Goal: Information Seeking & Learning: Learn about a topic

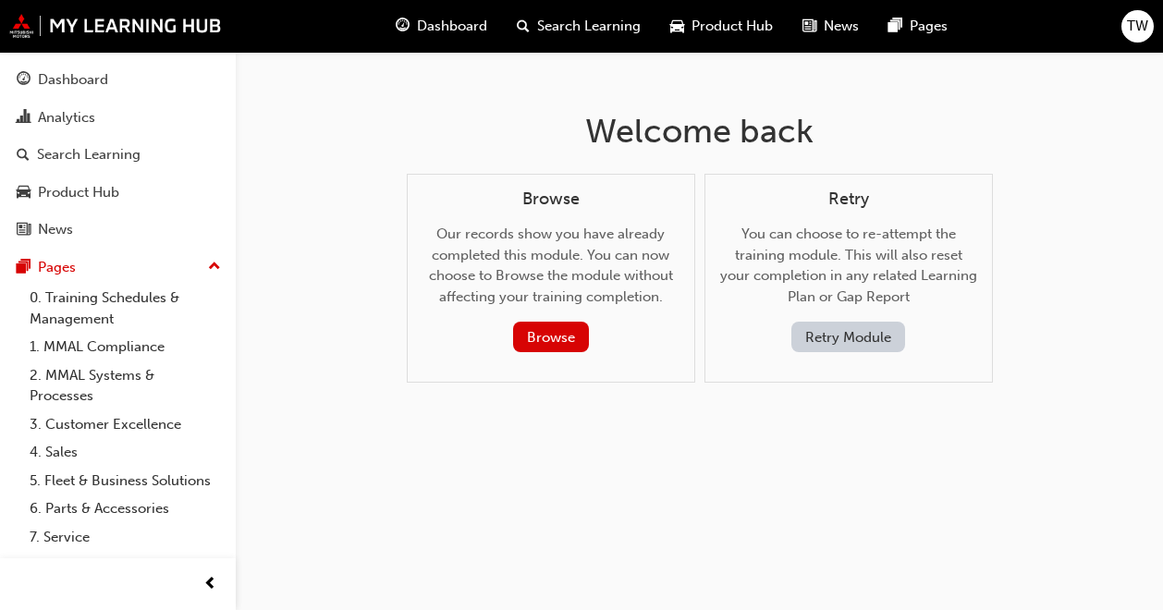
click at [463, 29] on span "Dashboard" at bounding box center [452, 26] width 70 height 21
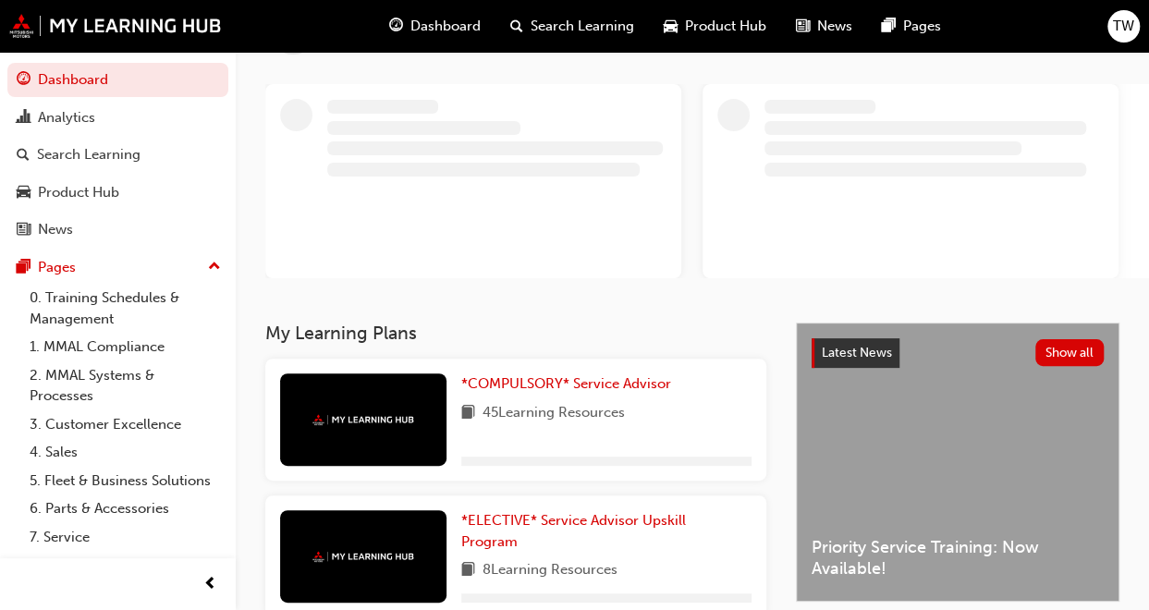
scroll to position [139, 0]
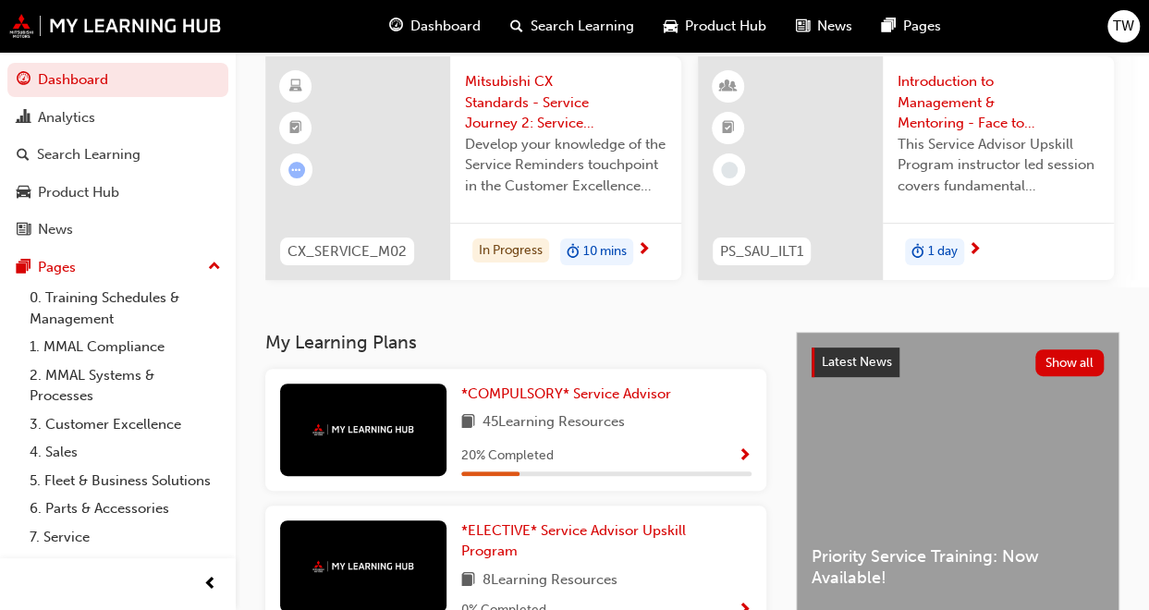
click at [743, 462] on span "Show Progress" at bounding box center [744, 456] width 14 height 17
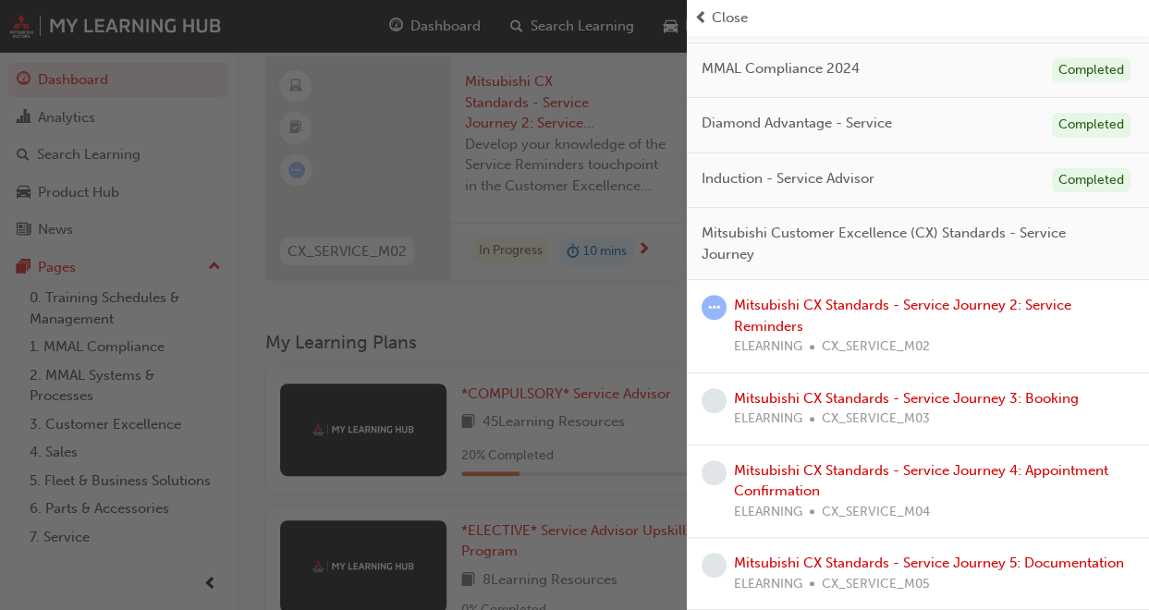
scroll to position [208, 0]
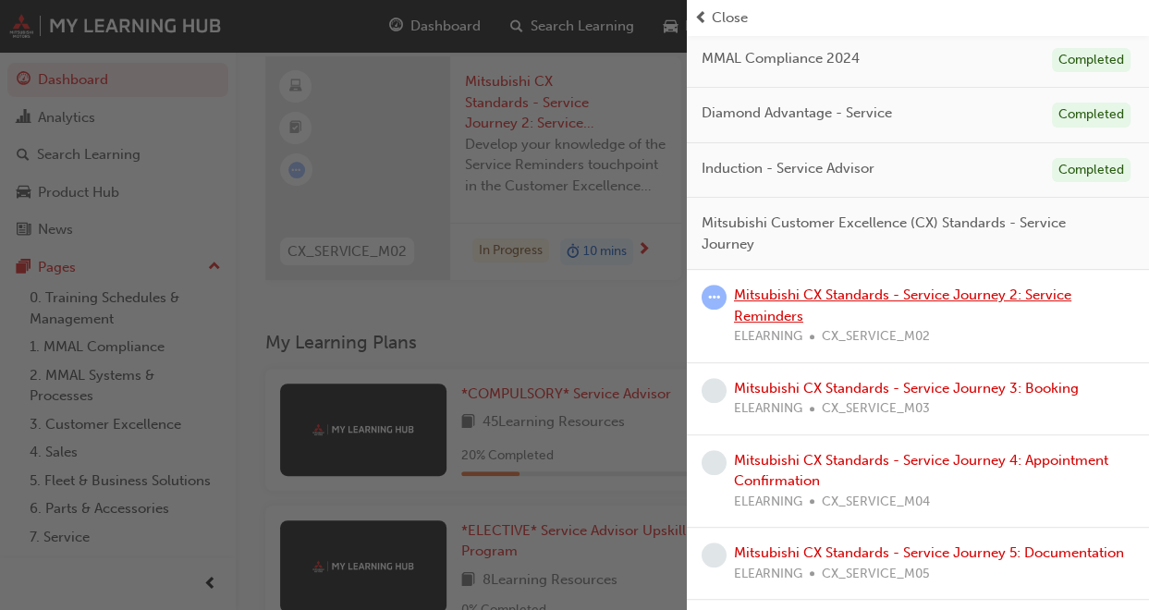
click at [770, 306] on link "Mitsubishi CX Standards - Service Journey 2: Service Reminders" at bounding box center [902, 305] width 337 height 38
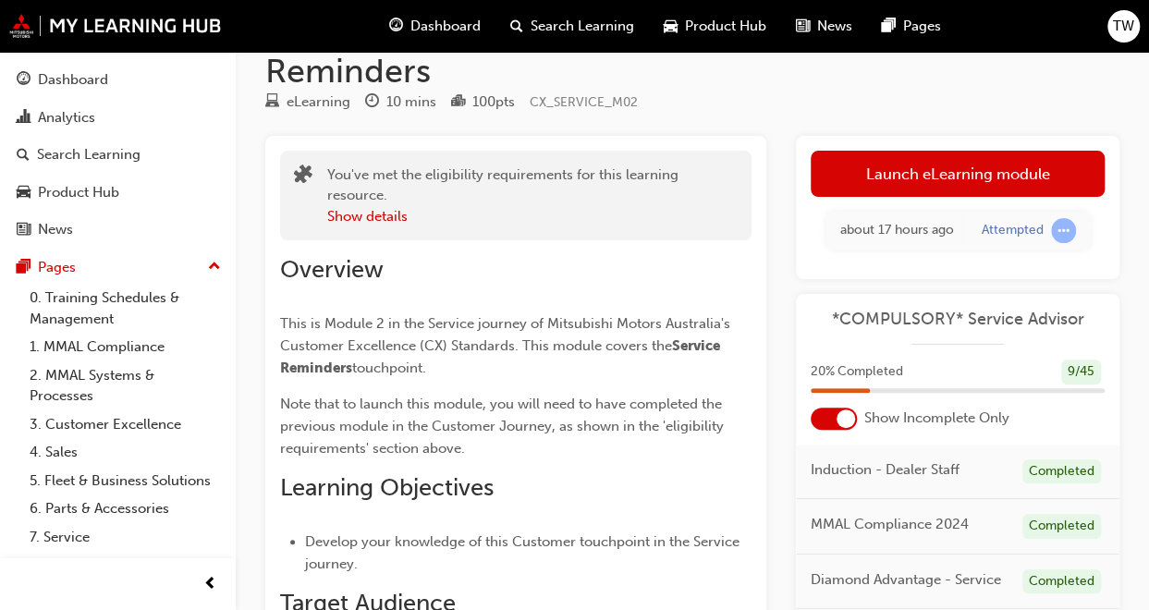
scroll to position [69, 0]
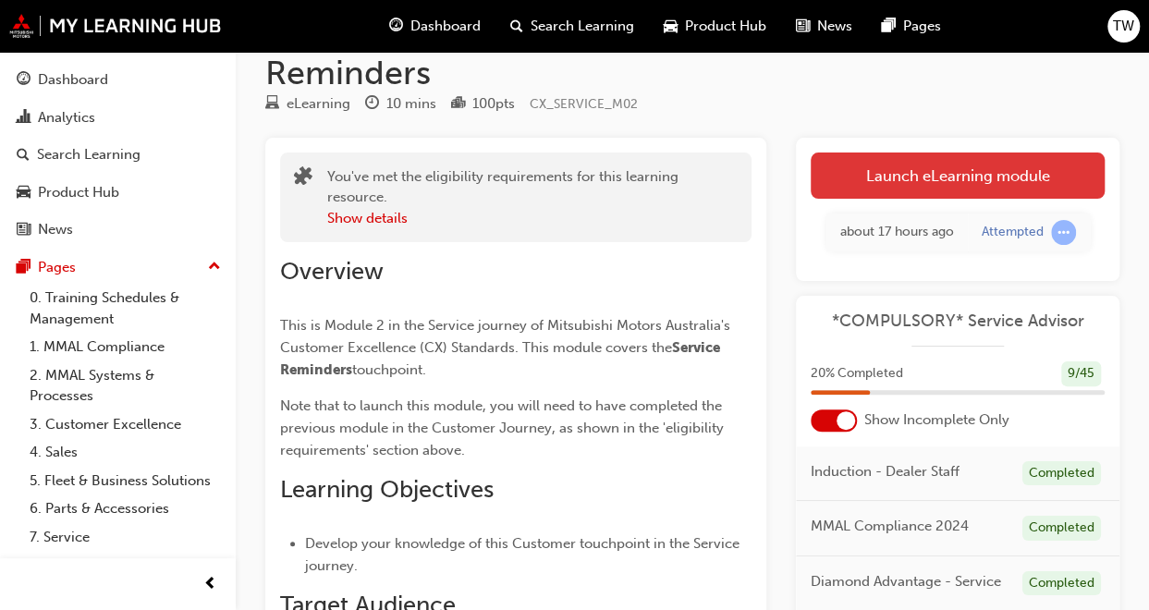
click at [887, 184] on link "Launch eLearning module" at bounding box center [957, 175] width 294 height 46
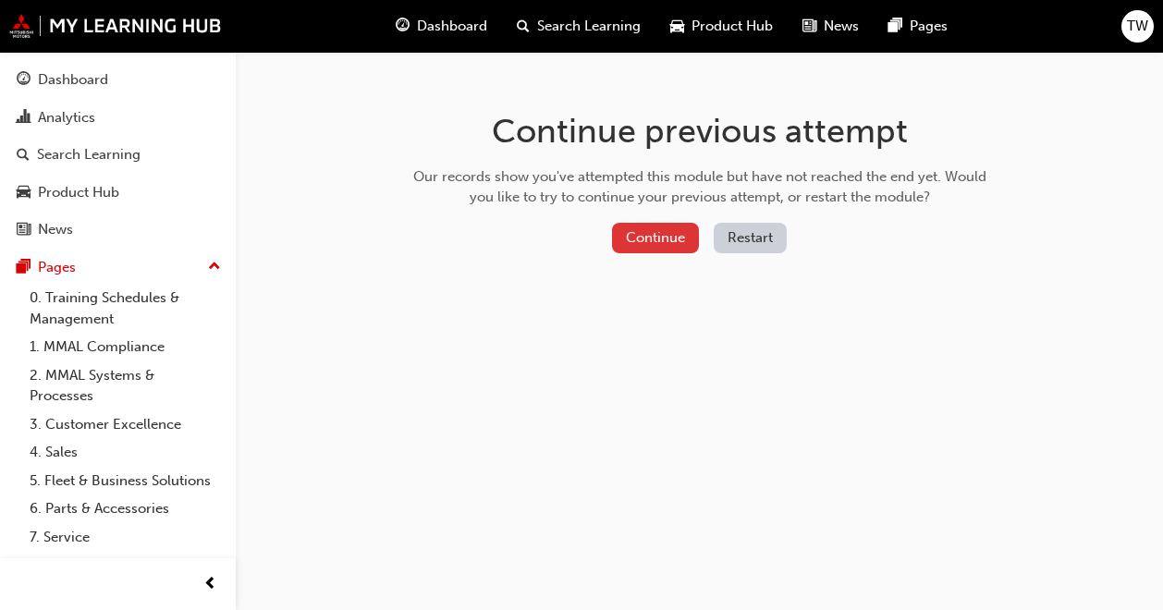
click at [664, 249] on button "Continue" at bounding box center [655, 238] width 87 height 30
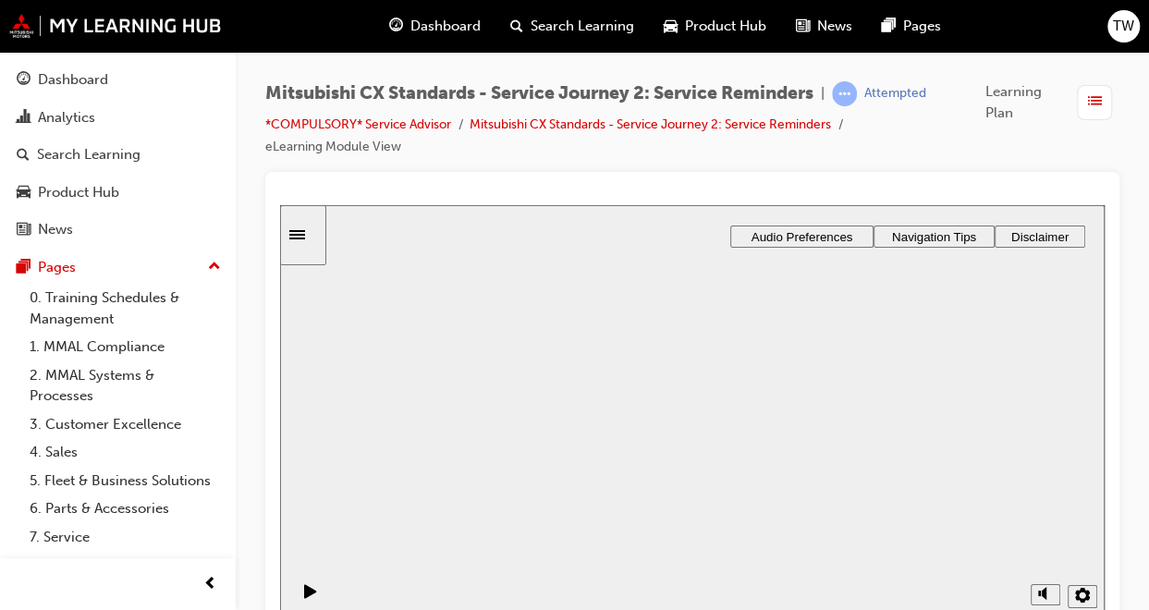
scroll to position [18, 0]
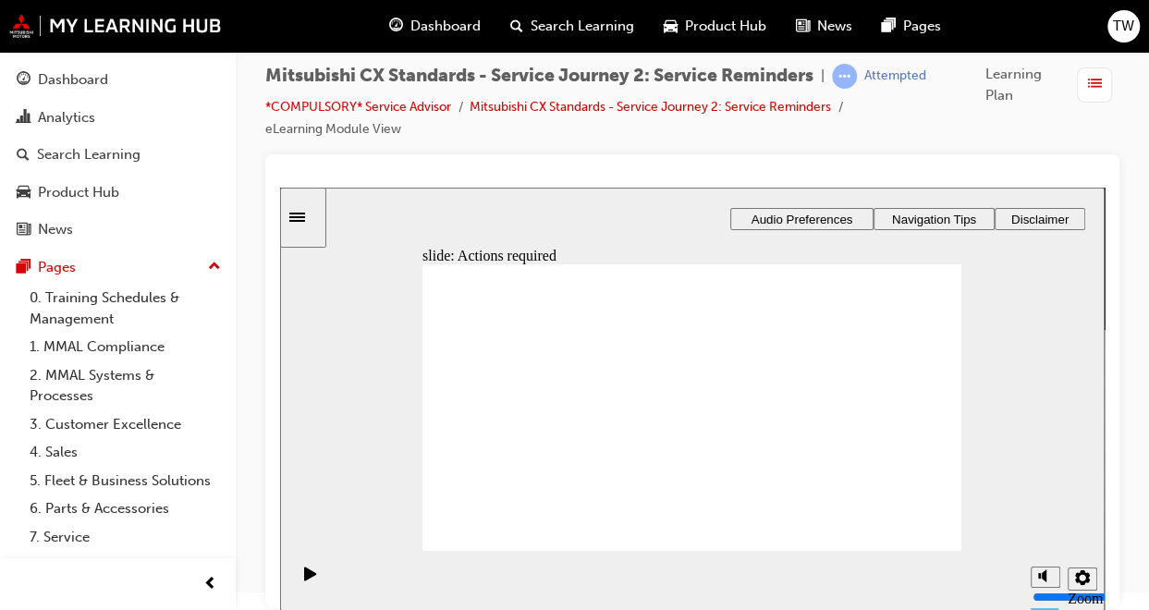
drag, startPoint x: 774, startPoint y: 438, endPoint x: 771, endPoint y: 425, distance: 13.2
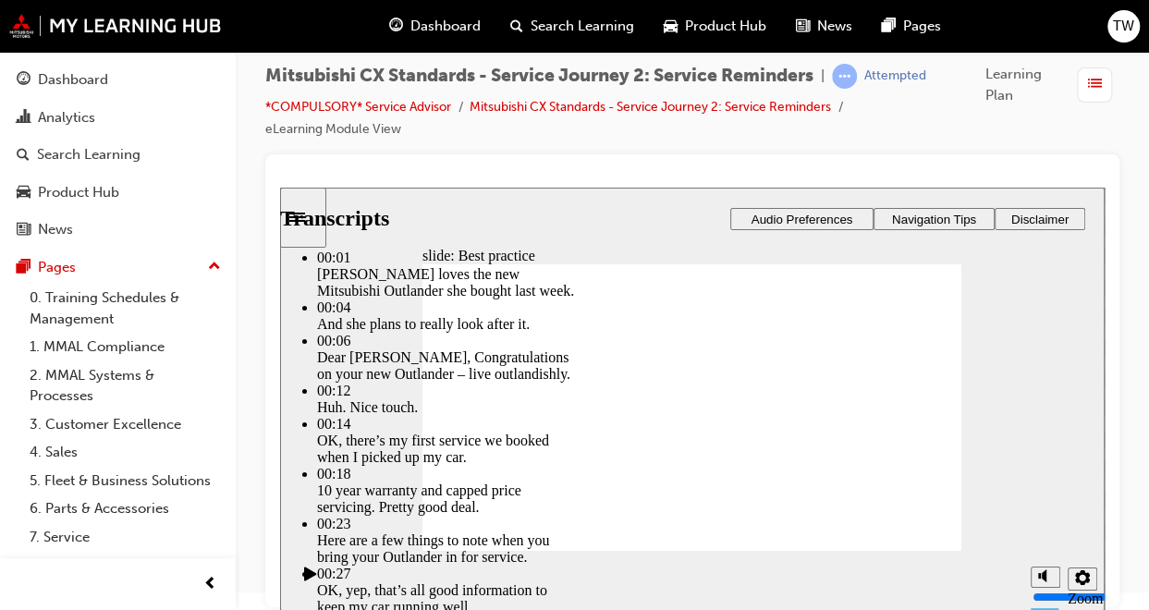
drag, startPoint x: 582, startPoint y: 512, endPoint x: 930, endPoint y: 503, distance: 347.6
type input "209"
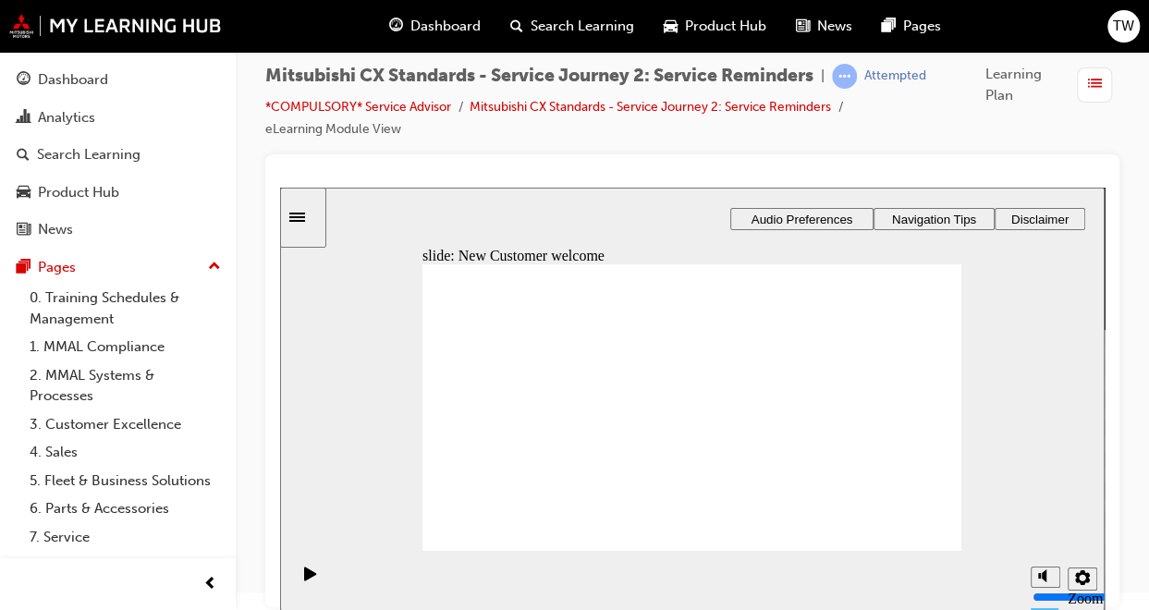
drag, startPoint x: 515, startPoint y: 431, endPoint x: 738, endPoint y: 392, distance: 227.0
drag, startPoint x: 749, startPoint y: 432, endPoint x: 774, endPoint y: 429, distance: 25.2
drag, startPoint x: 533, startPoint y: 443, endPoint x: 883, endPoint y: 420, distance: 351.0
drag, startPoint x: 505, startPoint y: 446, endPoint x: 652, endPoint y: 412, distance: 151.8
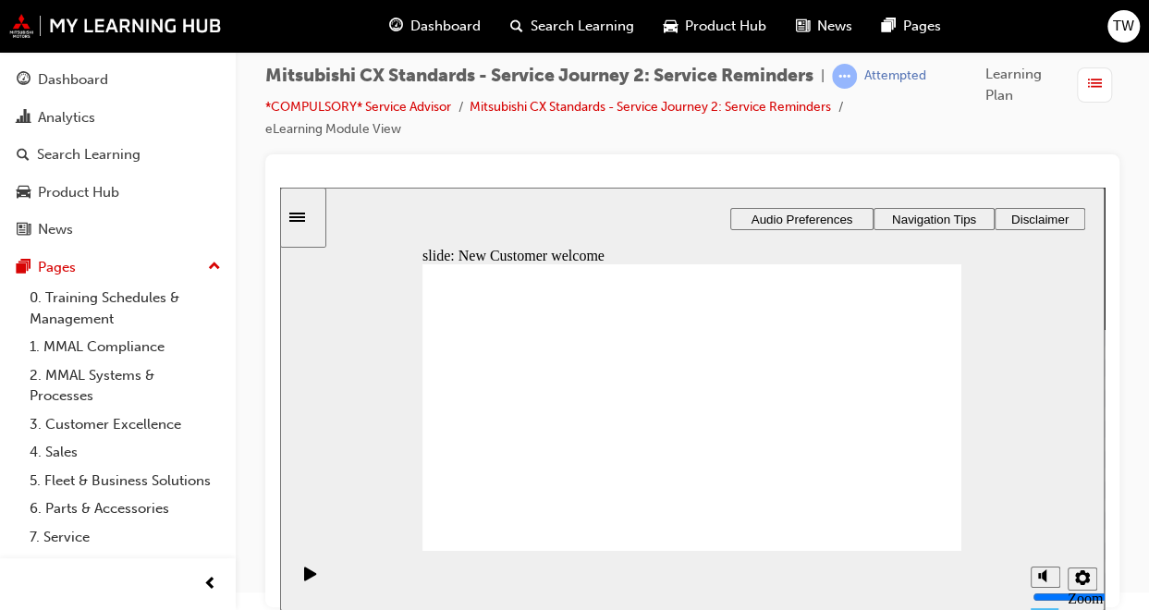
drag, startPoint x: 503, startPoint y: 450, endPoint x: 657, endPoint y: 438, distance: 154.8
checkbox input "true"
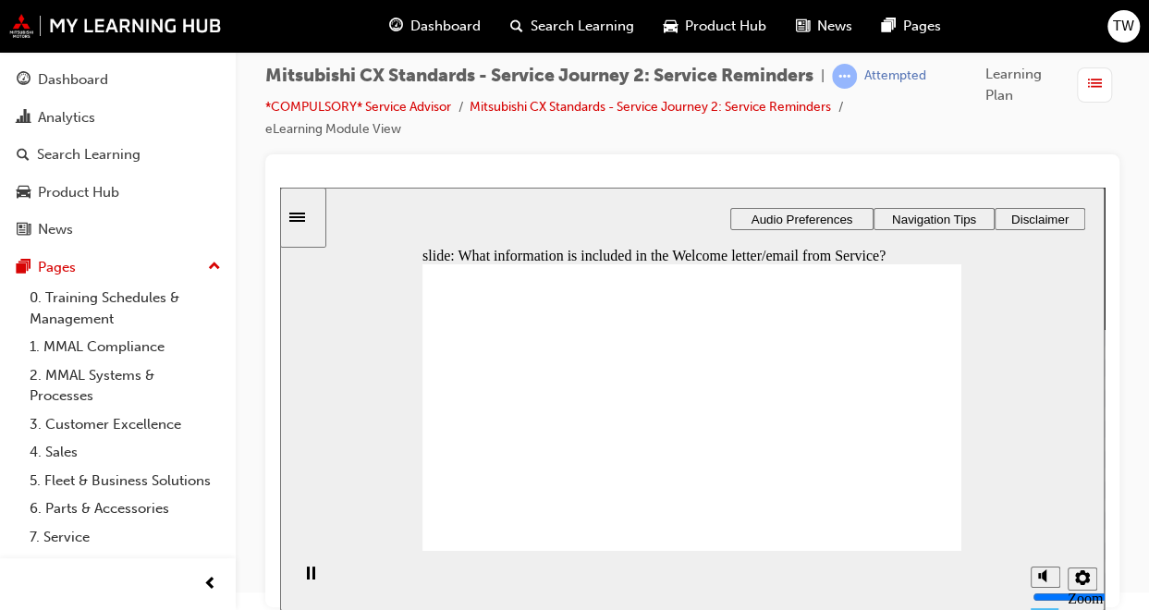
checkbox input "true"
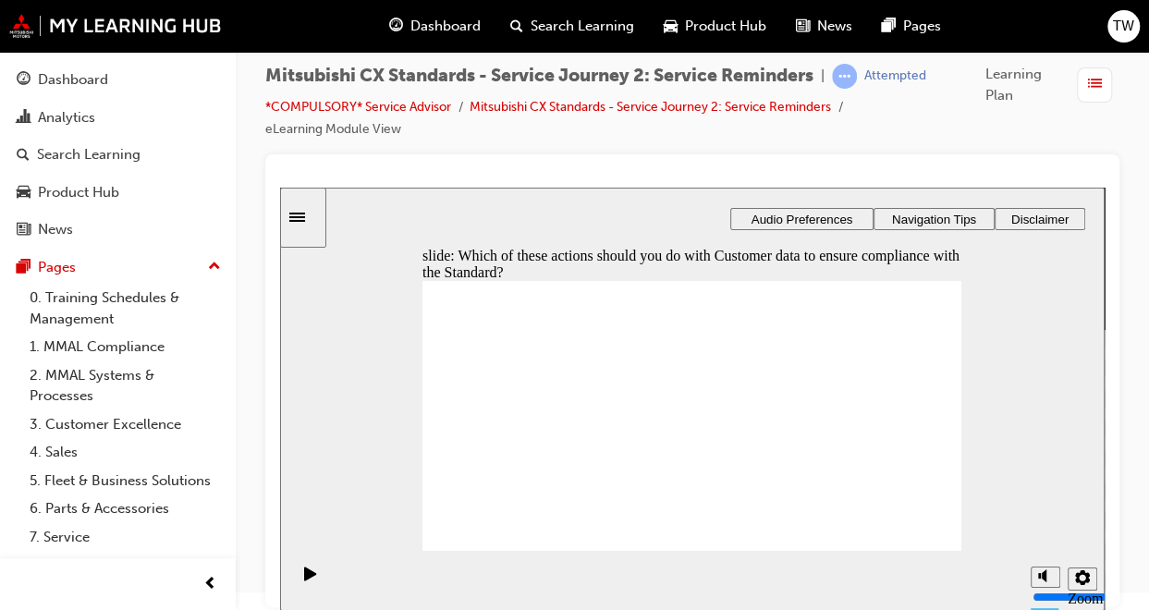
checkbox input "true"
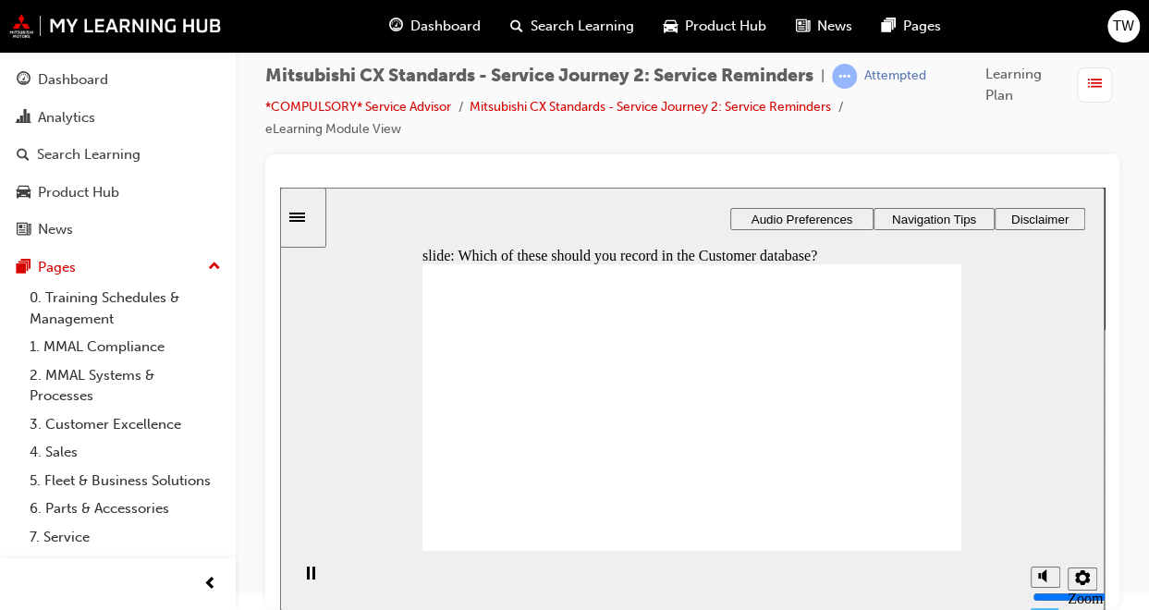
checkbox input "true"
drag, startPoint x: 486, startPoint y: 434, endPoint x: 631, endPoint y: 367, distance: 160.0
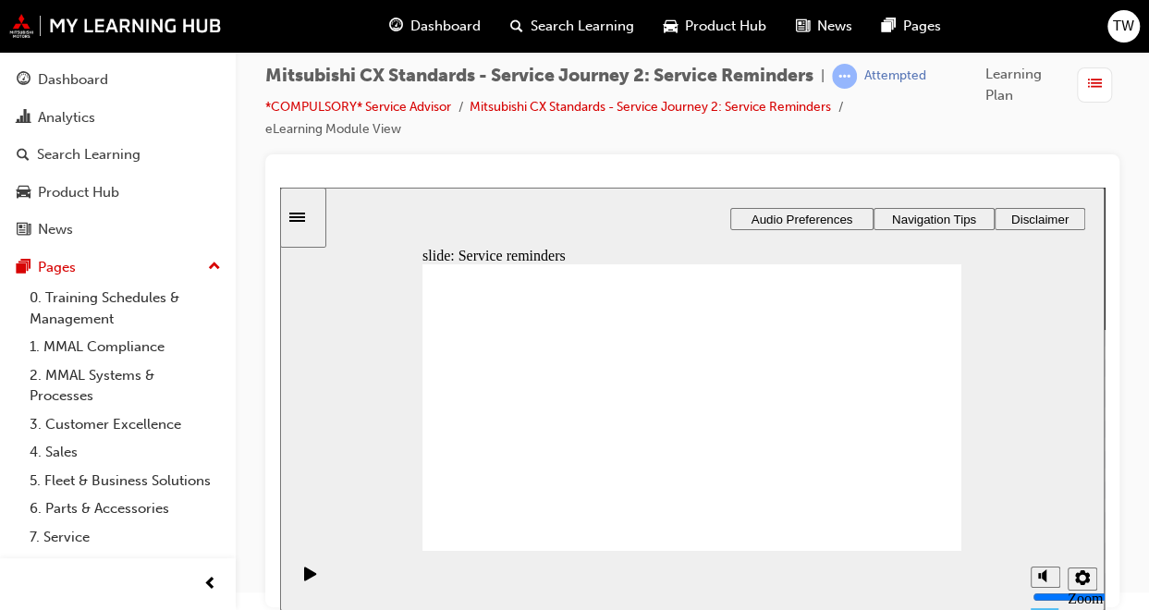
drag, startPoint x: 521, startPoint y: 431, endPoint x: 834, endPoint y: 365, distance: 320.1
drag, startPoint x: 495, startPoint y: 435, endPoint x: 654, endPoint y: 410, distance: 160.9
drag, startPoint x: 560, startPoint y: 439, endPoint x: 745, endPoint y: 462, distance: 186.3
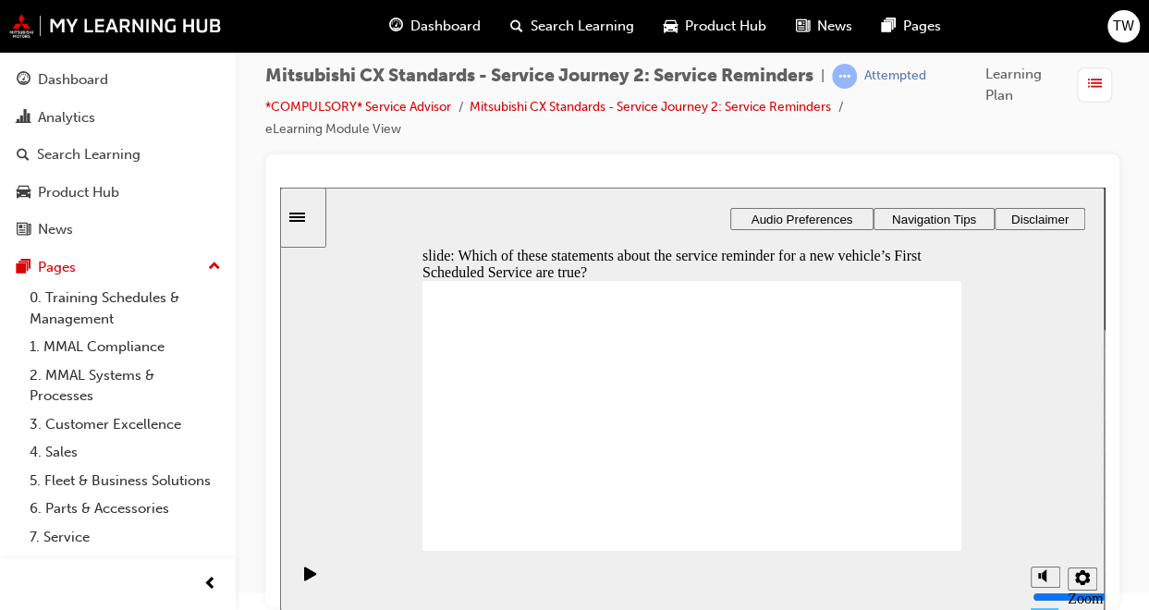
checkbox input "true"
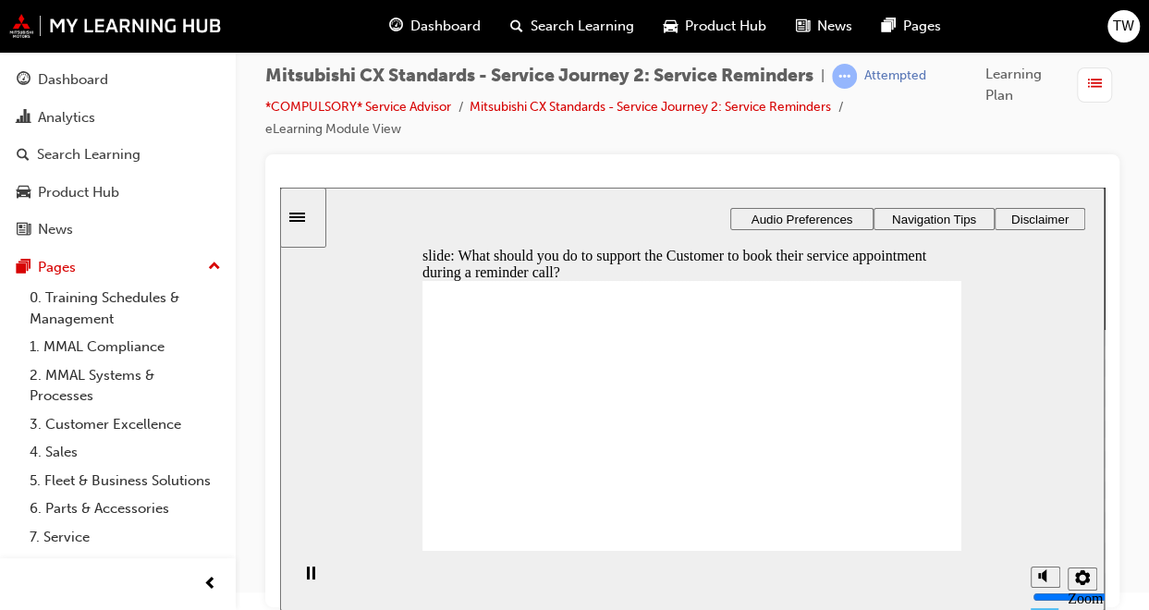
checkbox input "true"
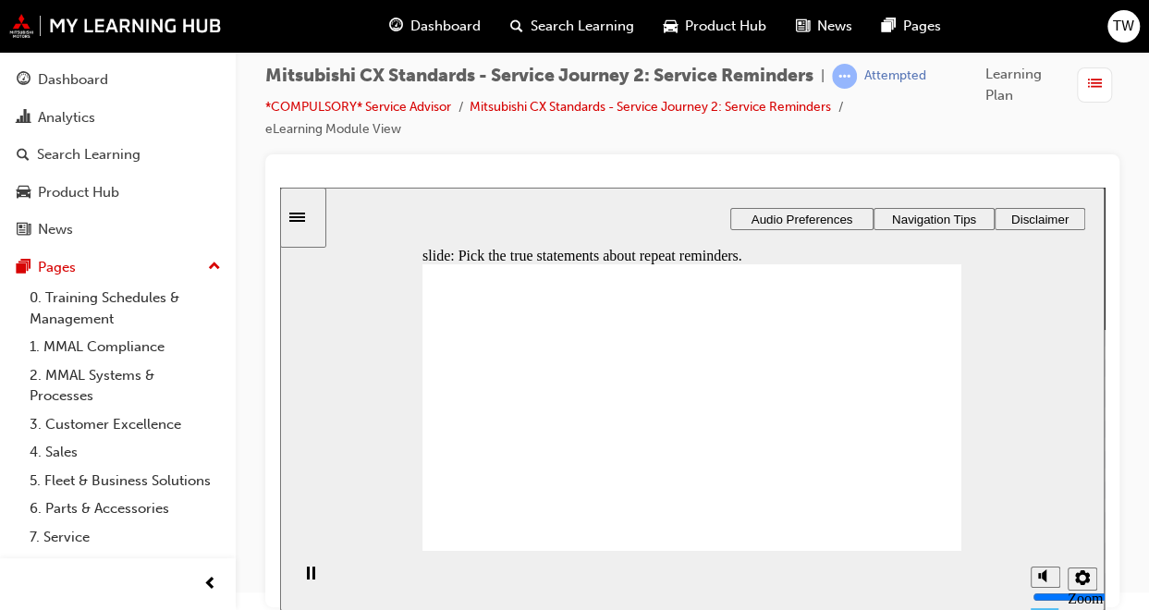
radio input "true"
checkbox input "true"
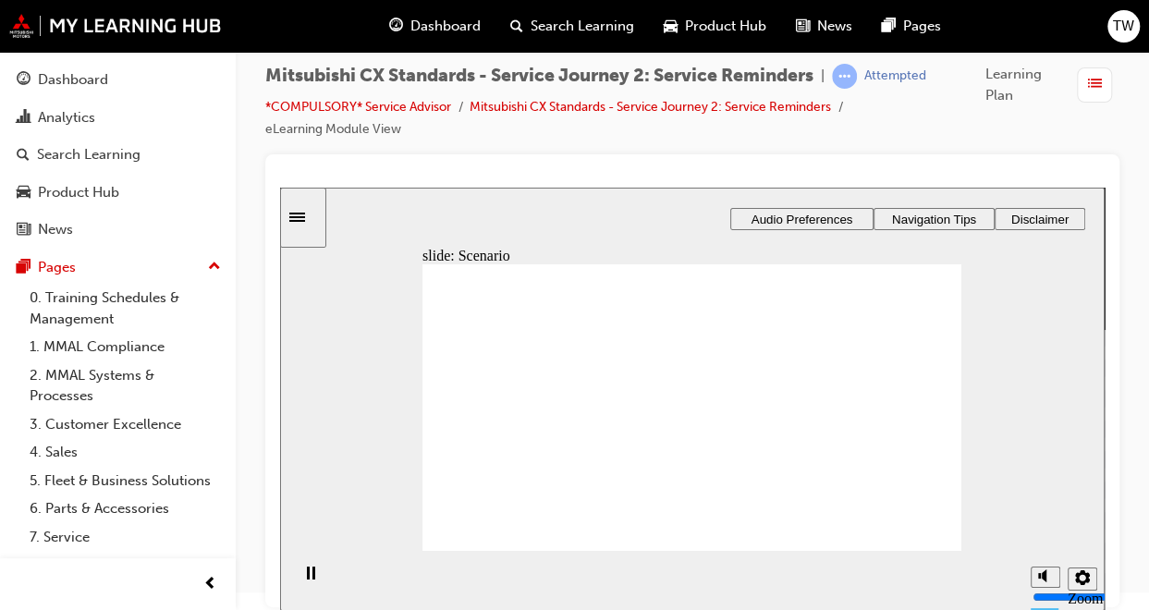
checkbox input "true"
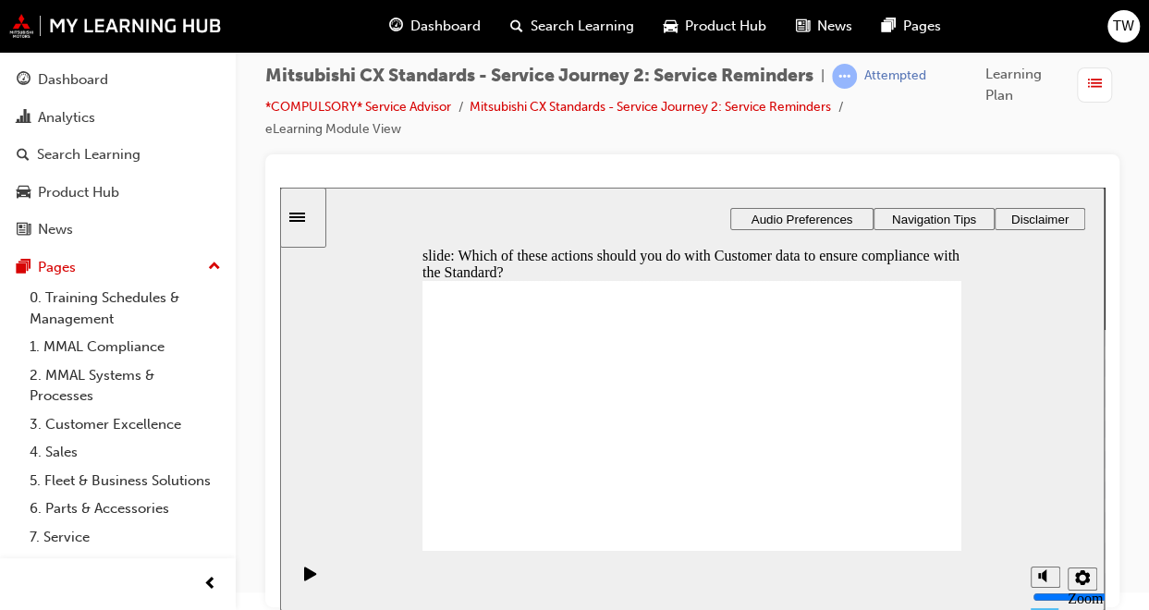
checkbox input "true"
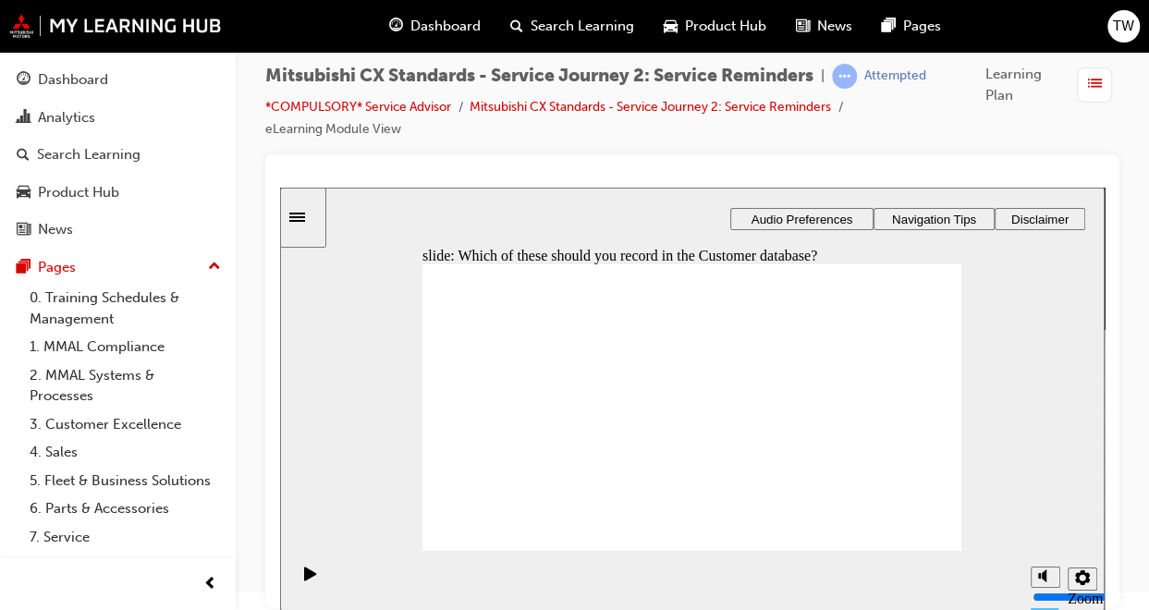
checkbox input "true"
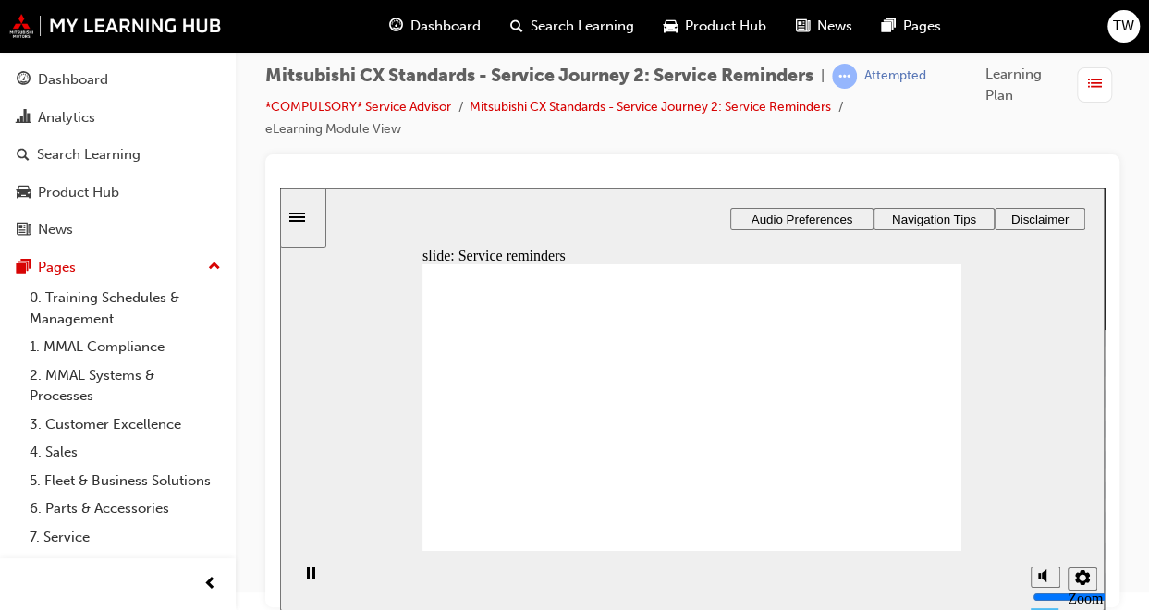
drag, startPoint x: 506, startPoint y: 435, endPoint x: 665, endPoint y: 372, distance: 171.3
drag, startPoint x: 484, startPoint y: 438, endPoint x: 834, endPoint y: 386, distance: 353.1
drag, startPoint x: 527, startPoint y: 455, endPoint x: 854, endPoint y: 397, distance: 332.1
drag, startPoint x: 554, startPoint y: 420, endPoint x: 678, endPoint y: 409, distance: 125.2
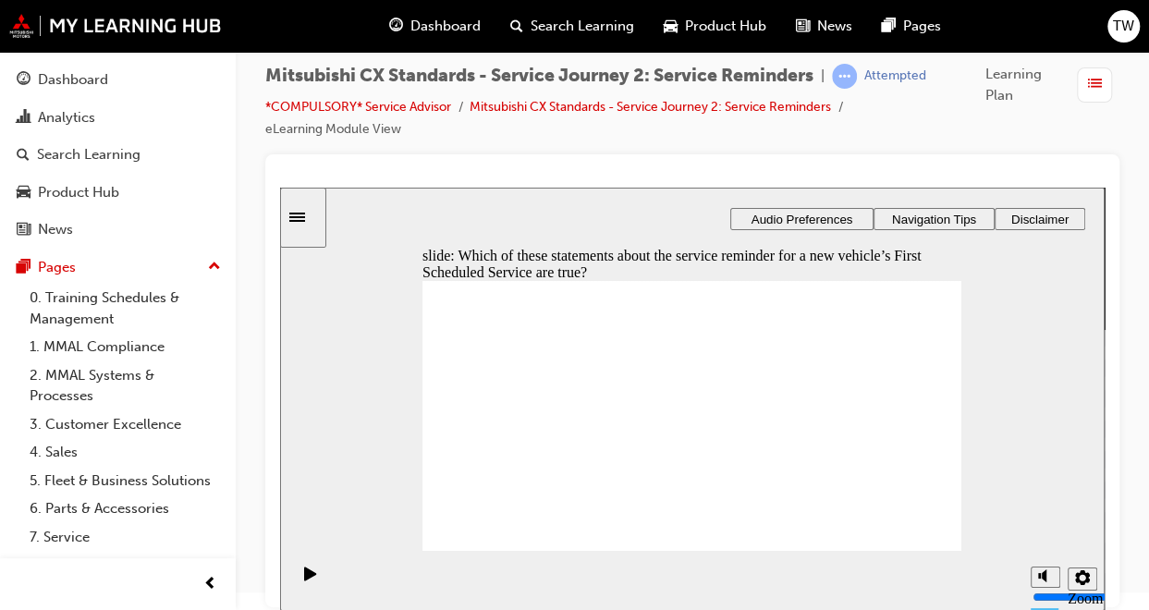
checkbox input "true"
drag, startPoint x: 541, startPoint y: 386, endPoint x: 533, endPoint y: 412, distance: 26.9
checkbox input "true"
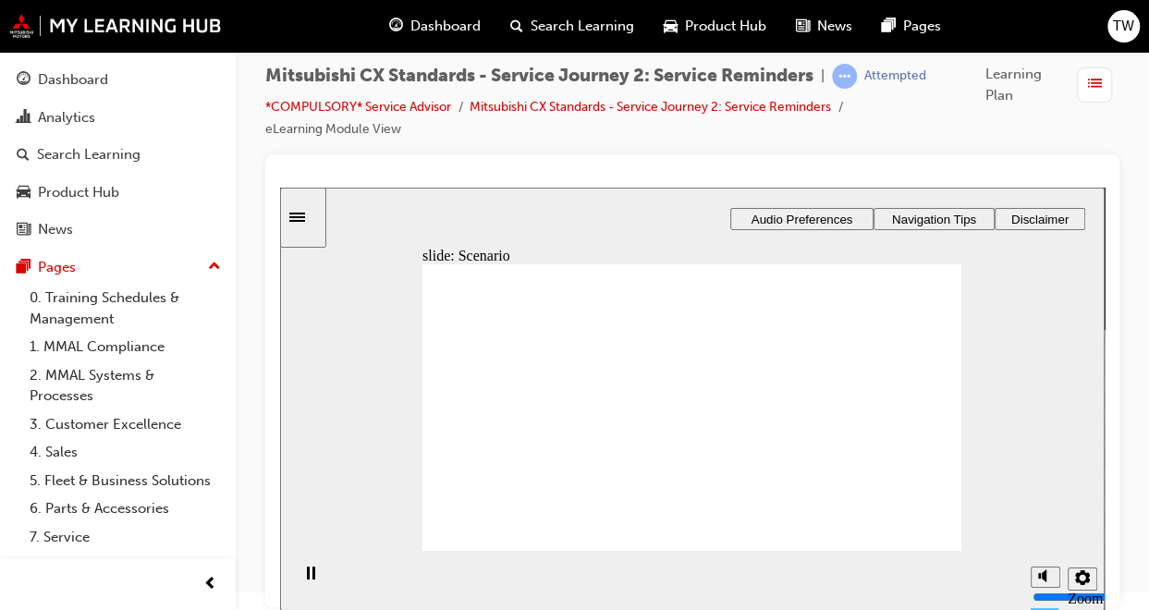
checkbox input "true"
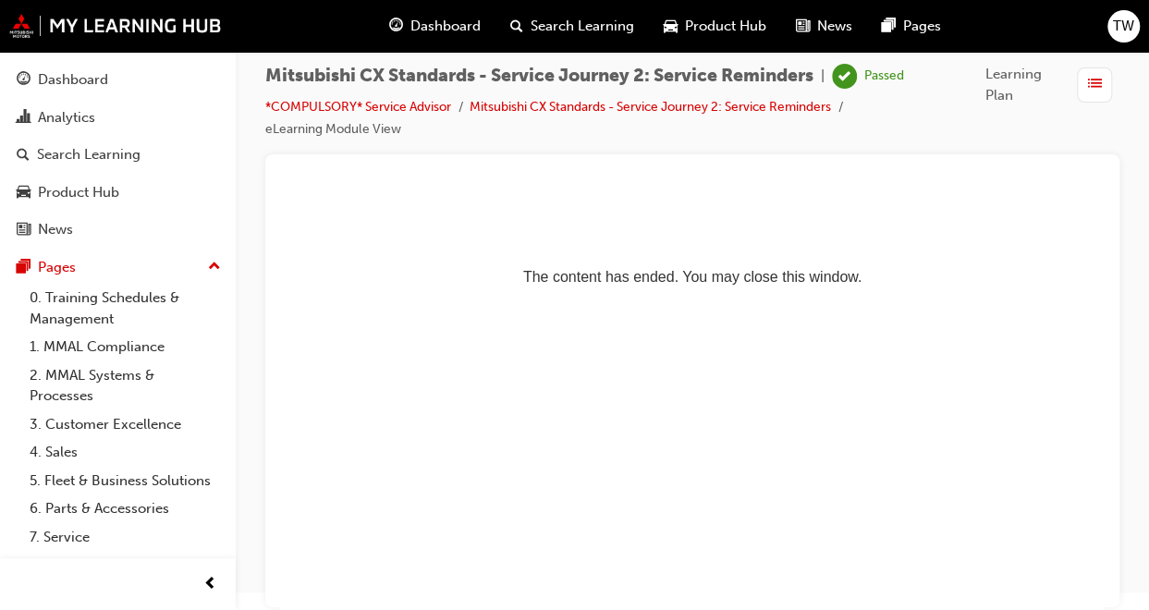
scroll to position [0, 0]
click at [1079, 88] on div "button" at bounding box center [1094, 84] width 35 height 35
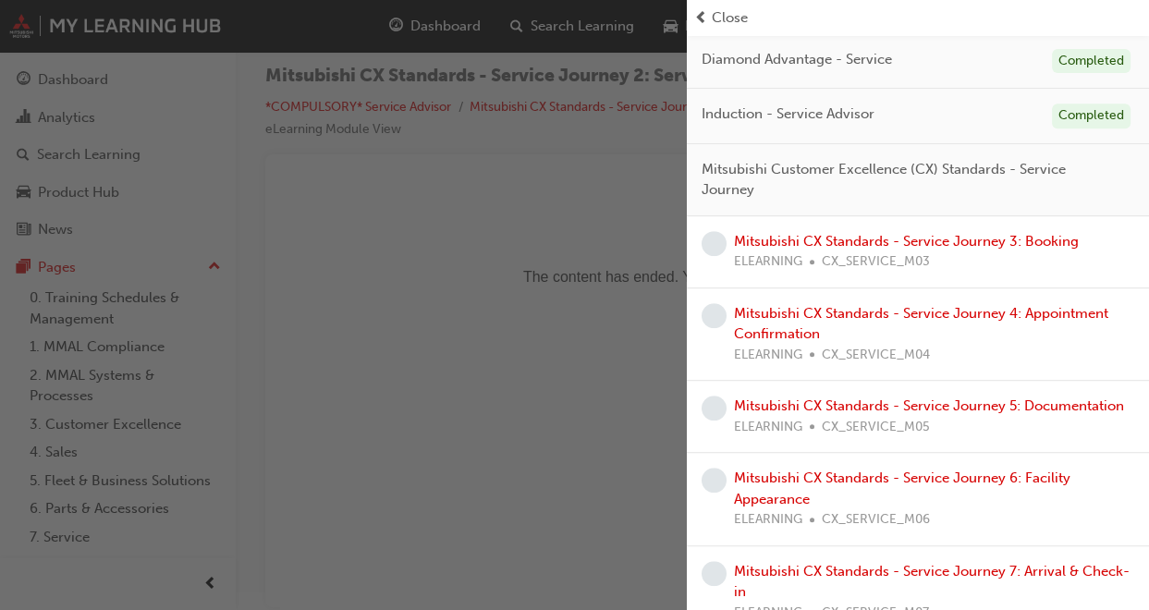
scroll to position [277, 0]
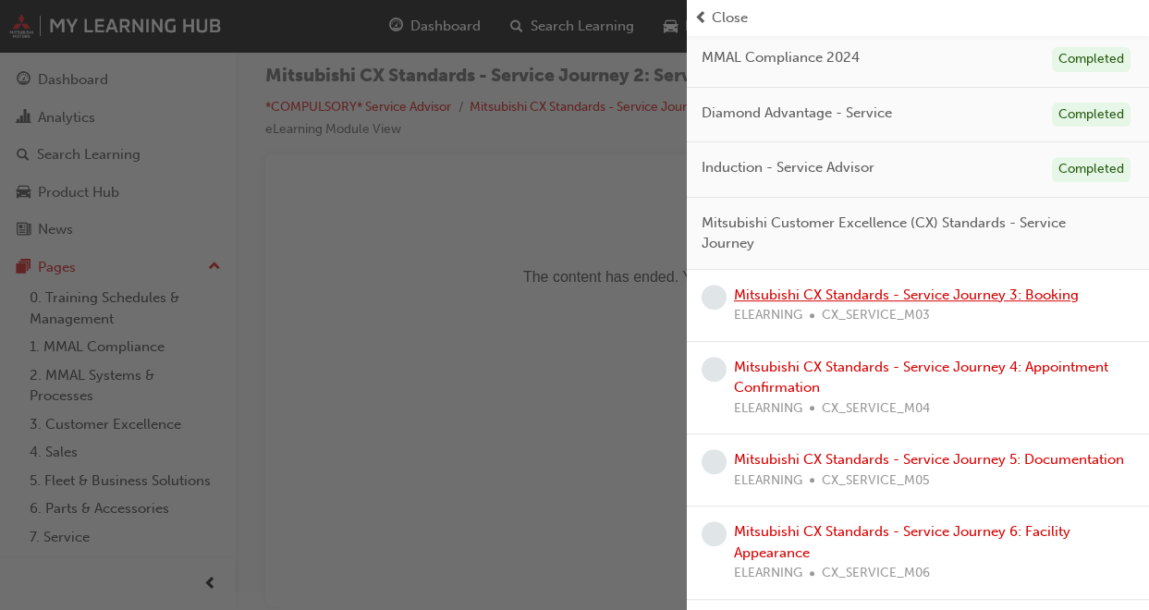
click at [888, 295] on link "Mitsubishi CX Standards - Service Journey 3: Booking" at bounding box center [906, 294] width 345 height 17
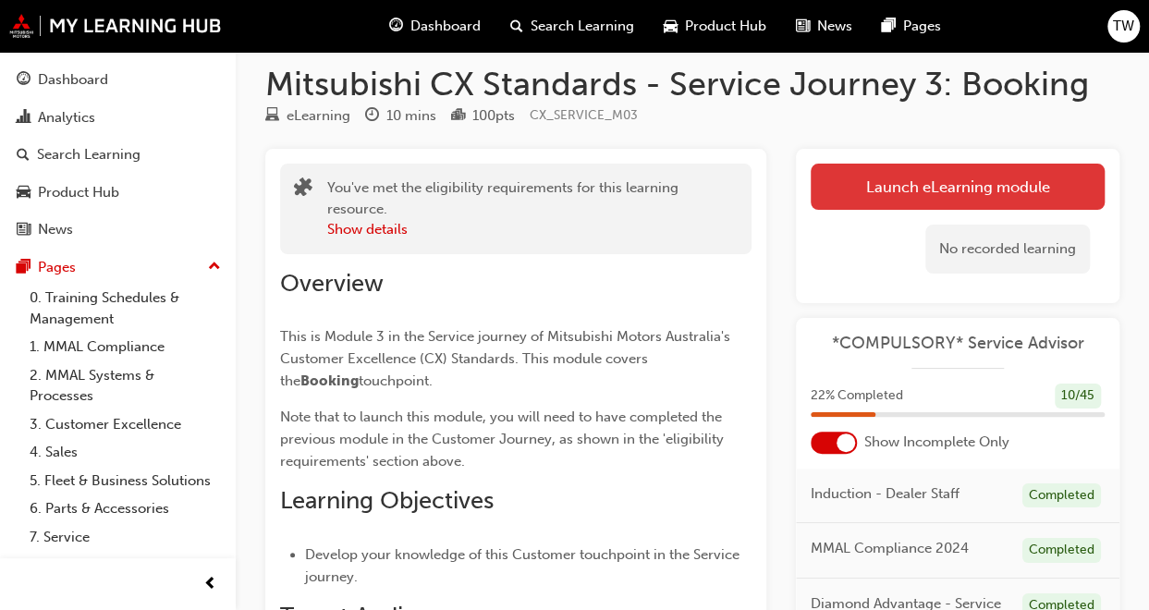
click at [983, 186] on link "Launch eLearning module" at bounding box center [957, 187] width 294 height 46
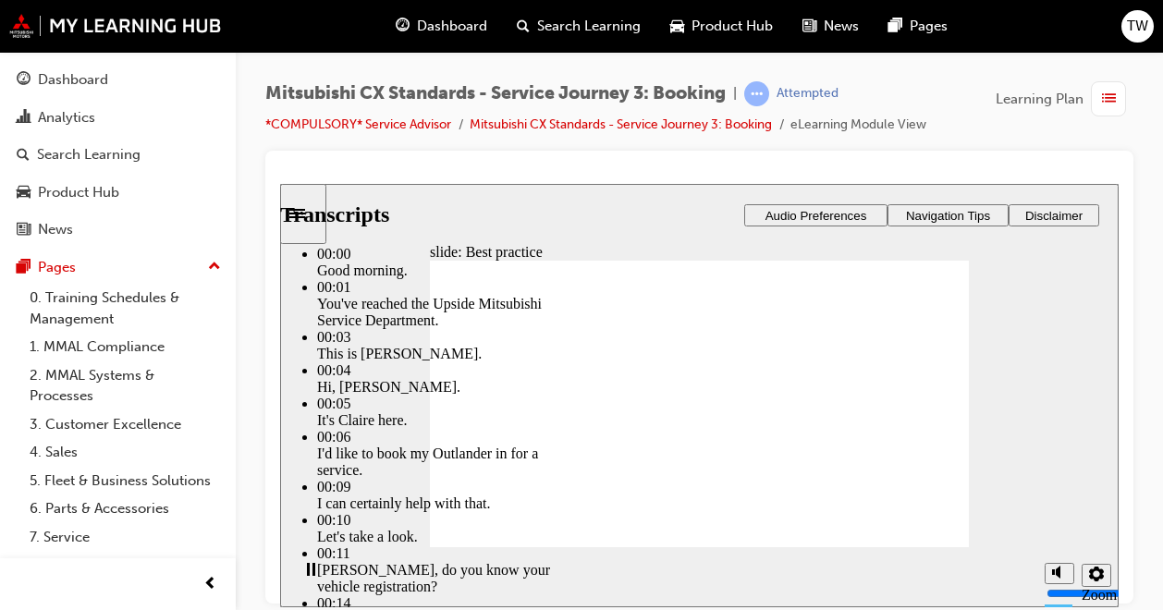
drag, startPoint x: 542, startPoint y: 505, endPoint x: 478, endPoint y: 514, distance: 64.4
type input "160"
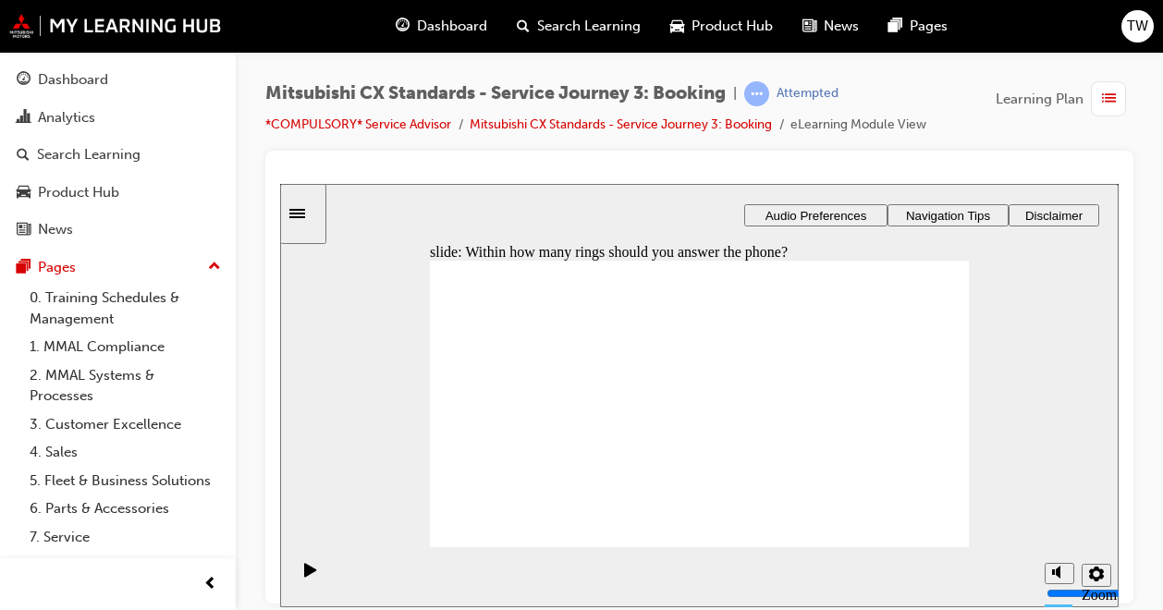
radio input "true"
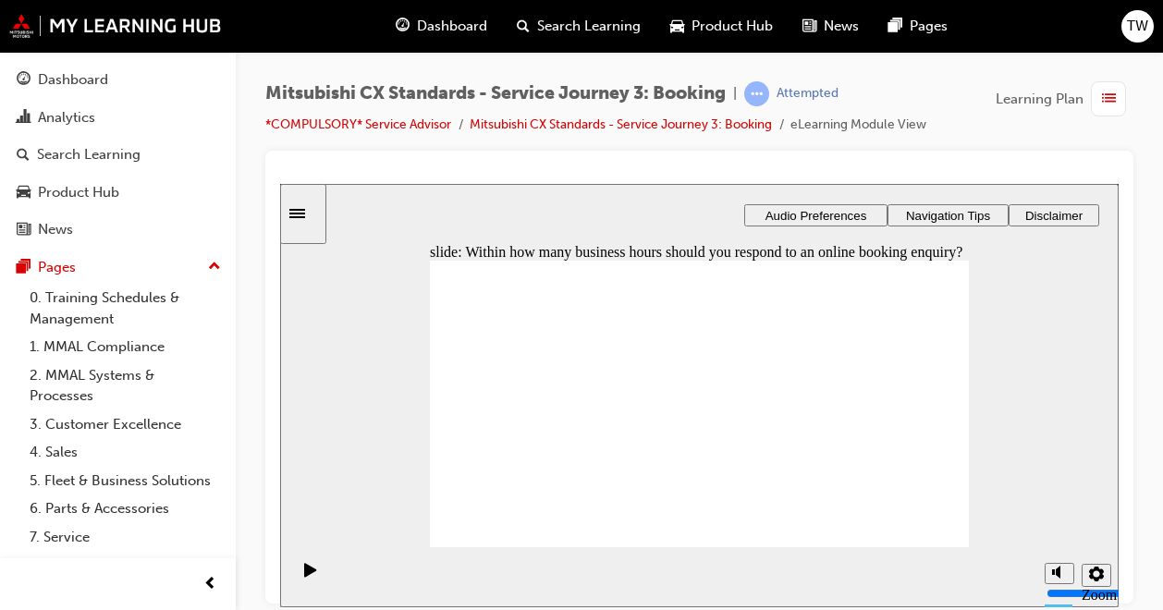
checkbox input "true"
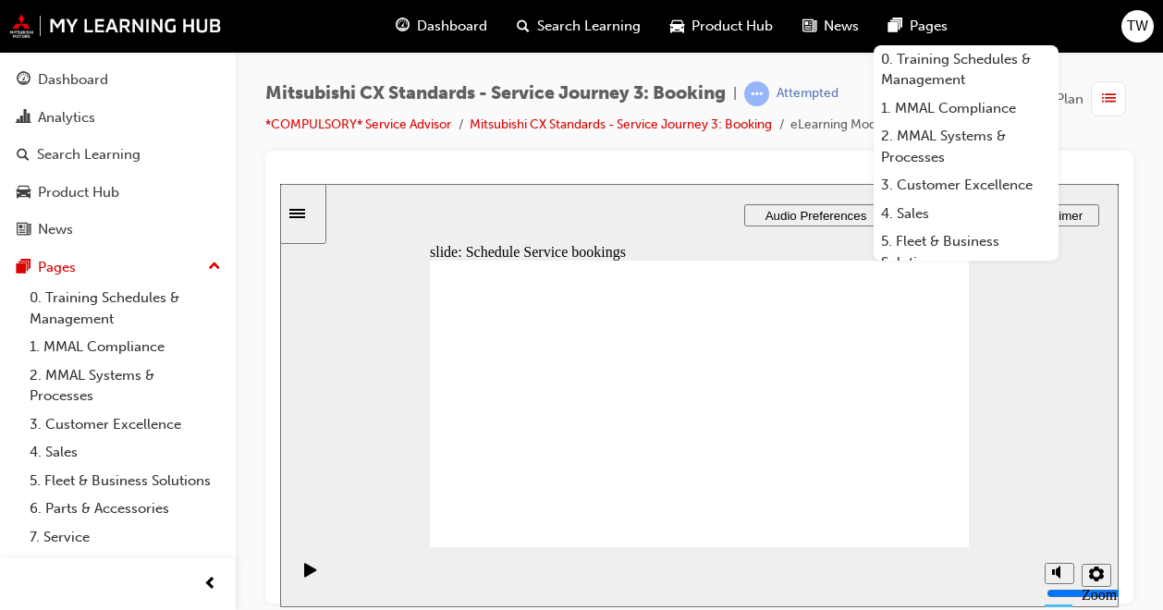
drag, startPoint x: 564, startPoint y: 445, endPoint x: 640, endPoint y: 371, distance: 107.2
drag, startPoint x: 499, startPoint y: 431, endPoint x: 665, endPoint y: 427, distance: 166.4
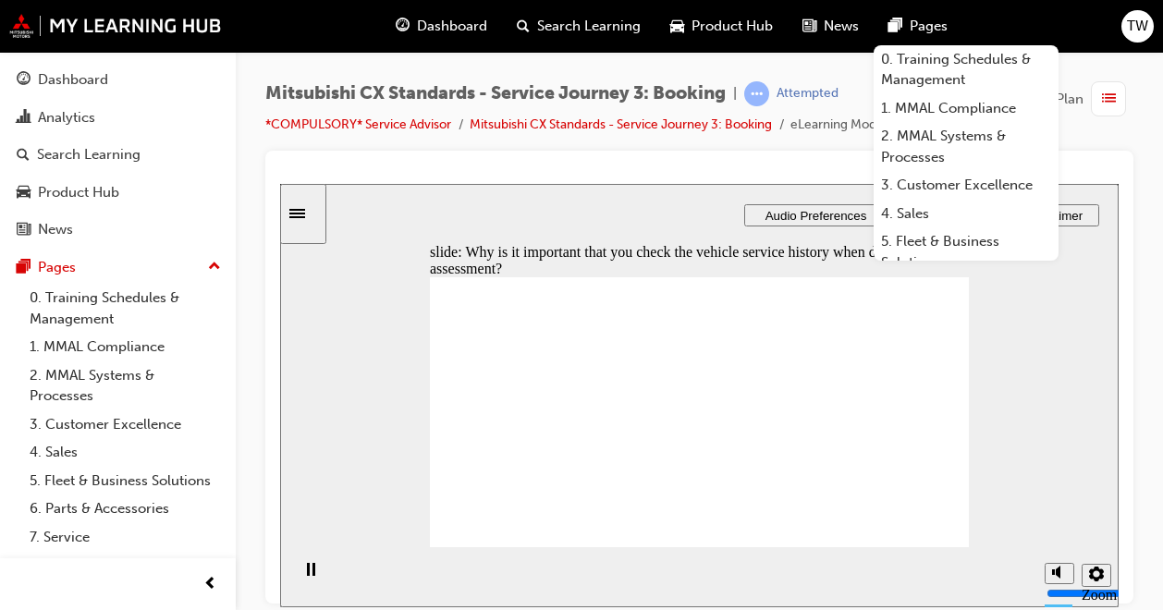
checkbox input "true"
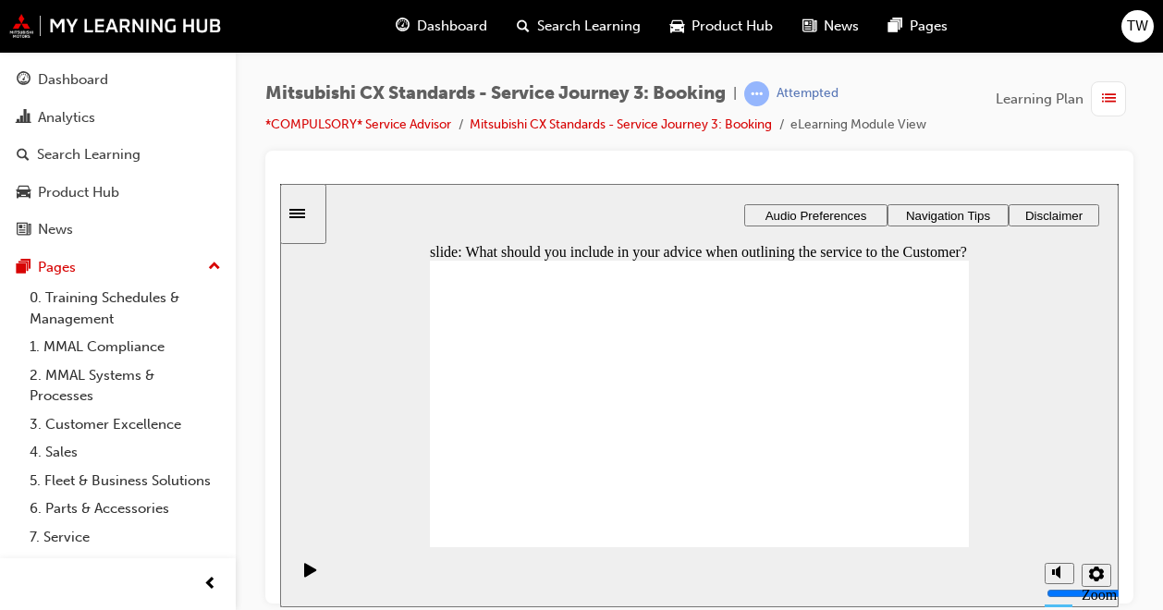
checkbox input "true"
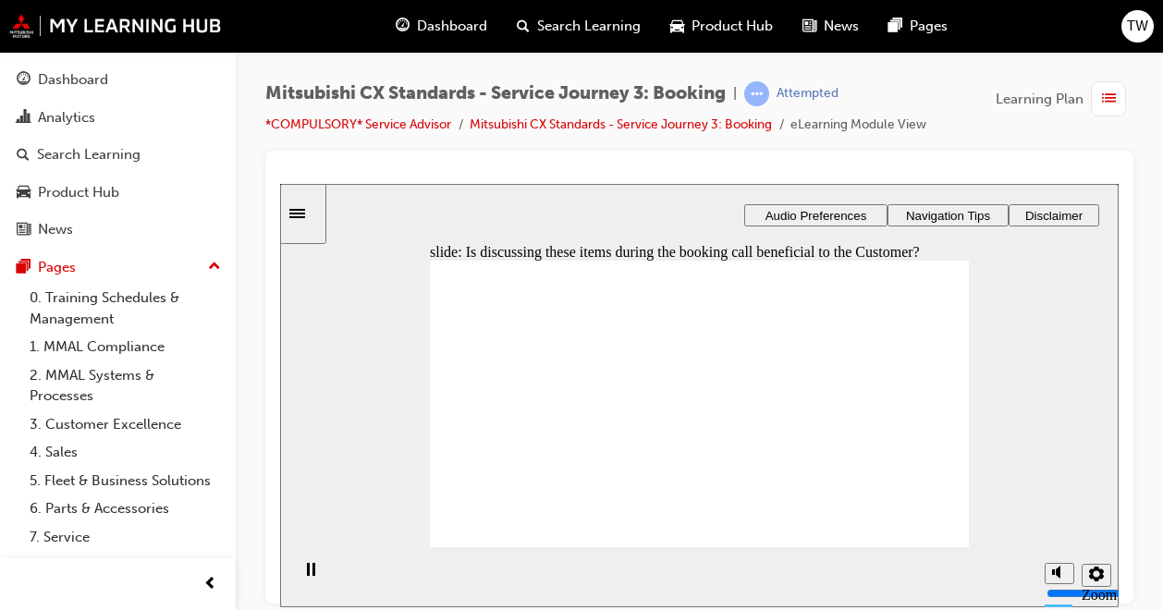
checkbox input "true"
drag, startPoint x: 487, startPoint y: 399, endPoint x: 487, endPoint y: 377, distance: 22.2
checkbox input "true"
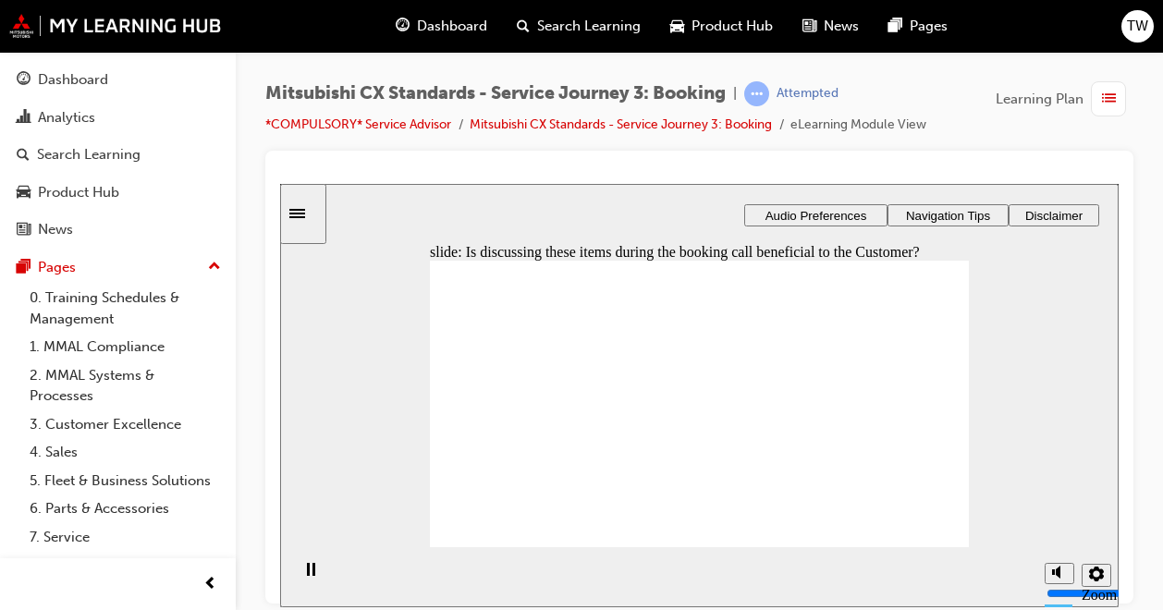
drag, startPoint x: 547, startPoint y: 416, endPoint x: 895, endPoint y: 369, distance: 350.7
drag, startPoint x: 567, startPoint y: 423, endPoint x: 711, endPoint y: 384, distance: 148.4
drag, startPoint x: 521, startPoint y: 421, endPoint x: 693, endPoint y: 422, distance: 171.9
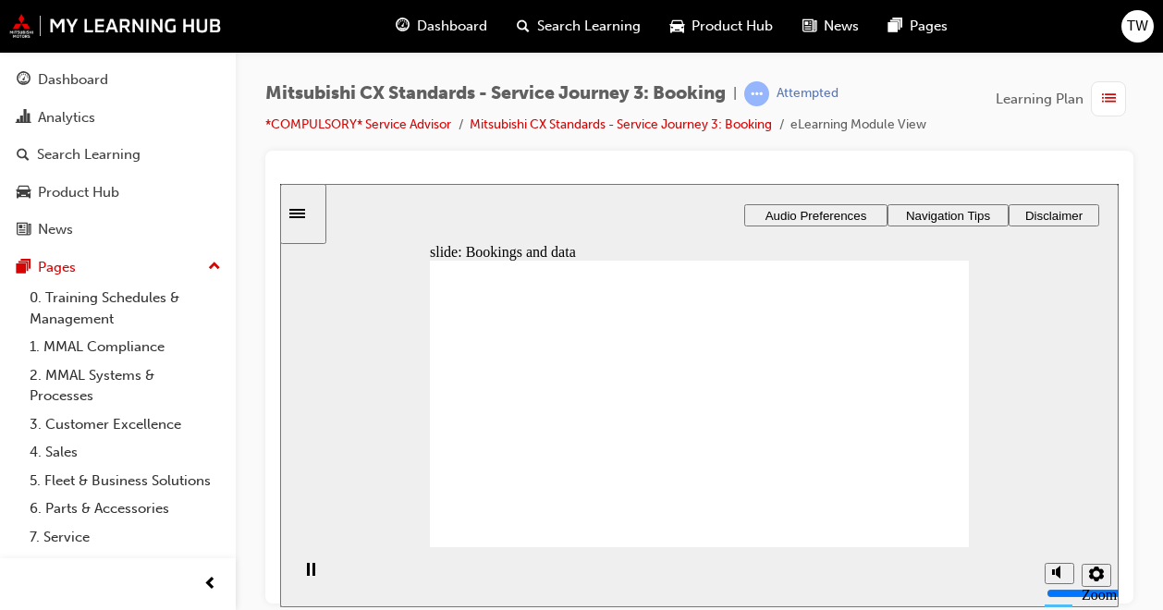
checkbox input "true"
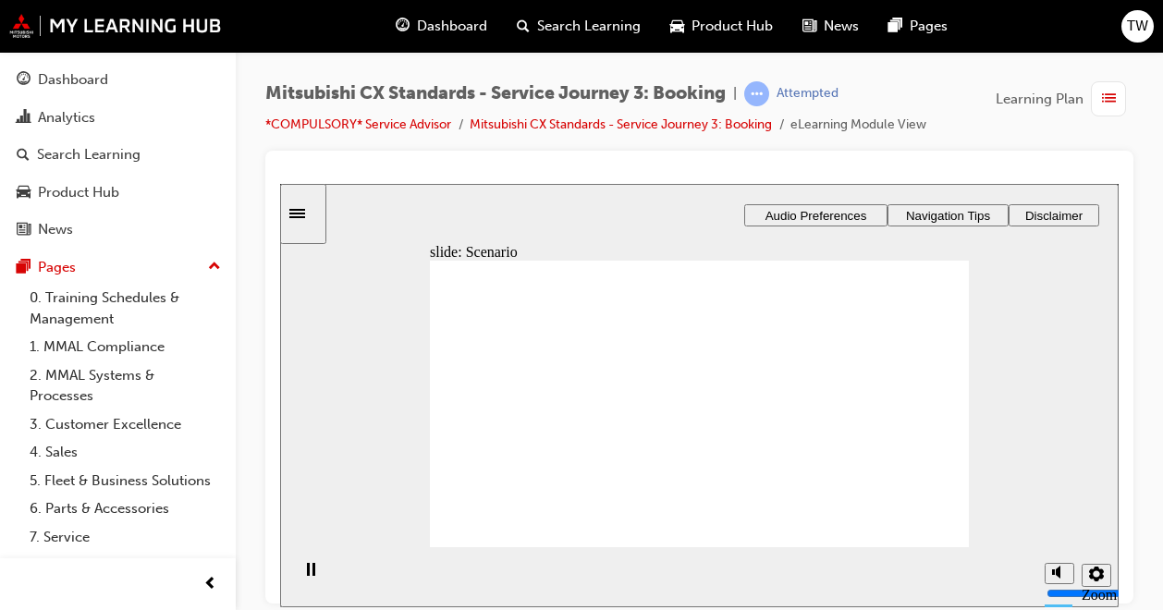
checkbox input "true"
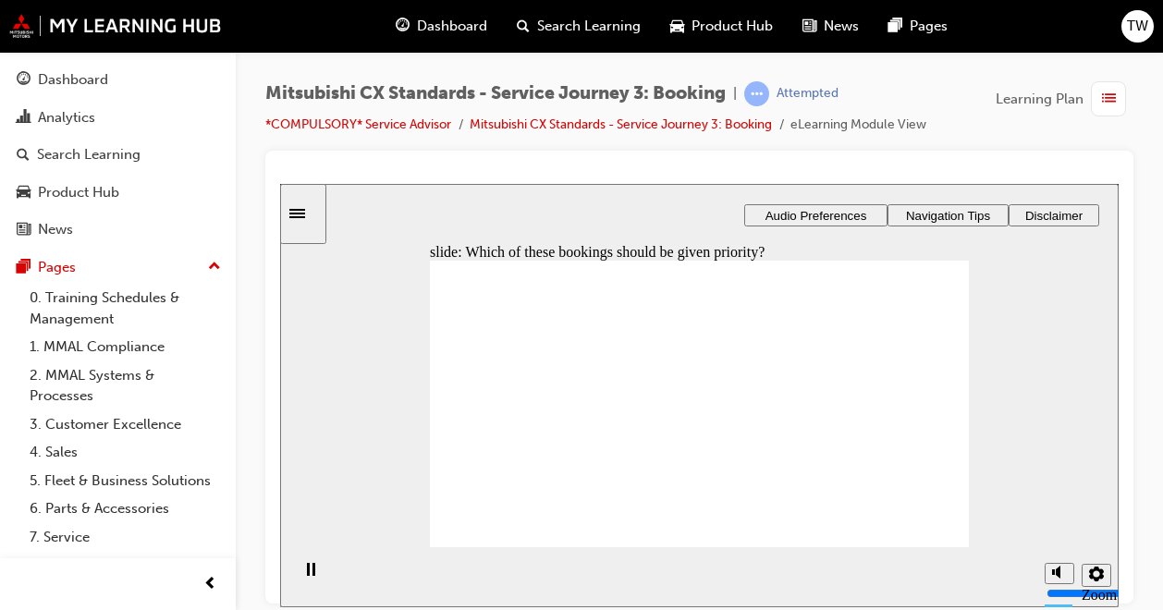
checkbox input "true"
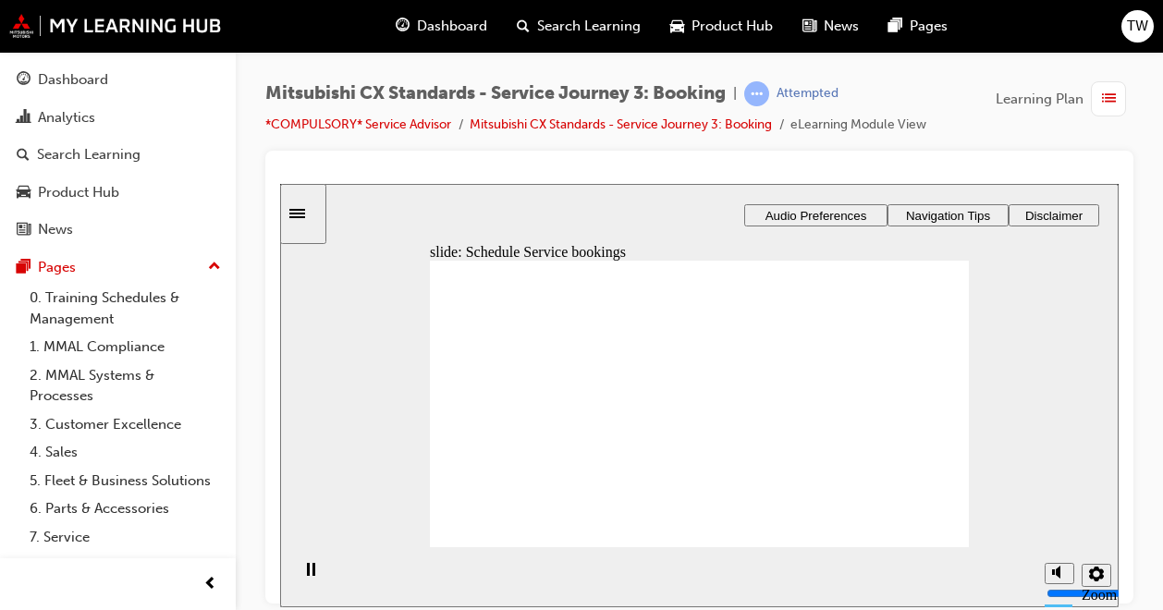
drag, startPoint x: 555, startPoint y: 420, endPoint x: 891, endPoint y: 364, distance: 340.0
drag, startPoint x: 554, startPoint y: 432, endPoint x: 669, endPoint y: 396, distance: 120.1
drag, startPoint x: 501, startPoint y: 430, endPoint x: 657, endPoint y: 432, distance: 156.2
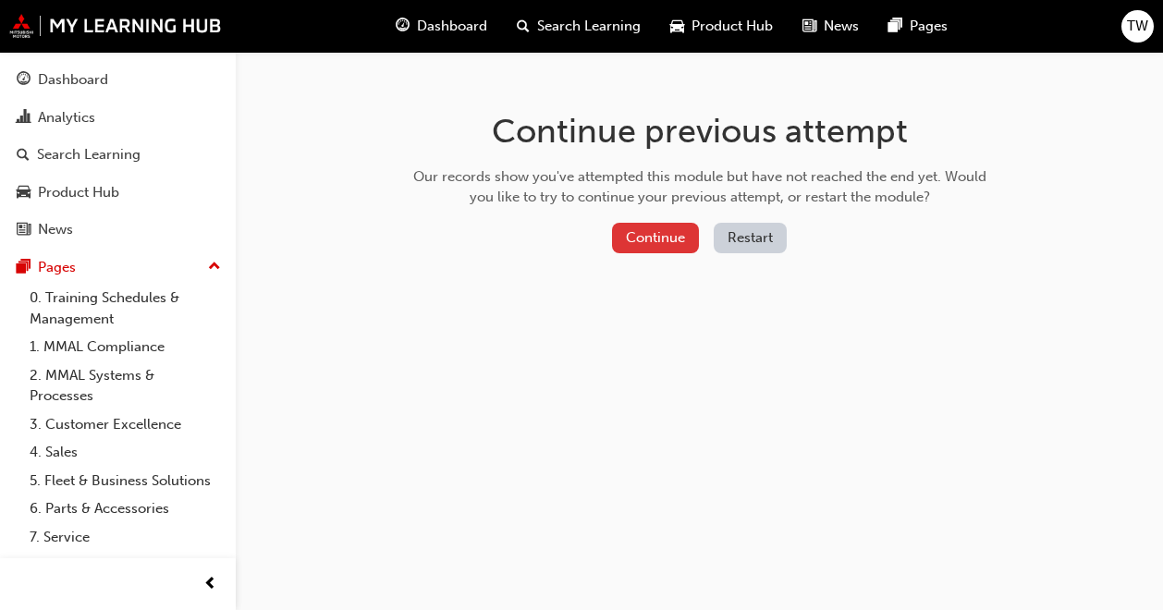
click at [662, 233] on button "Continue" at bounding box center [655, 238] width 87 height 30
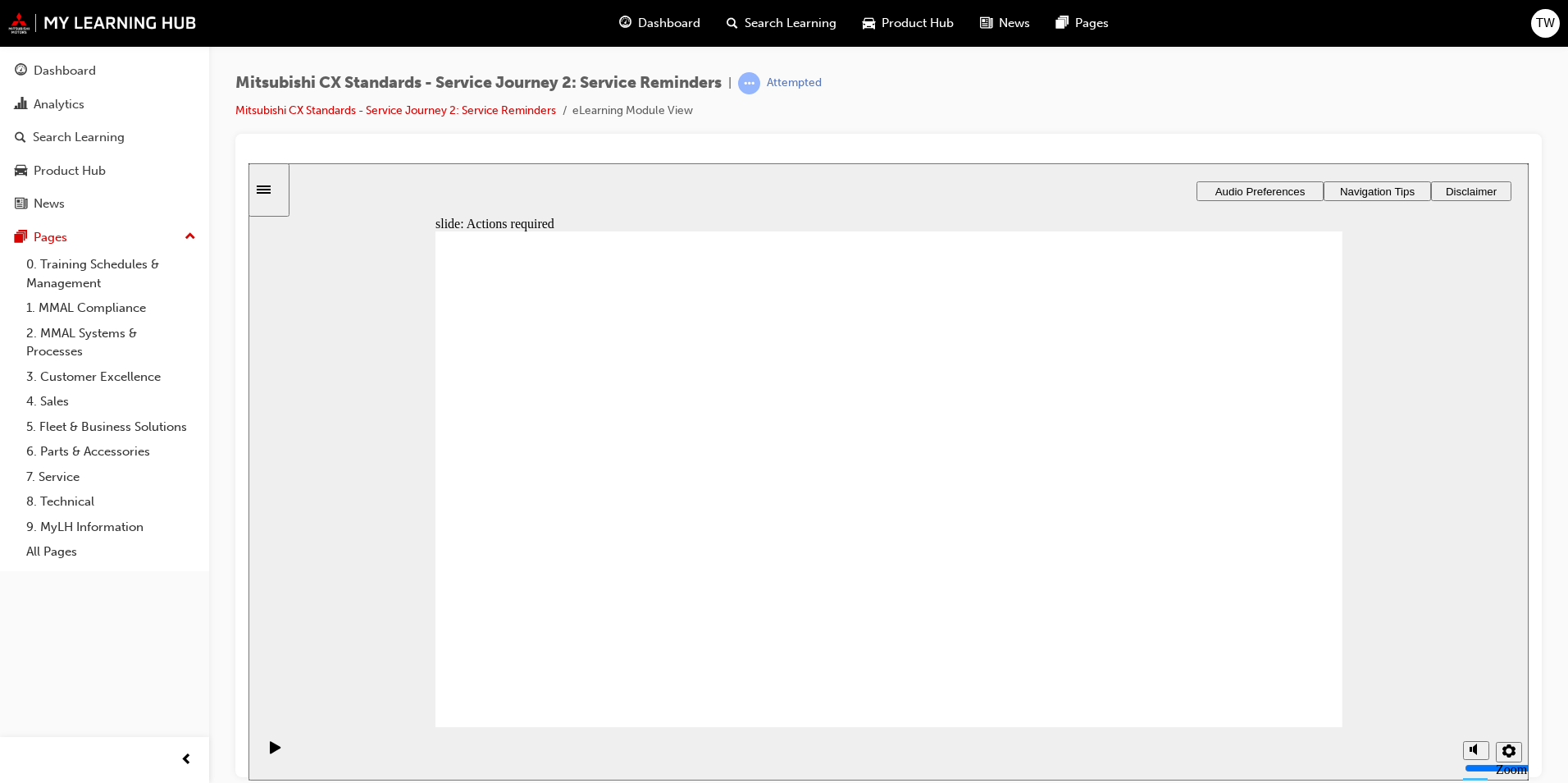
click at [847, 67] on div "Mitsubishi CX Standards - Service Journey 2: Service Reminders | Attempted Mits…" at bounding box center [888, 394] width 1359 height 696
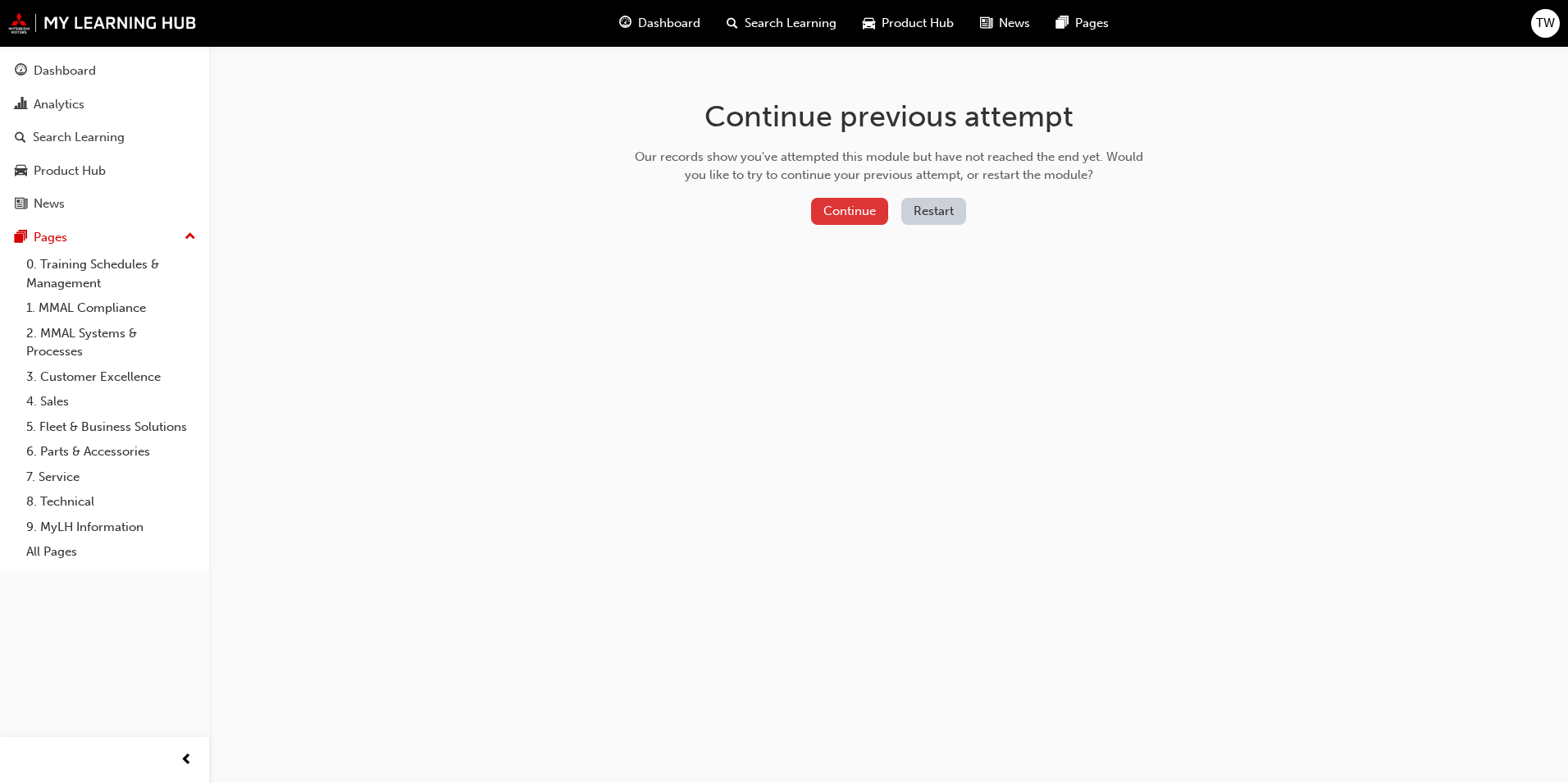
click at [858, 219] on button "Continue" at bounding box center [849, 211] width 77 height 27
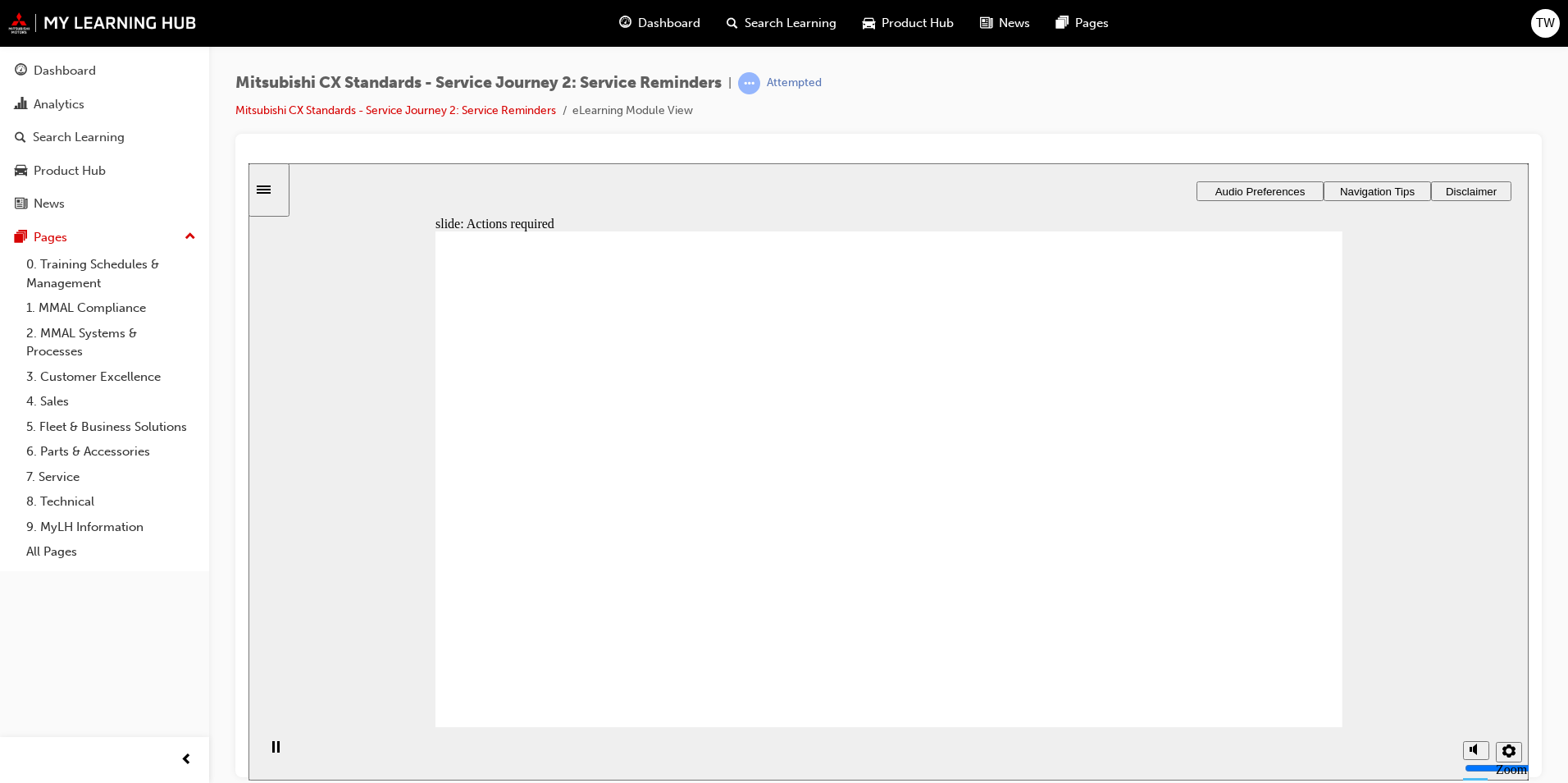
drag, startPoint x: 648, startPoint y: 513, endPoint x: 639, endPoint y: 513, distance: 9.0
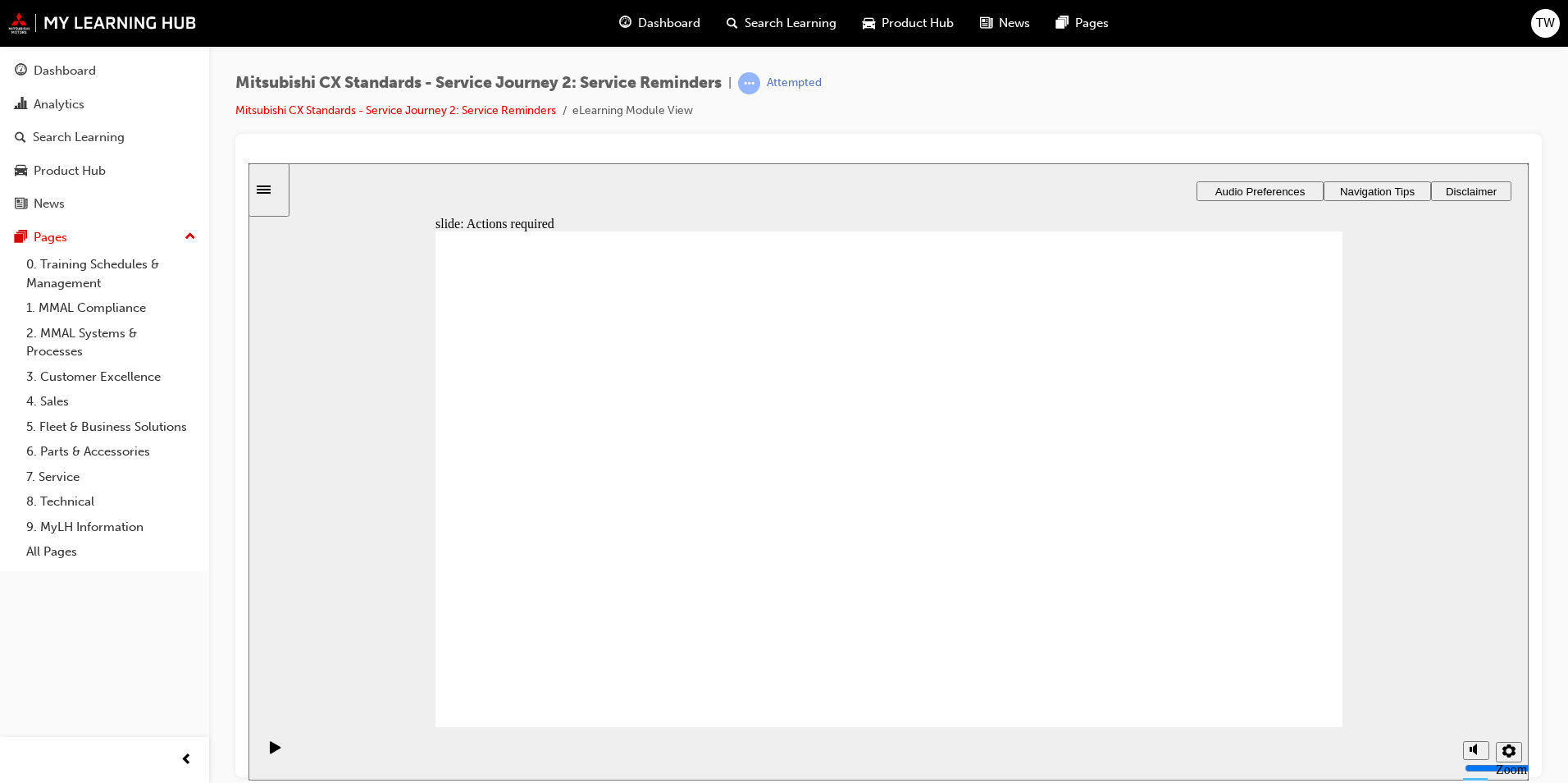
drag, startPoint x: 937, startPoint y: 580, endPoint x: 930, endPoint y: 585, distance: 8.6
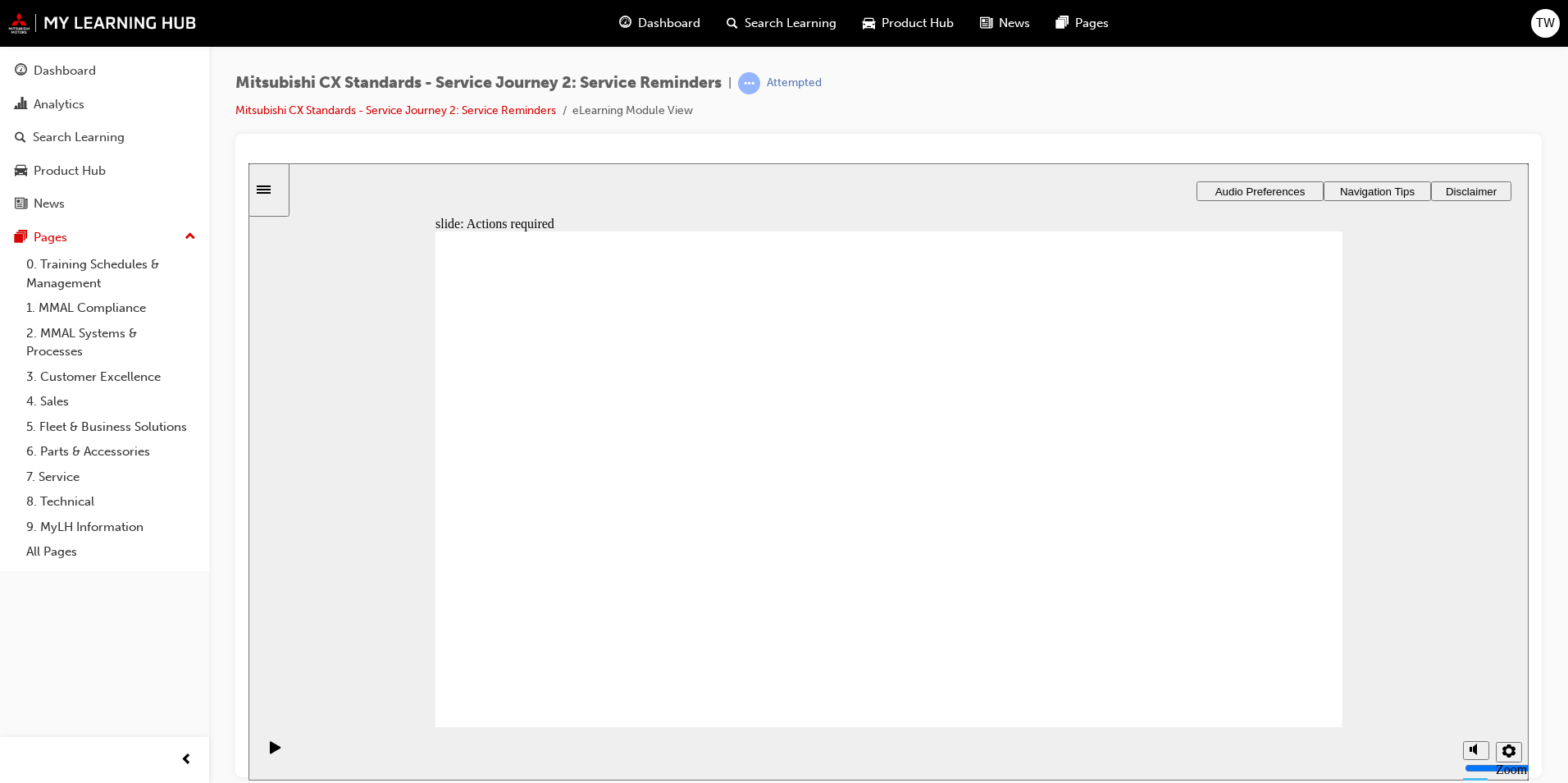
drag, startPoint x: 864, startPoint y: 610, endPoint x: 871, endPoint y: 616, distance: 9.2
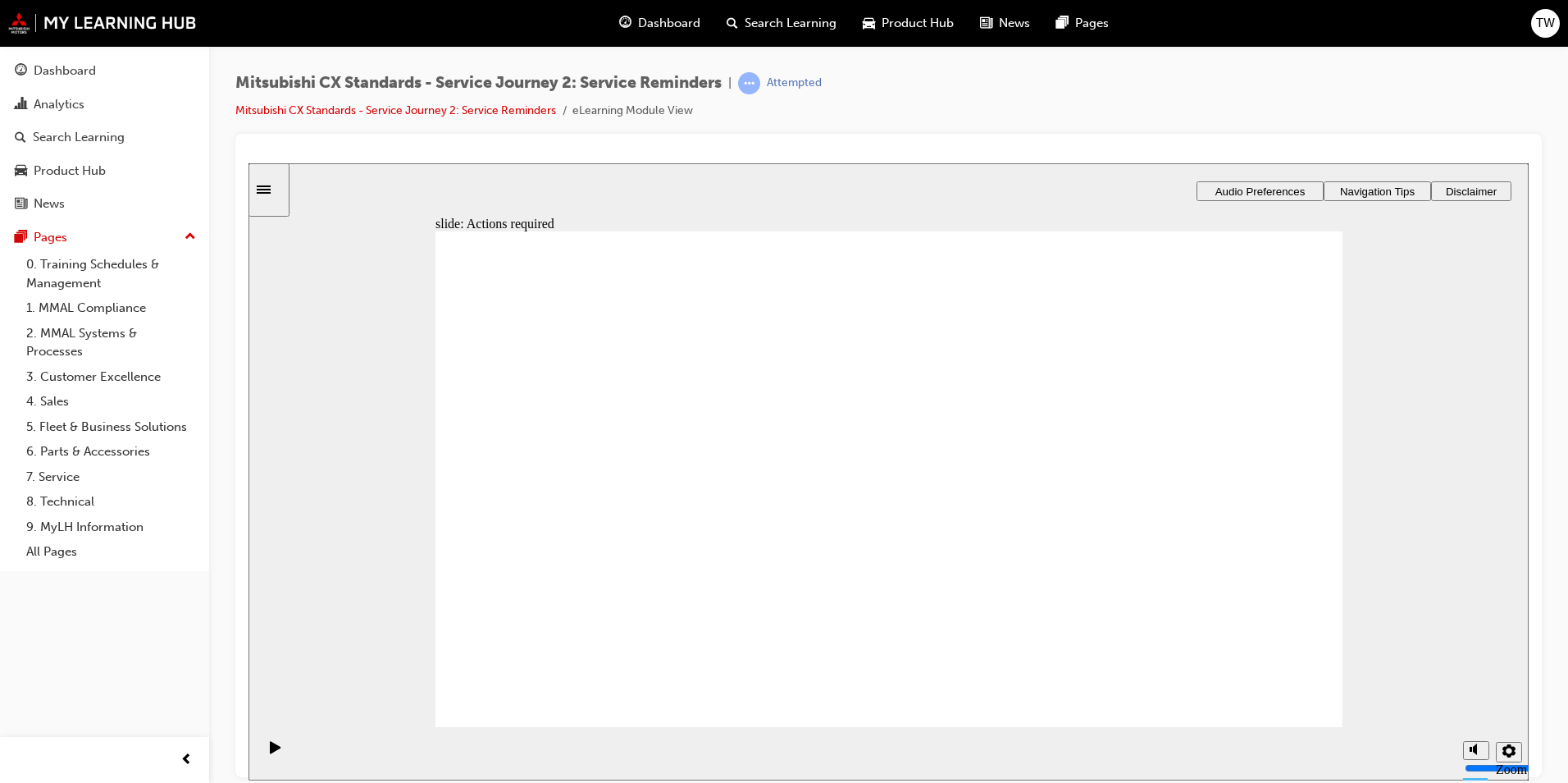
drag, startPoint x: 869, startPoint y: 609, endPoint x: 875, endPoint y: 623, distance: 15.2
click at [270, 195] on div "Sidebar Toggle" at bounding box center [268, 189] width 28 height 12
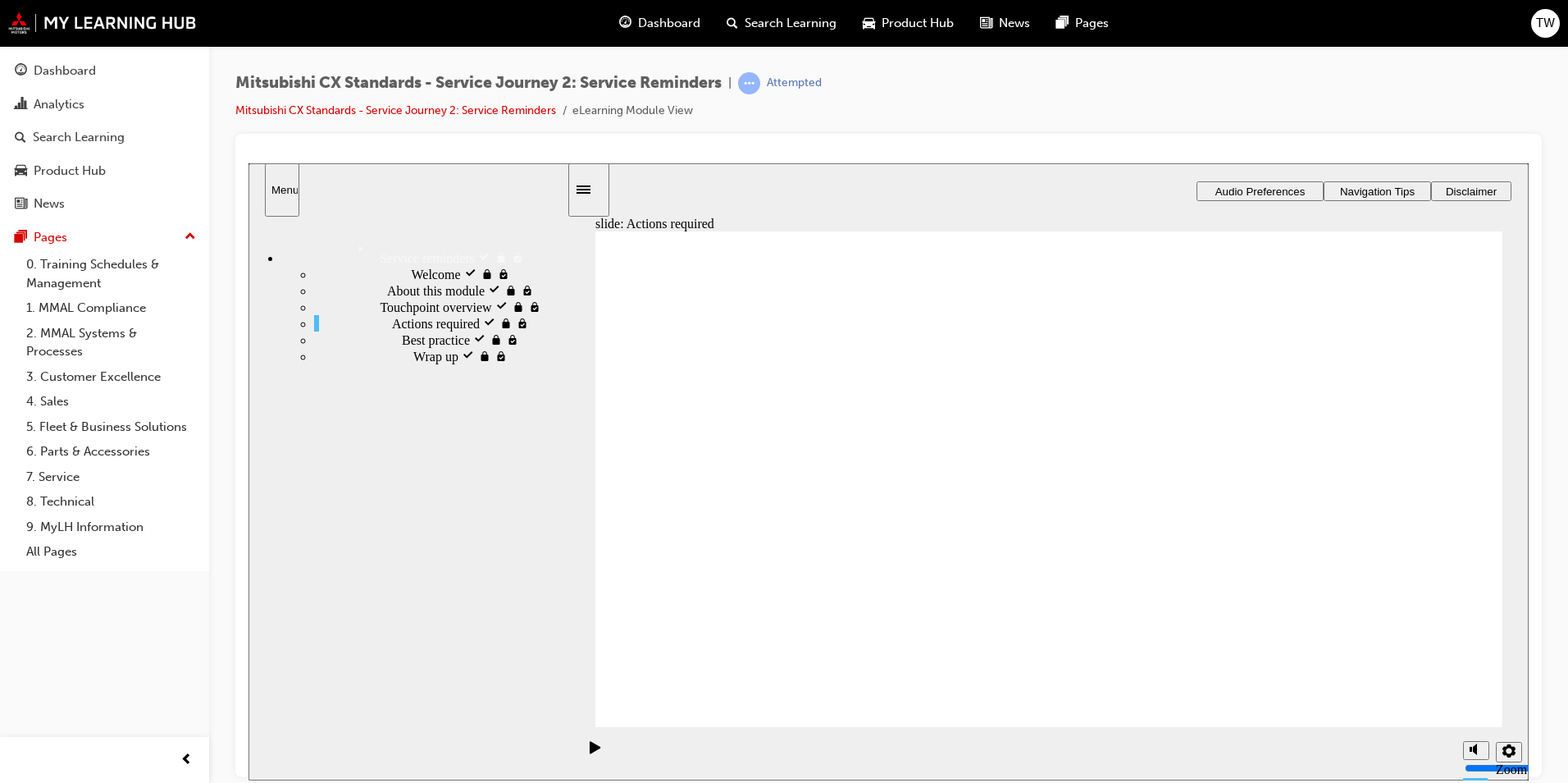
click at [355, 363] on div "Wrap up locked Wrap up" at bounding box center [440, 355] width 253 height 16
click at [414, 362] on span "Wrap up locked" at bounding box center [455, 354] width 83 height 15
click at [78, 70] on div "Dashboard" at bounding box center [65, 70] width 62 height 19
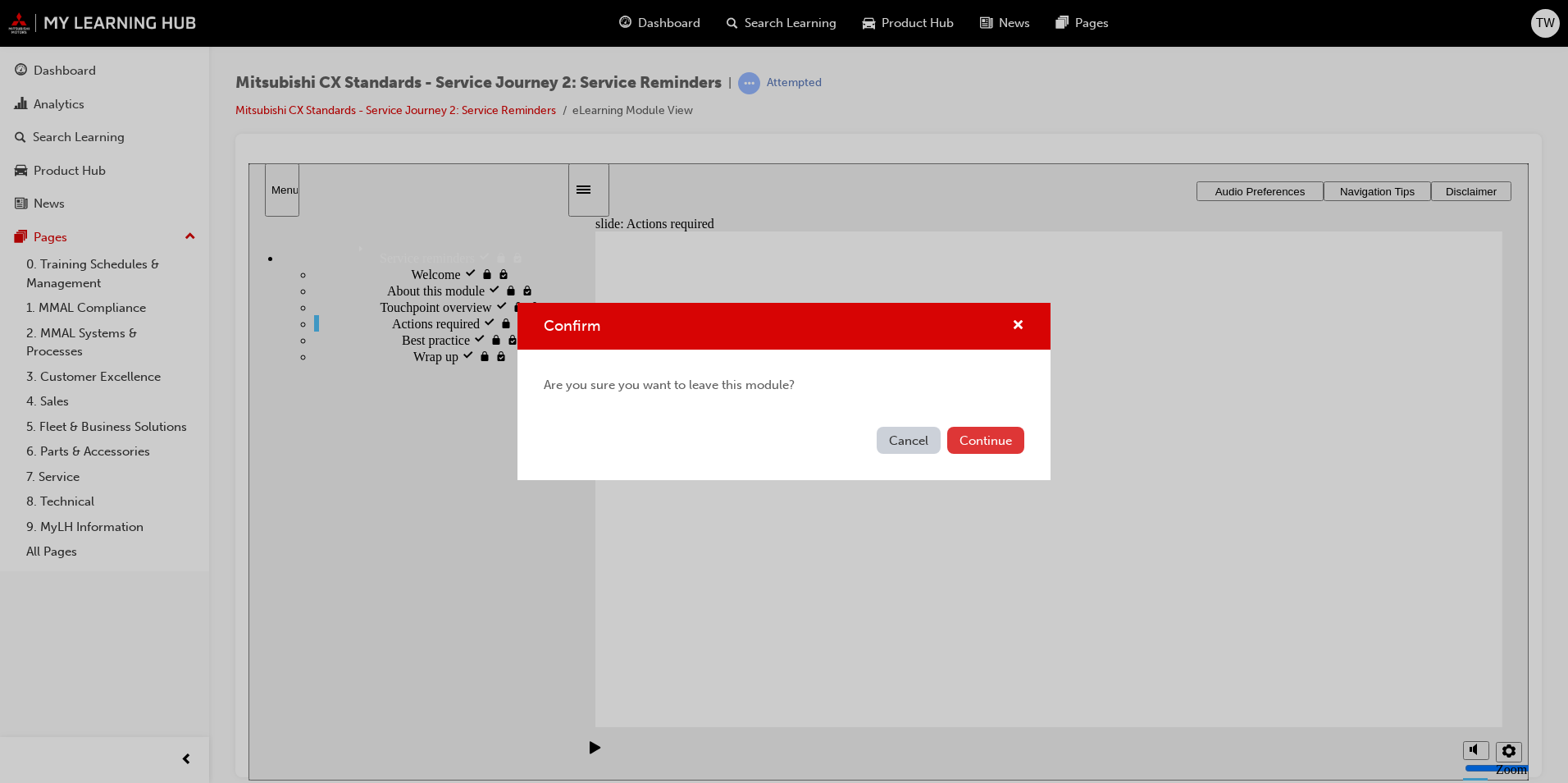
click at [964, 439] on button "Continue" at bounding box center [985, 440] width 77 height 27
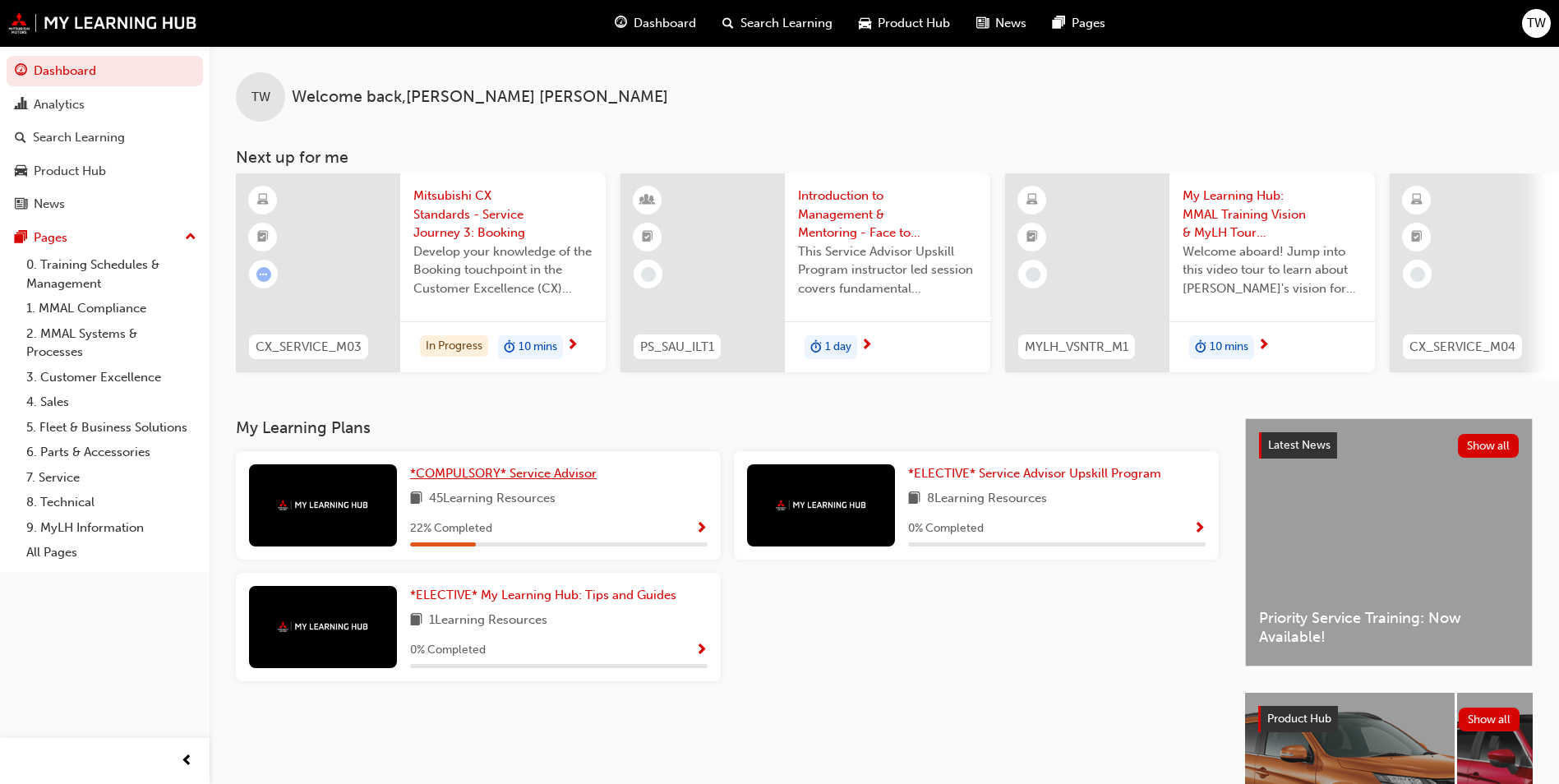
click at [540, 483] on link "*COMPULSORY* Service Advisor" at bounding box center [506, 473] width 193 height 19
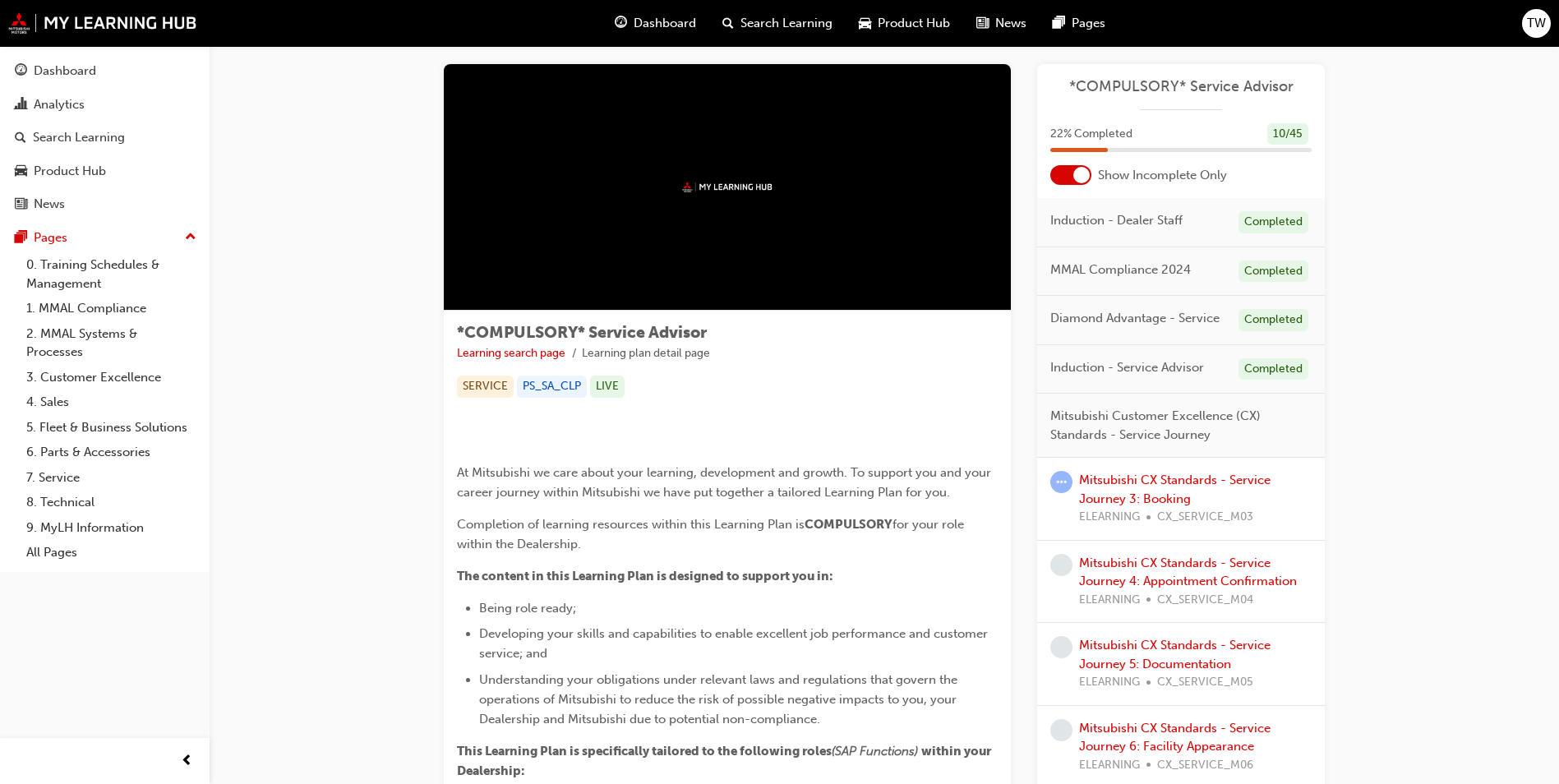
scroll to position [41, 0]
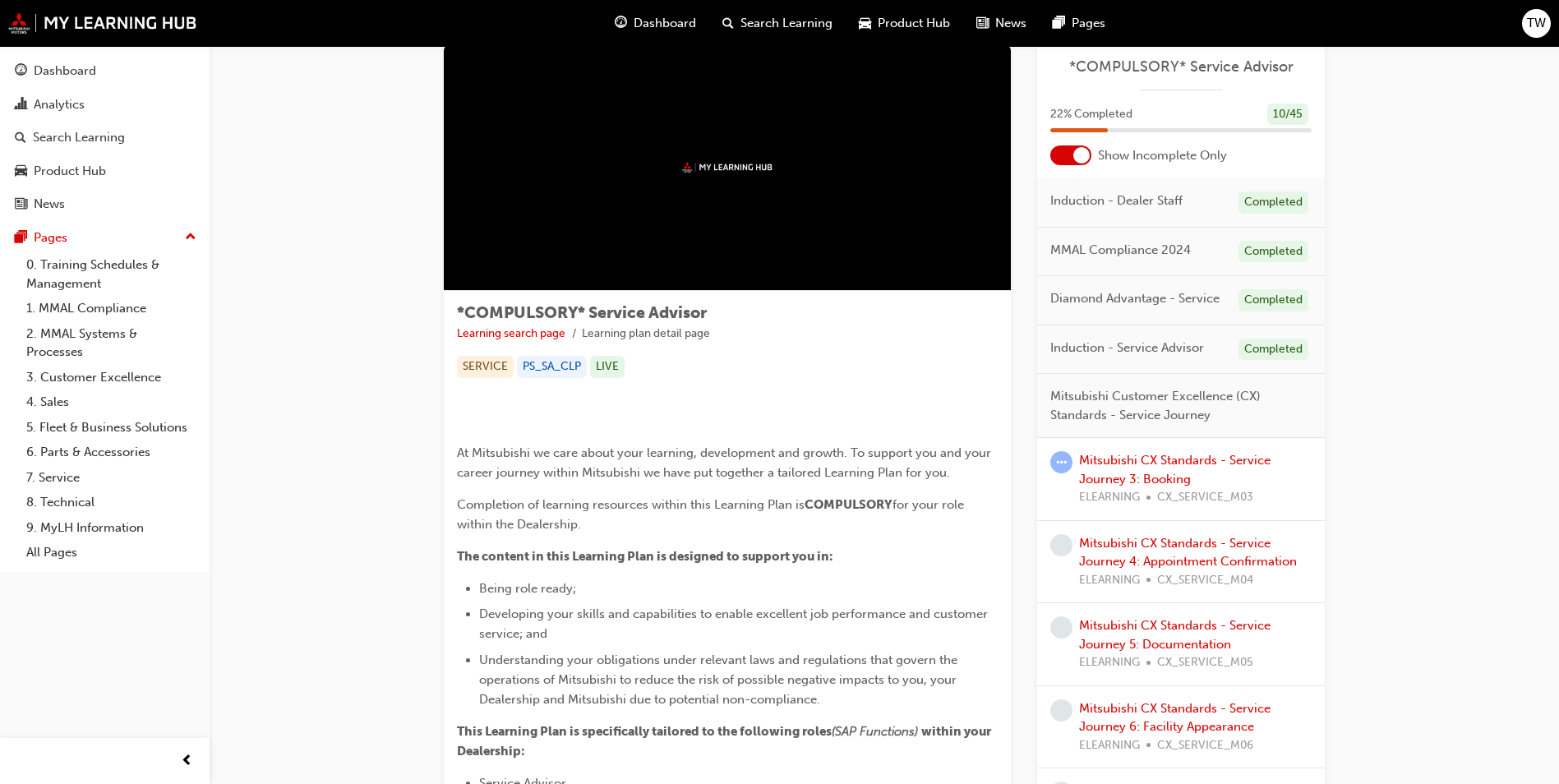
click at [1155, 469] on div "Mitsubishi CX Standards - Service Journey 3: Booking ELEARNING CX_SERVICE_M03" at bounding box center [1195, 478] width 233 height 56
click at [1151, 480] on link "Mitsubishi CX Standards - Service Journey 3: Booking" at bounding box center [1174, 469] width 191 height 34
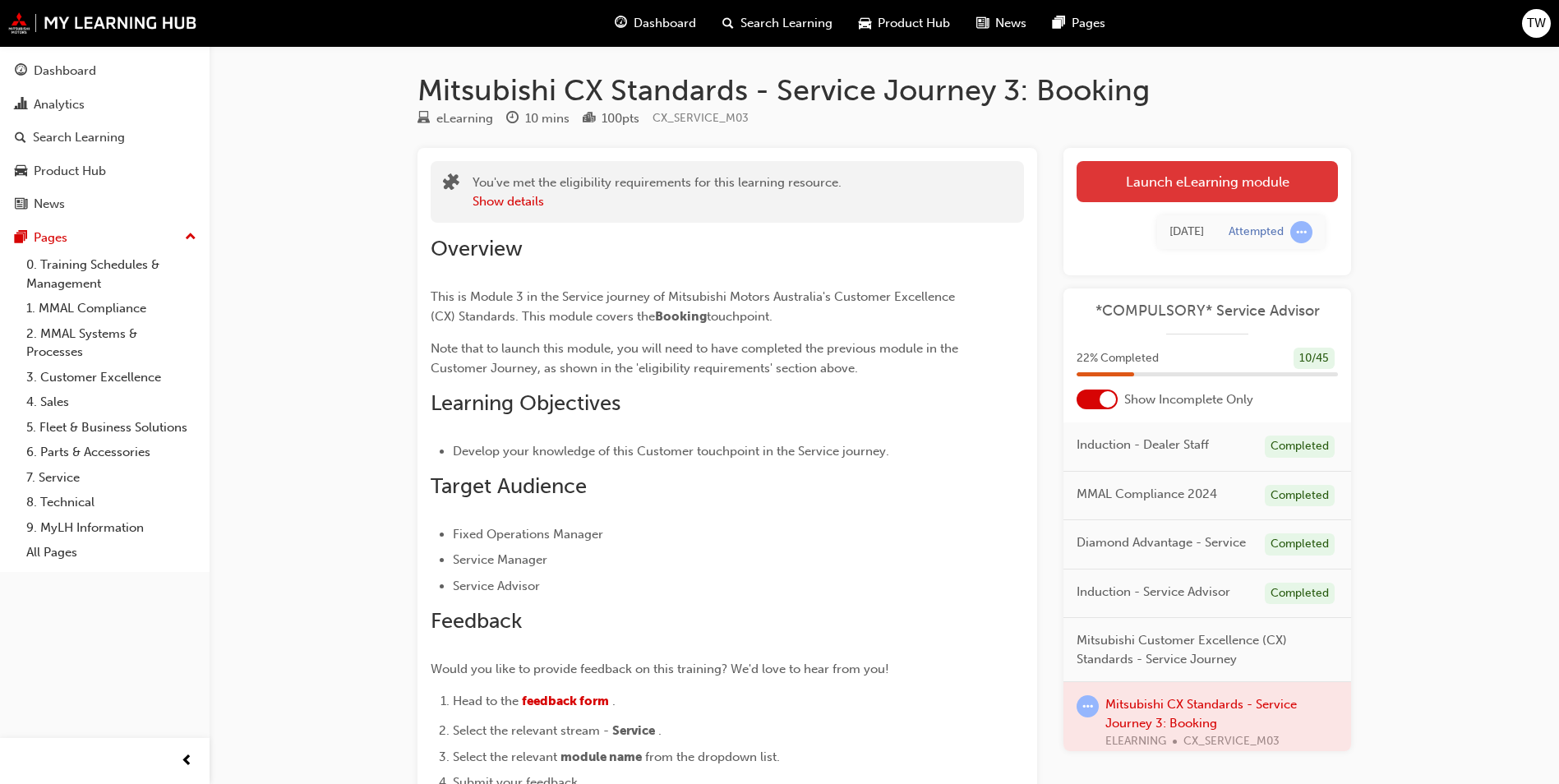
click at [1169, 180] on link "Launch eLearning module" at bounding box center [1208, 181] width 261 height 41
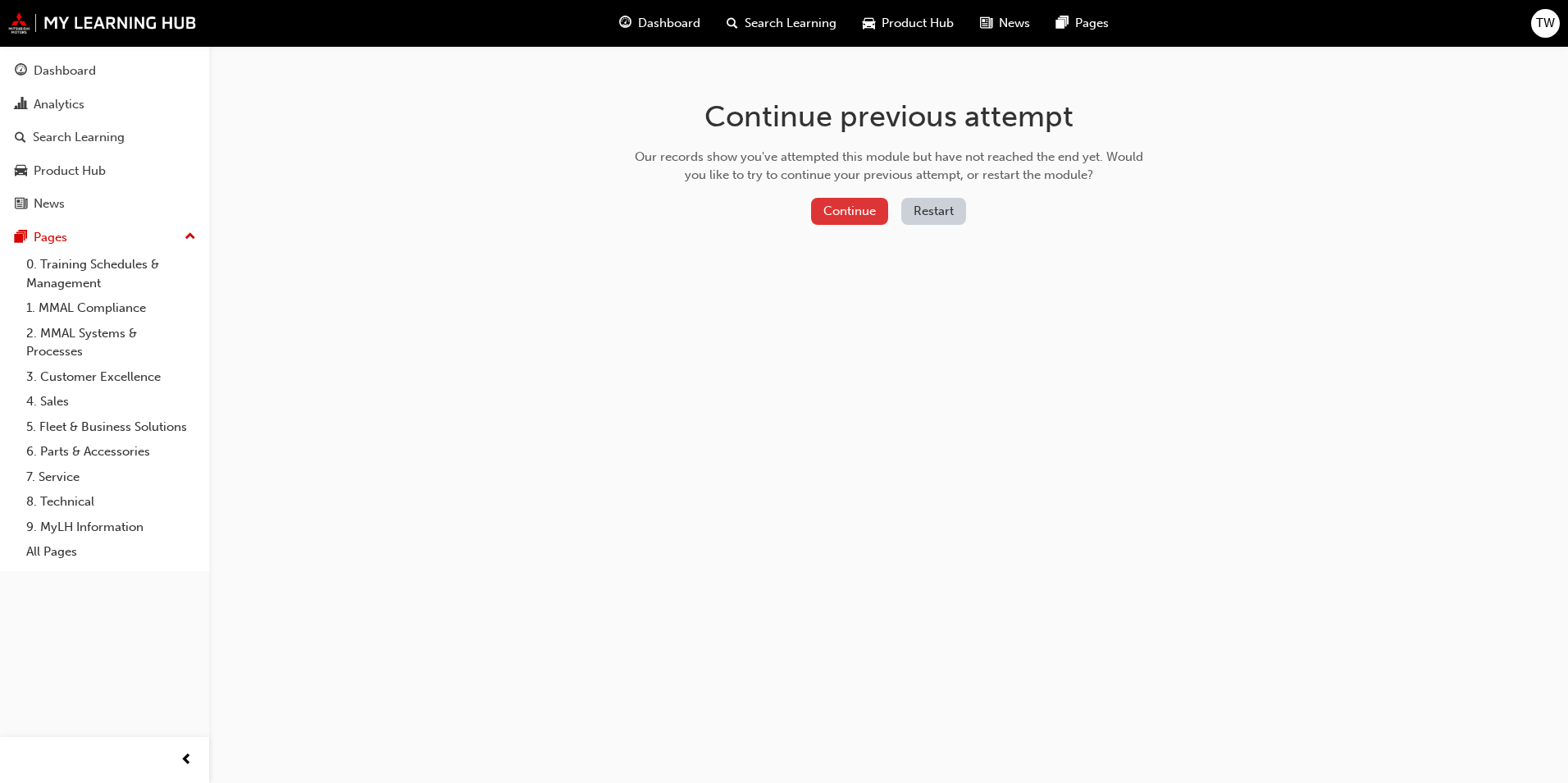
click at [861, 208] on button "Continue" at bounding box center [849, 211] width 77 height 27
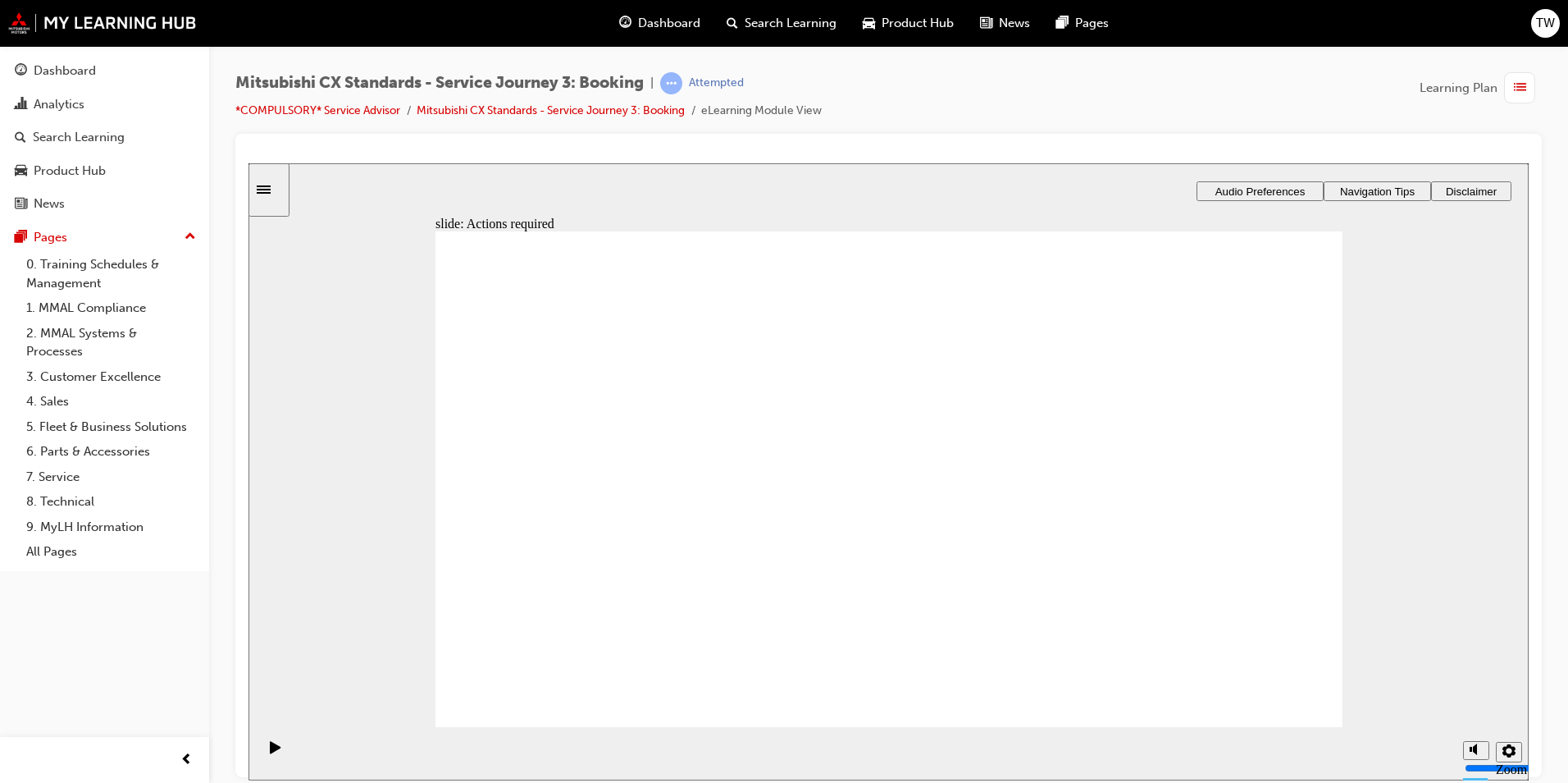
drag, startPoint x: 934, startPoint y: 621, endPoint x: 895, endPoint y: 618, distance: 39.1
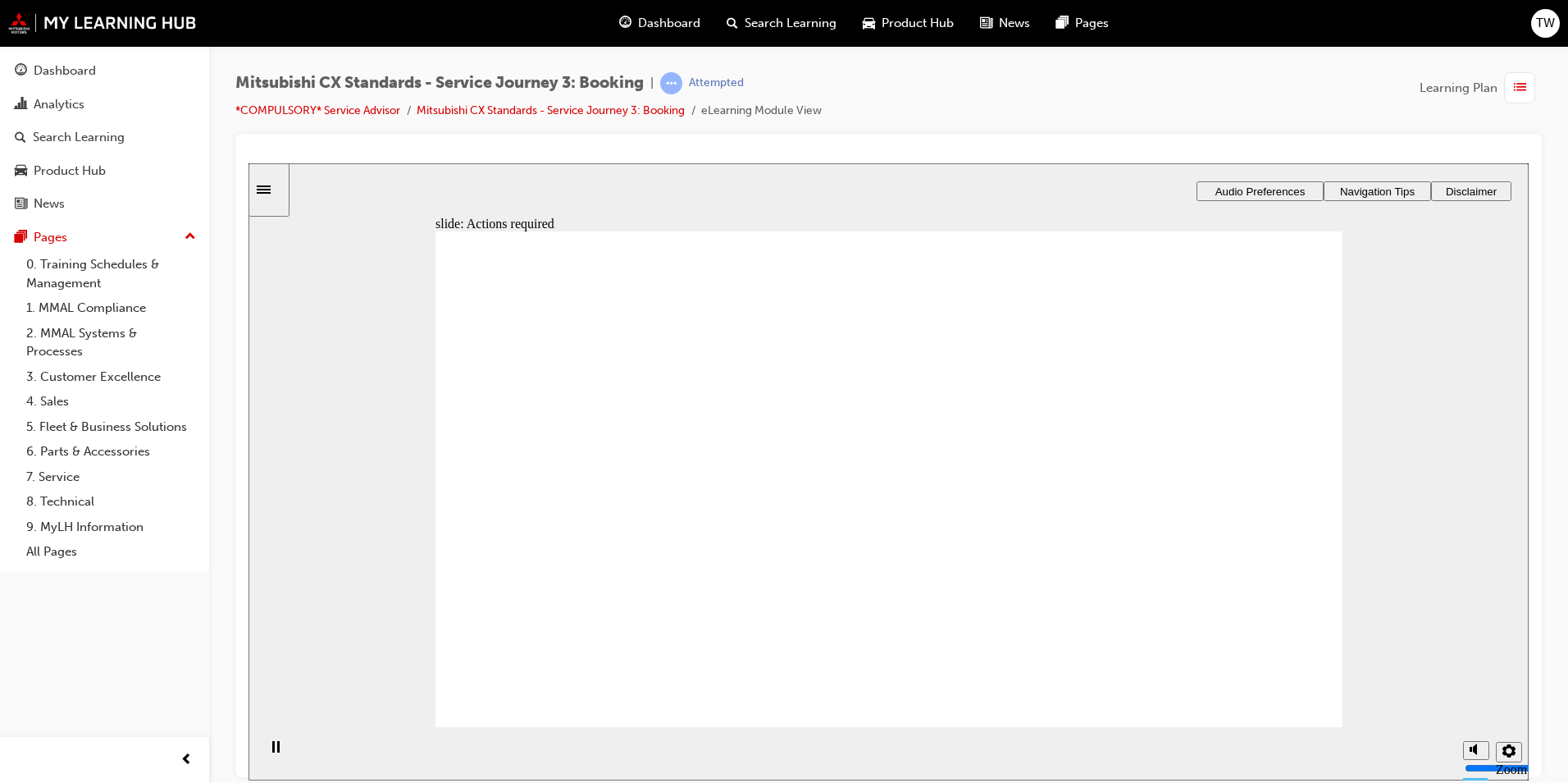
drag, startPoint x: 938, startPoint y: 525, endPoint x: 916, endPoint y: 535, distance: 24.2
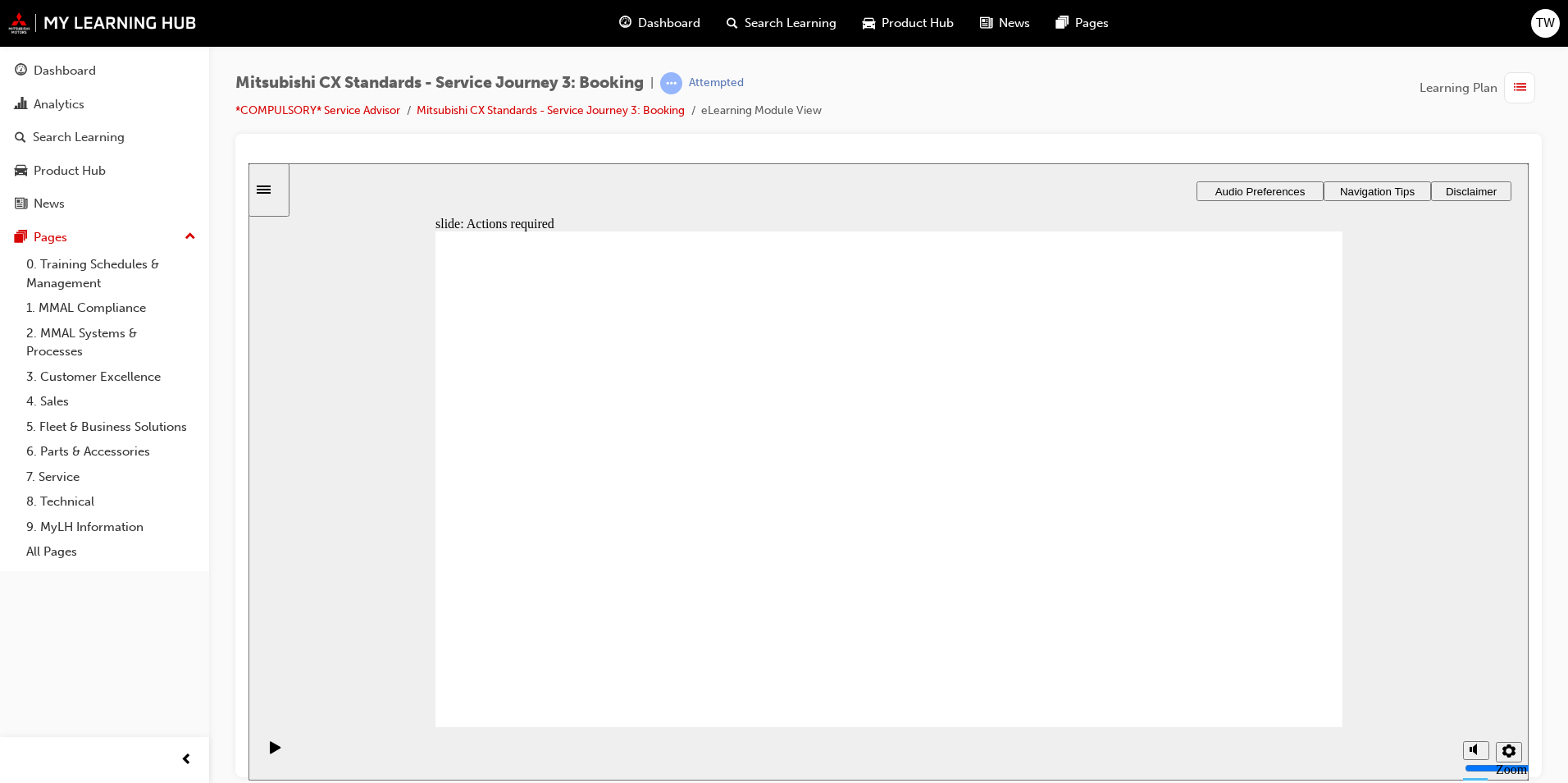
click at [33, 71] on div "Dashboard" at bounding box center [105, 70] width 179 height 20
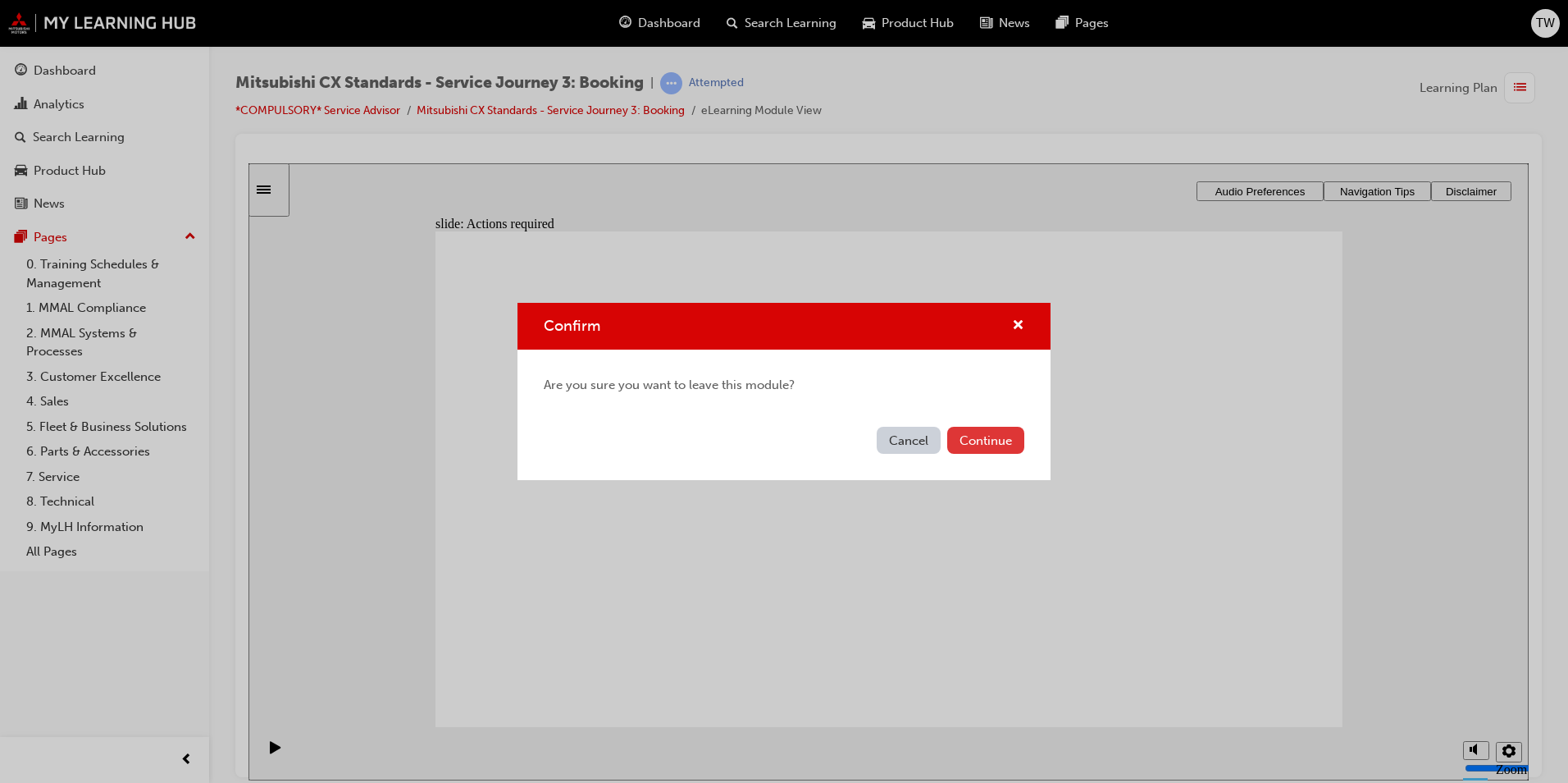
click at [998, 435] on button "Continue" at bounding box center [985, 440] width 77 height 27
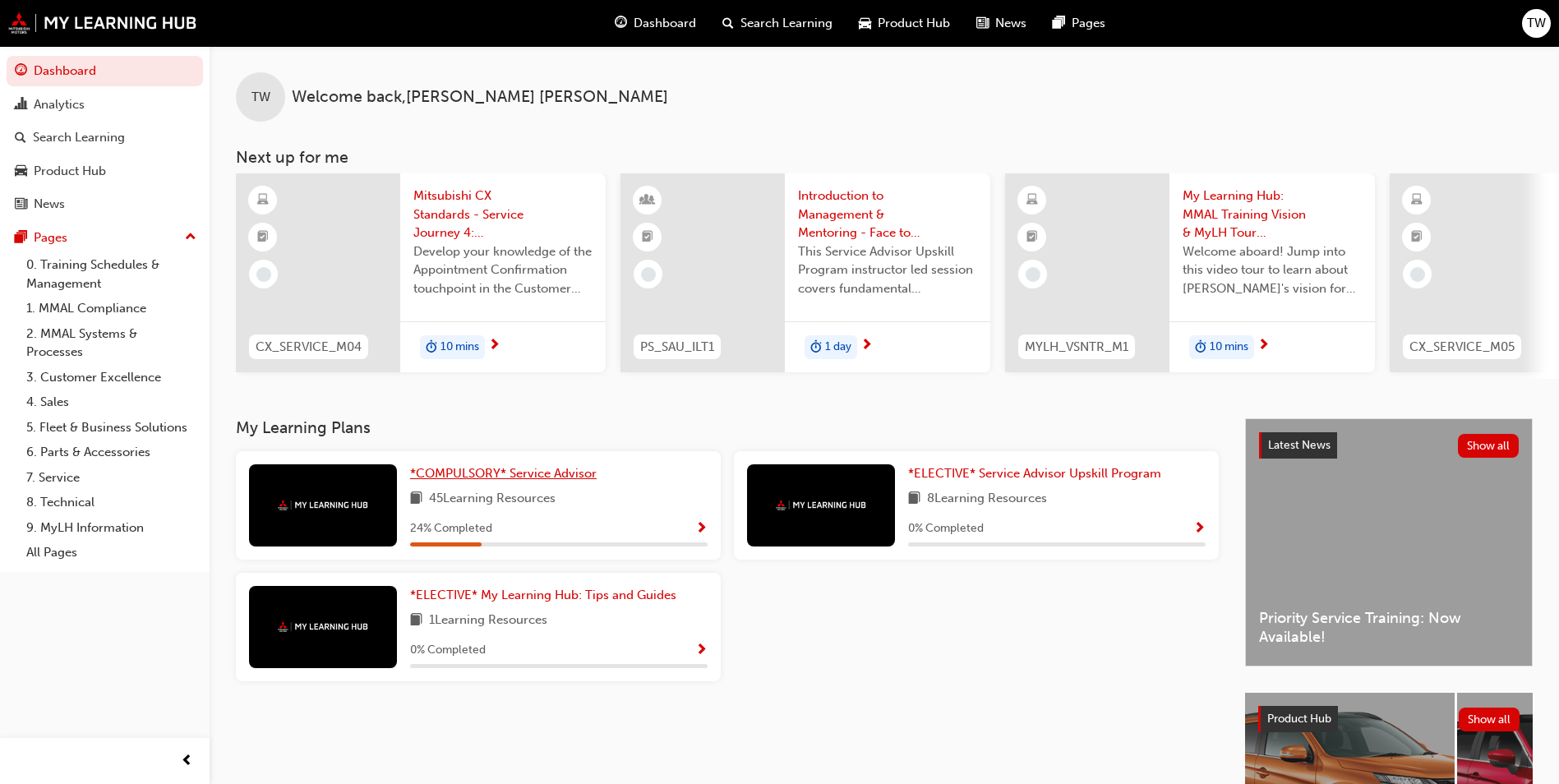
click at [540, 480] on span "*COMPULSORY* Service Advisor" at bounding box center [503, 473] width 187 height 15
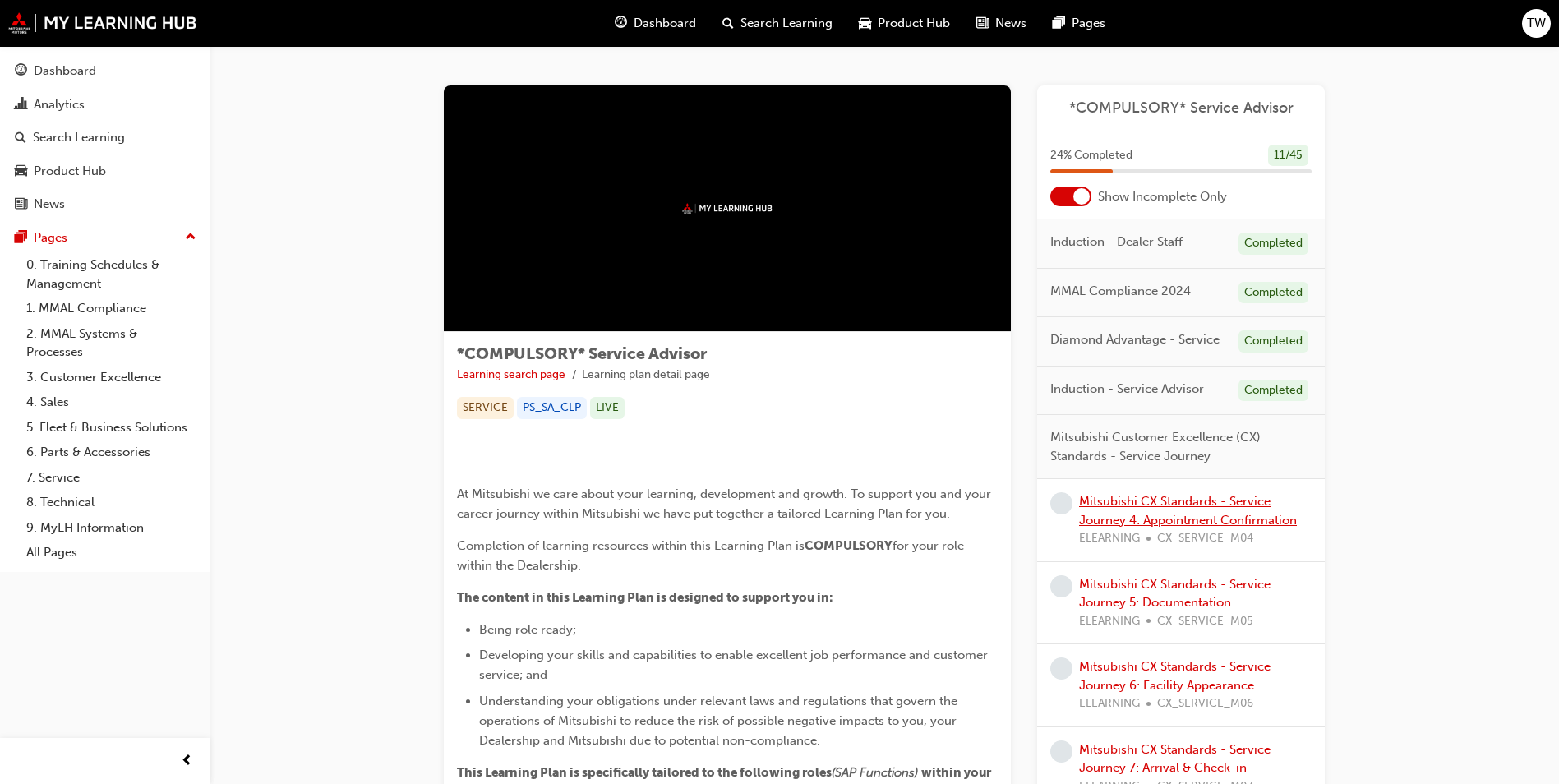
click at [1163, 521] on link "Mitsubishi CX Standards - Service Journey 4: Appointment Confirmation" at bounding box center [1187, 510] width 218 height 34
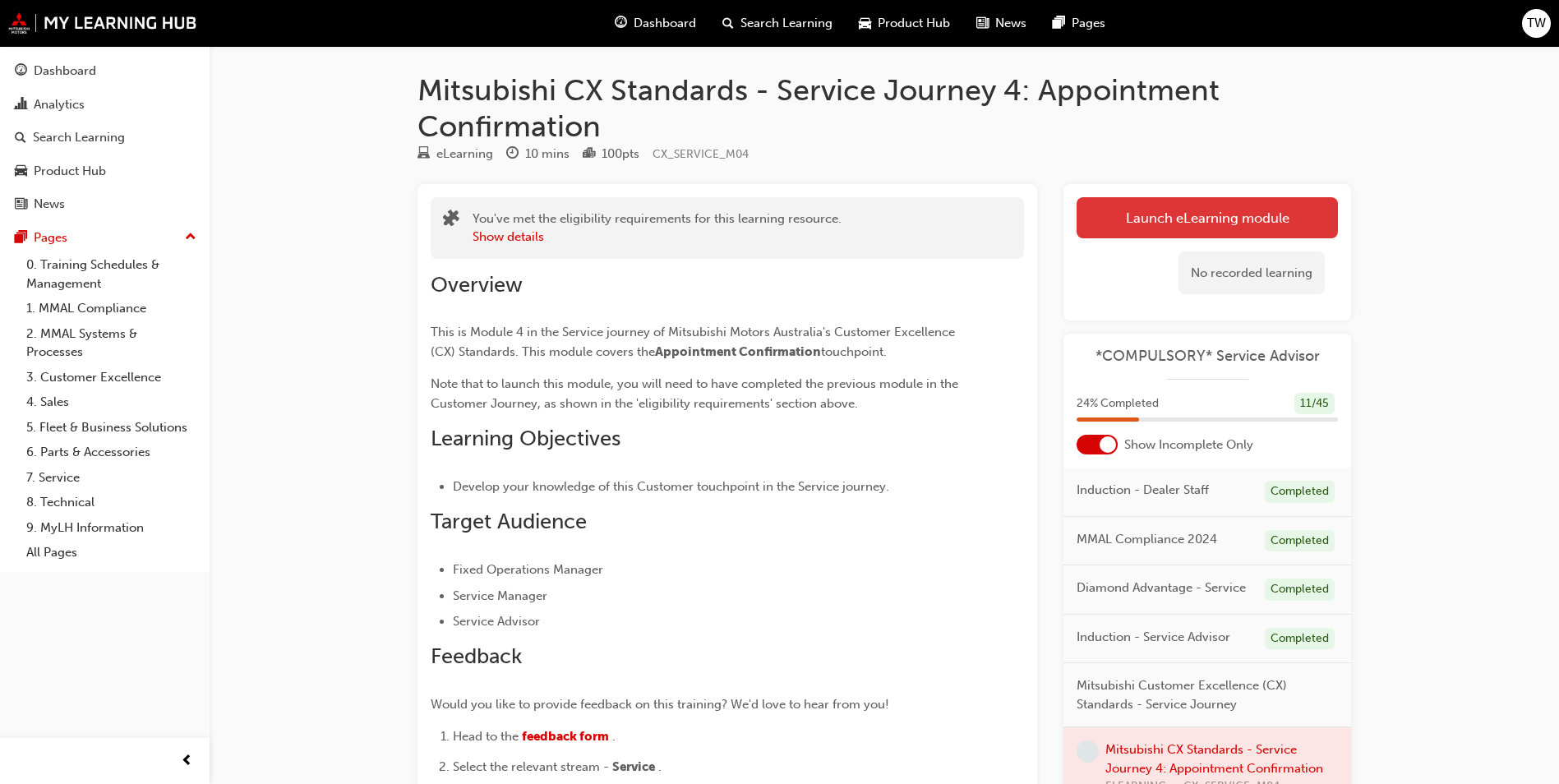
click at [1199, 210] on link "Launch eLearning module" at bounding box center [1208, 218] width 261 height 41
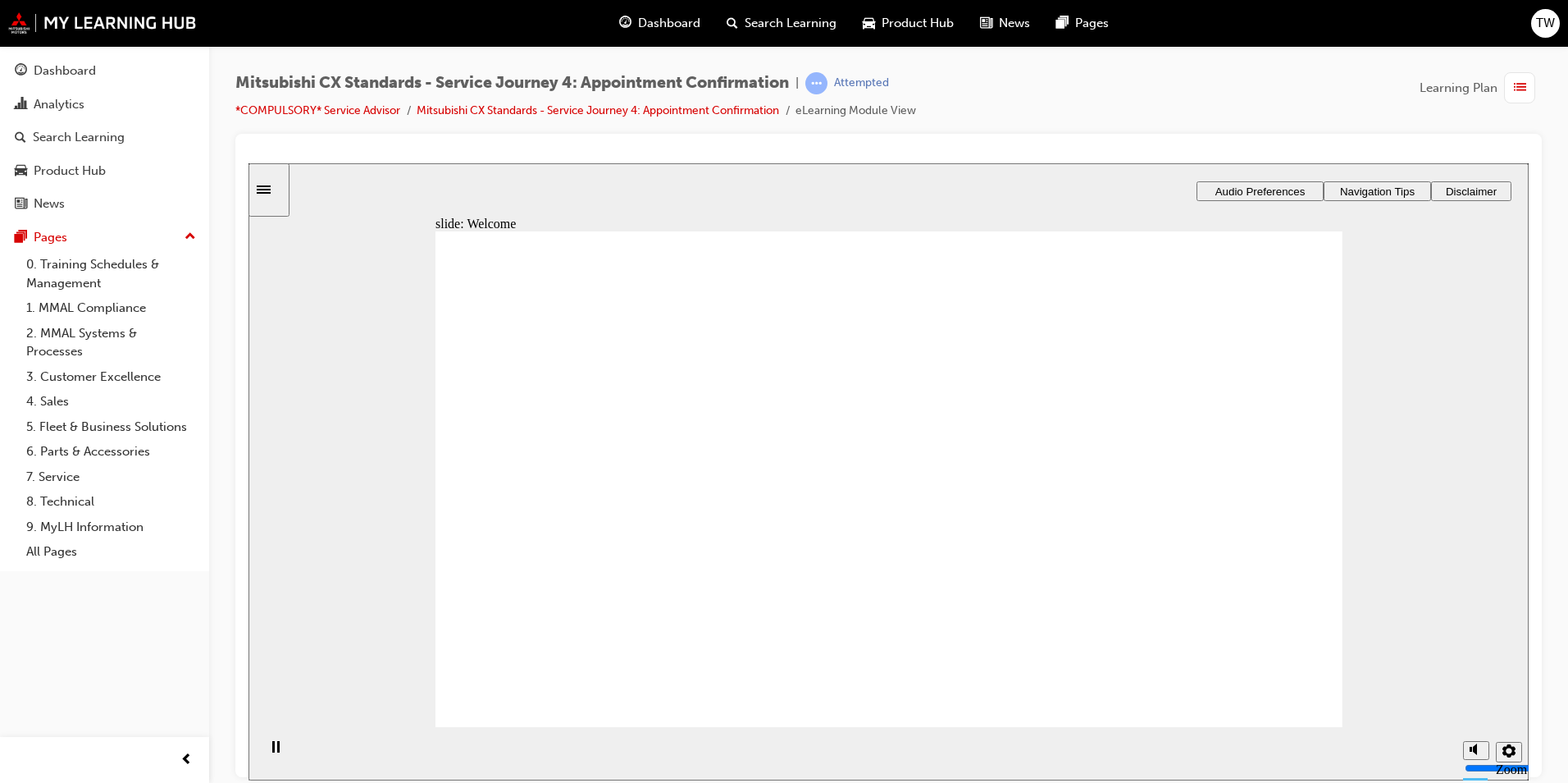
click at [1470, 692] on icon "Mute (Ctrl+Alt+M)" at bounding box center [1476, 686] width 13 height 12
type input "0"
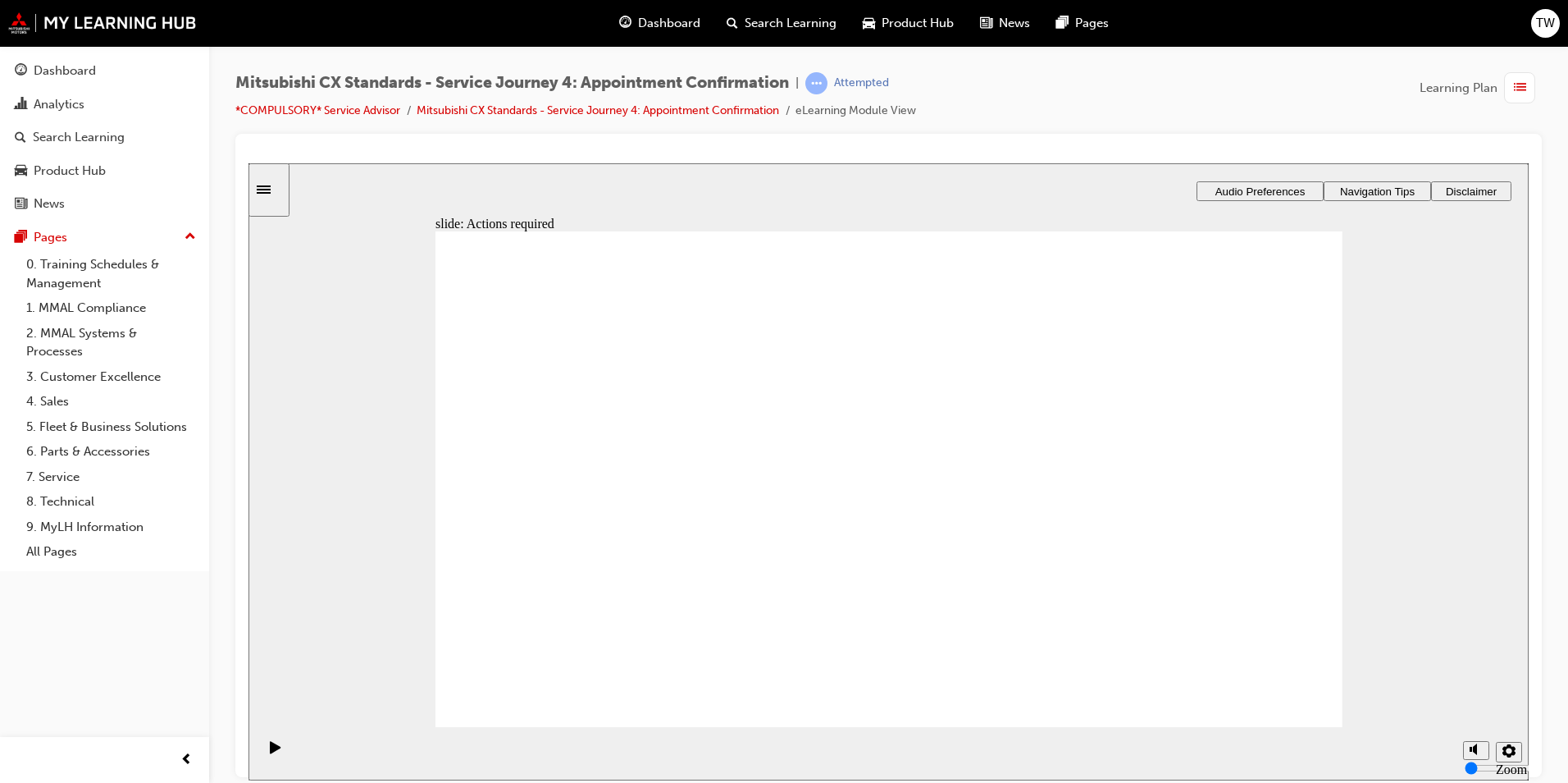
click at [1506, 91] on div "button" at bounding box center [1519, 87] width 31 height 31
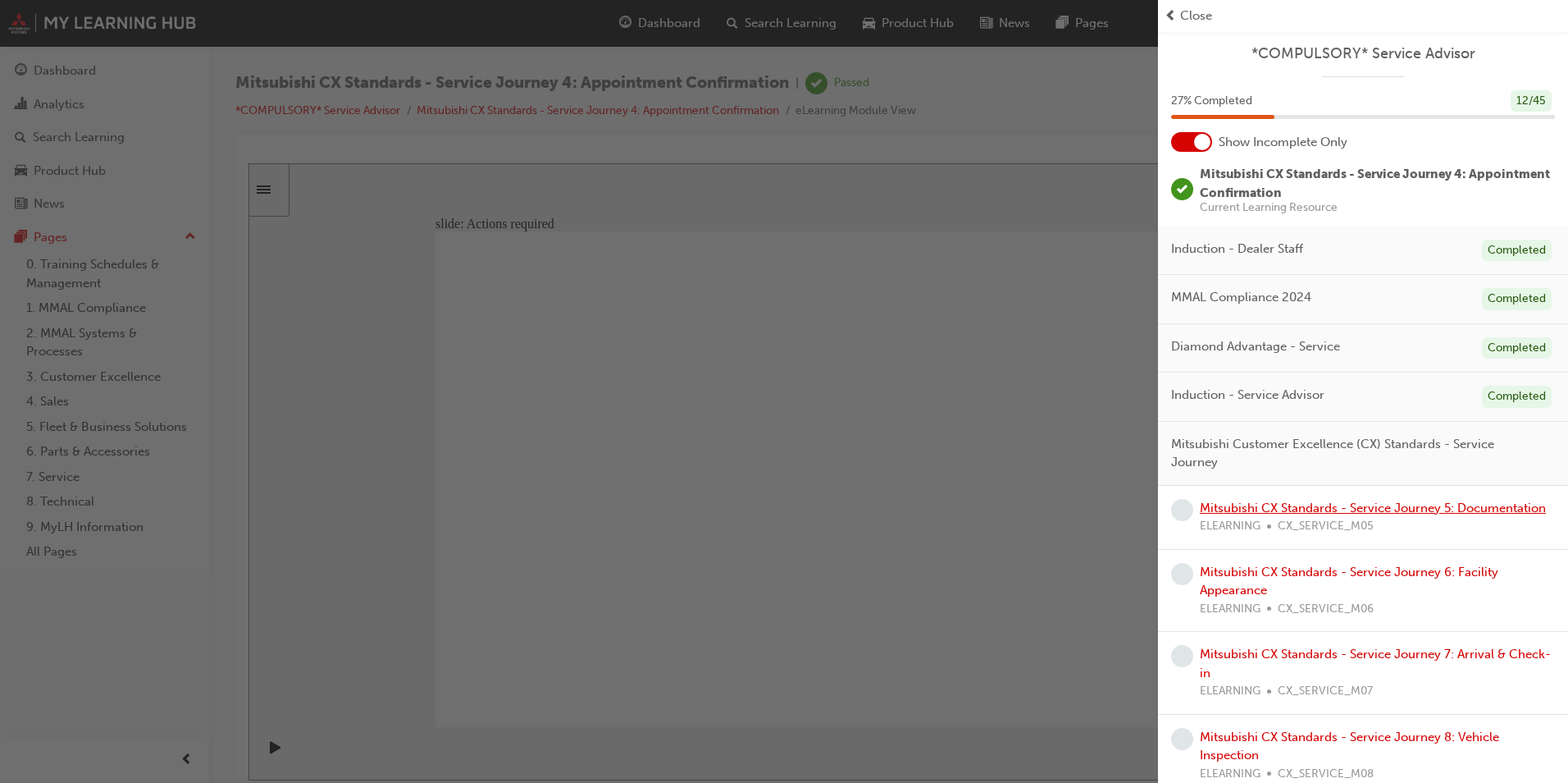
click at [1294, 508] on link "Mitsubishi CX Standards - Service Journey 5: Documentation" at bounding box center [1373, 508] width 346 height 15
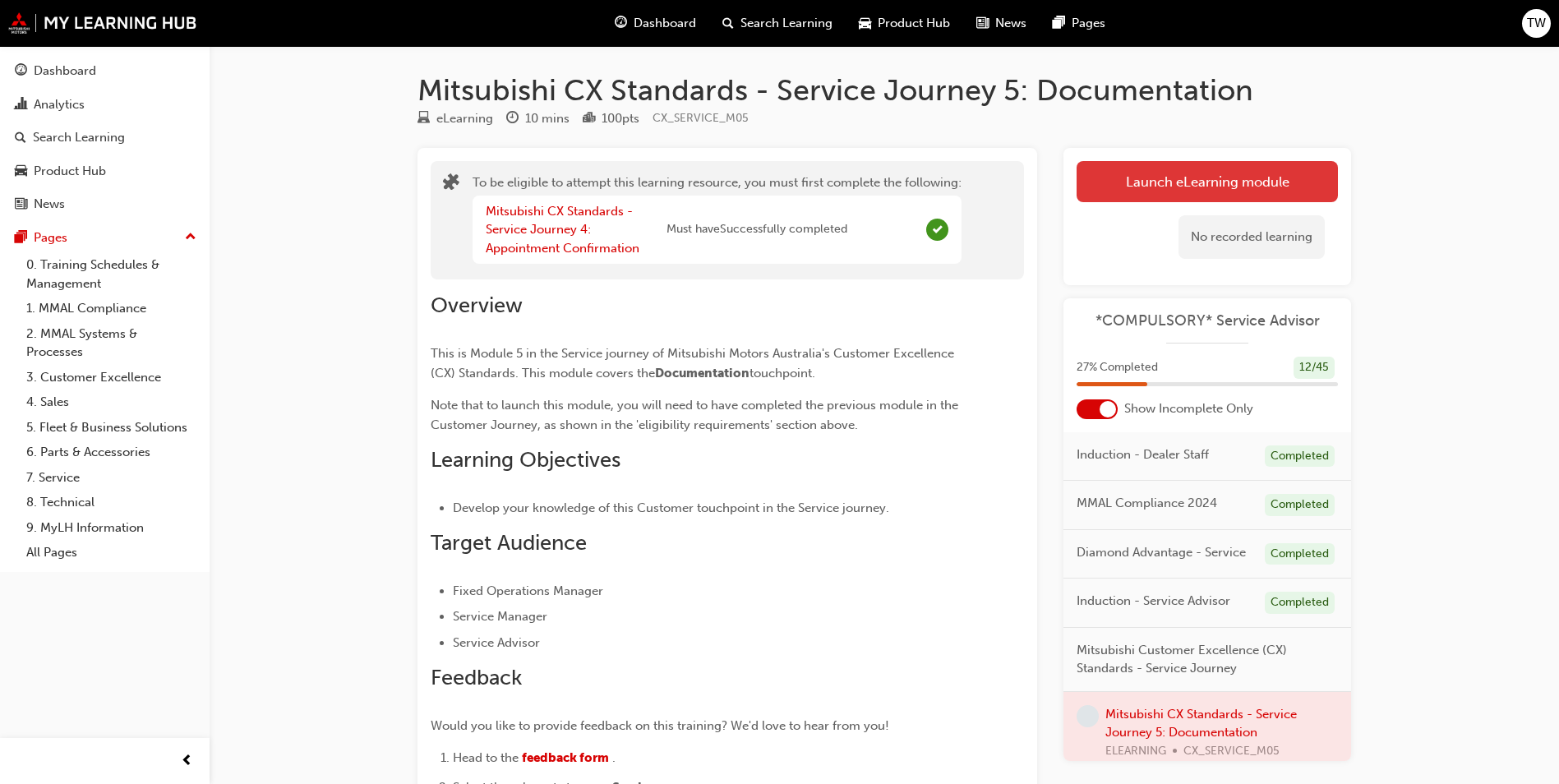
click at [1243, 184] on button "Launch eLearning module" at bounding box center [1208, 181] width 261 height 41
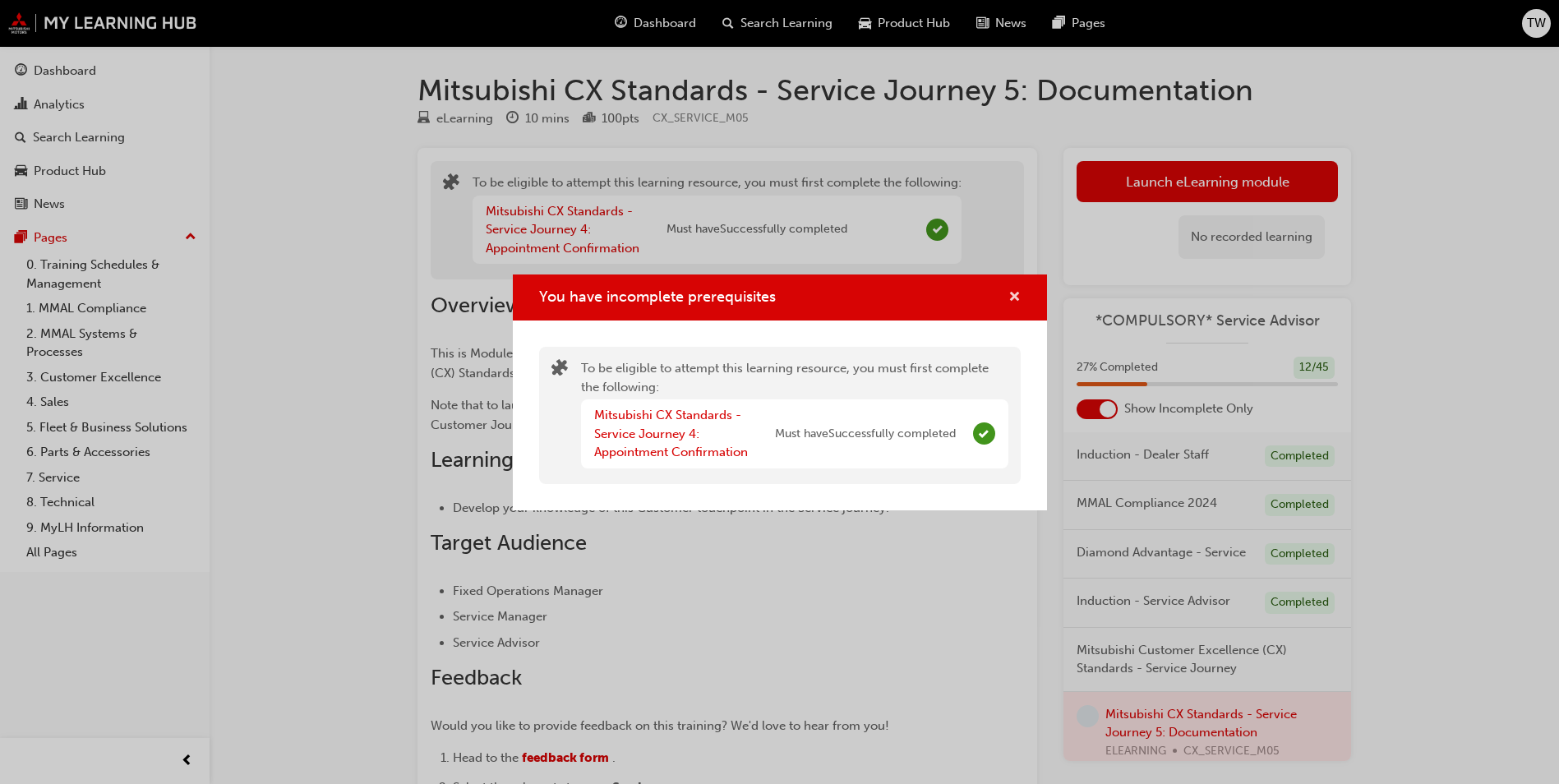
click at [1013, 298] on span "cross-icon" at bounding box center [1015, 298] width 12 height 15
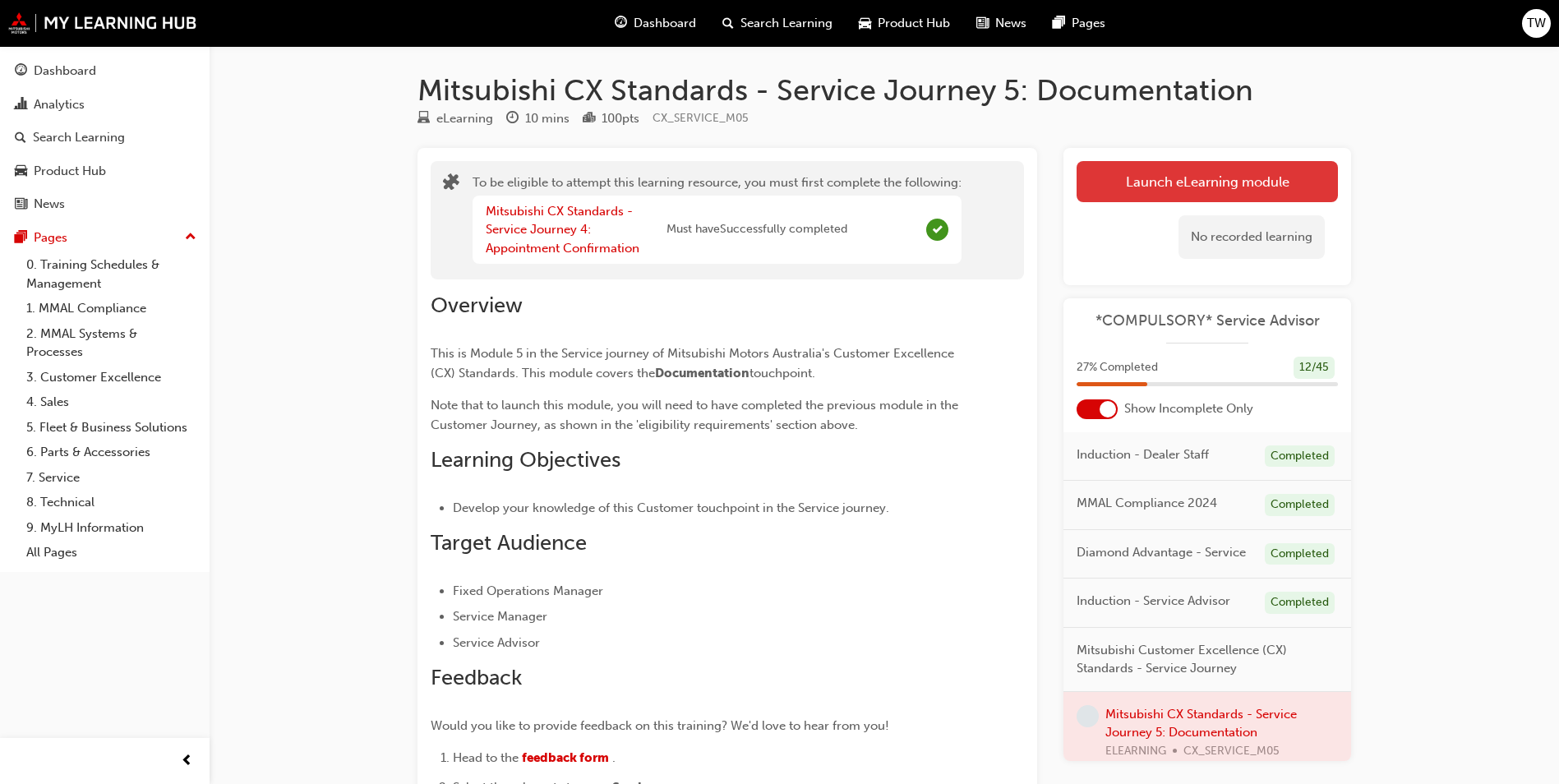
click at [1210, 180] on button "Launch eLearning module" at bounding box center [1208, 181] width 261 height 41
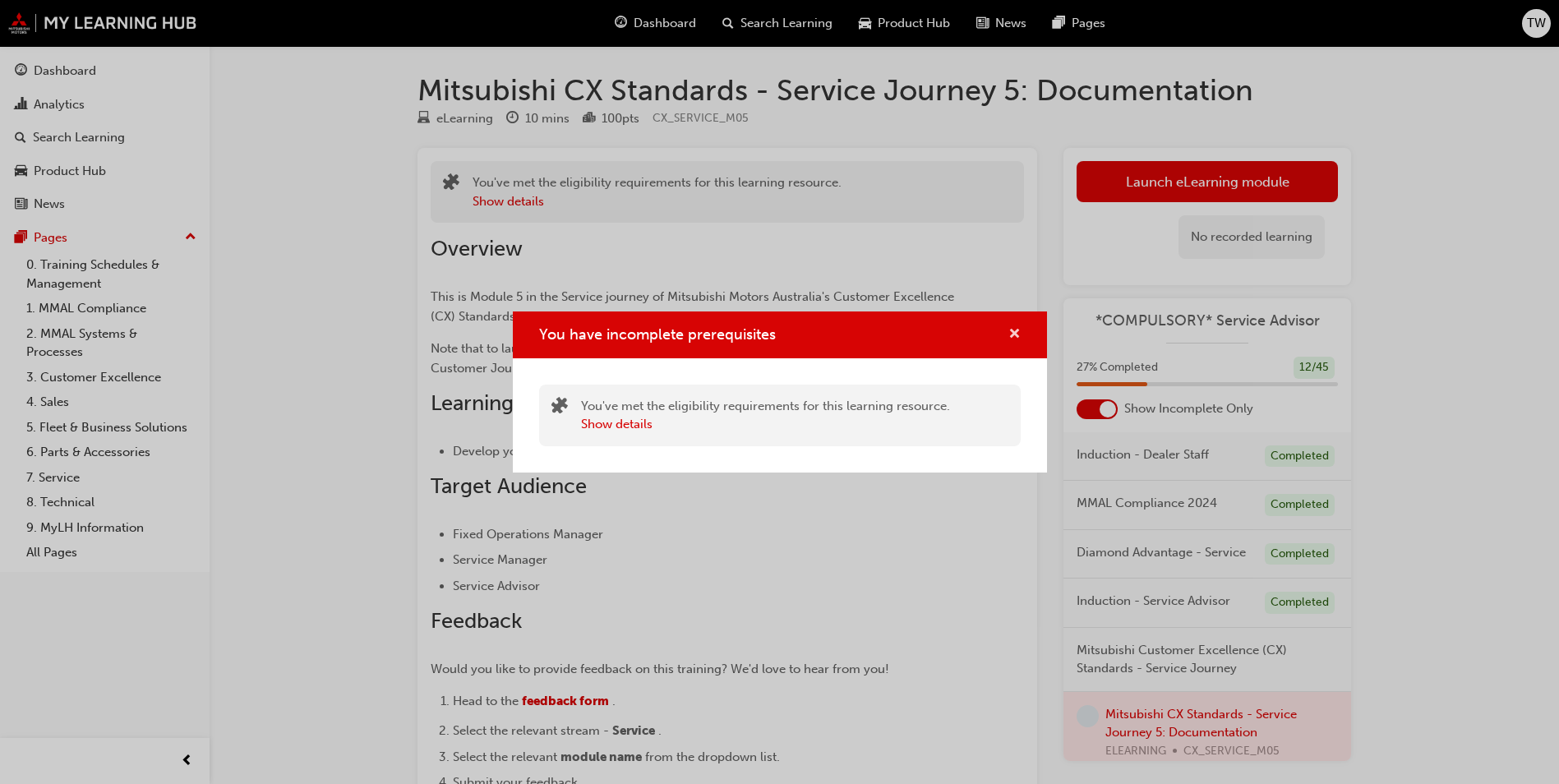
click at [1009, 333] on span "cross-icon" at bounding box center [1015, 335] width 12 height 15
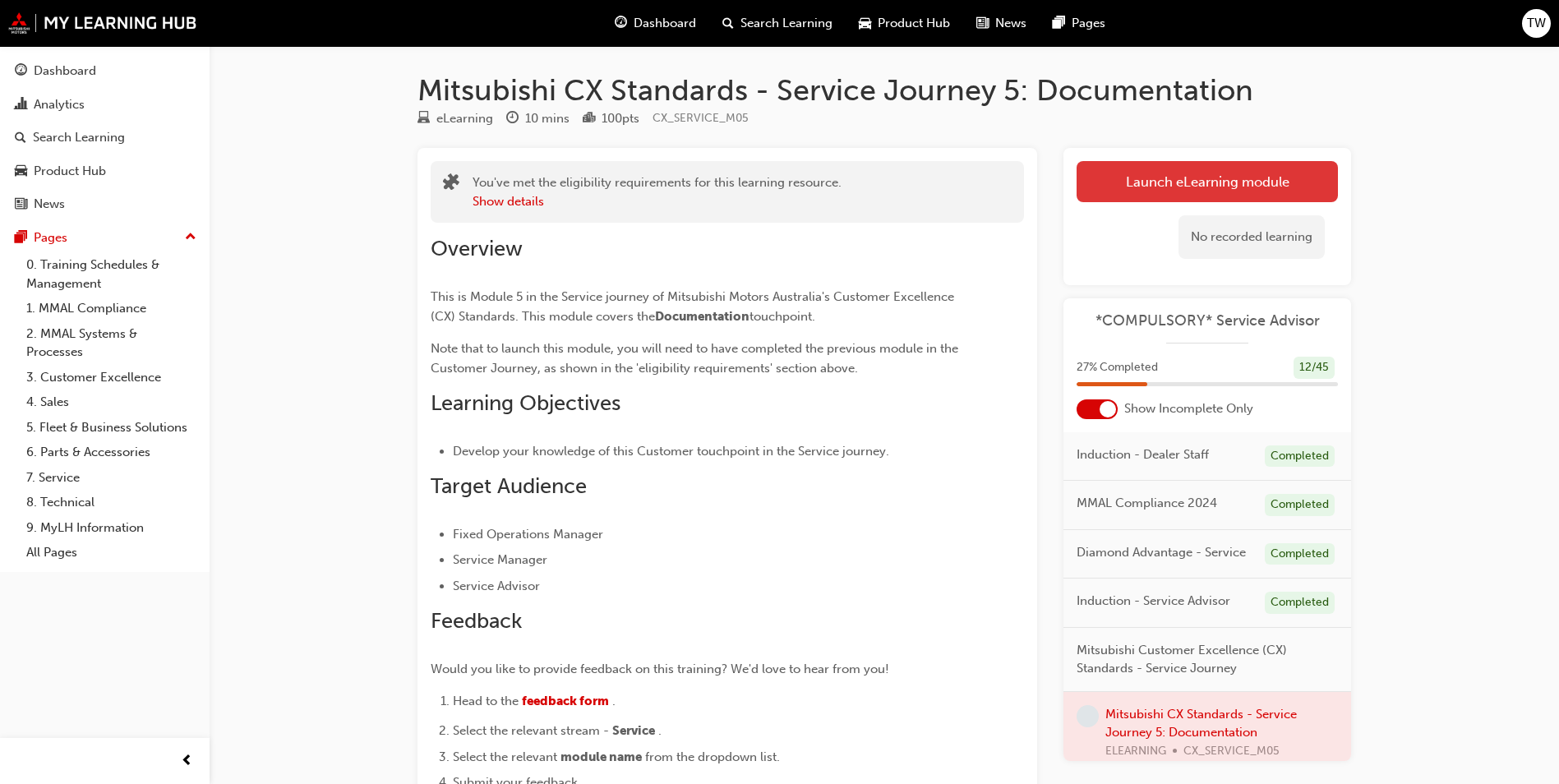
click at [1165, 198] on button "Launch eLearning module" at bounding box center [1208, 181] width 261 height 41
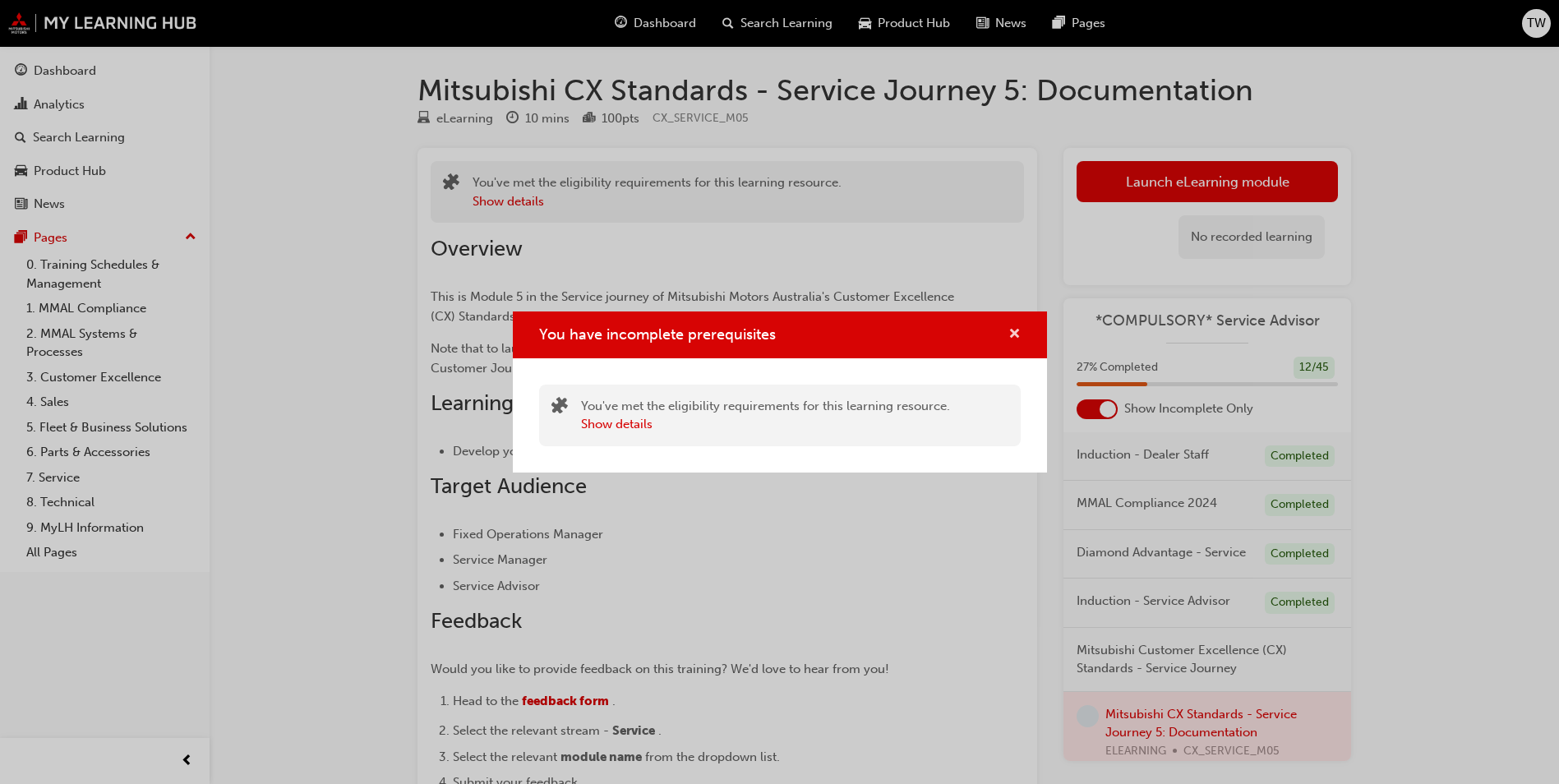
click at [1017, 334] on span "cross-icon" at bounding box center [1015, 335] width 12 height 15
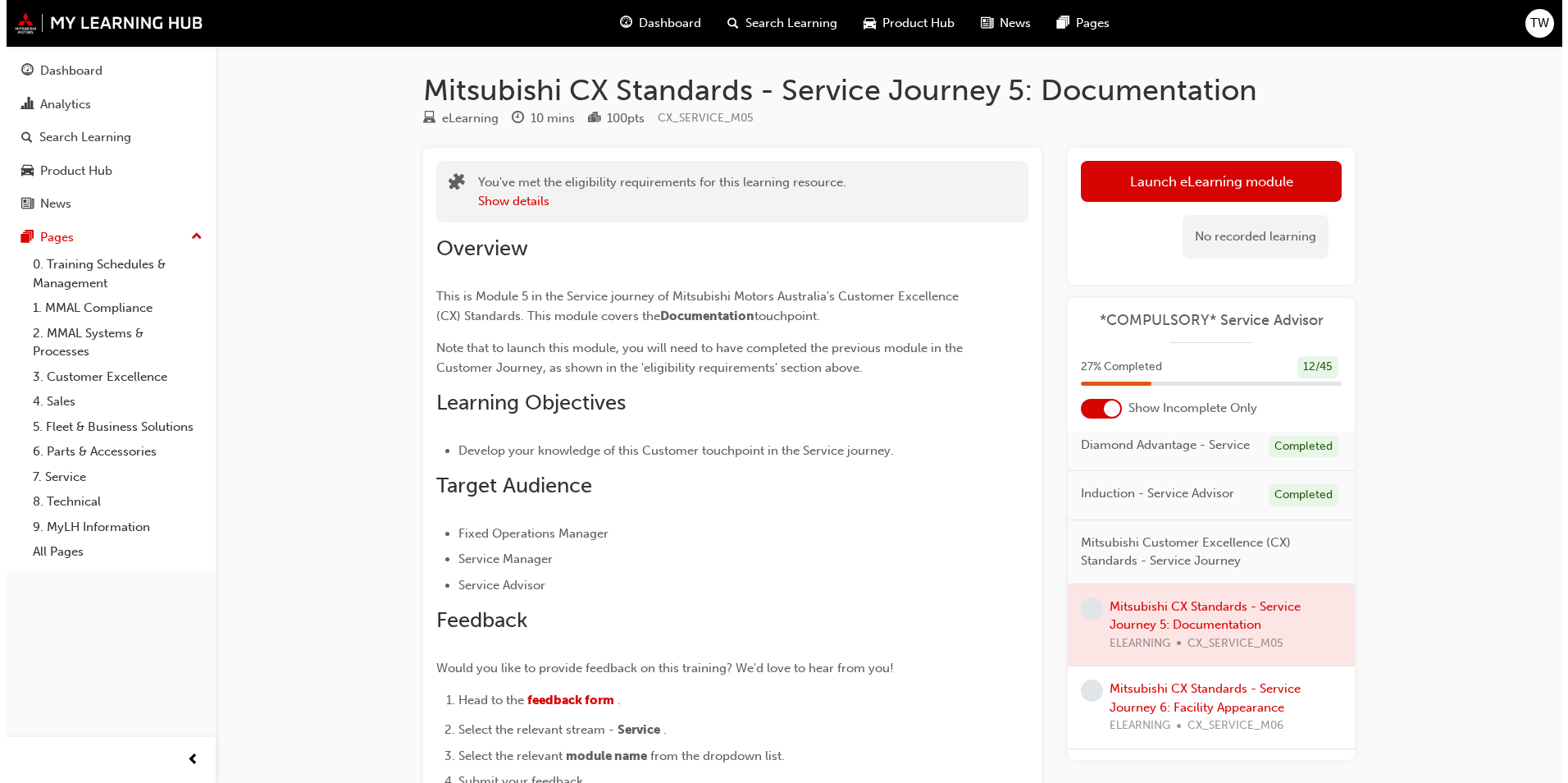
scroll to position [108, 0]
click at [1158, 707] on link "Mitsubishi CX Standards - Service Journey 6: Facility Appearance" at bounding box center [1198, 696] width 191 height 34
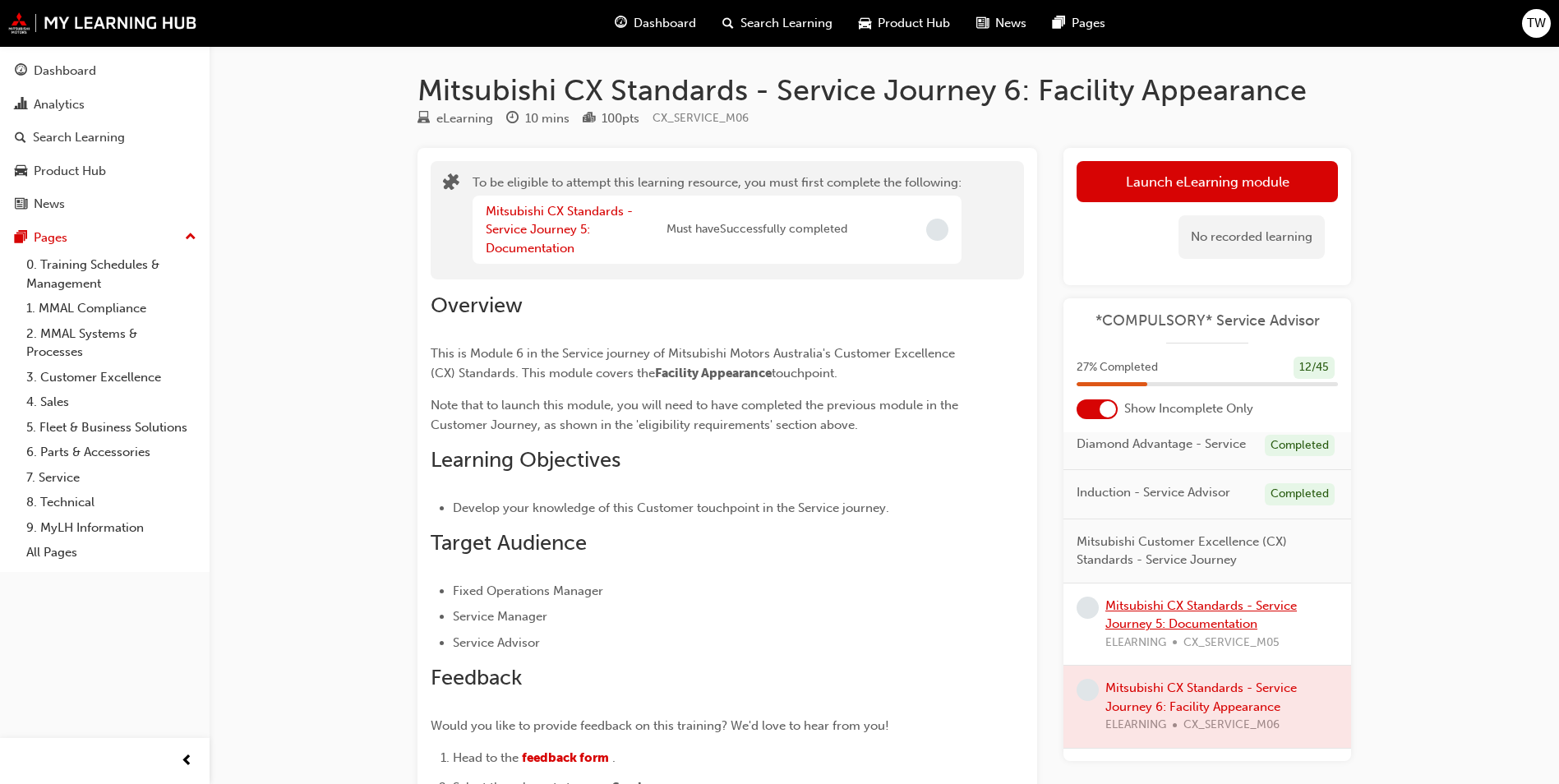
click at [1182, 632] on link "Mitsubishi CX Standards - Service Journey 5: Documentation" at bounding box center [1201, 615] width 191 height 34
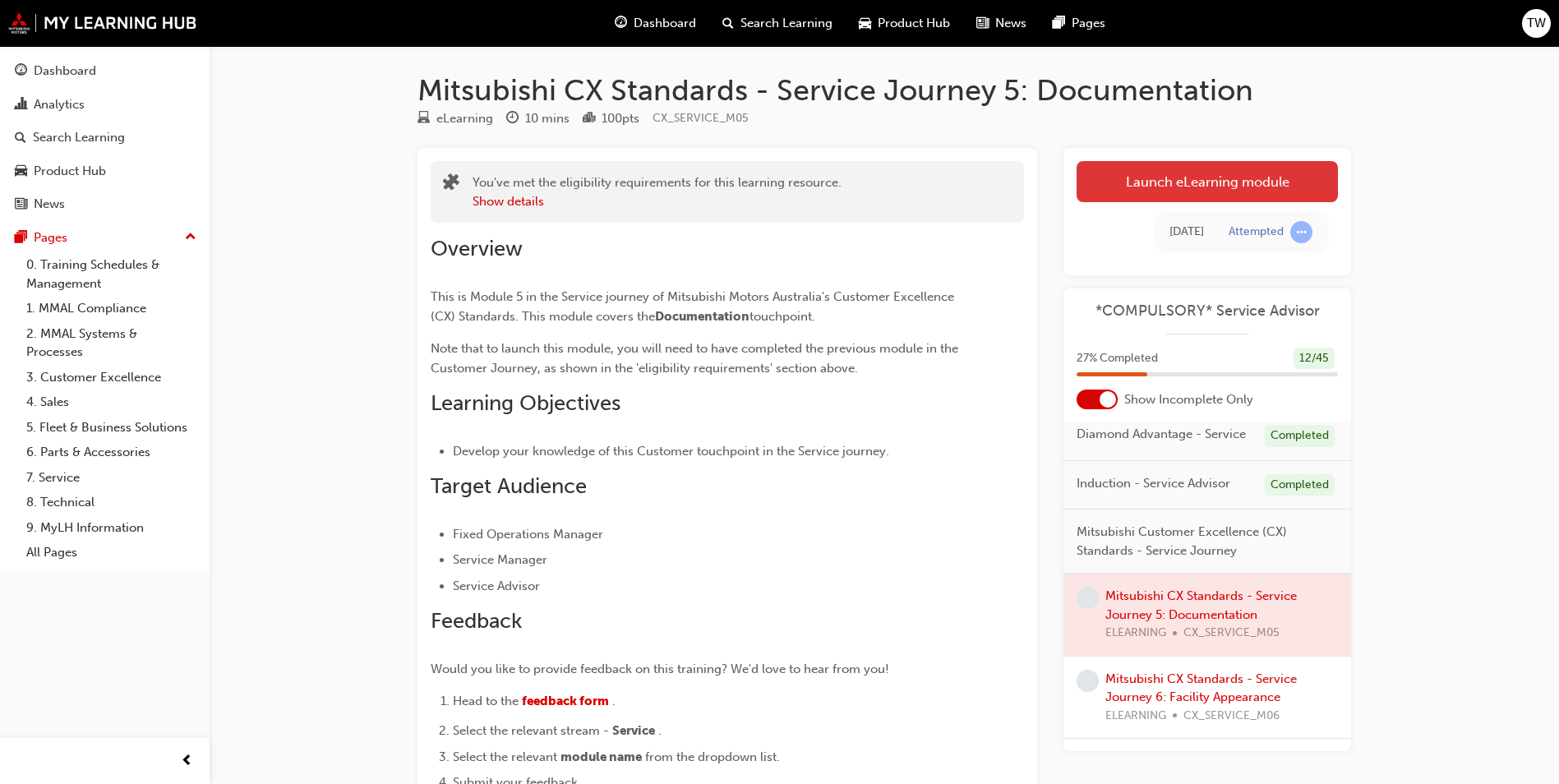
click at [1210, 200] on link "Launch eLearning module" at bounding box center [1208, 181] width 261 height 41
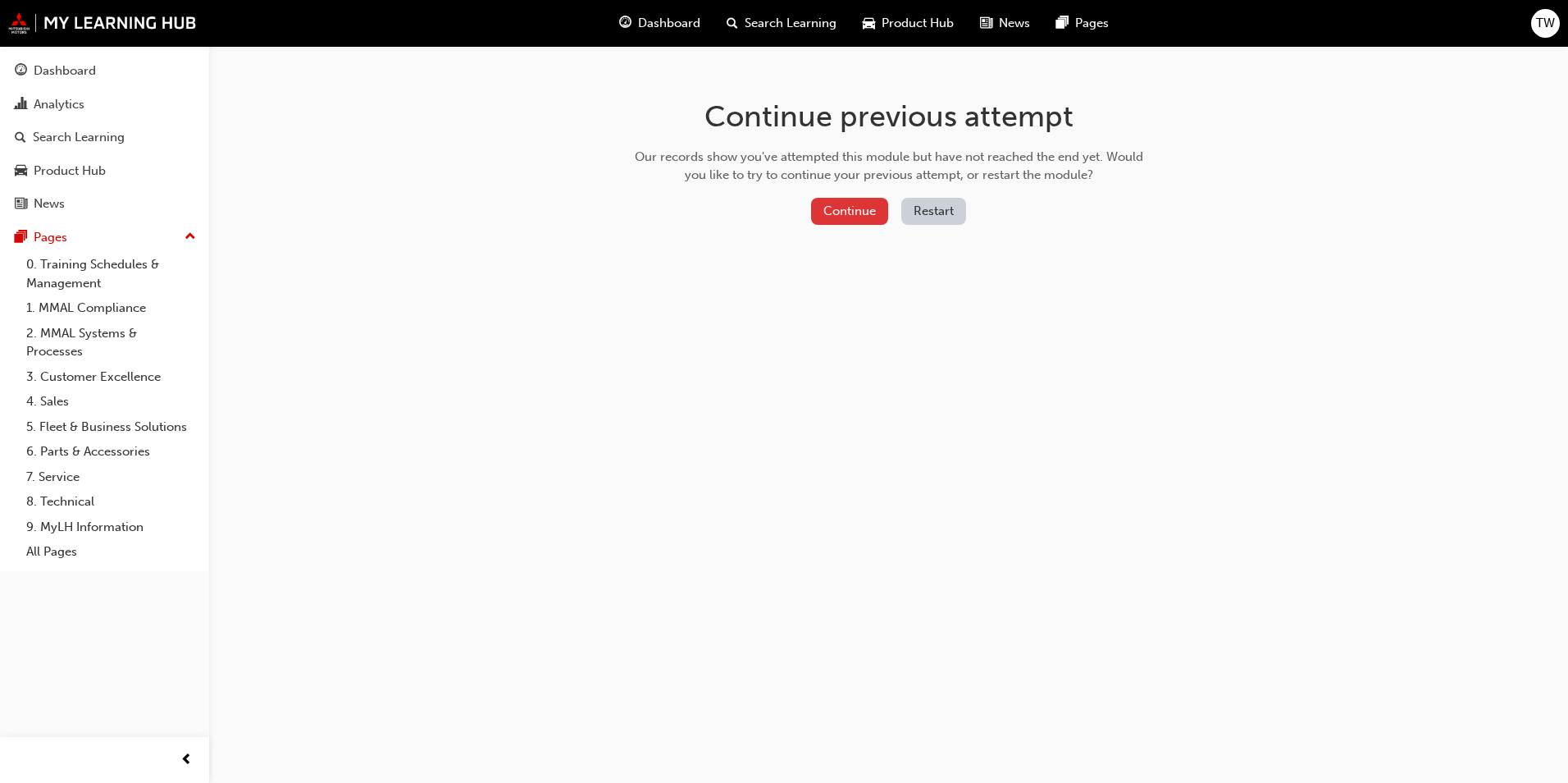
click at [871, 215] on button "Continue" at bounding box center [849, 211] width 77 height 27
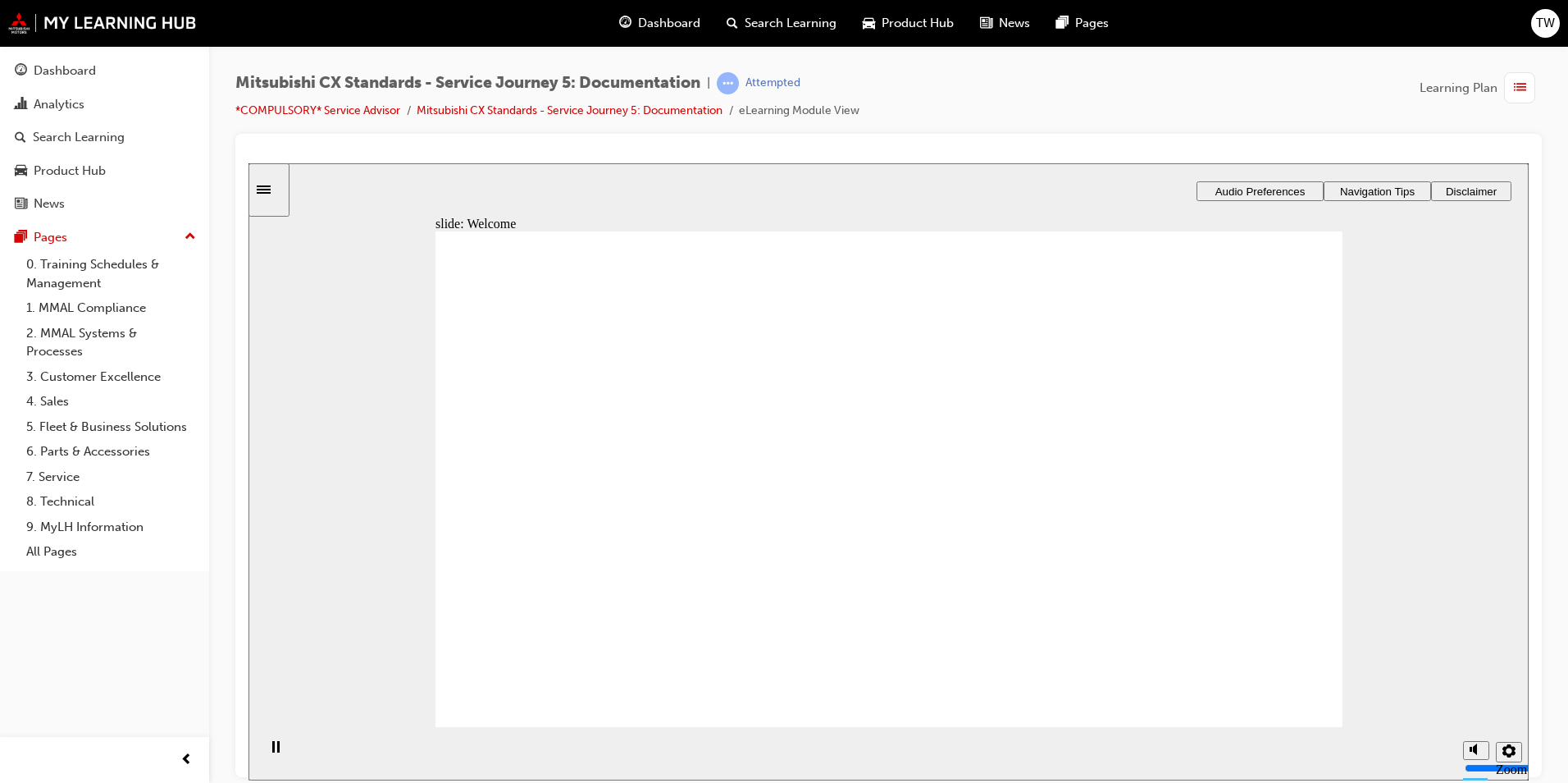
drag, startPoint x: 699, startPoint y: 514, endPoint x: 675, endPoint y: 502, distance: 26.8
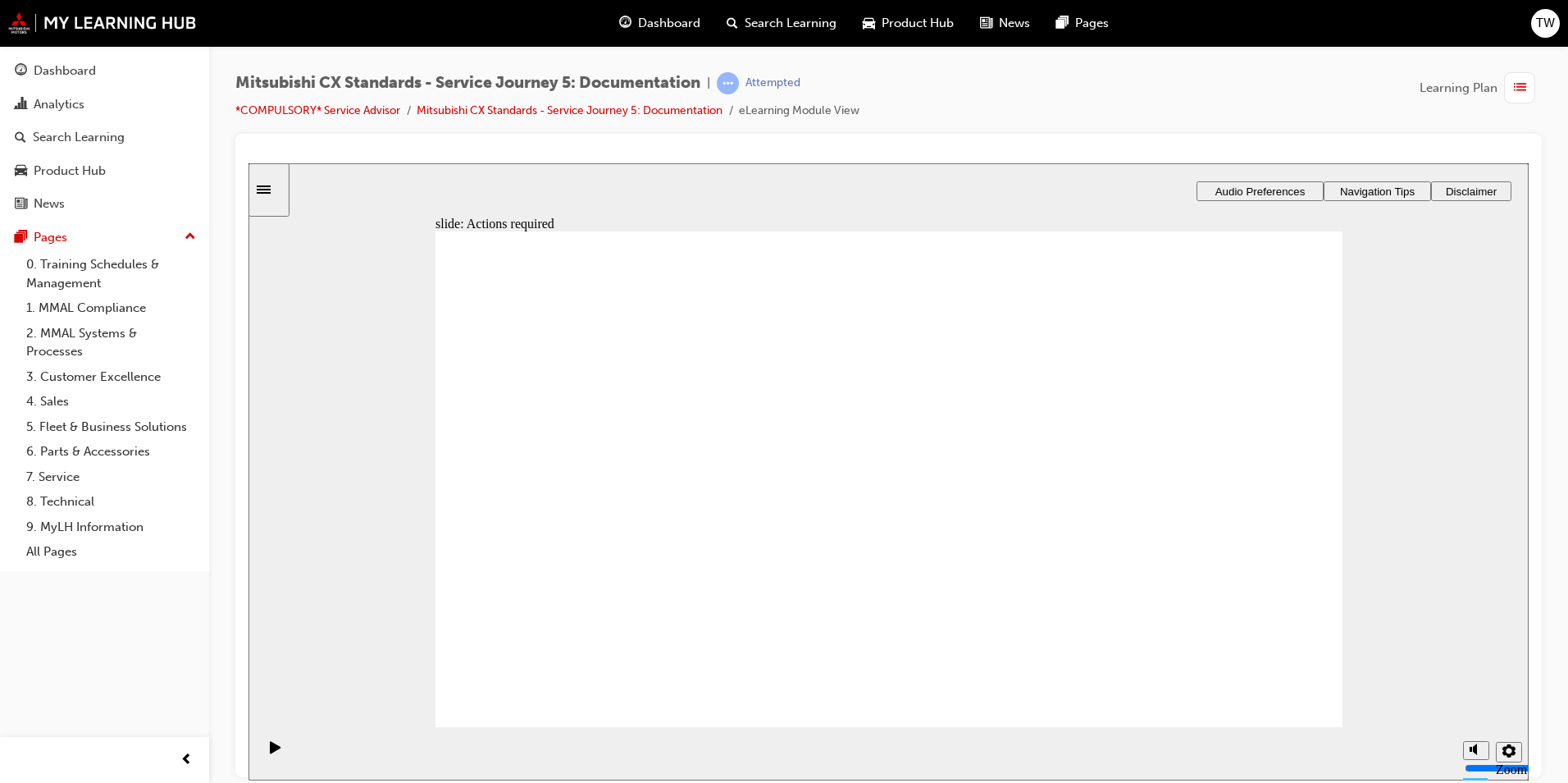
click at [1512, 94] on div "button" at bounding box center [1519, 87] width 31 height 31
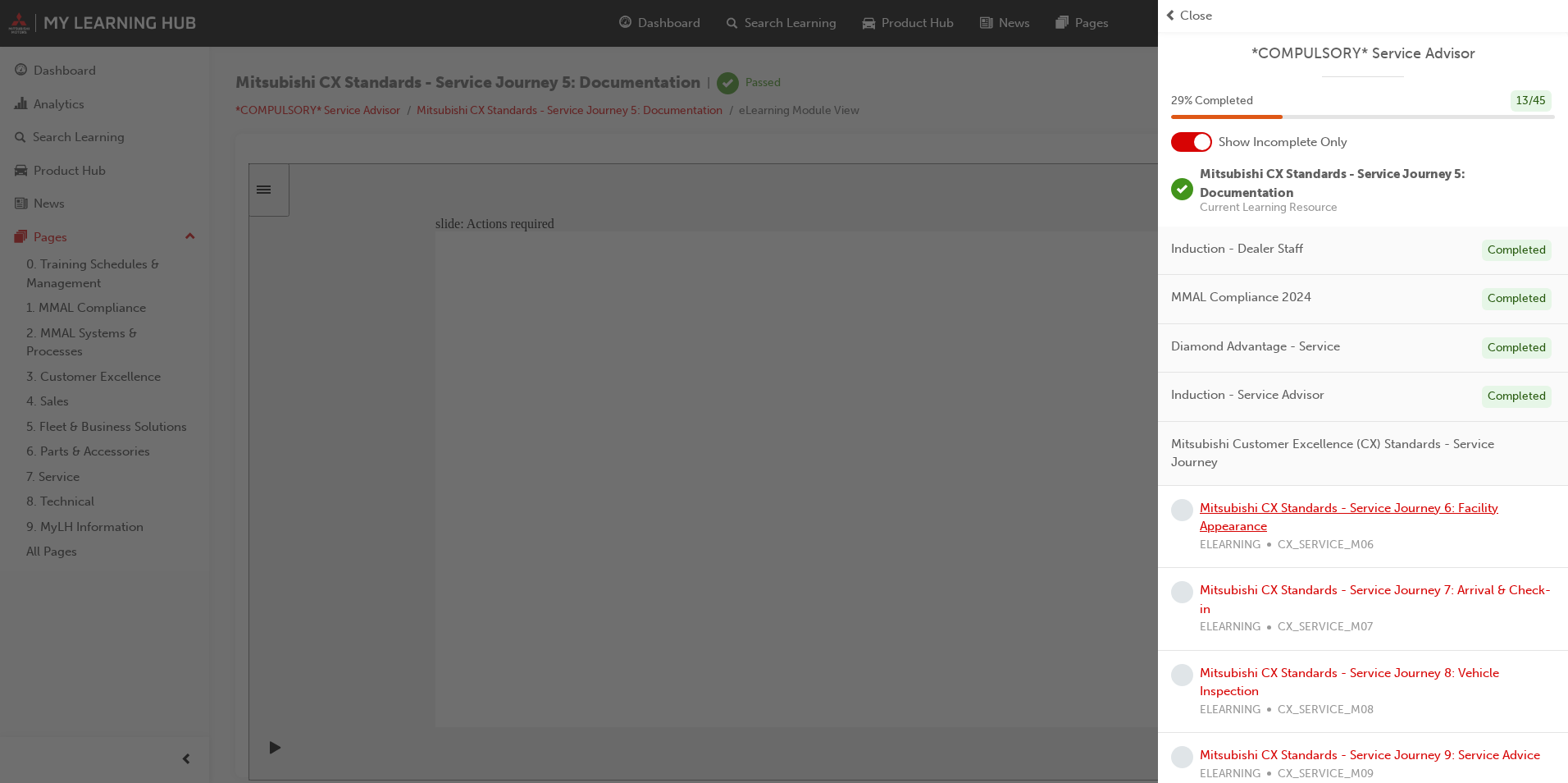
click at [1238, 505] on link "Mitsubishi CX Standards - Service Journey 6: Facility Appearance" at bounding box center [1349, 518] width 298 height 34
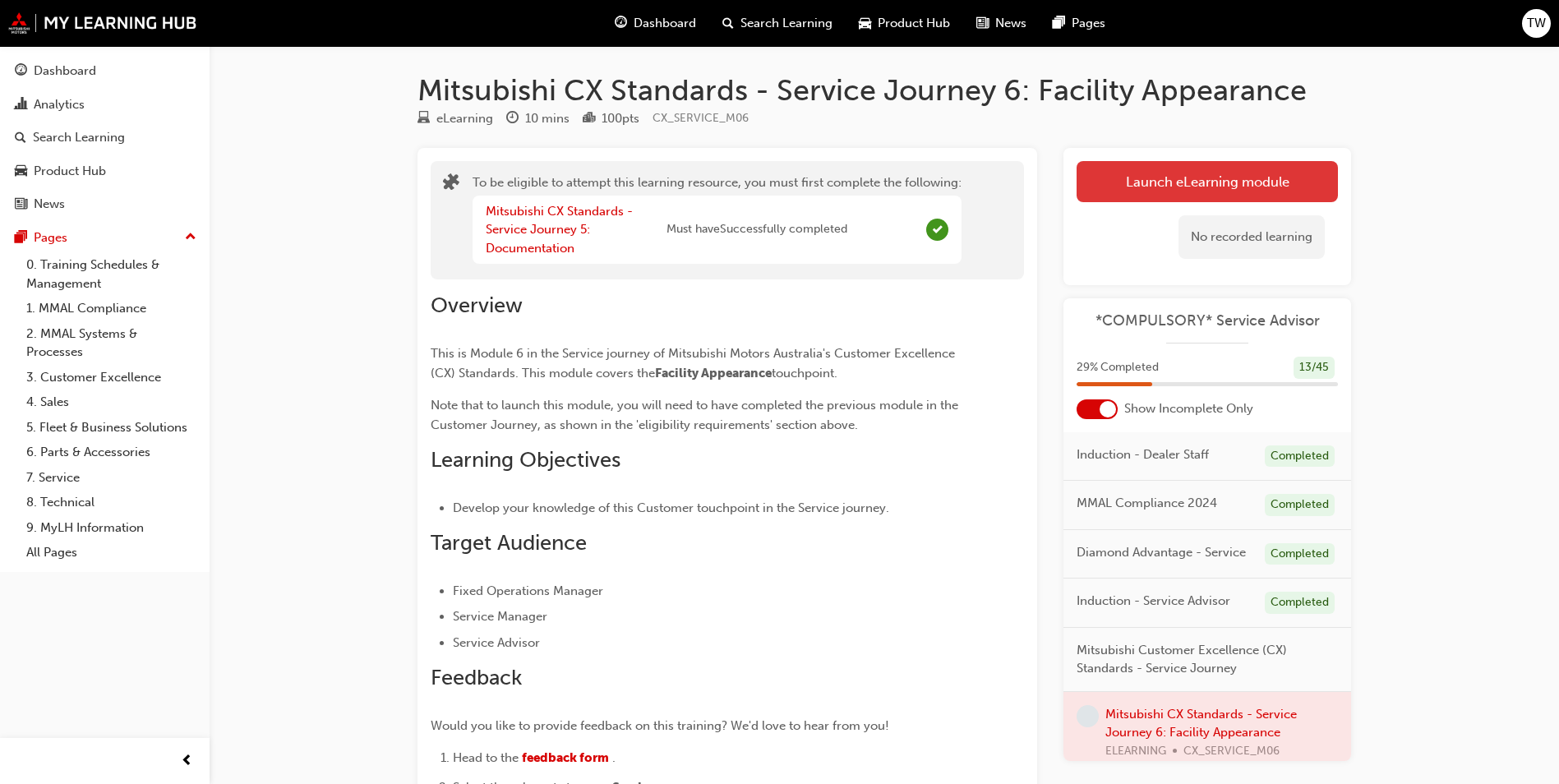
click at [1205, 183] on button "Launch eLearning module" at bounding box center [1208, 181] width 261 height 41
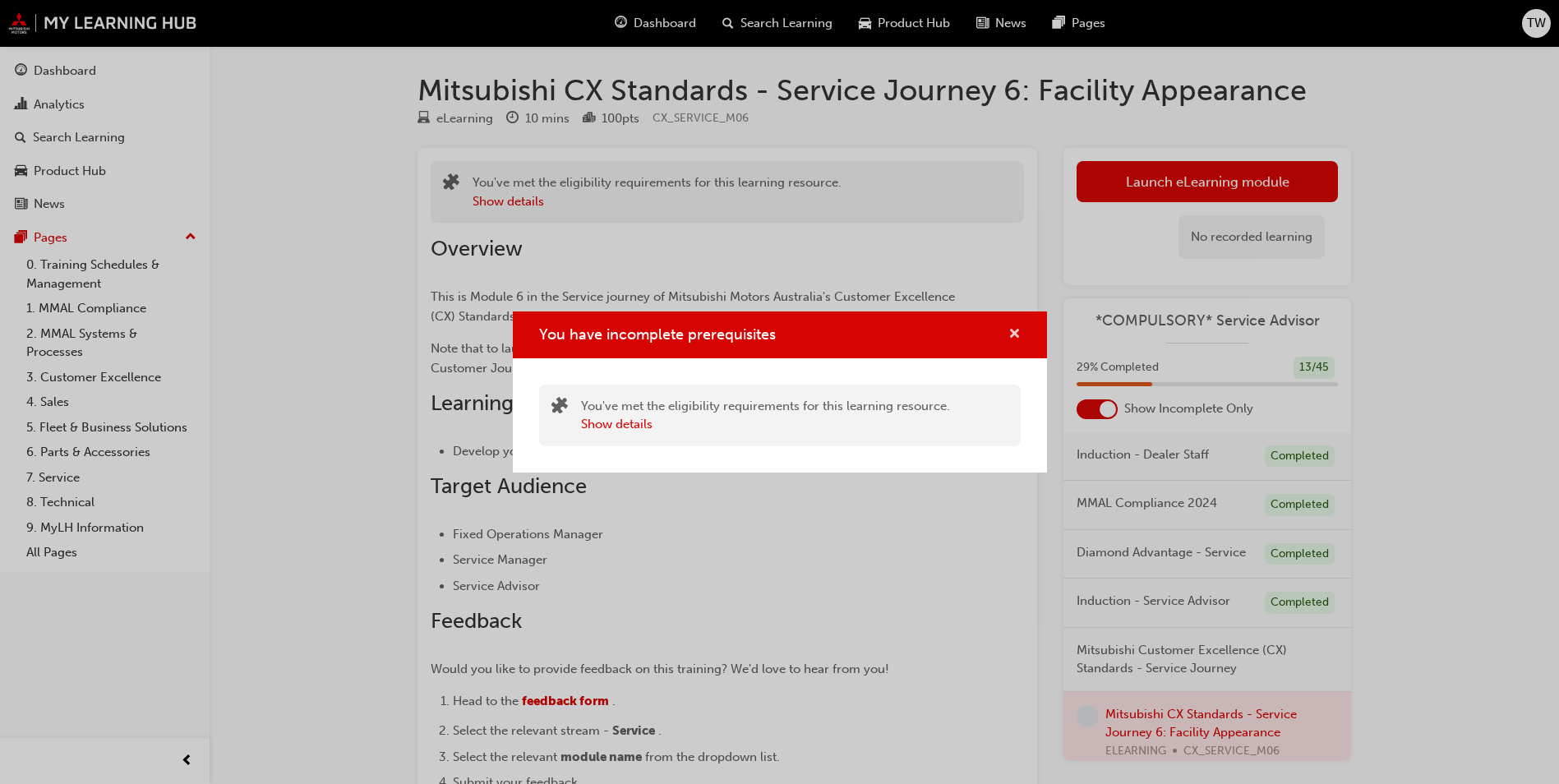
click at [1014, 336] on span "cross-icon" at bounding box center [1015, 335] width 12 height 15
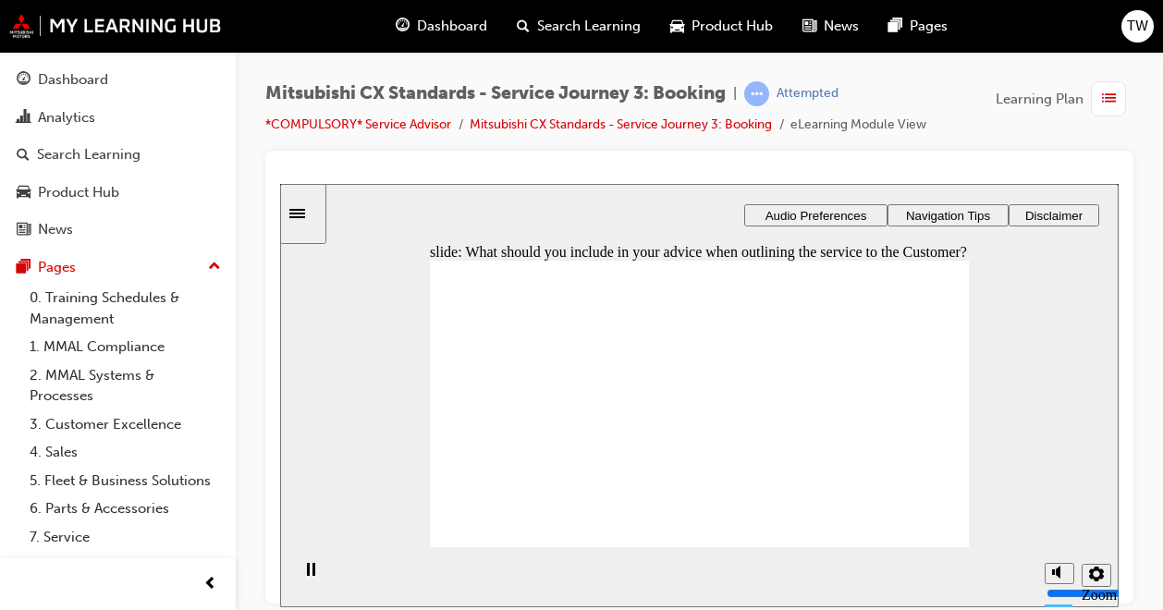
checkbox input "true"
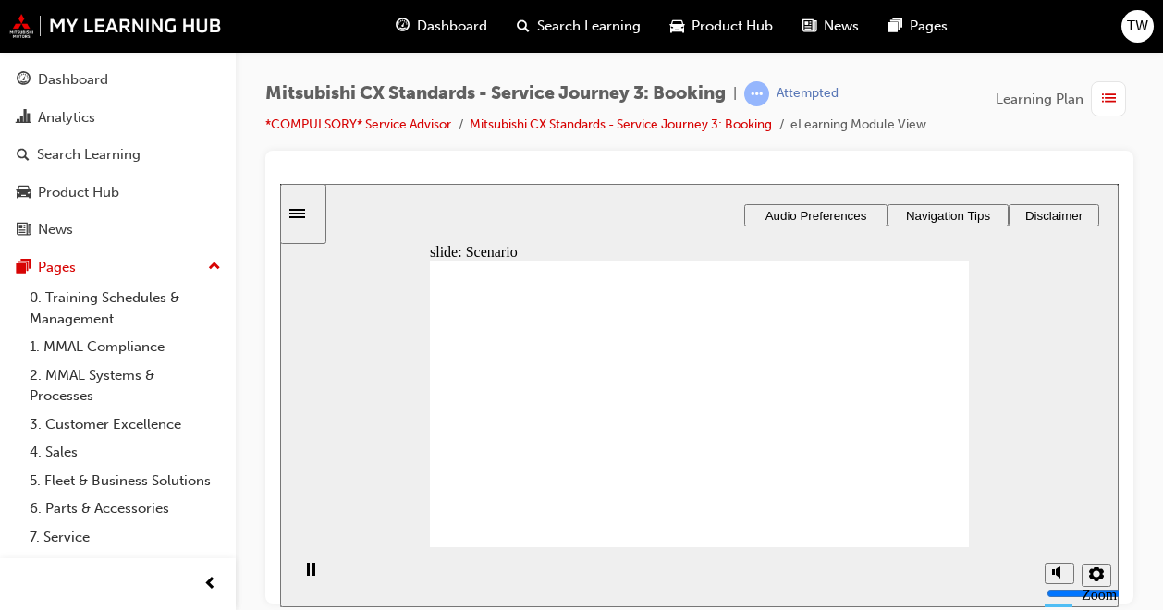
checkbox input "true"
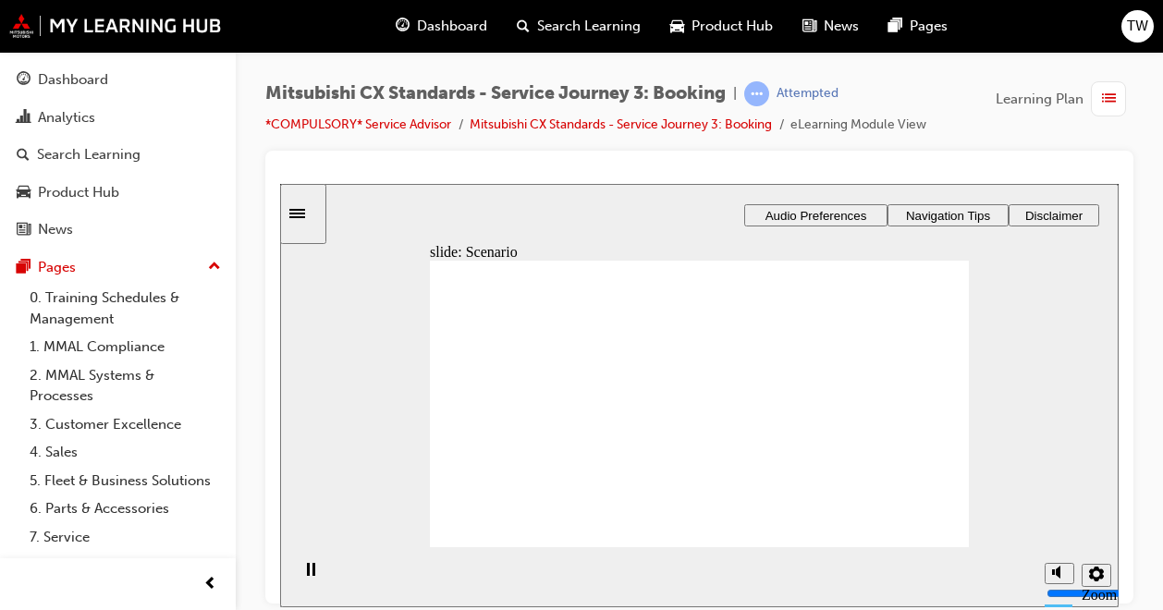
checkbox input "true"
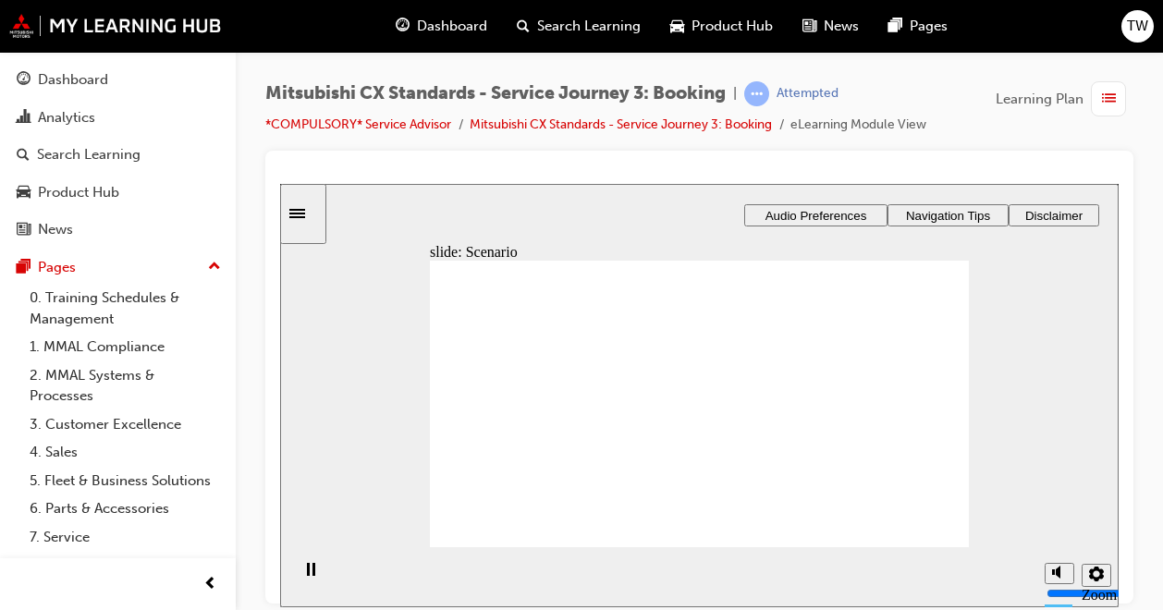
checkbox input "true"
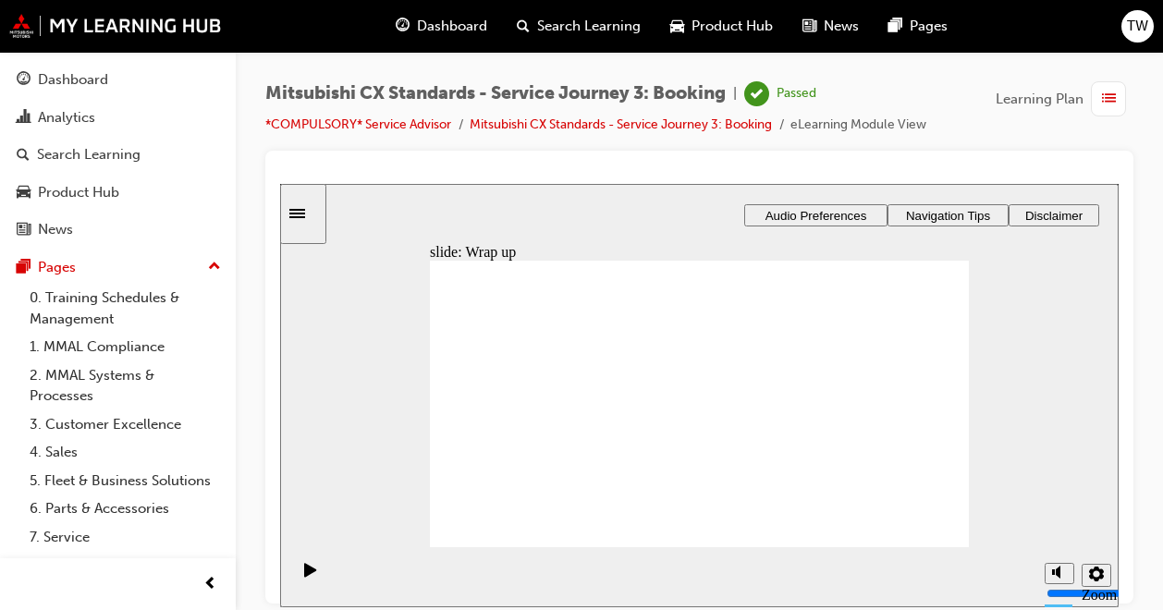
click at [1081, 94] on span "Learning Plan" at bounding box center [1039, 99] width 88 height 21
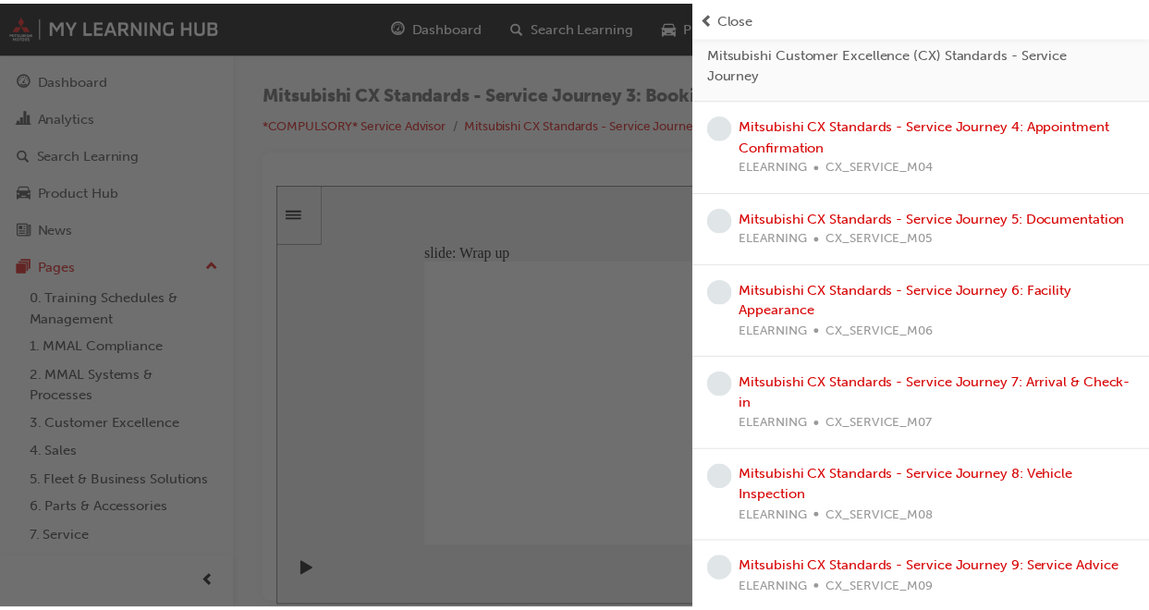
scroll to position [300, 0]
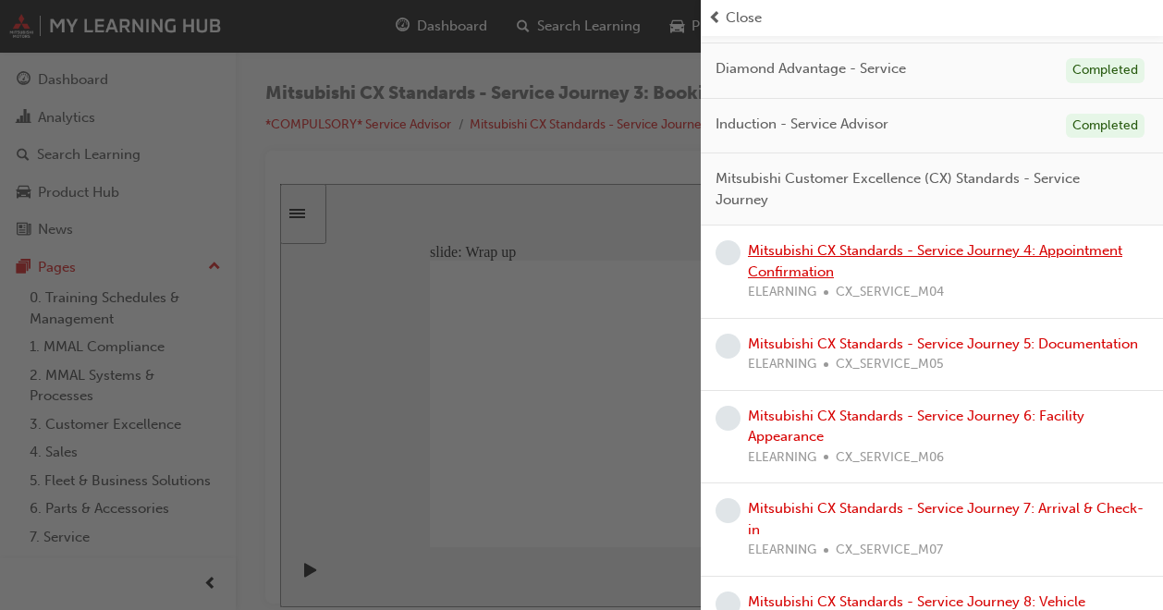
click at [771, 250] on link "Mitsubishi CX Standards - Service Journey 4: Appointment Confirmation" at bounding box center [935, 261] width 374 height 38
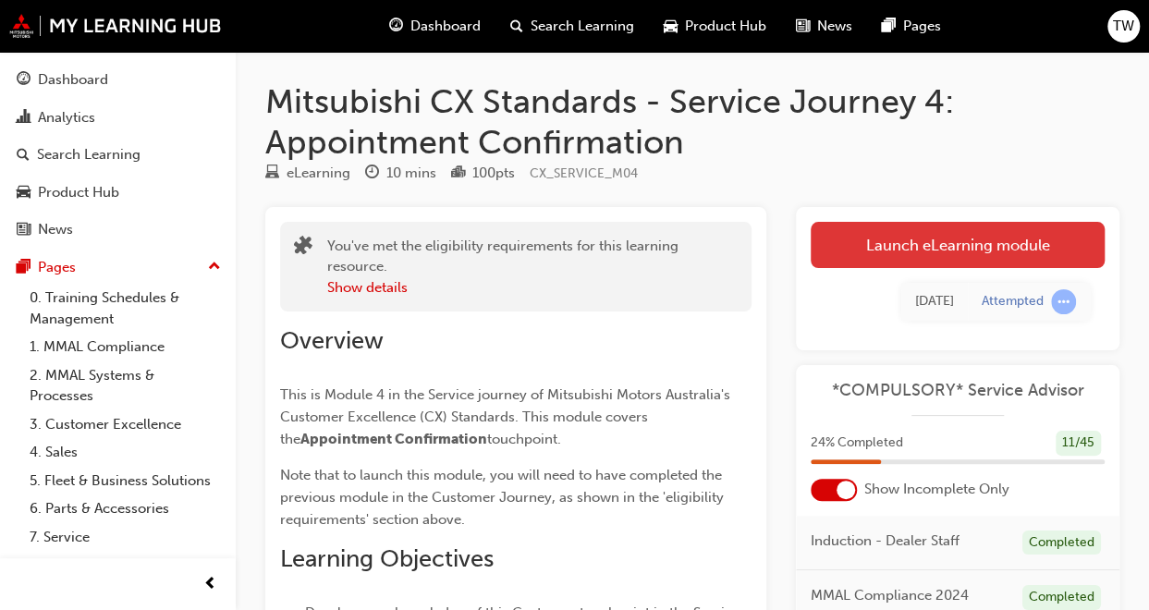
click at [1029, 238] on link "Launch eLearning module" at bounding box center [957, 245] width 294 height 46
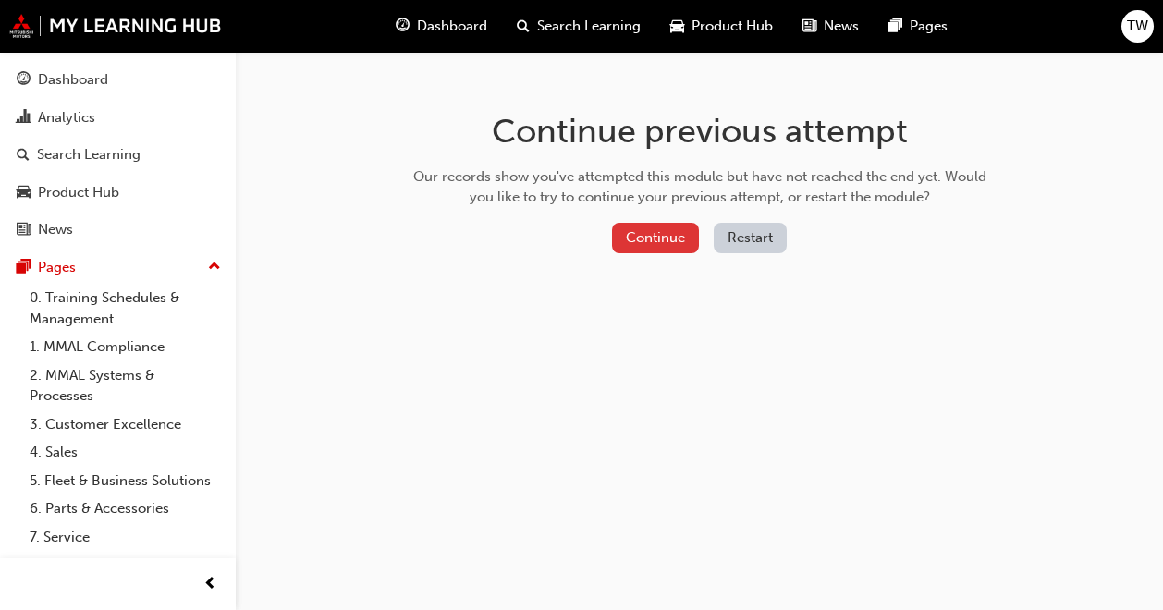
click at [680, 241] on button "Continue" at bounding box center [655, 238] width 87 height 30
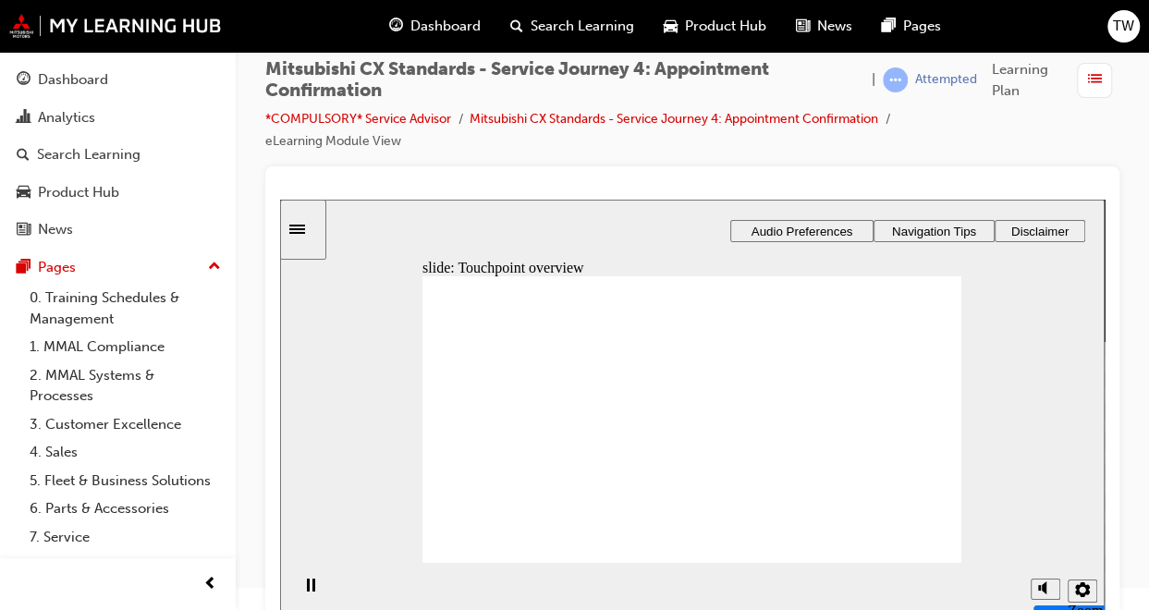
scroll to position [34, 0]
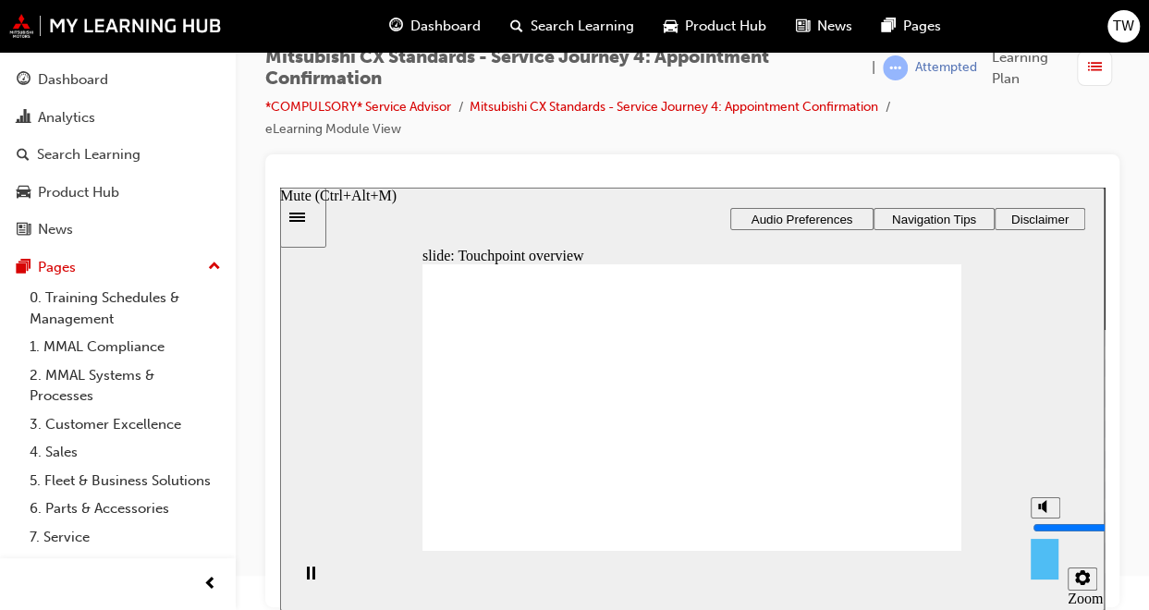
click at [1054, 518] on button "Mute (Ctrl+Alt+M)" at bounding box center [1045, 507] width 30 height 21
type input "0"
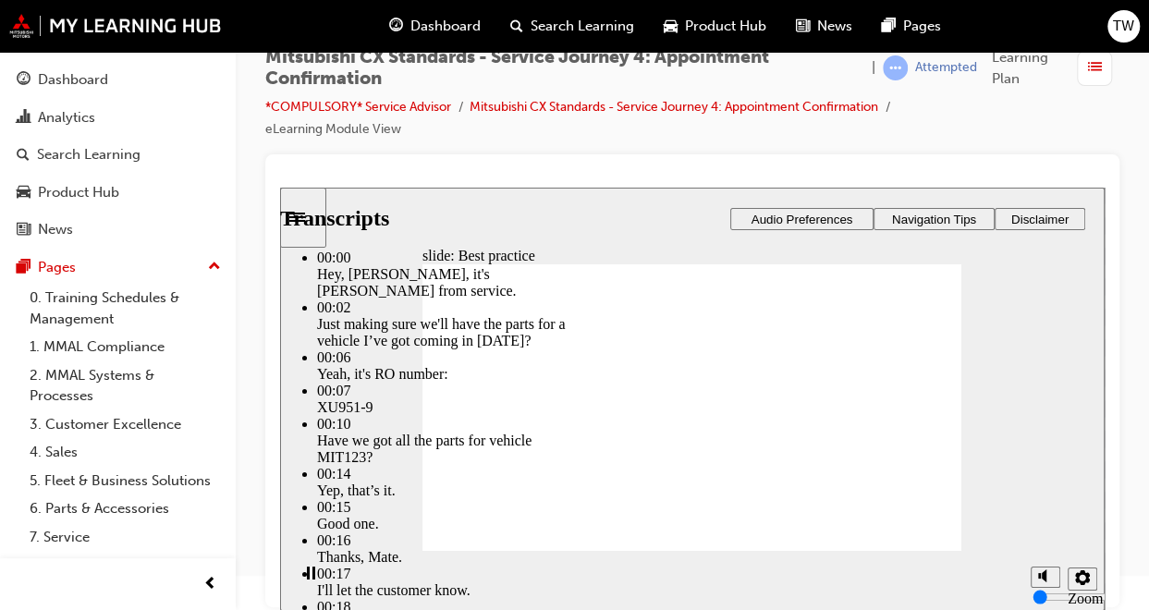
drag, startPoint x: 467, startPoint y: 516, endPoint x: 545, endPoint y: 516, distance: 78.6
type input "24"
type input "8"
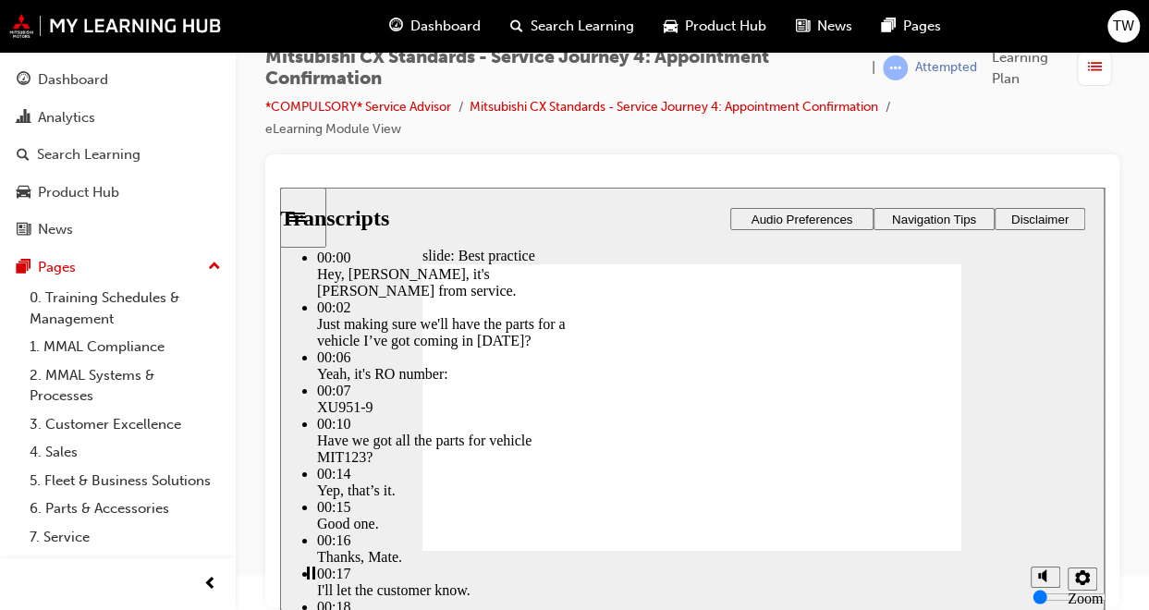
type input "24"
type input "8"
type input "24"
type input "0"
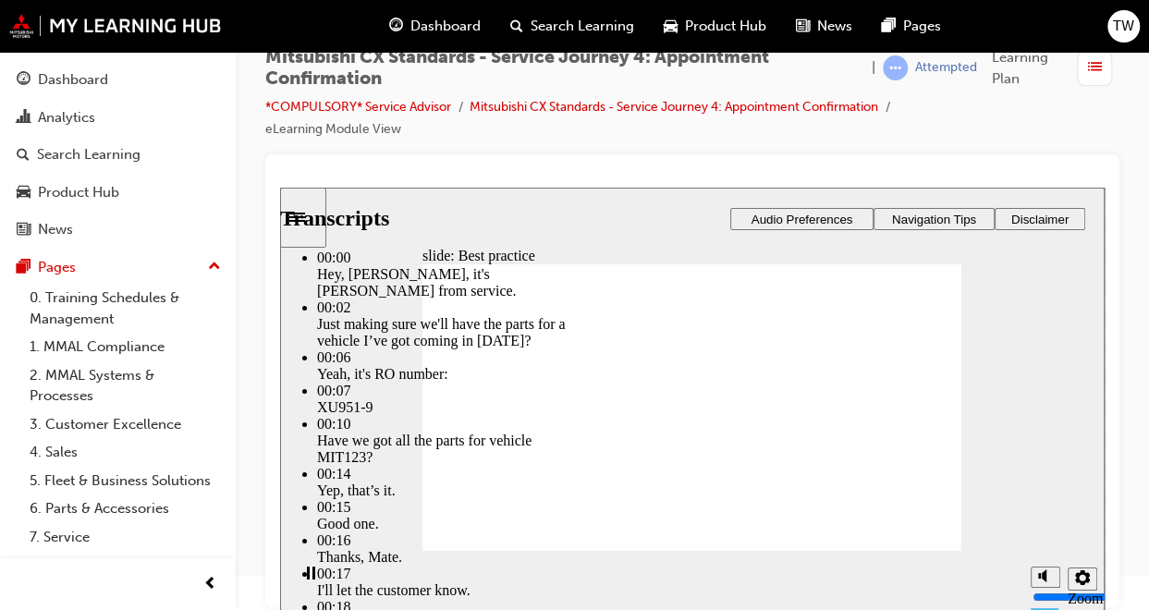
type input "24"
type input "0"
drag, startPoint x: 721, startPoint y: 507, endPoint x: 923, endPoint y: 523, distance: 203.0
type input "103"
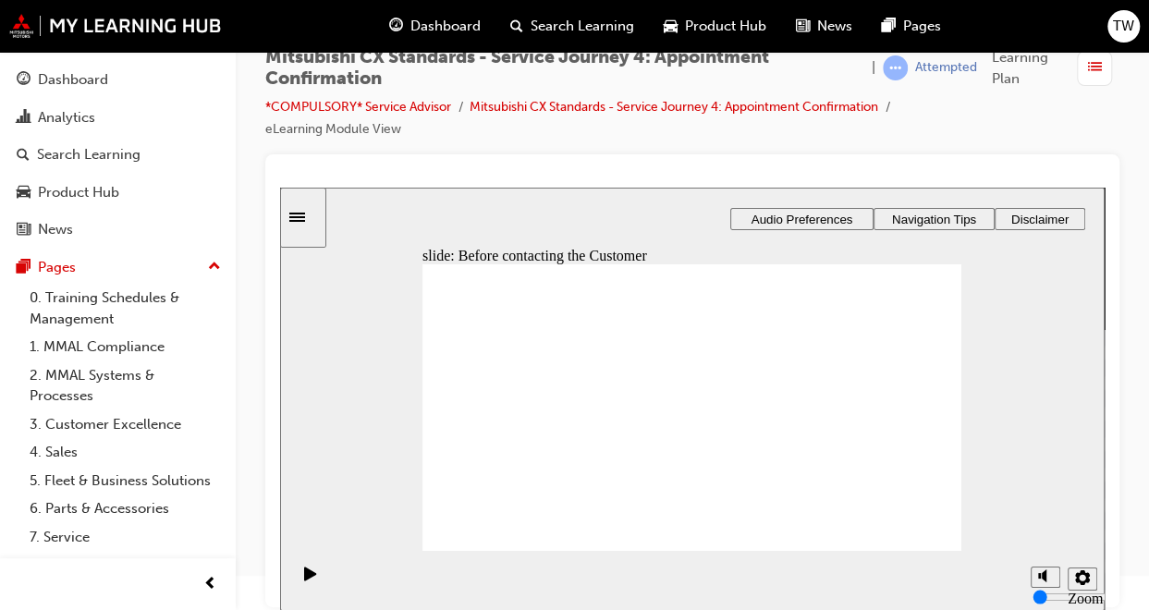
drag, startPoint x: 503, startPoint y: 412, endPoint x: 675, endPoint y: 360, distance: 179.5
drag, startPoint x: 536, startPoint y: 420, endPoint x: 713, endPoint y: 416, distance: 176.5
drag, startPoint x: 503, startPoint y: 421, endPoint x: 656, endPoint y: 436, distance: 154.1
drag, startPoint x: 484, startPoint y: 412, endPoint x: 846, endPoint y: 384, distance: 362.4
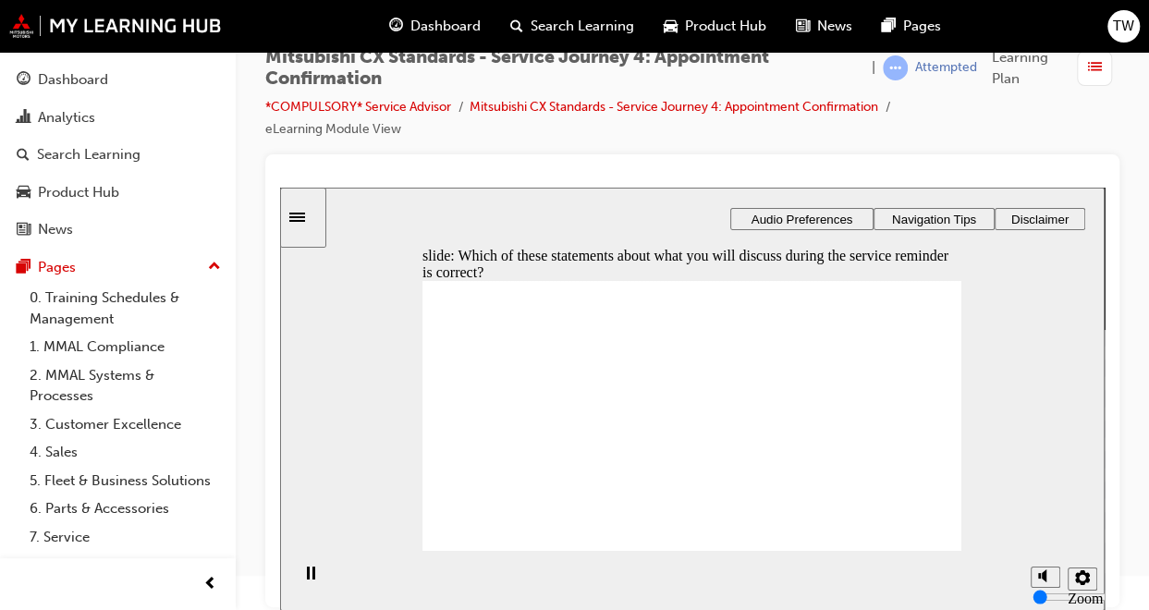
checkbox input "true"
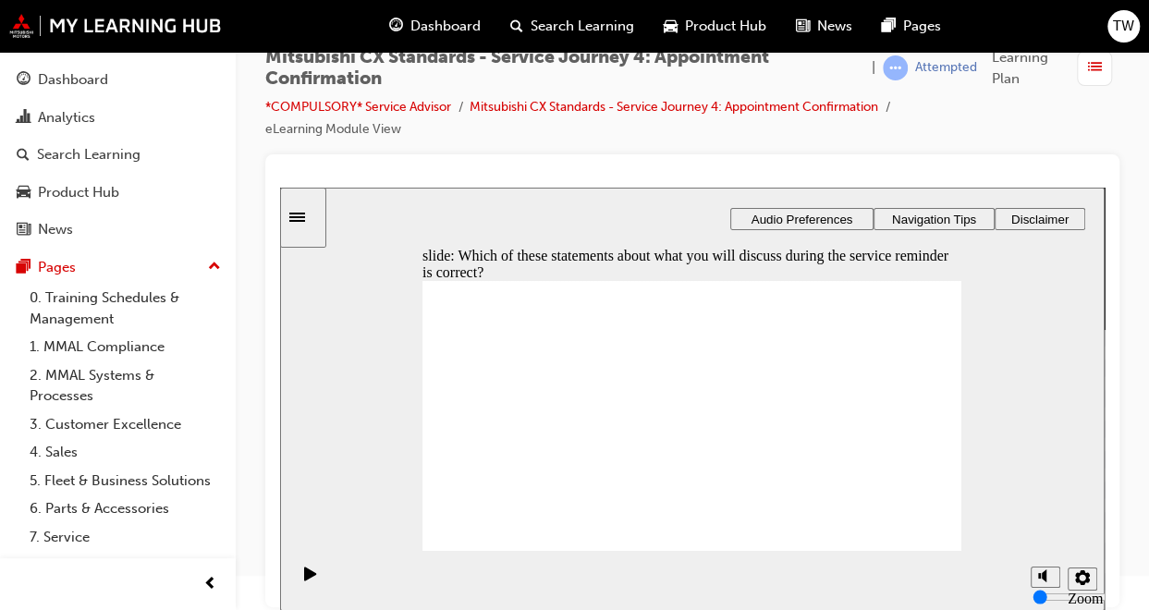
checkbox input "true"
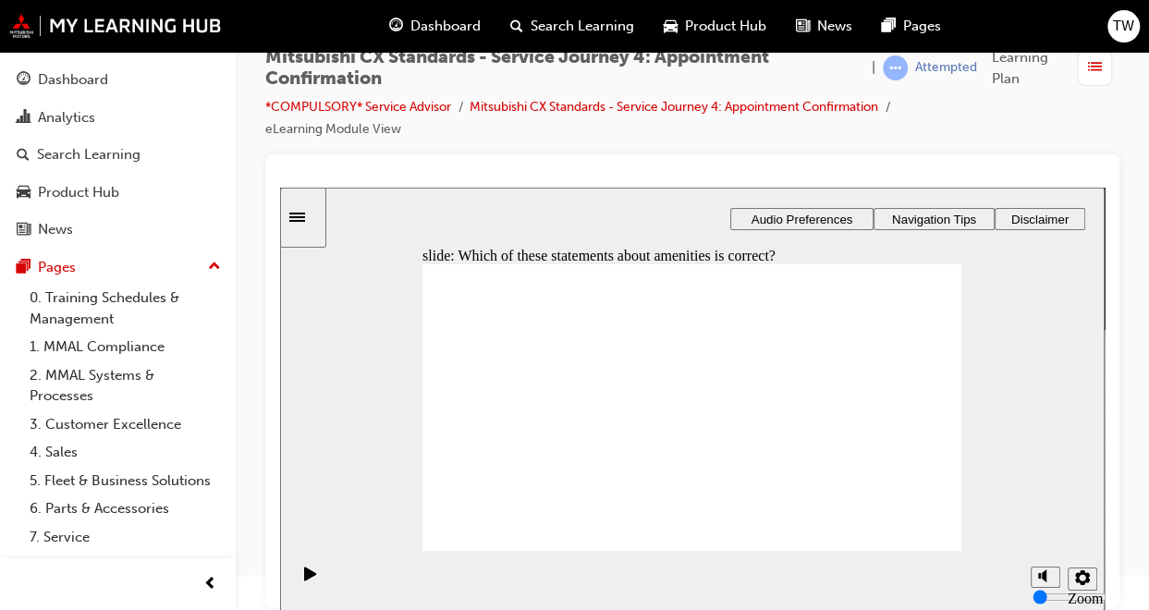
checkbox input "true"
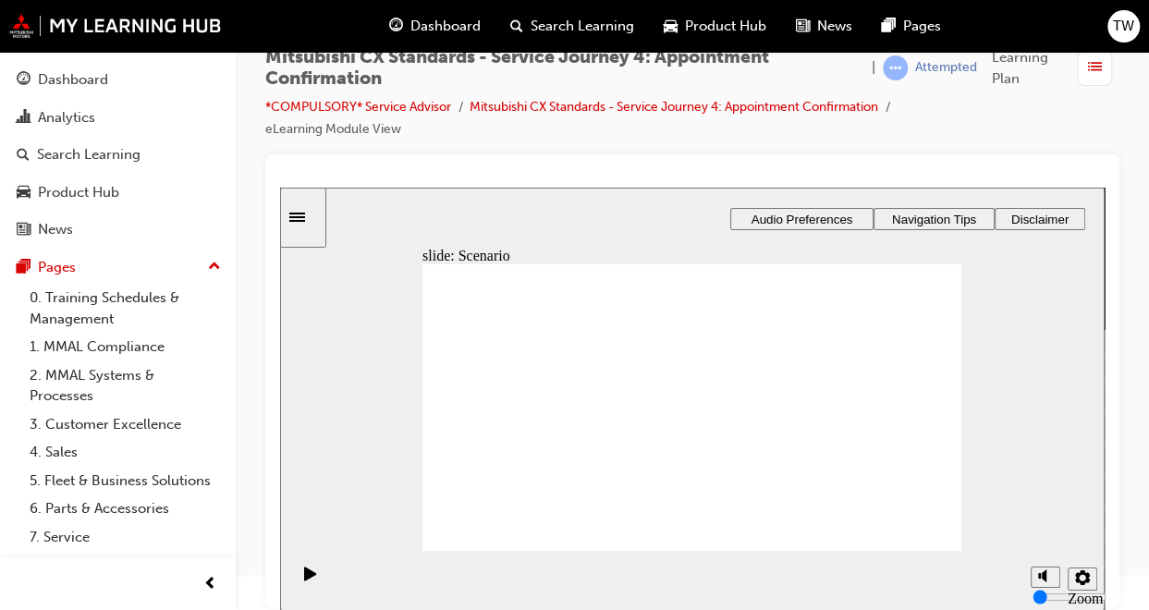
checkbox input "true"
drag, startPoint x: 478, startPoint y: 402, endPoint x: 619, endPoint y: 367, distance: 145.7
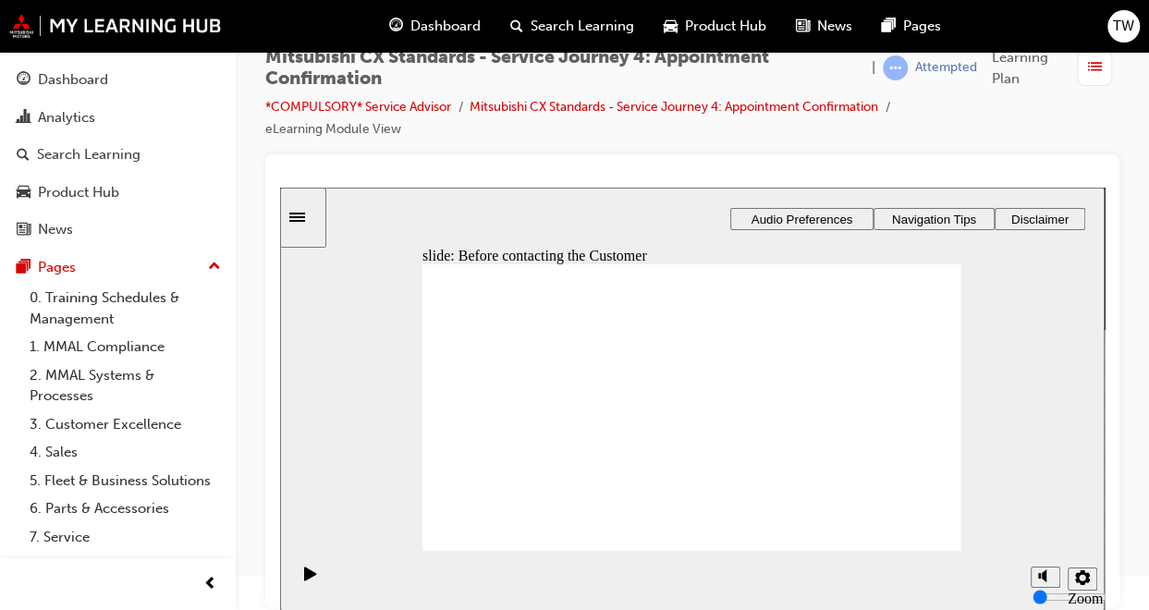
drag, startPoint x: 509, startPoint y: 417, endPoint x: 652, endPoint y: 412, distance: 143.3
drag, startPoint x: 525, startPoint y: 429, endPoint x: 672, endPoint y: 442, distance: 147.5
drag, startPoint x: 512, startPoint y: 427, endPoint x: 859, endPoint y: 386, distance: 349.8
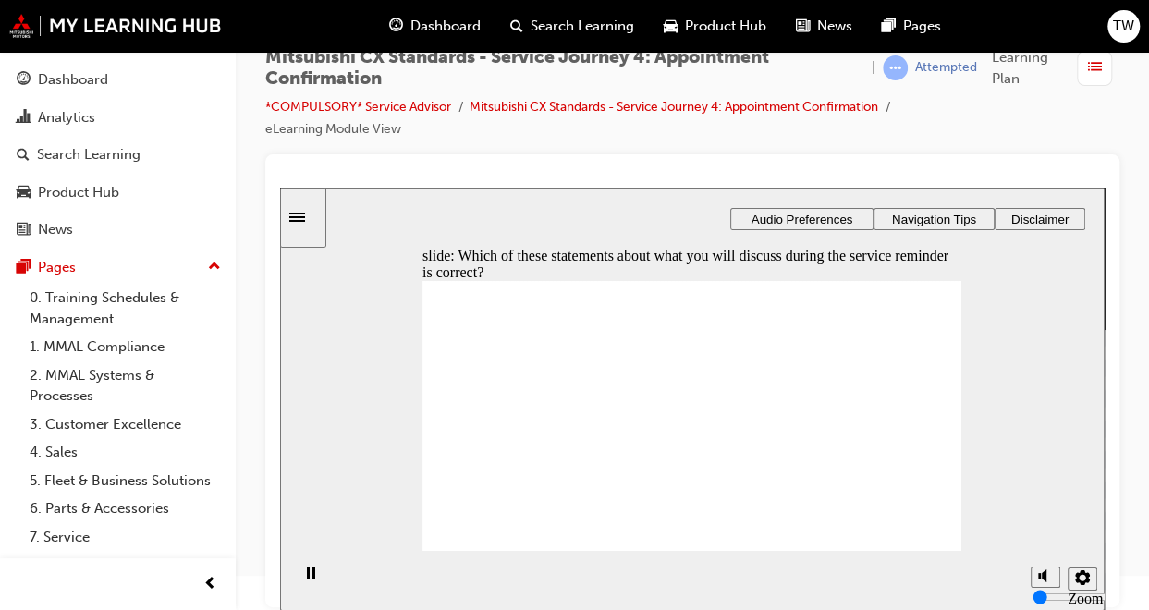
click at [305, 222] on icon "Sidebar Toggle" at bounding box center [297, 217] width 16 height 9
click at [404, 481] on span "Best practice visited" at bounding box center [454, 495] width 101 height 33
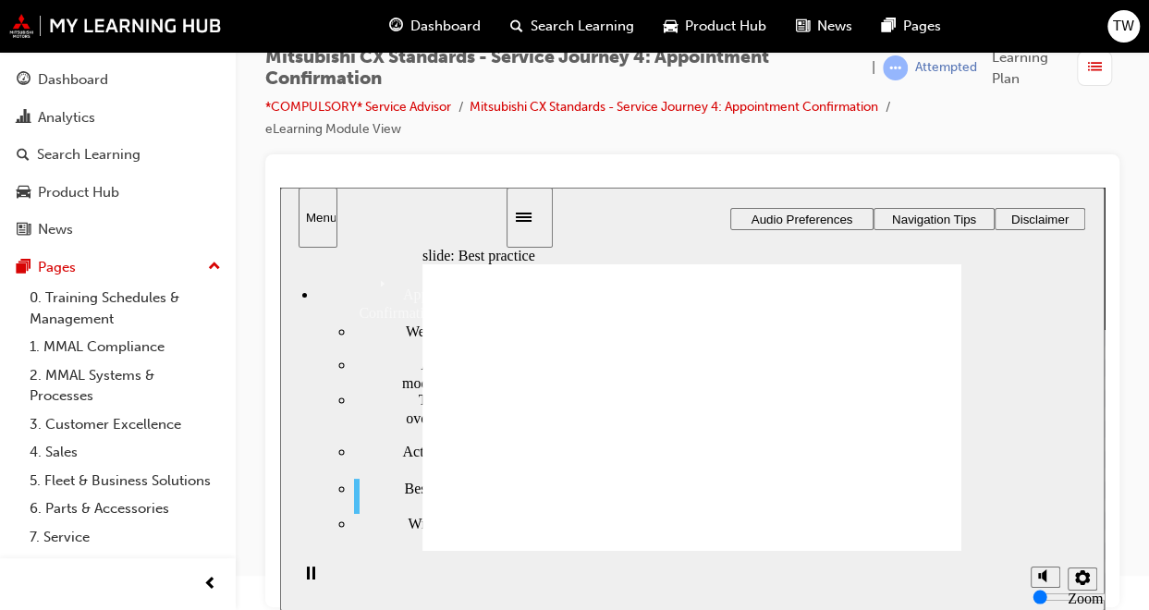
click at [424, 515] on div "Wrap up locked Wrap up" at bounding box center [429, 531] width 151 height 35
click at [437, 490] on div "Best practice visited Best practice" at bounding box center [429, 496] width 151 height 35
click at [721, 498] on button "Close" at bounding box center [692, 399] width 824 height 423
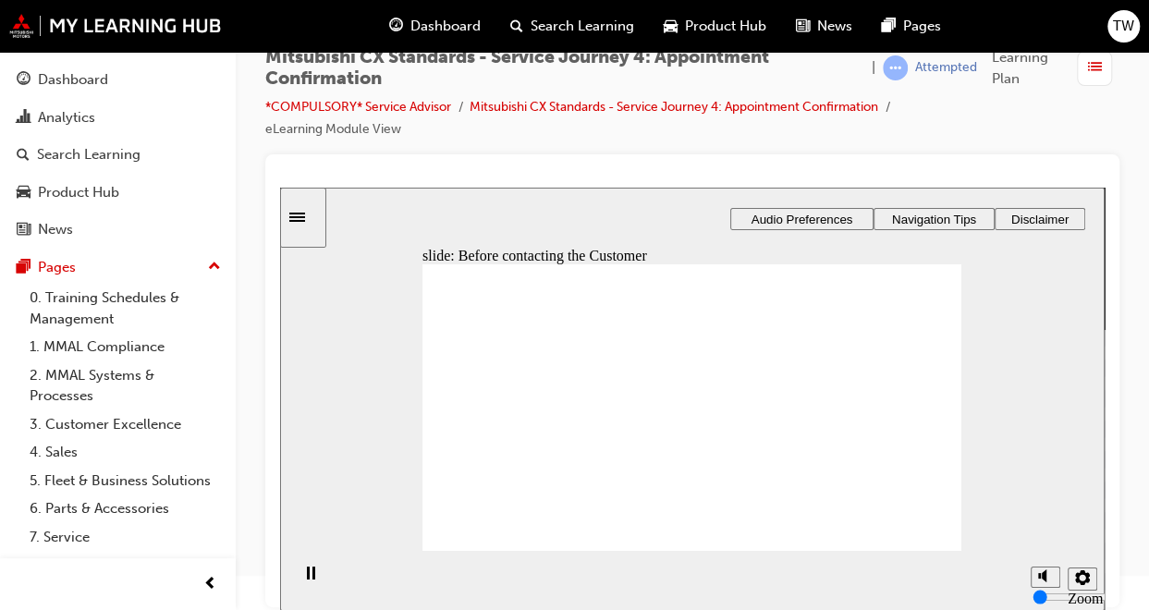
drag, startPoint x: 500, startPoint y: 420, endPoint x: 658, endPoint y: 386, distance: 161.5
drag, startPoint x: 558, startPoint y: 410, endPoint x: 634, endPoint y: 409, distance: 75.8
drag, startPoint x: 518, startPoint y: 419, endPoint x: 691, endPoint y: 431, distance: 174.2
drag, startPoint x: 503, startPoint y: 430, endPoint x: 660, endPoint y: 445, distance: 157.8
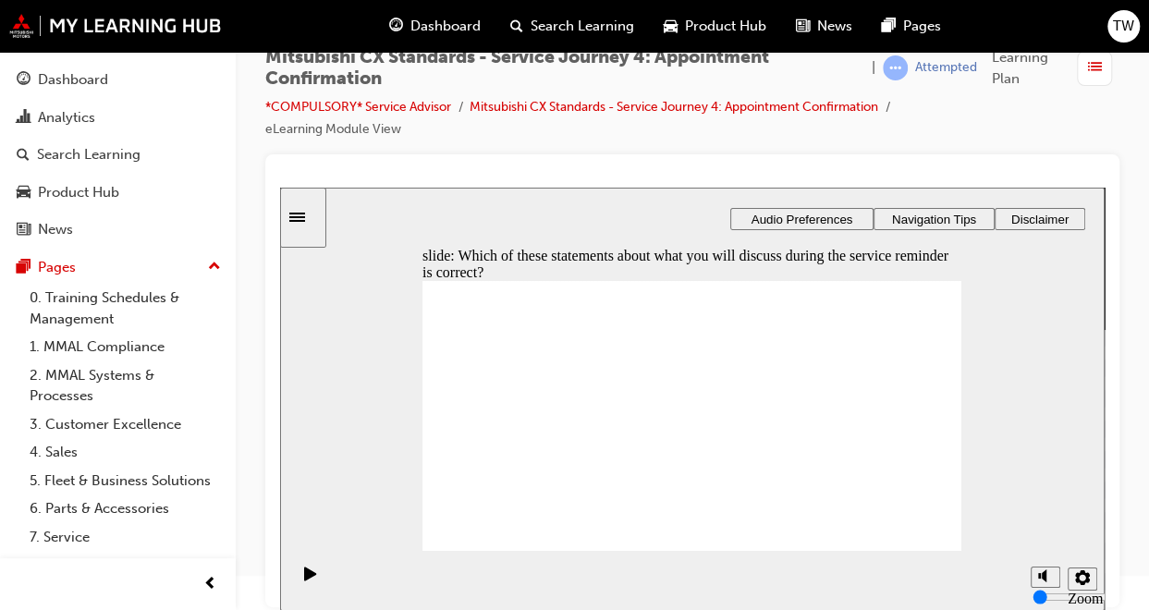
checkbox input "true"
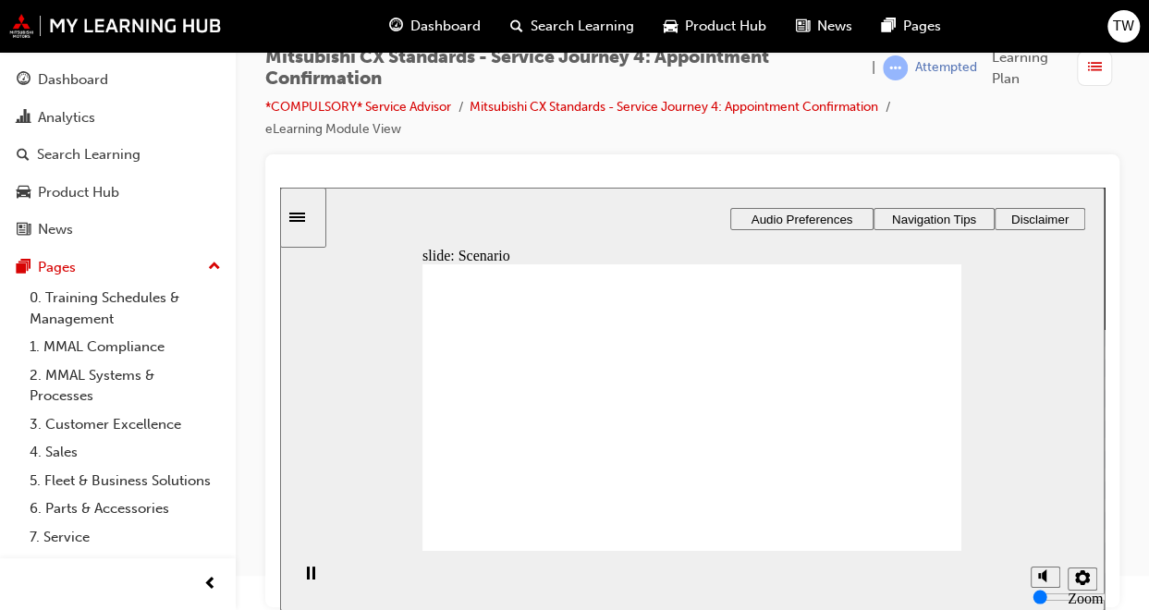
checkbox input "true"
click at [304, 214] on icon "Sidebar Toggle" at bounding box center [297, 217] width 16 height 9
click at [436, 479] on span "Best practice visited" at bounding box center [454, 495] width 101 height 33
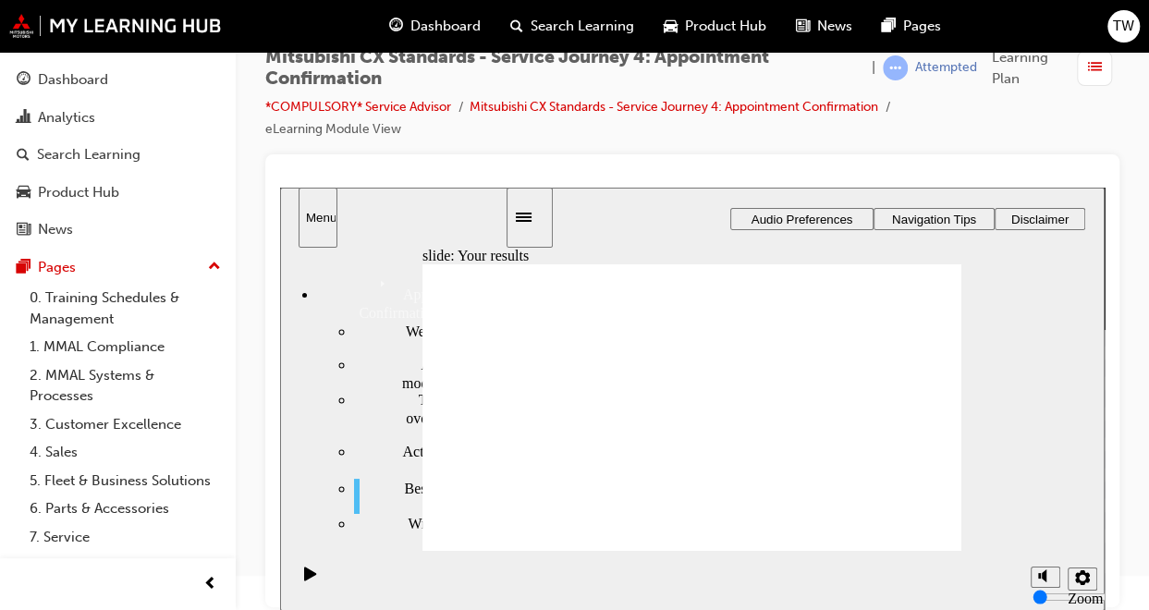
click at [755, 451] on button "Close" at bounding box center [692, 399] width 824 height 423
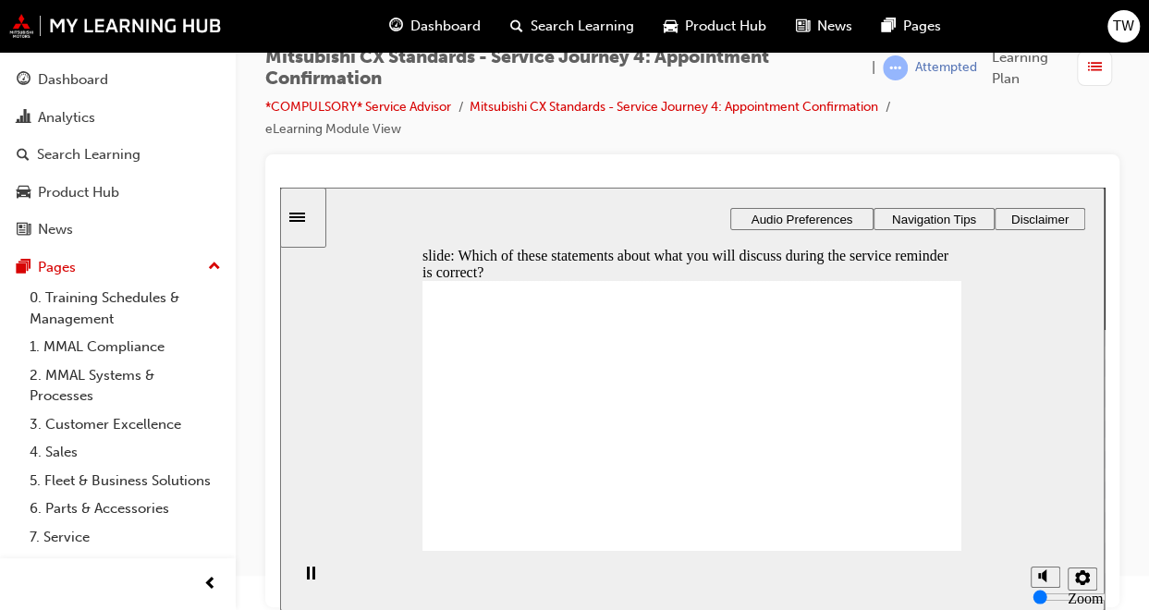
checkbox input "true"
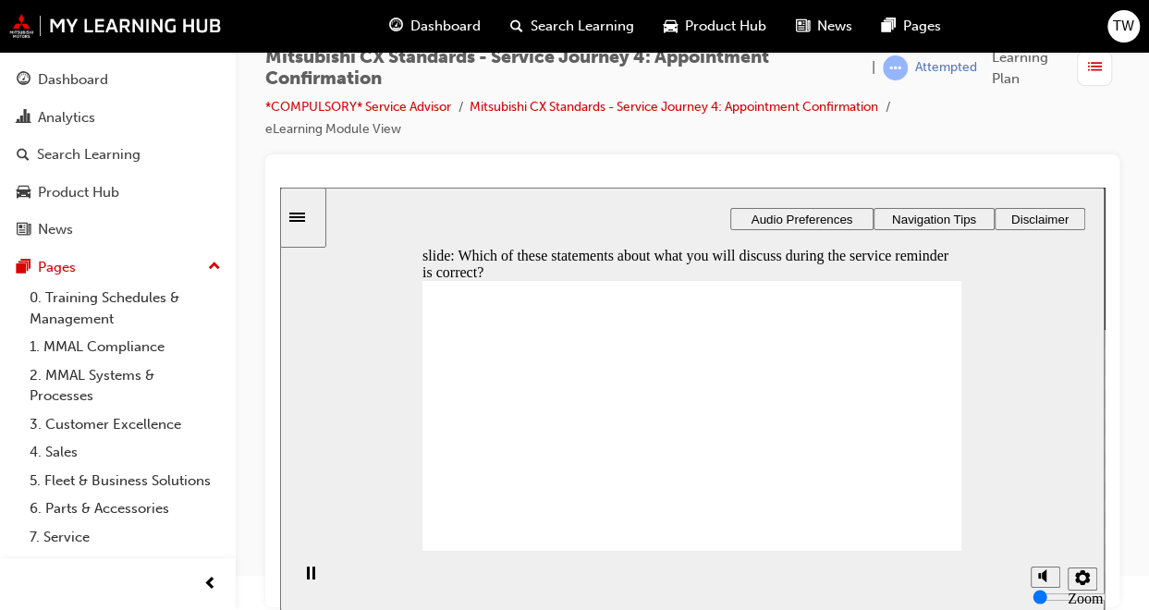
checkbox input "true"
click at [313, 211] on div "Sidebar Toggle" at bounding box center [302, 218] width 31 height 14
click at [390, 489] on div "Best practice visited Best practice" at bounding box center [429, 496] width 151 height 35
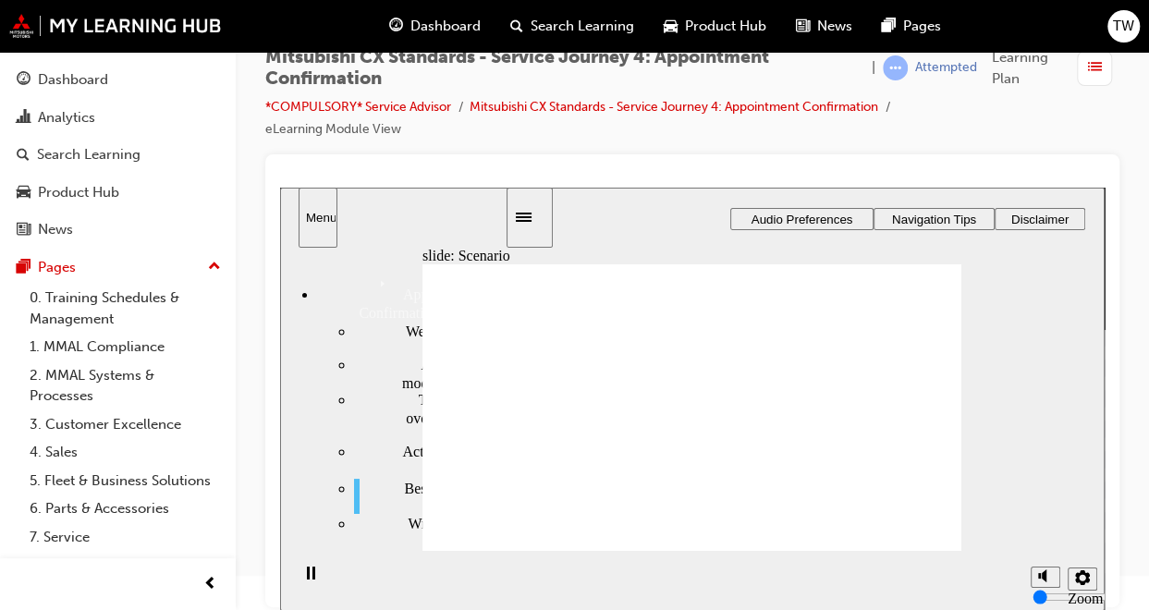
click at [758, 467] on button "Close" at bounding box center [692, 399] width 824 height 423
checkbox input "true"
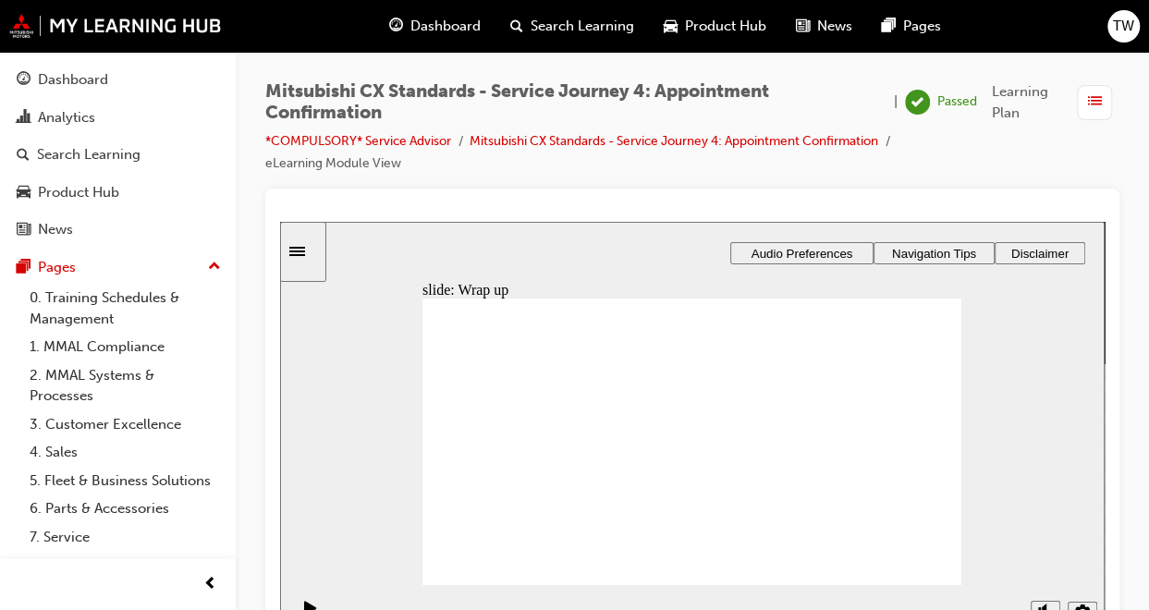
click at [1096, 109] on span "list-icon" at bounding box center [1095, 102] width 14 height 23
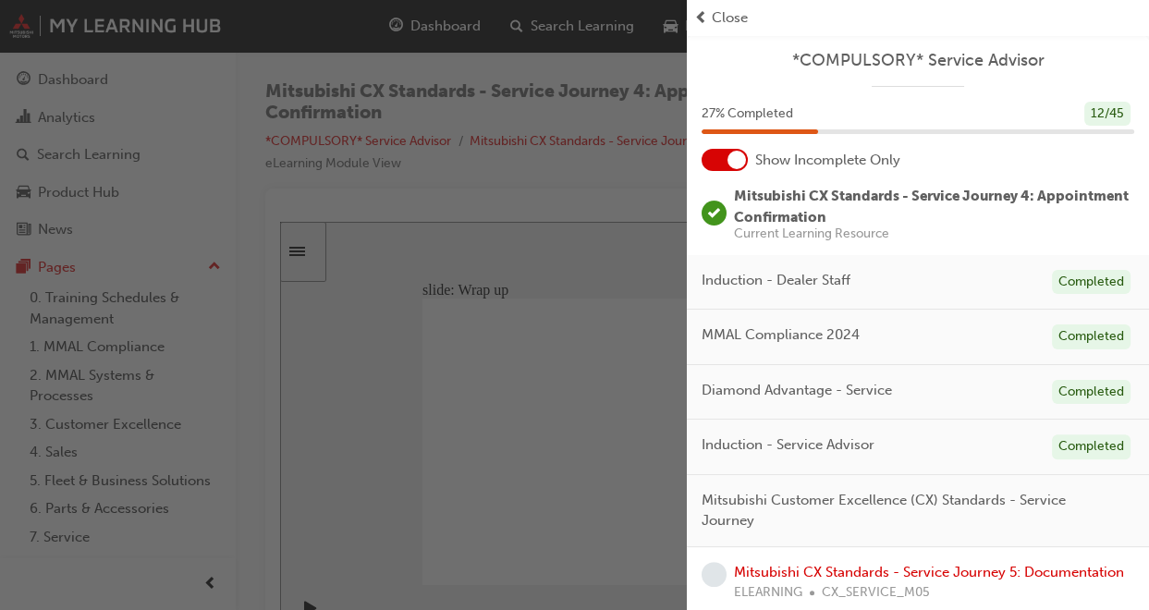
scroll to position [143, 0]
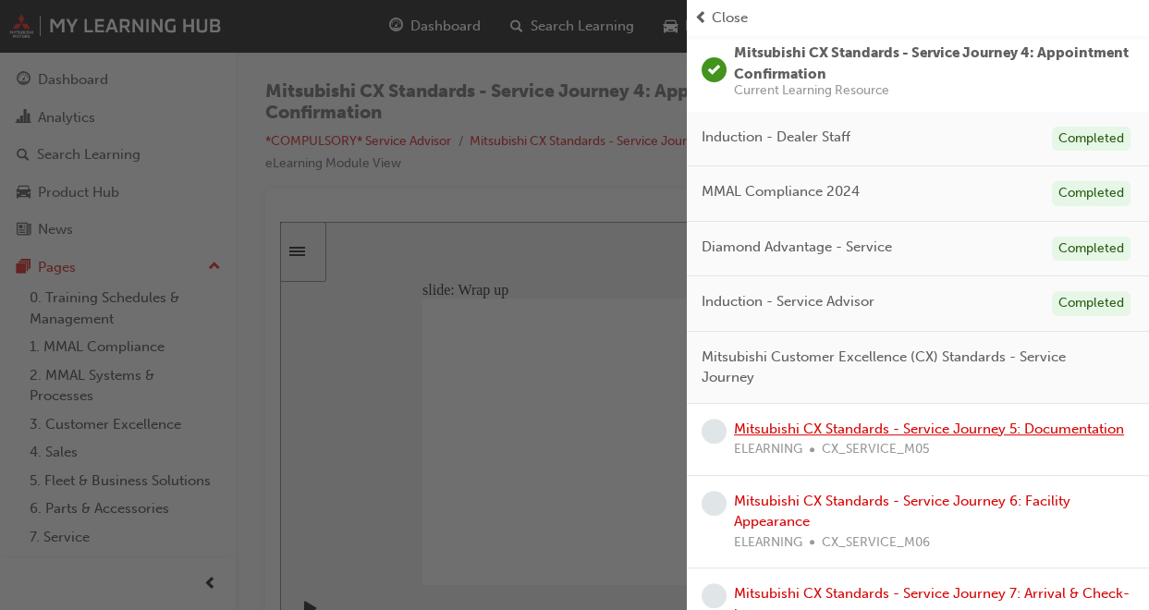
click at [798, 437] on link "Mitsubishi CX Standards - Service Journey 5: Documentation" at bounding box center [929, 428] width 390 height 17
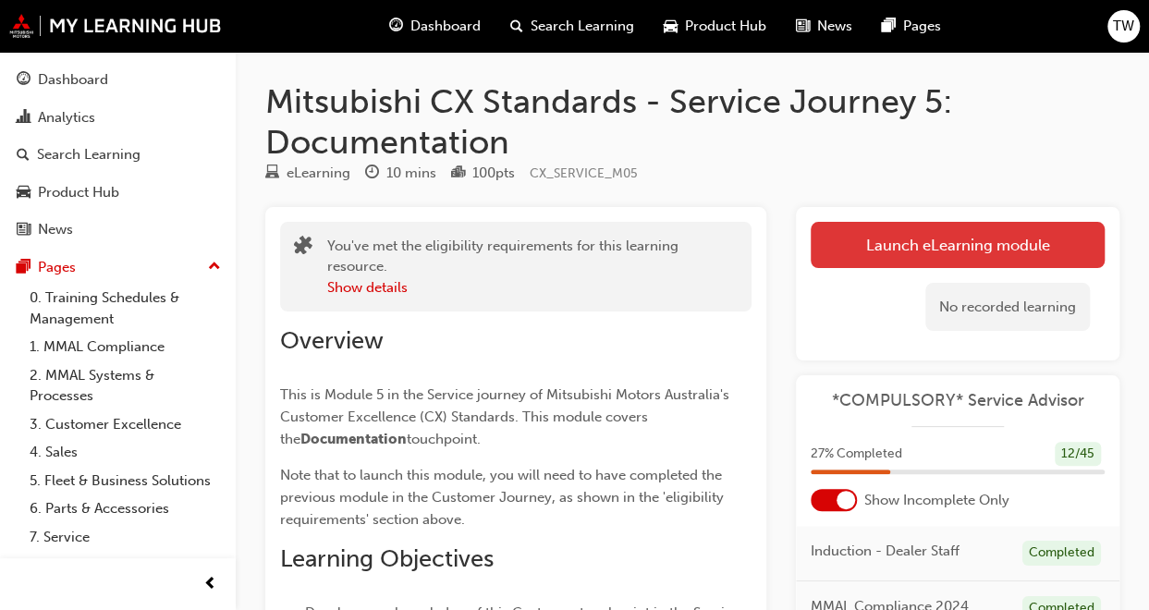
click at [898, 250] on link "Launch eLearning module" at bounding box center [957, 245] width 294 height 46
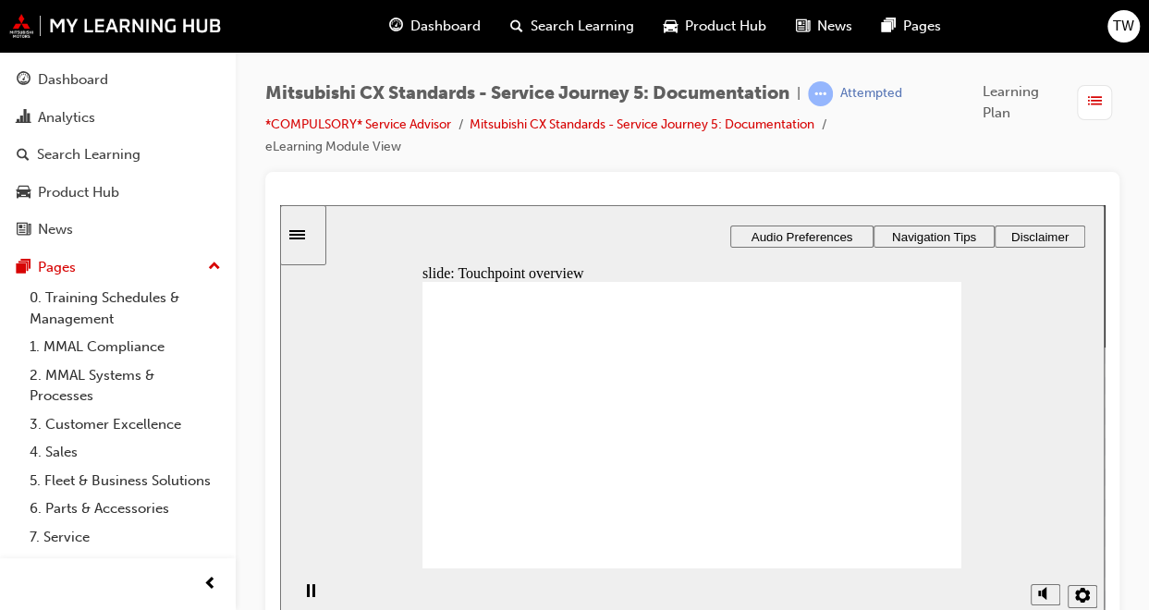
click at [313, 238] on icon "Sidebar Toggle" at bounding box center [303, 233] width 28 height 11
click at [590, 476] on button "Close" at bounding box center [692, 416] width 824 height 423
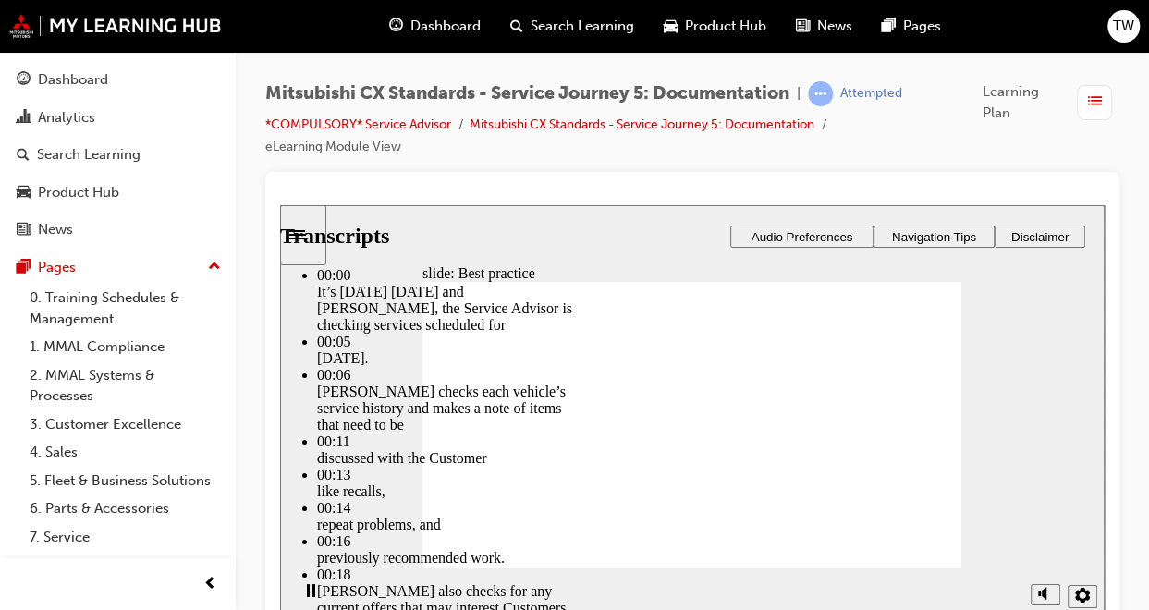
type input "104"
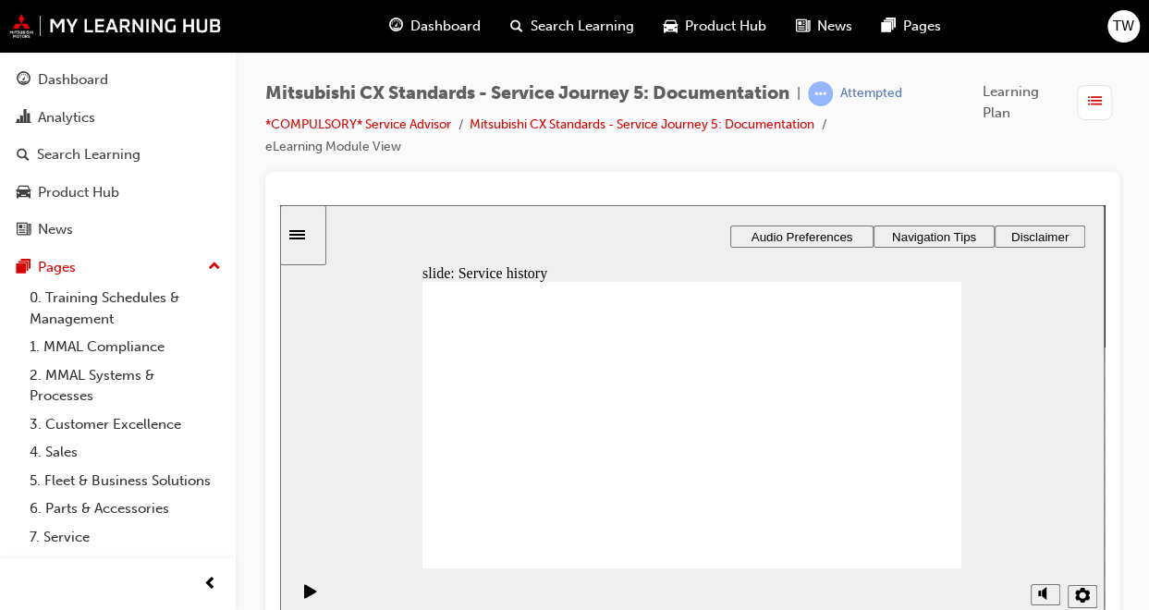
drag, startPoint x: 452, startPoint y: 430, endPoint x: 671, endPoint y: 430, distance: 219.0
drag, startPoint x: 523, startPoint y: 439, endPoint x: 712, endPoint y: 459, distance: 189.6
drag, startPoint x: 513, startPoint y: 435, endPoint x: 669, endPoint y: 490, distance: 165.4
drag, startPoint x: 516, startPoint y: 432, endPoint x: 693, endPoint y: 503, distance: 191.2
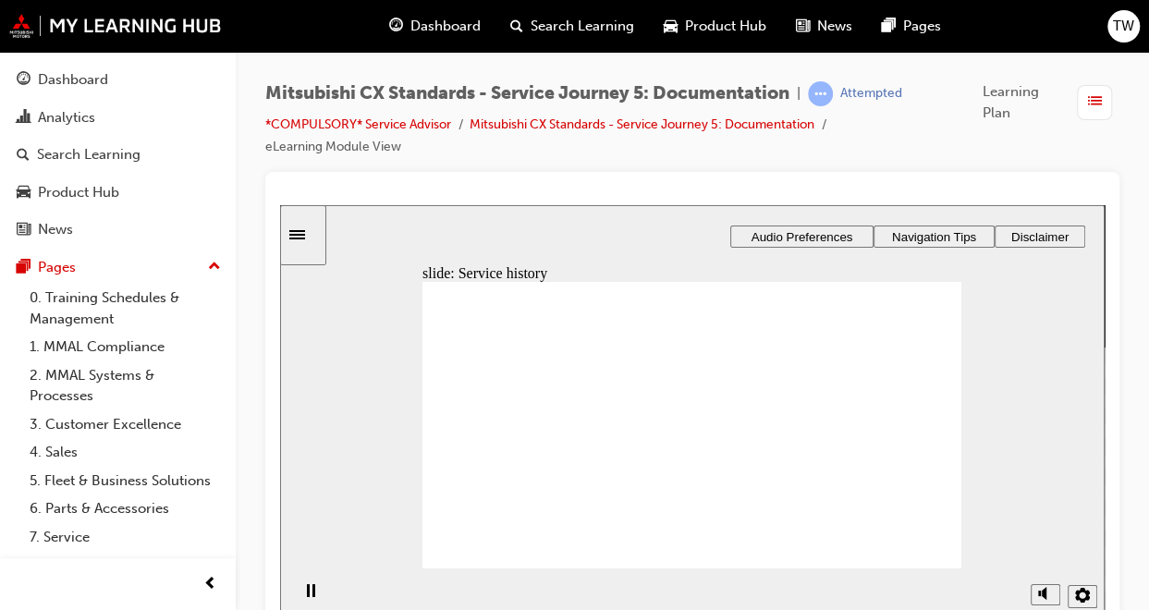
drag, startPoint x: 664, startPoint y: 398, endPoint x: 843, endPoint y: 356, distance: 184.3
drag, startPoint x: 691, startPoint y: 450, endPoint x: 847, endPoint y: 411, distance: 160.9
drag, startPoint x: 686, startPoint y: 357, endPoint x: 856, endPoint y: 443, distance: 190.5
drag, startPoint x: 717, startPoint y: 482, endPoint x: 893, endPoint y: 480, distance: 175.6
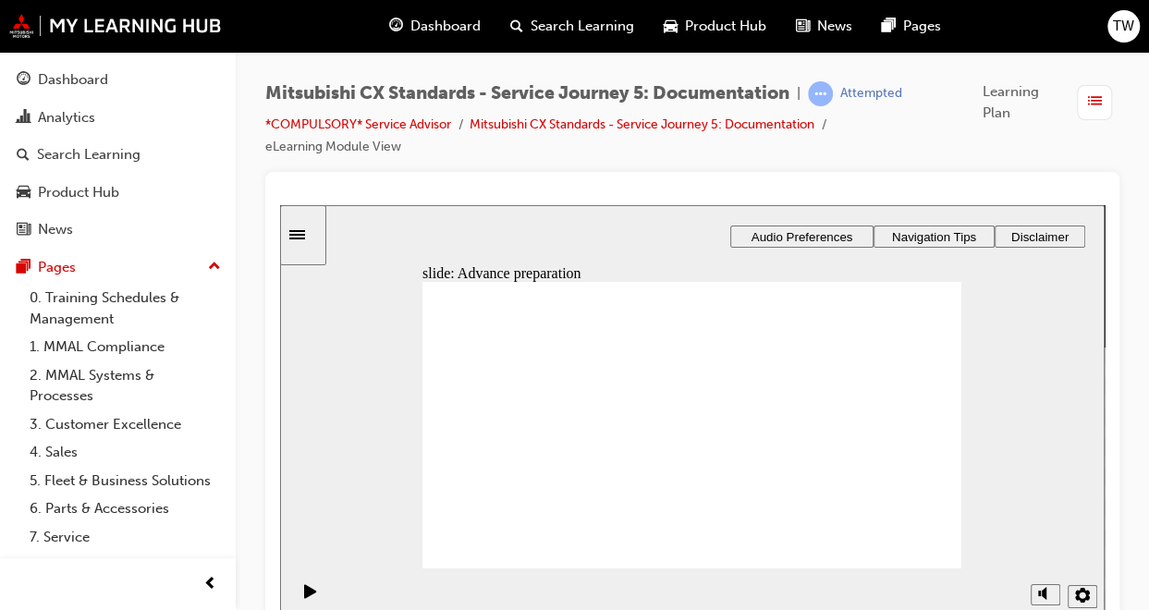
click at [317, 239] on icon "Sidebar Toggle" at bounding box center [303, 233] width 28 height 11
click at [367, 506] on div "Best practice visited Best practice" at bounding box center [429, 511] width 151 height 35
click at [920, 546] on button "Close" at bounding box center [692, 416] width 824 height 423
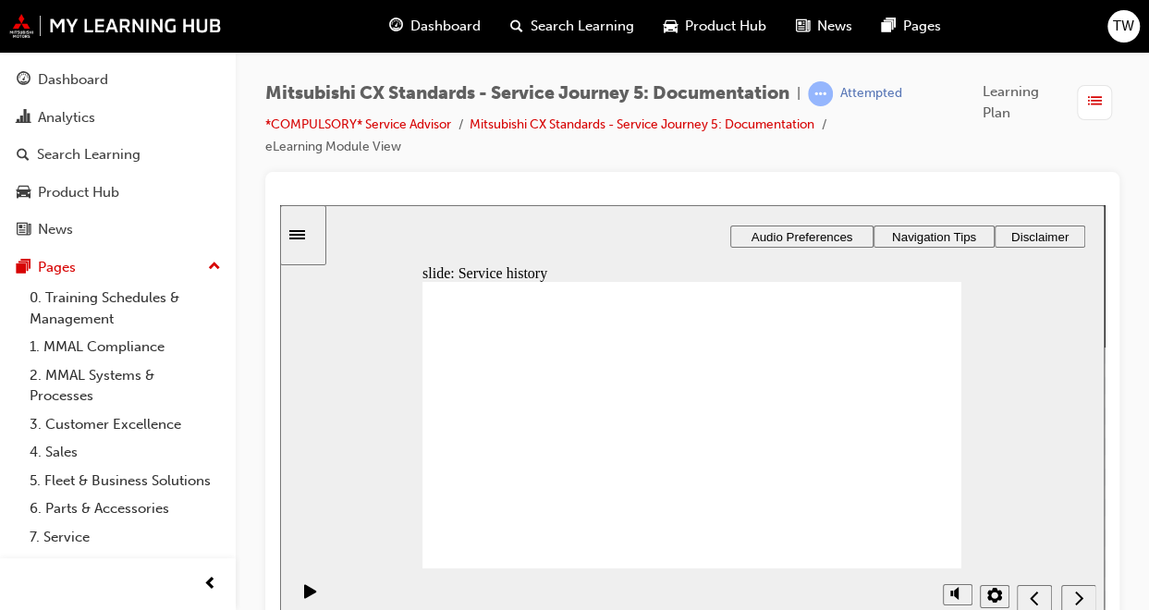
drag, startPoint x: 727, startPoint y: 400, endPoint x: 906, endPoint y: 360, distance: 182.7
drag, startPoint x: 694, startPoint y: 445, endPoint x: 869, endPoint y: 404, distance: 179.5
drag, startPoint x: 699, startPoint y: 364, endPoint x: 883, endPoint y: 447, distance: 201.8
drag, startPoint x: 746, startPoint y: 490, endPoint x: 922, endPoint y: 493, distance: 176.5
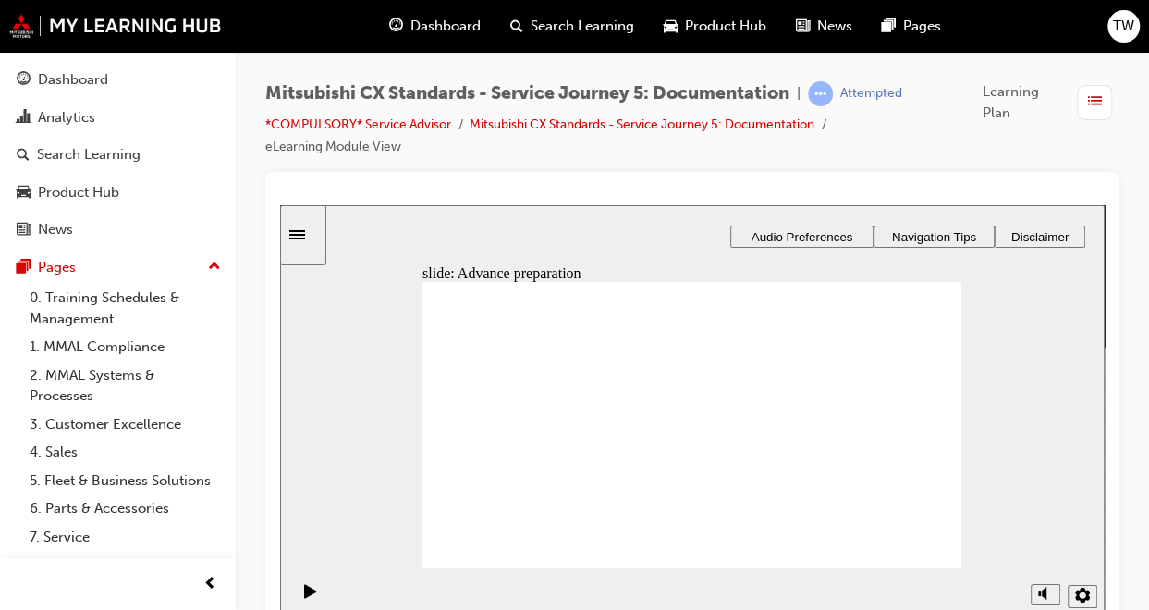
click at [317, 233] on icon "Sidebar Toggle" at bounding box center [303, 233] width 28 height 11
click at [404, 497] on span "Best practice visited" at bounding box center [454, 510] width 101 height 33
click at [874, 530] on button "Close" at bounding box center [692, 416] width 824 height 423
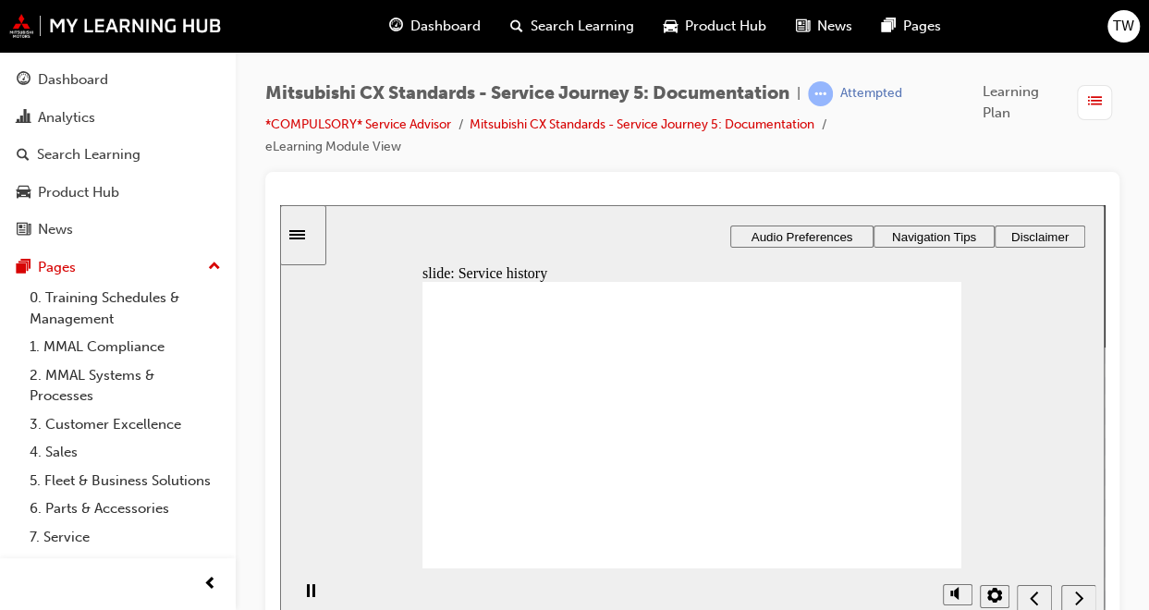
drag, startPoint x: 717, startPoint y: 480, endPoint x: 886, endPoint y: 349, distance: 213.5
drag, startPoint x: 695, startPoint y: 391, endPoint x: 869, endPoint y: 387, distance: 173.8
drag, startPoint x: 693, startPoint y: 452, endPoint x: 869, endPoint y: 456, distance: 175.6
drag, startPoint x: 692, startPoint y: 367, endPoint x: 863, endPoint y: 496, distance: 214.4
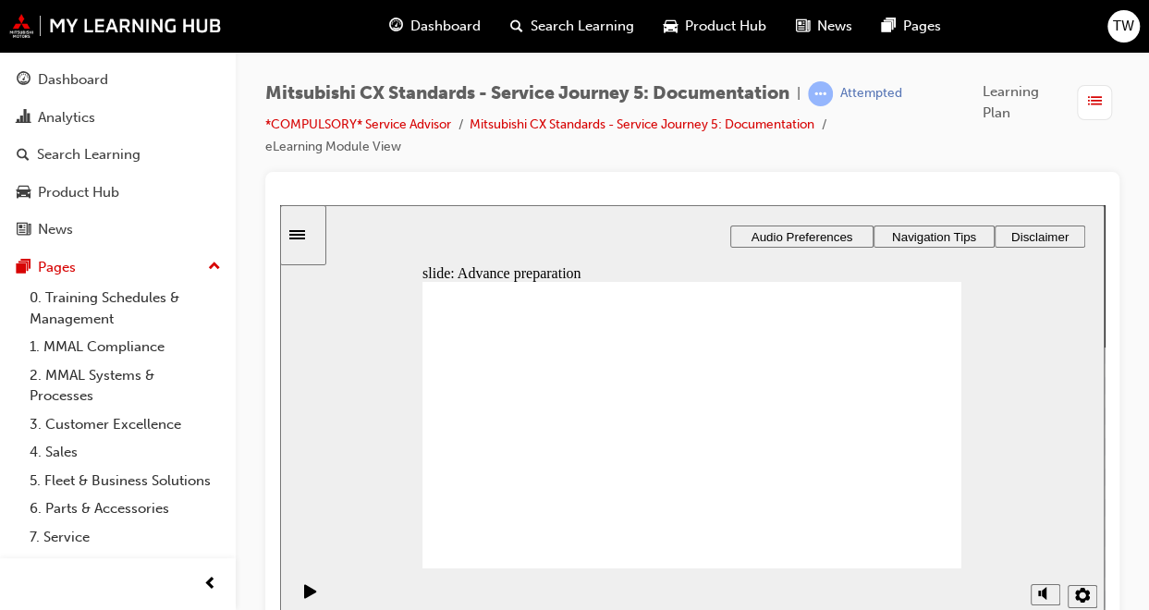
checkbox input "true"
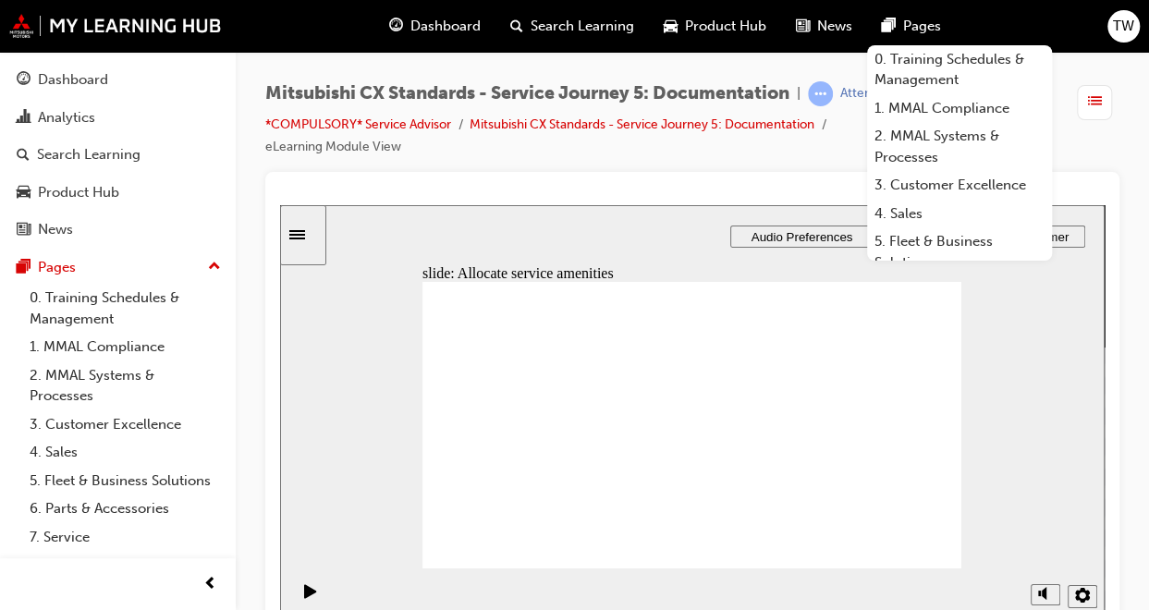
click at [690, 182] on div at bounding box center [692, 398] width 854 height 453
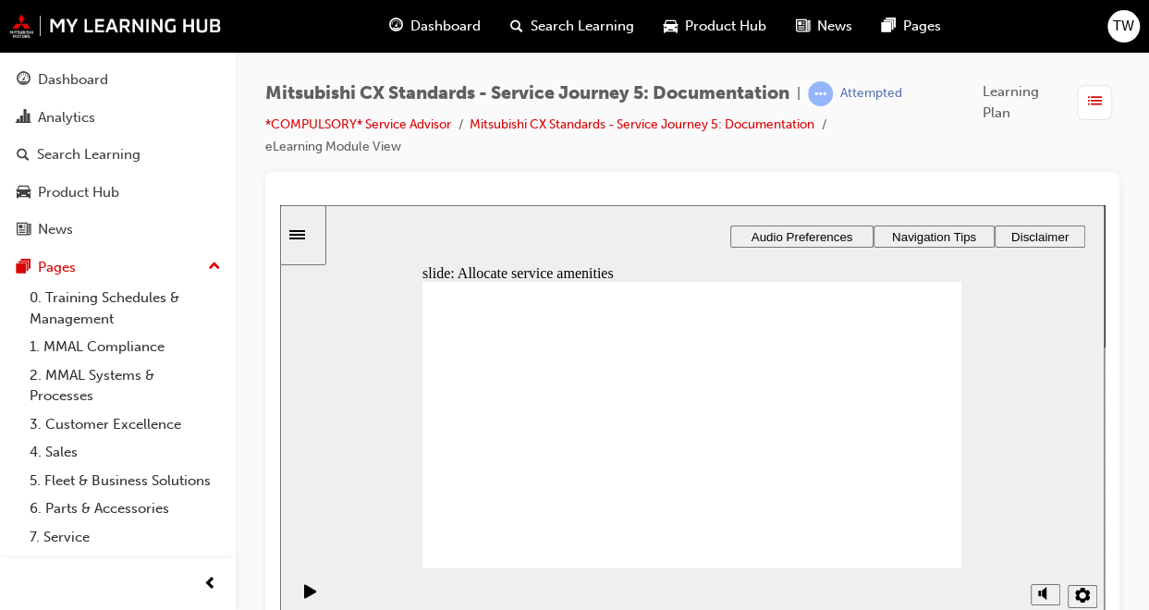
drag, startPoint x: 510, startPoint y: 437, endPoint x: 695, endPoint y: 348, distance: 205.0
drag, startPoint x: 638, startPoint y: 313, endPoint x: 563, endPoint y: 384, distance: 102.6
drag, startPoint x: 493, startPoint y: 442, endPoint x: 651, endPoint y: 391, distance: 165.1
drag, startPoint x: 517, startPoint y: 446, endPoint x: 682, endPoint y: 449, distance: 165.4
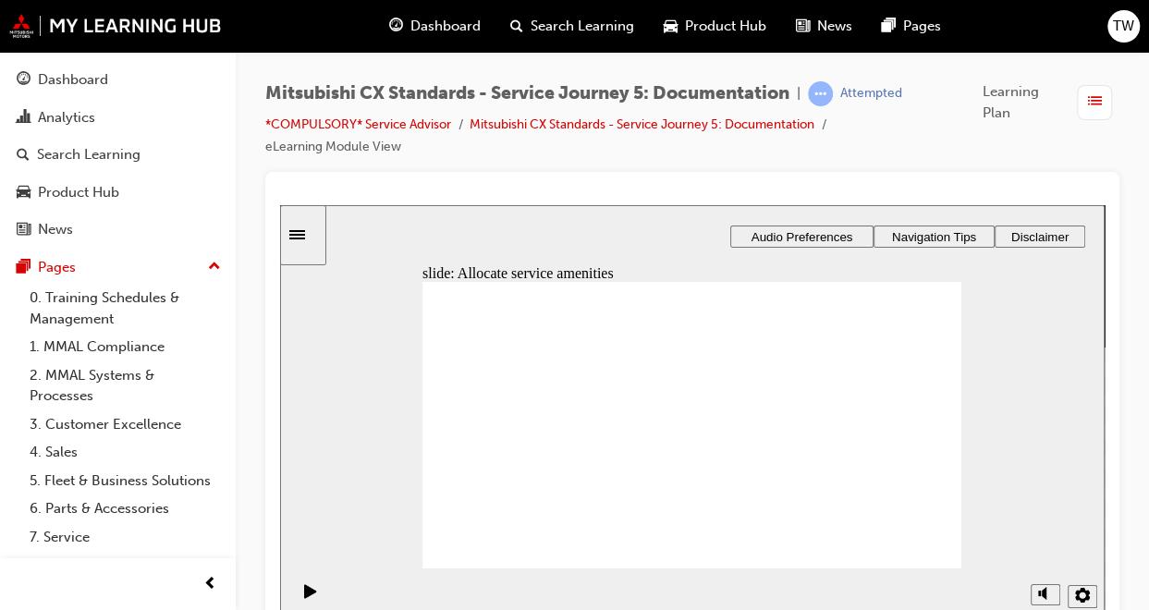
drag, startPoint x: 558, startPoint y: 445, endPoint x: 712, endPoint y: 495, distance: 161.3
drag, startPoint x: 529, startPoint y: 435, endPoint x: 709, endPoint y: 511, distance: 195.5
click at [311, 229] on icon "Sidebar Toggle" at bounding box center [303, 233] width 28 height 11
click at [364, 502] on div "Best practice visited Best practice" at bounding box center [429, 511] width 151 height 35
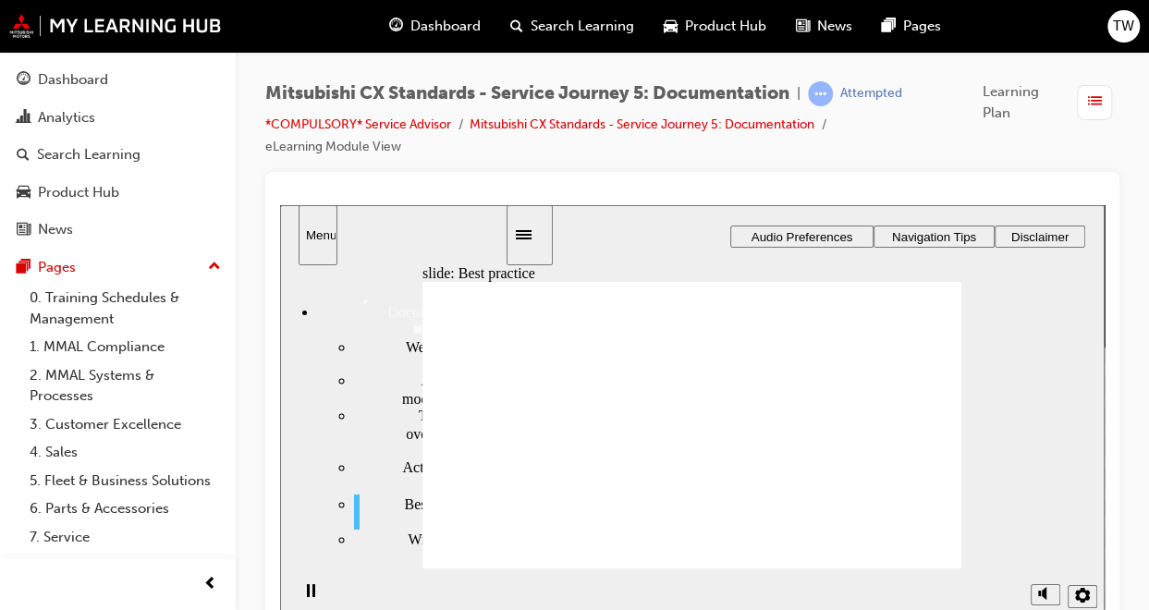
click at [736, 499] on button "Close" at bounding box center [692, 416] width 824 height 423
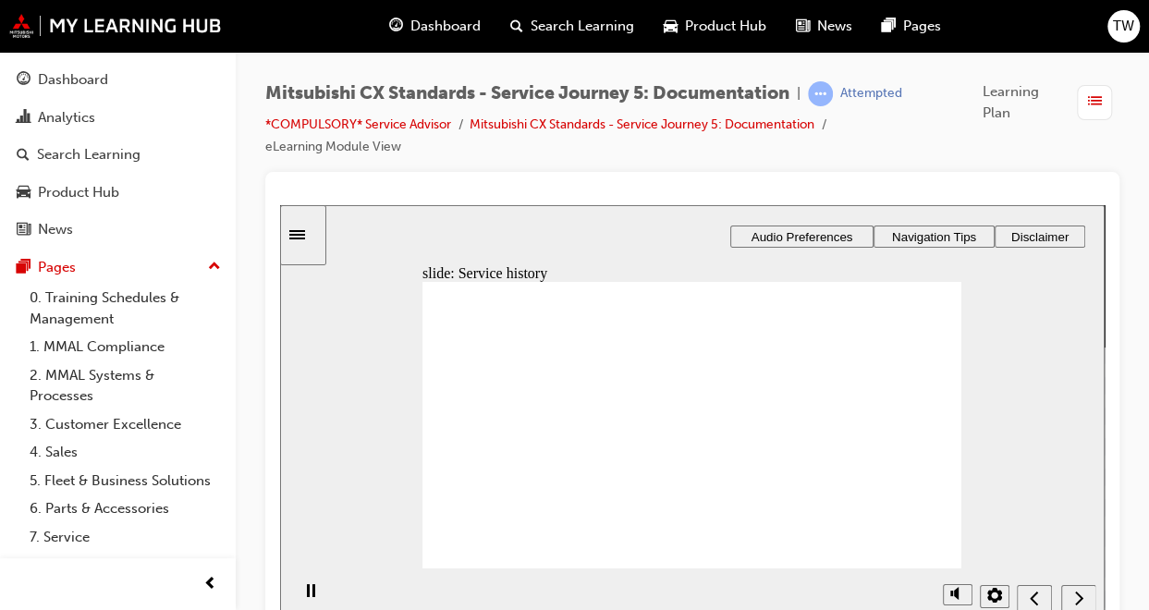
drag, startPoint x: 702, startPoint y: 489, endPoint x: 870, endPoint y: 363, distance: 209.2
drag, startPoint x: 691, startPoint y: 399, endPoint x: 867, endPoint y: 402, distance: 175.6
drag, startPoint x: 691, startPoint y: 447, endPoint x: 877, endPoint y: 450, distance: 185.8
drag, startPoint x: 689, startPoint y: 347, endPoint x: 867, endPoint y: 475, distance: 219.1
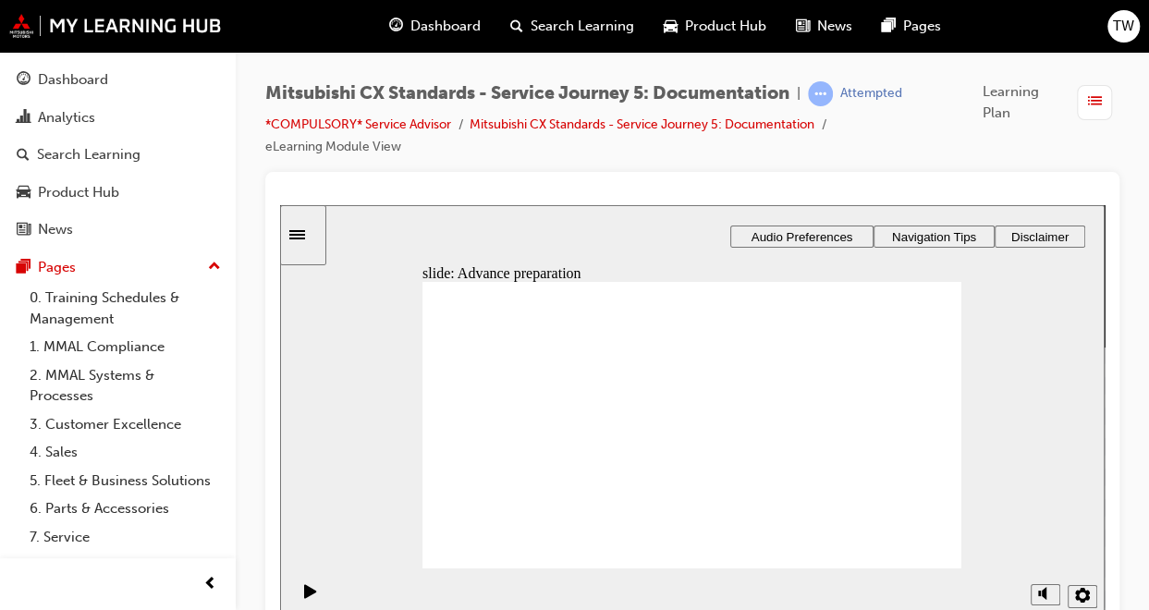
checkbox input "true"
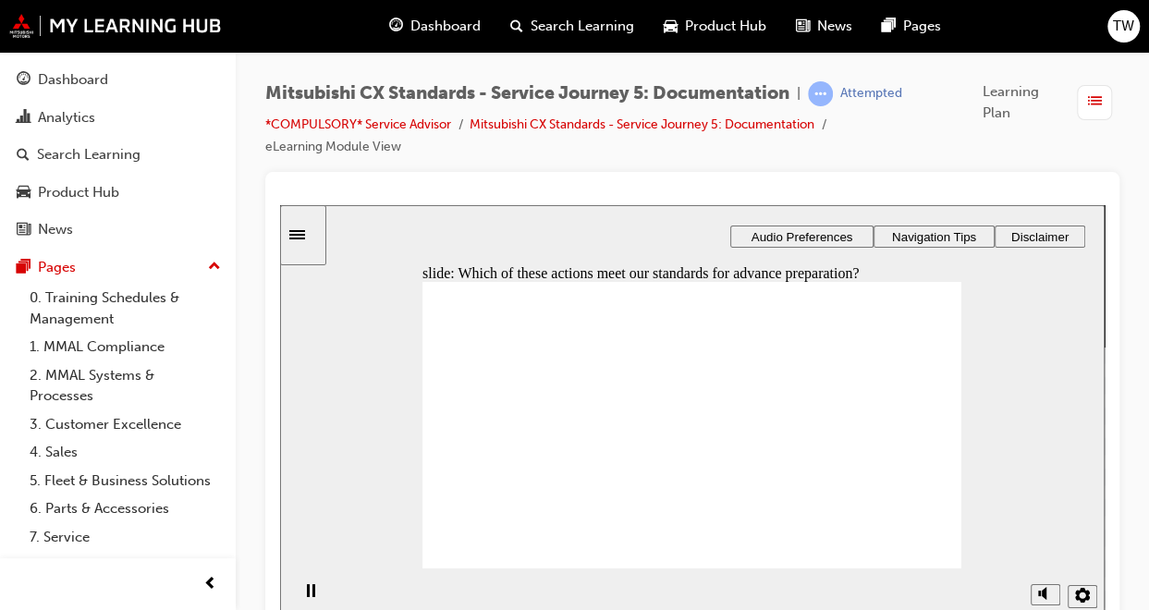
drag, startPoint x: 518, startPoint y: 448, endPoint x: 673, endPoint y: 365, distance: 175.3
drag, startPoint x: 496, startPoint y: 433, endPoint x: 671, endPoint y: 407, distance: 176.7
drag, startPoint x: 495, startPoint y: 449, endPoint x: 851, endPoint y: 403, distance: 358.8
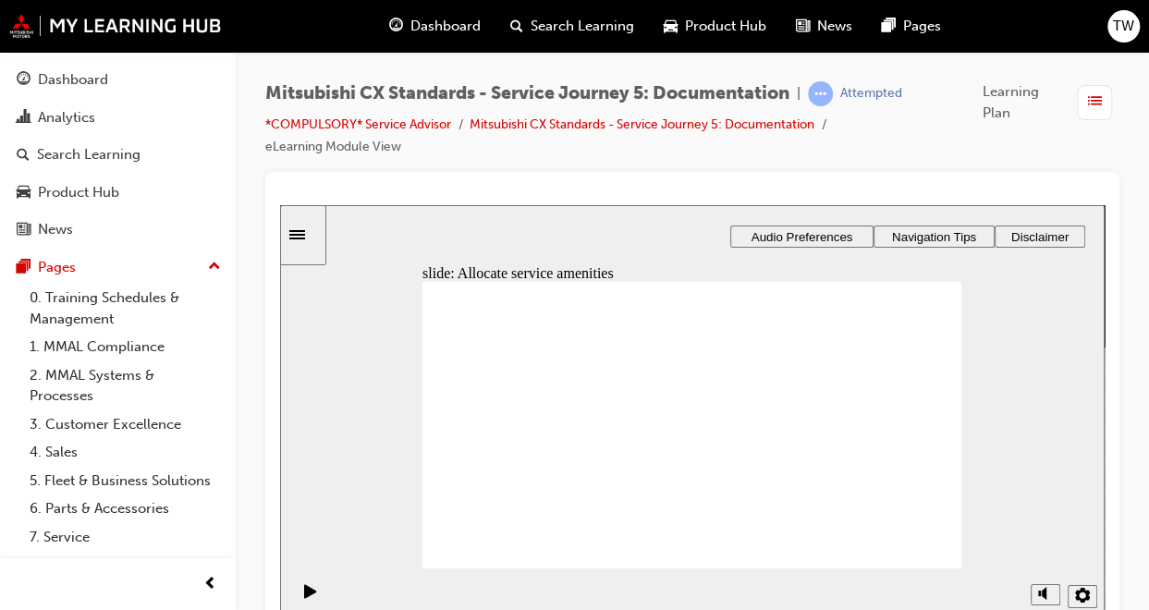
drag, startPoint x: 490, startPoint y: 439, endPoint x: 828, endPoint y: 408, distance: 339.7
drag, startPoint x: 511, startPoint y: 445, endPoint x: 657, endPoint y: 440, distance: 146.1
checkbox input "true"
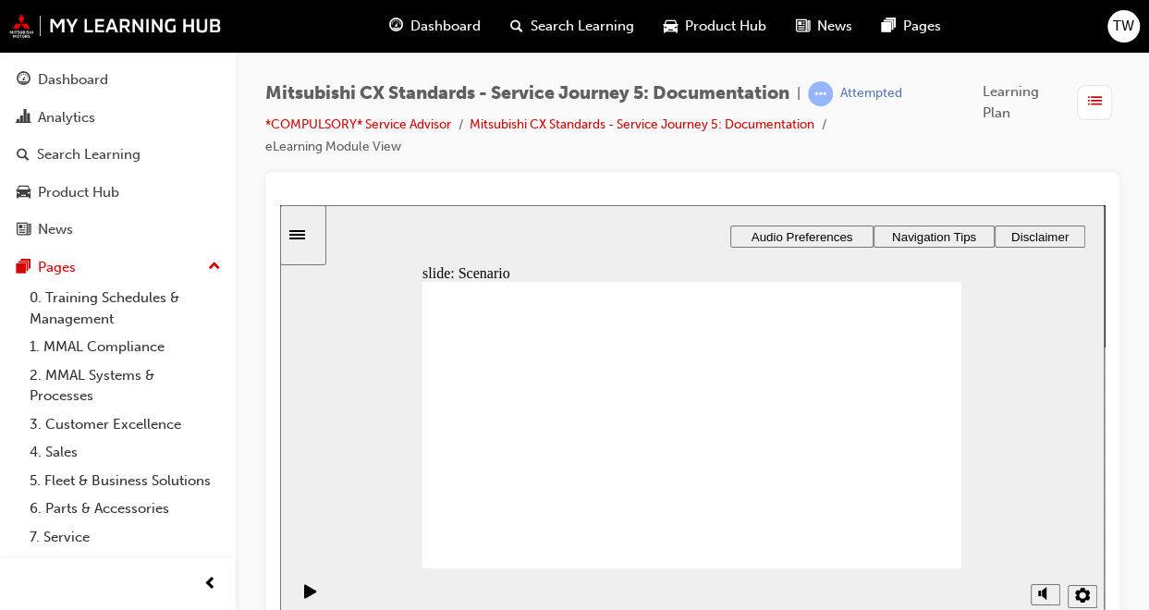
checkbox input "true"
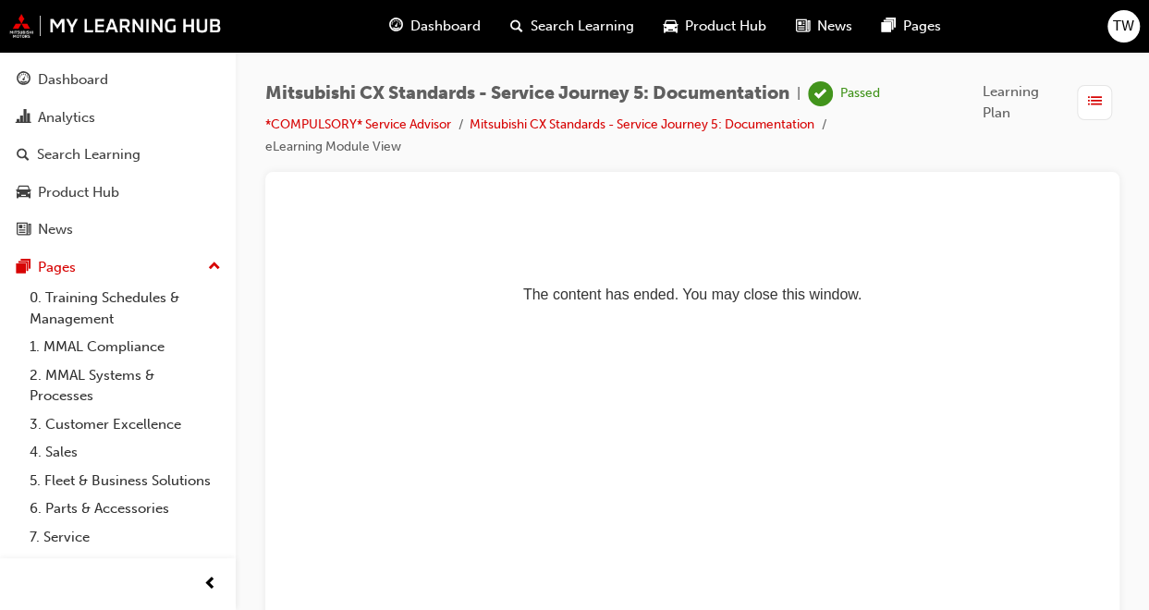
click at [1089, 112] on span "list-icon" at bounding box center [1095, 102] width 14 height 23
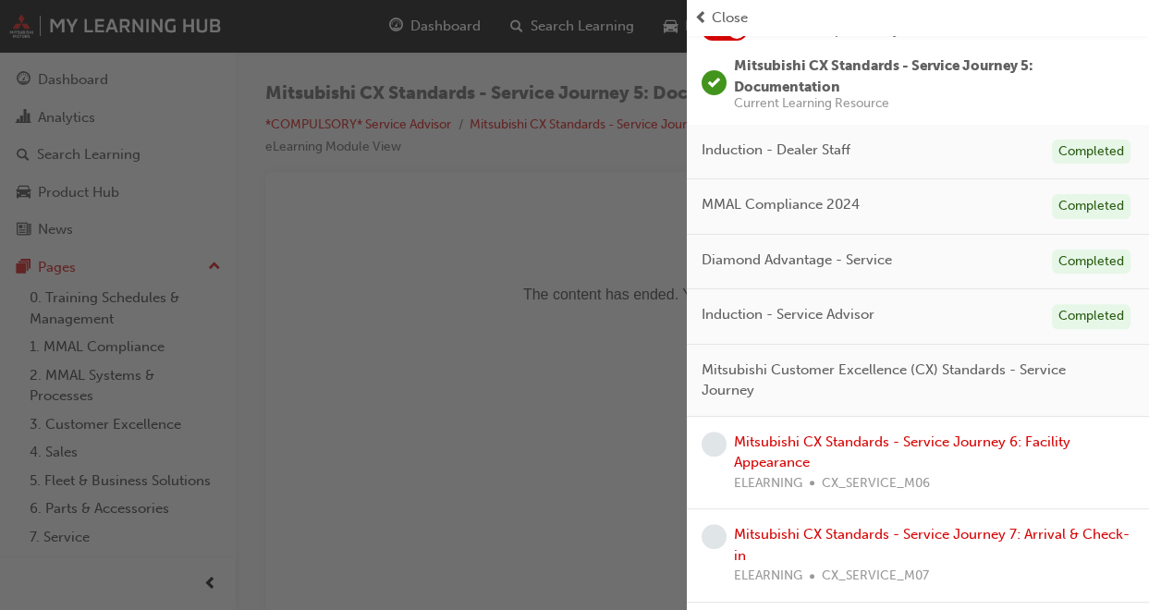
scroll to position [135, 0]
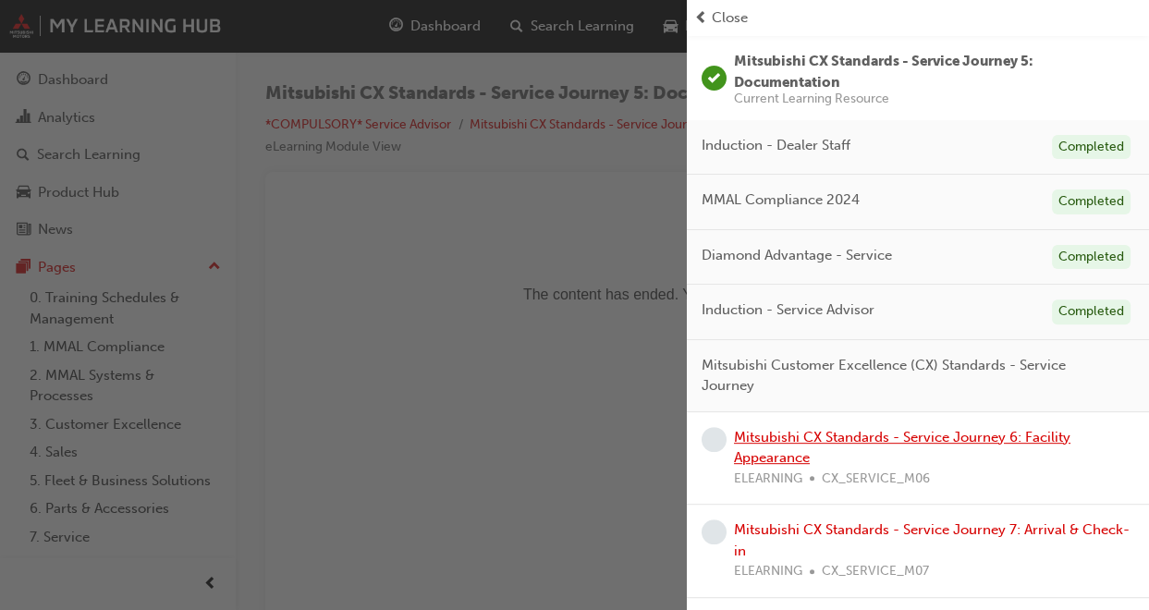
click at [773, 441] on link "Mitsubishi CX Standards - Service Journey 6: Facility Appearance" at bounding box center [902, 448] width 336 height 38
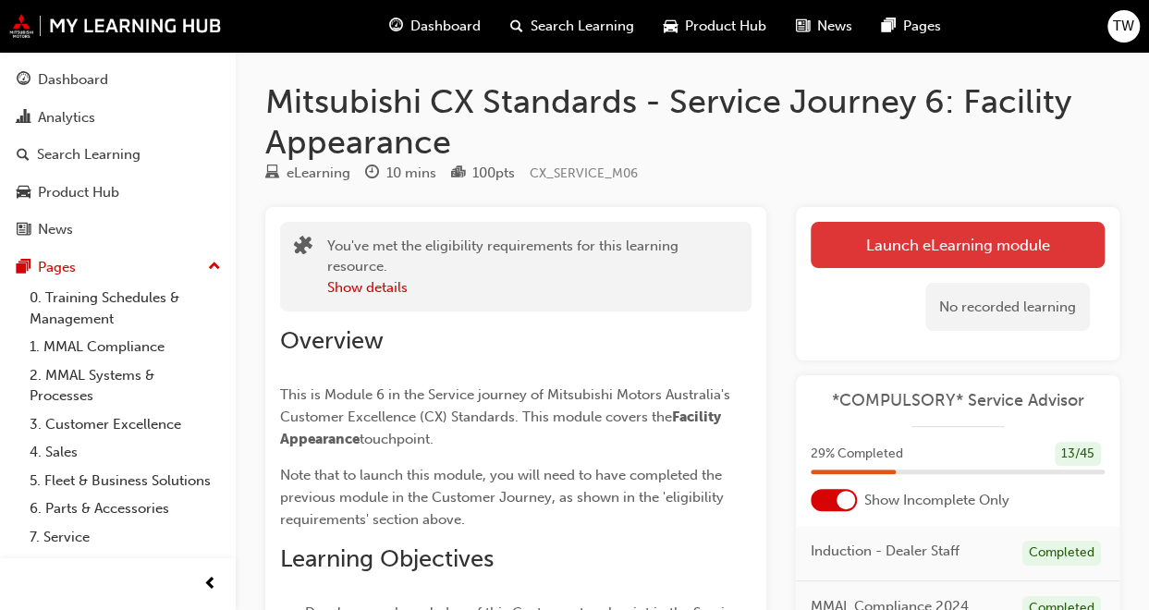
click at [909, 254] on link "Launch eLearning module" at bounding box center [957, 245] width 294 height 46
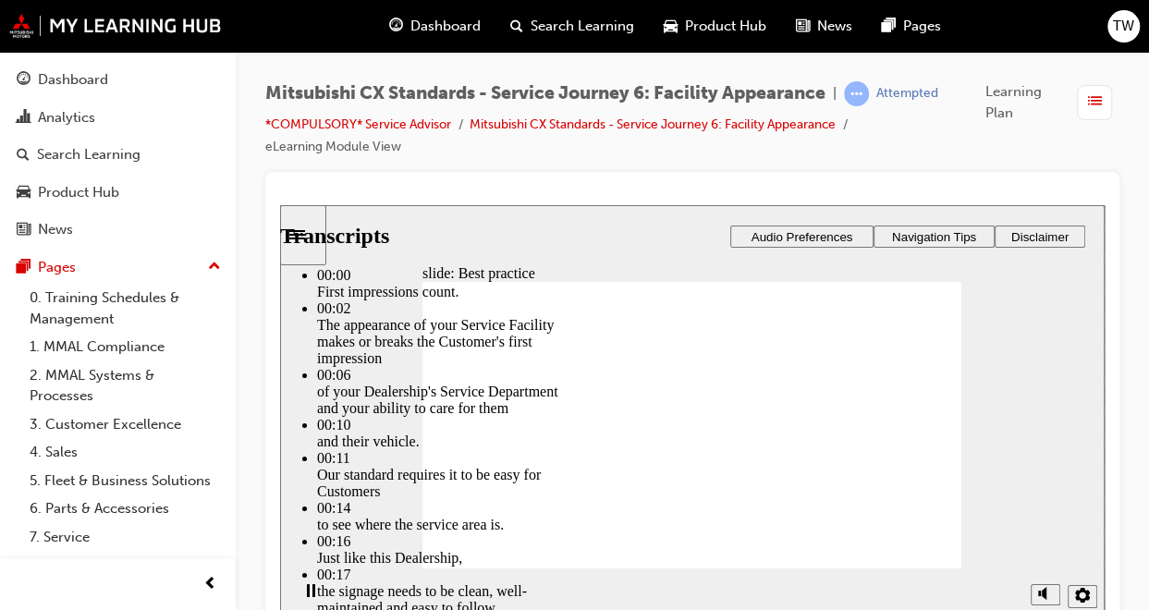
type input "116"
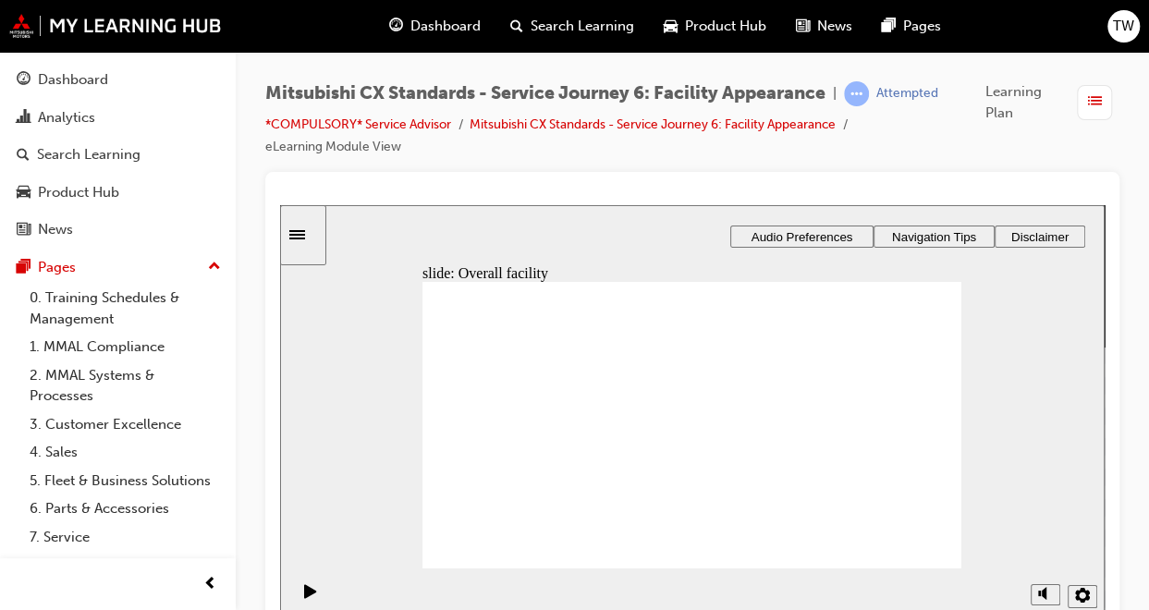
drag, startPoint x: 514, startPoint y: 457, endPoint x: 653, endPoint y: 394, distance: 153.4
drag, startPoint x: 502, startPoint y: 462, endPoint x: 845, endPoint y: 370, distance: 355.1
drag, startPoint x: 507, startPoint y: 467, endPoint x: 713, endPoint y: 396, distance: 217.7
drag, startPoint x: 493, startPoint y: 457, endPoint x: 675, endPoint y: 422, distance: 185.4
drag, startPoint x: 527, startPoint y: 463, endPoint x: 689, endPoint y: 483, distance: 163.9
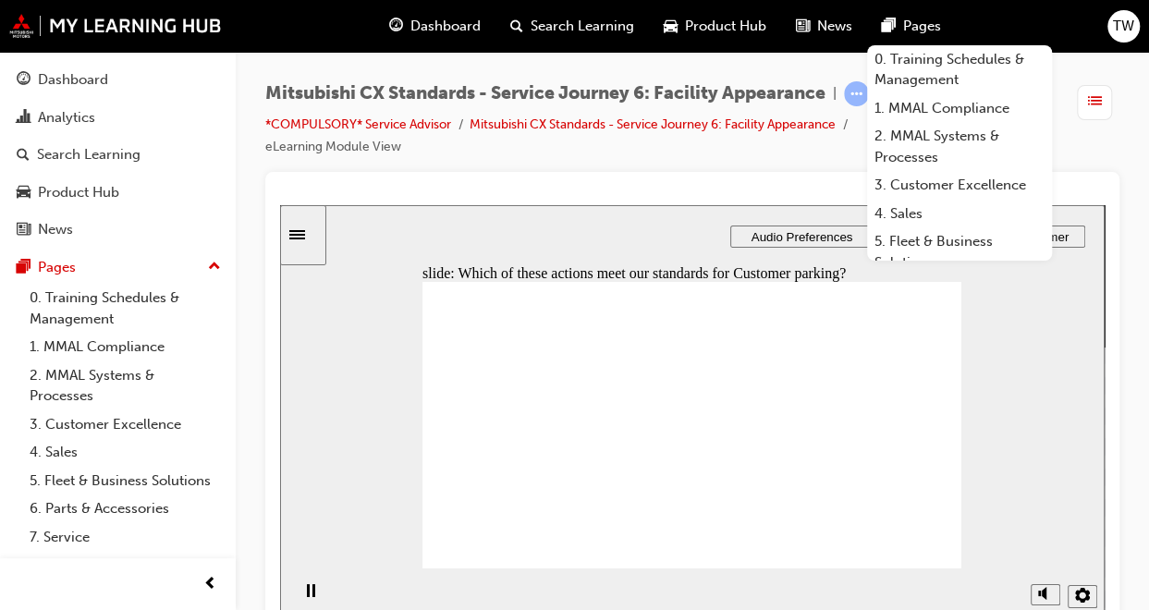
checkbox input "true"
drag, startPoint x: 471, startPoint y: 386, endPoint x: 469, endPoint y: 421, distance: 35.2
checkbox input "true"
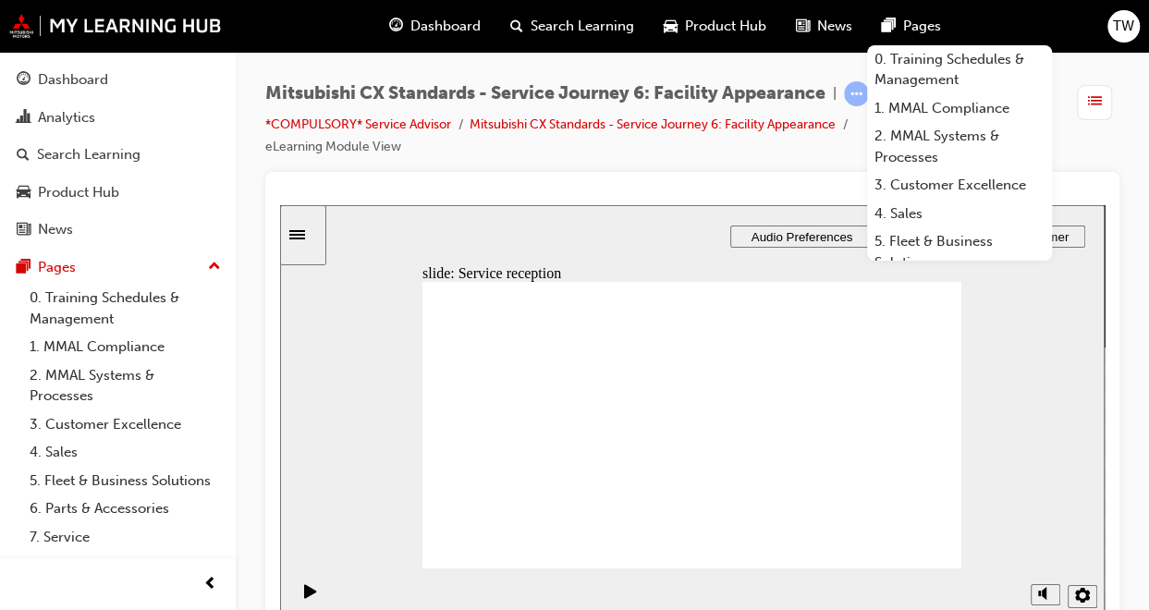
drag, startPoint x: 507, startPoint y: 457, endPoint x: 838, endPoint y: 425, distance: 332.4
drag, startPoint x: 501, startPoint y: 449, endPoint x: 680, endPoint y: 422, distance: 181.3
drag, startPoint x: 513, startPoint y: 469, endPoint x: 654, endPoint y: 475, distance: 141.5
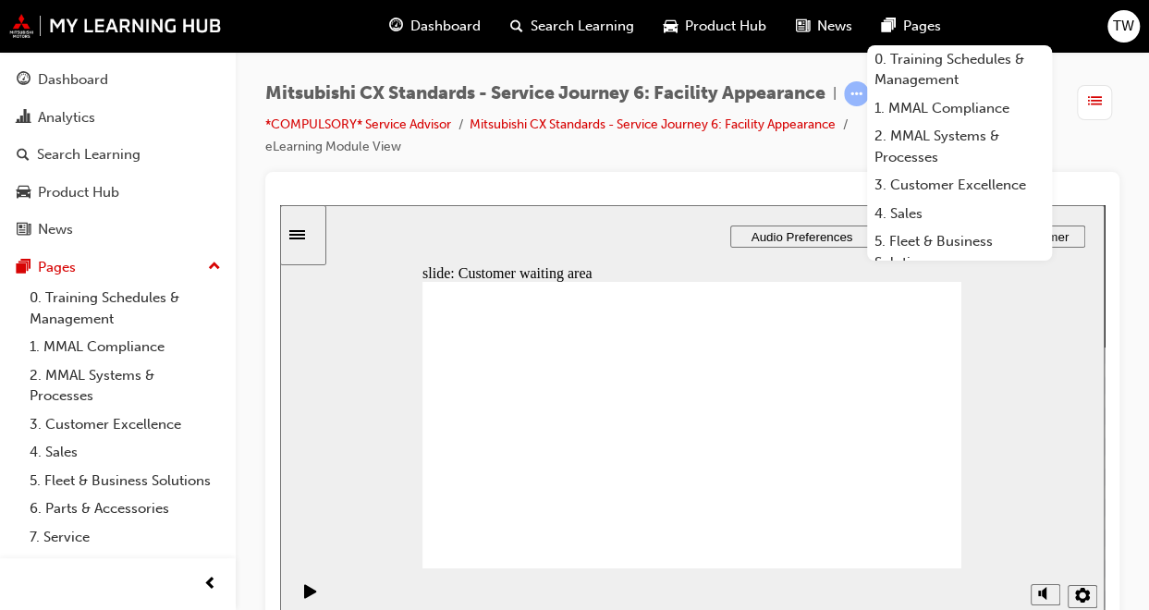
click at [751, 235] on span "Audio Preferences" at bounding box center [802, 237] width 102 height 14
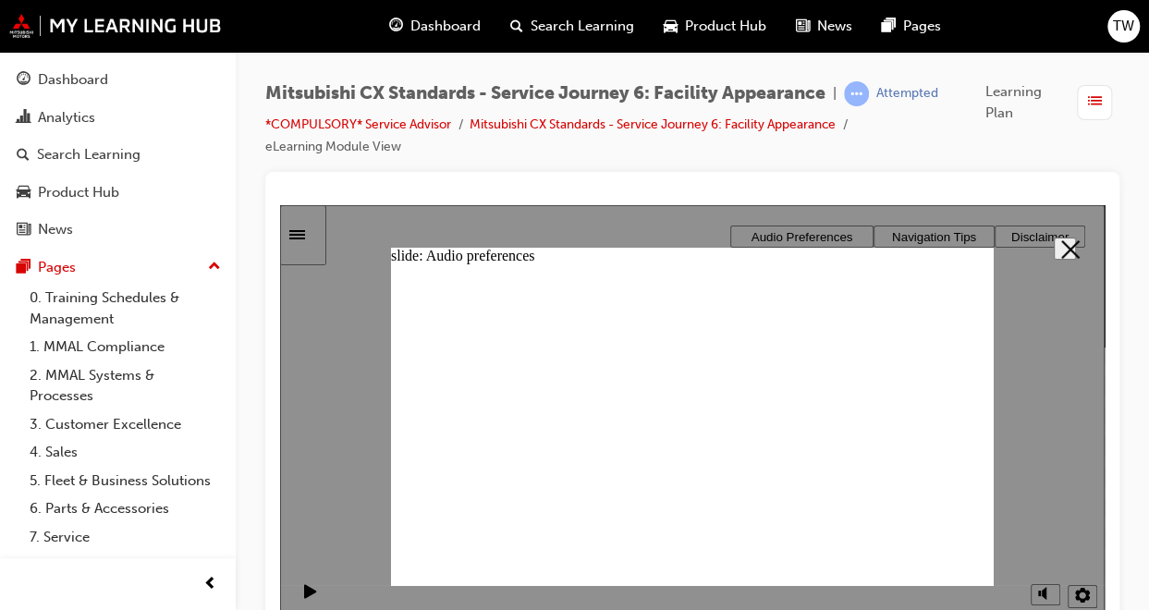
click at [1074, 245] on button "Close" at bounding box center [1065, 249] width 22 height 22
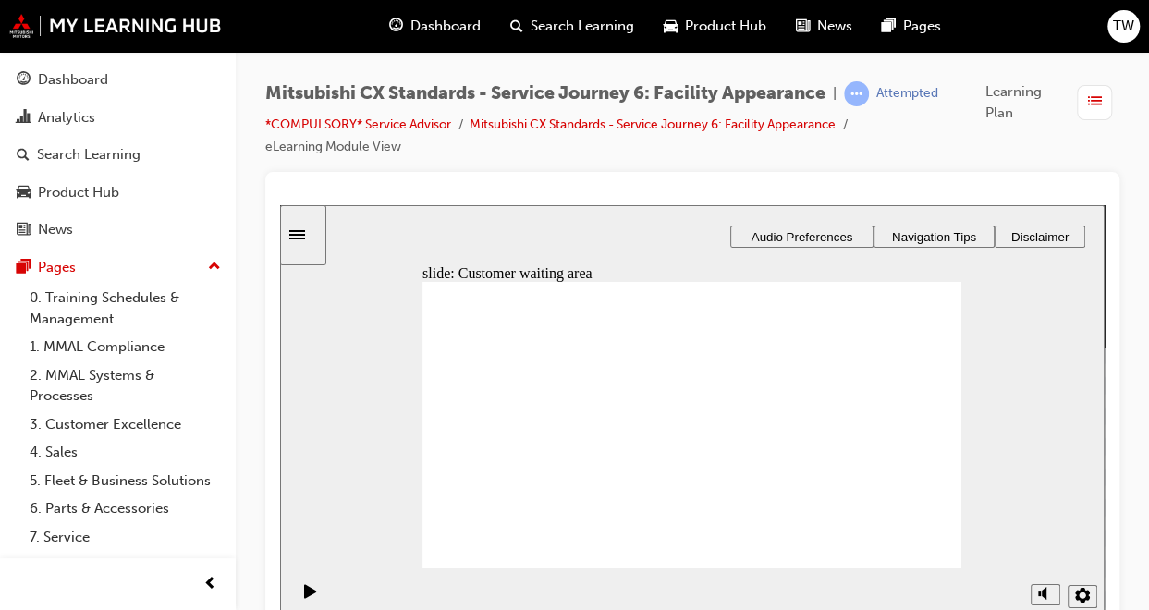
drag, startPoint x: 511, startPoint y: 443, endPoint x: 672, endPoint y: 380, distance: 172.6
drag, startPoint x: 502, startPoint y: 451, endPoint x: 852, endPoint y: 359, distance: 362.0
drag, startPoint x: 536, startPoint y: 452, endPoint x: 691, endPoint y: 430, distance: 156.8
drag, startPoint x: 490, startPoint y: 456, endPoint x: 842, endPoint y: 404, distance: 355.9
drag, startPoint x: 508, startPoint y: 455, endPoint x: 670, endPoint y: 430, distance: 163.6
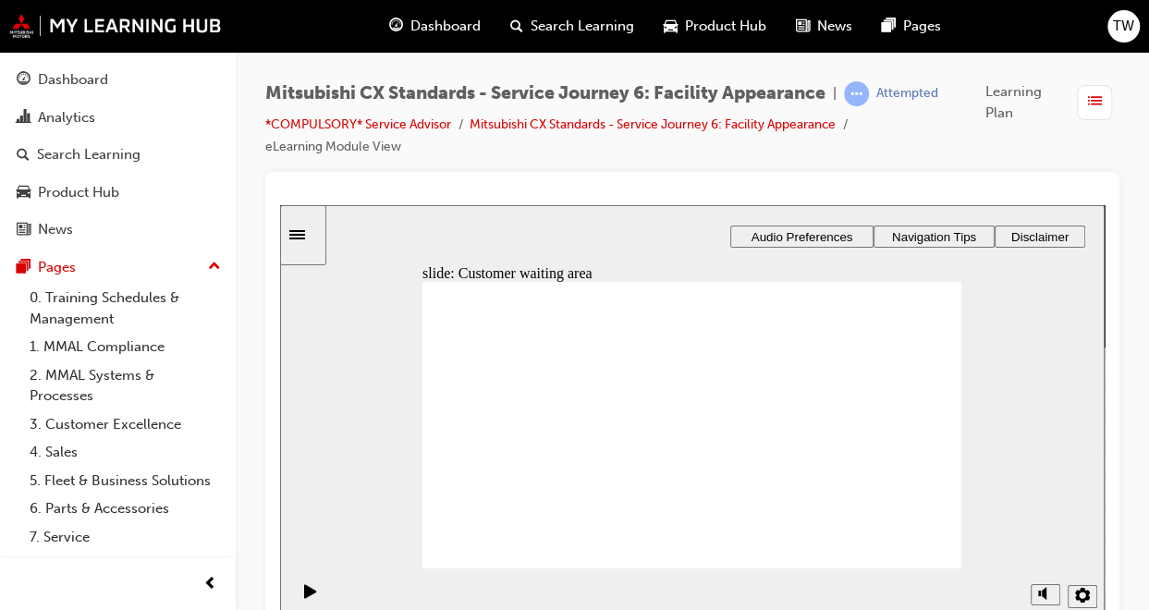
drag, startPoint x: 511, startPoint y: 450, endPoint x: 678, endPoint y: 445, distance: 167.3
checkbox input "true"
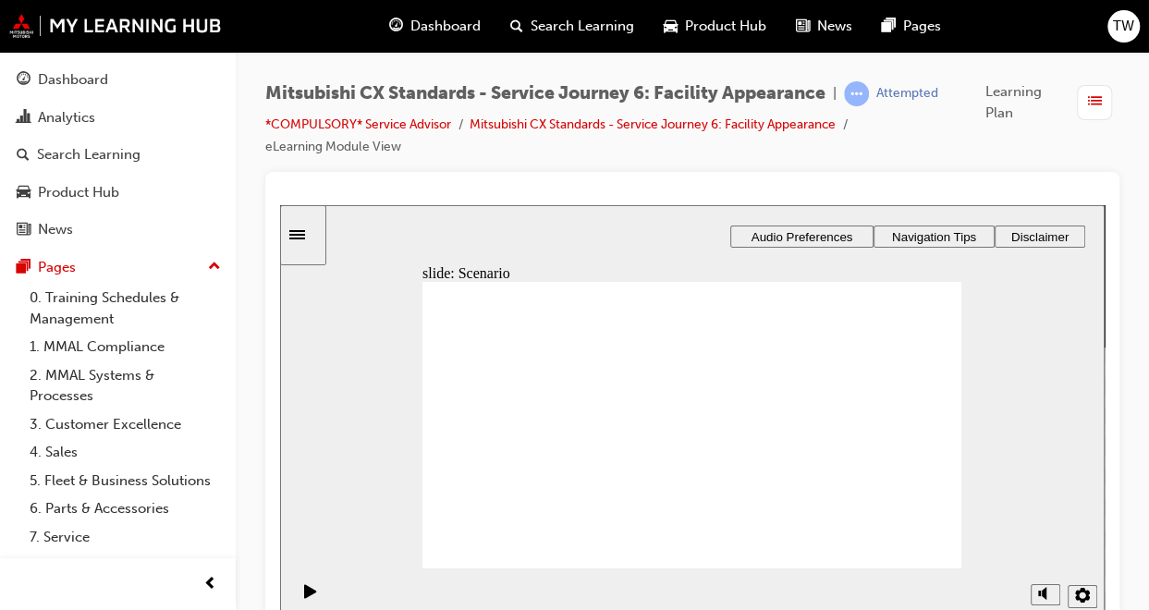
checkbox input "true"
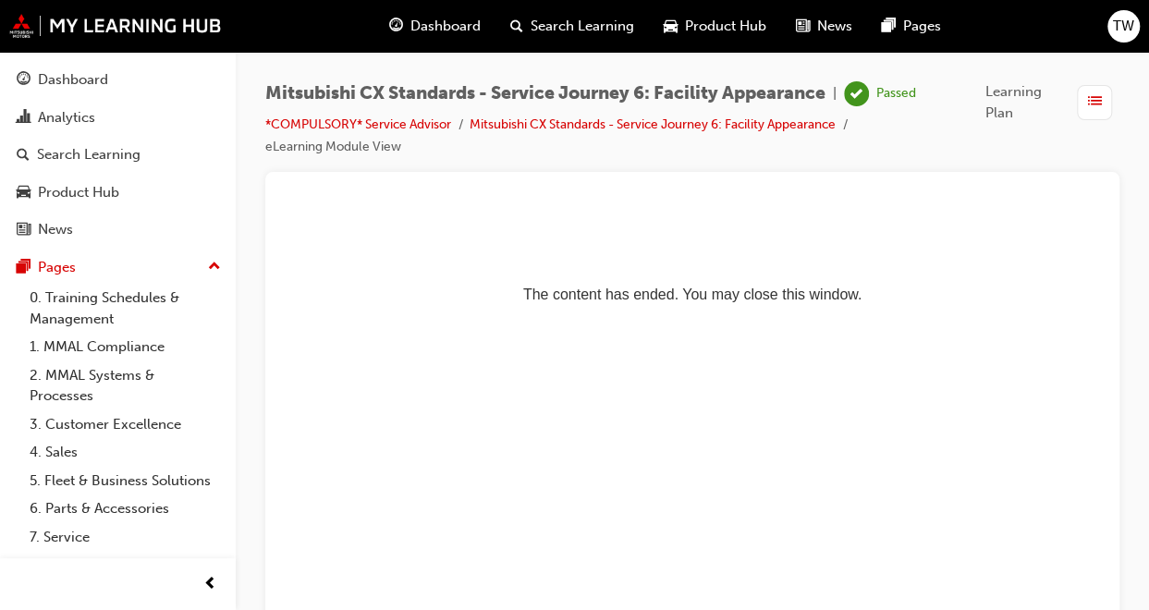
click at [1083, 104] on div "button" at bounding box center [1094, 102] width 35 height 35
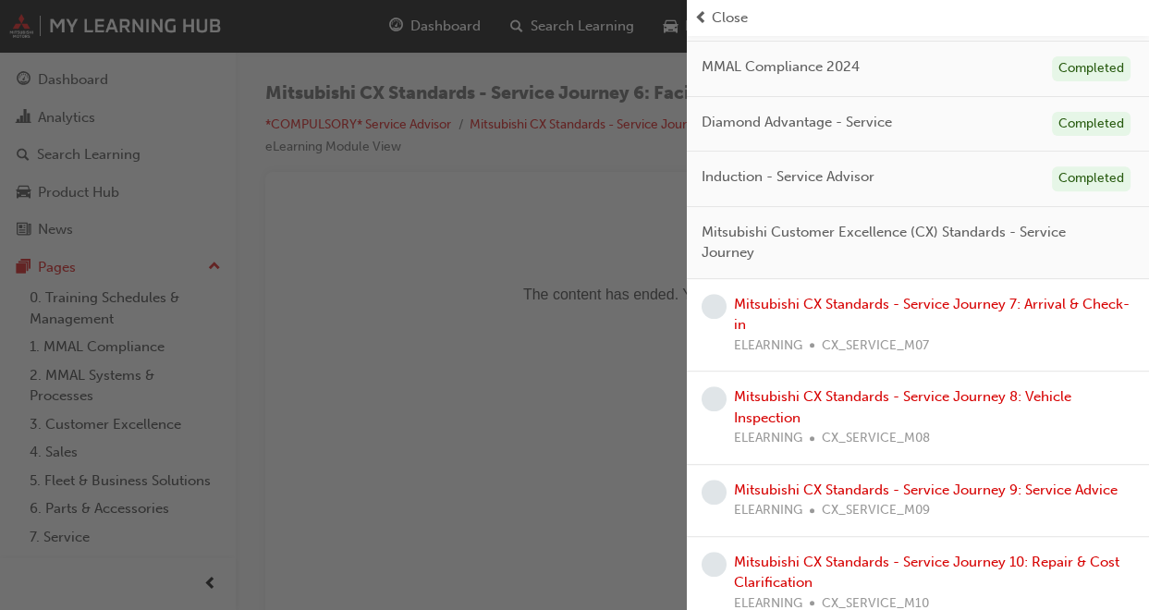
scroll to position [267, 0]
click at [780, 306] on link "Mitsubishi CX Standards - Service Journey 7: Arrival & Check-in" at bounding box center [932, 316] width 396 height 38
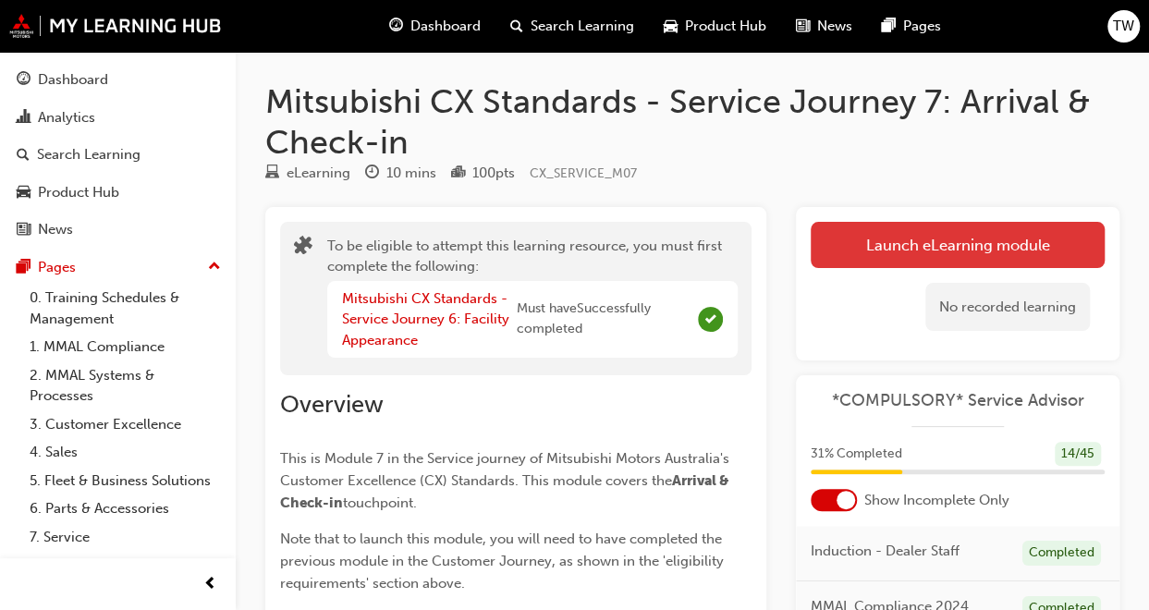
click at [889, 250] on button "Launch eLearning module" at bounding box center [957, 245] width 294 height 46
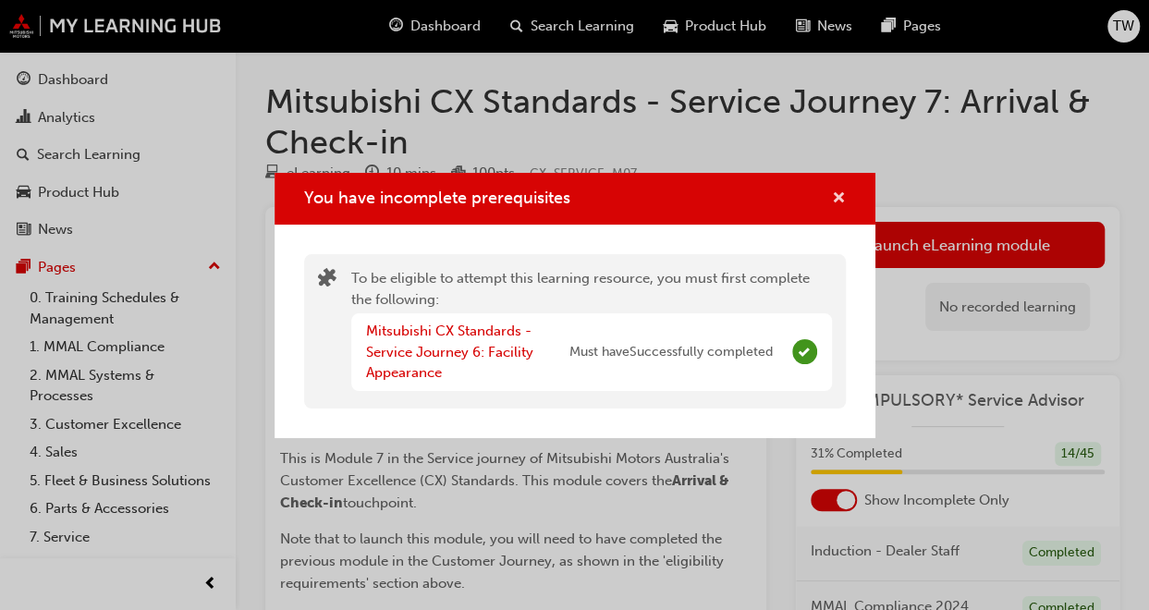
click at [839, 198] on span "cross-icon" at bounding box center [839, 199] width 14 height 17
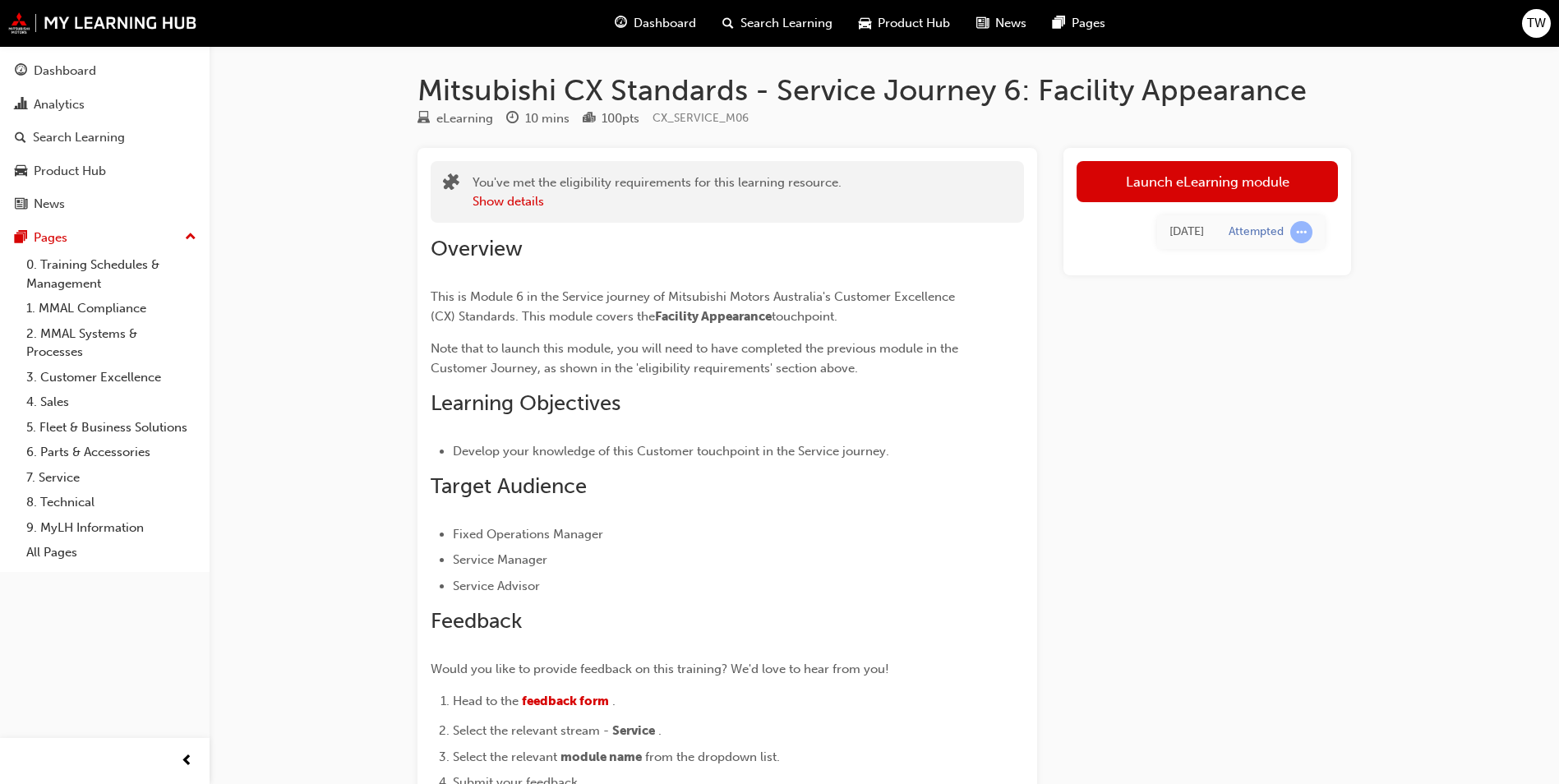
click at [1186, 207] on div "[DATE] Attempted" at bounding box center [1208, 231] width 261 height 60
click at [1218, 195] on link "Launch eLearning module" at bounding box center [1208, 181] width 261 height 41
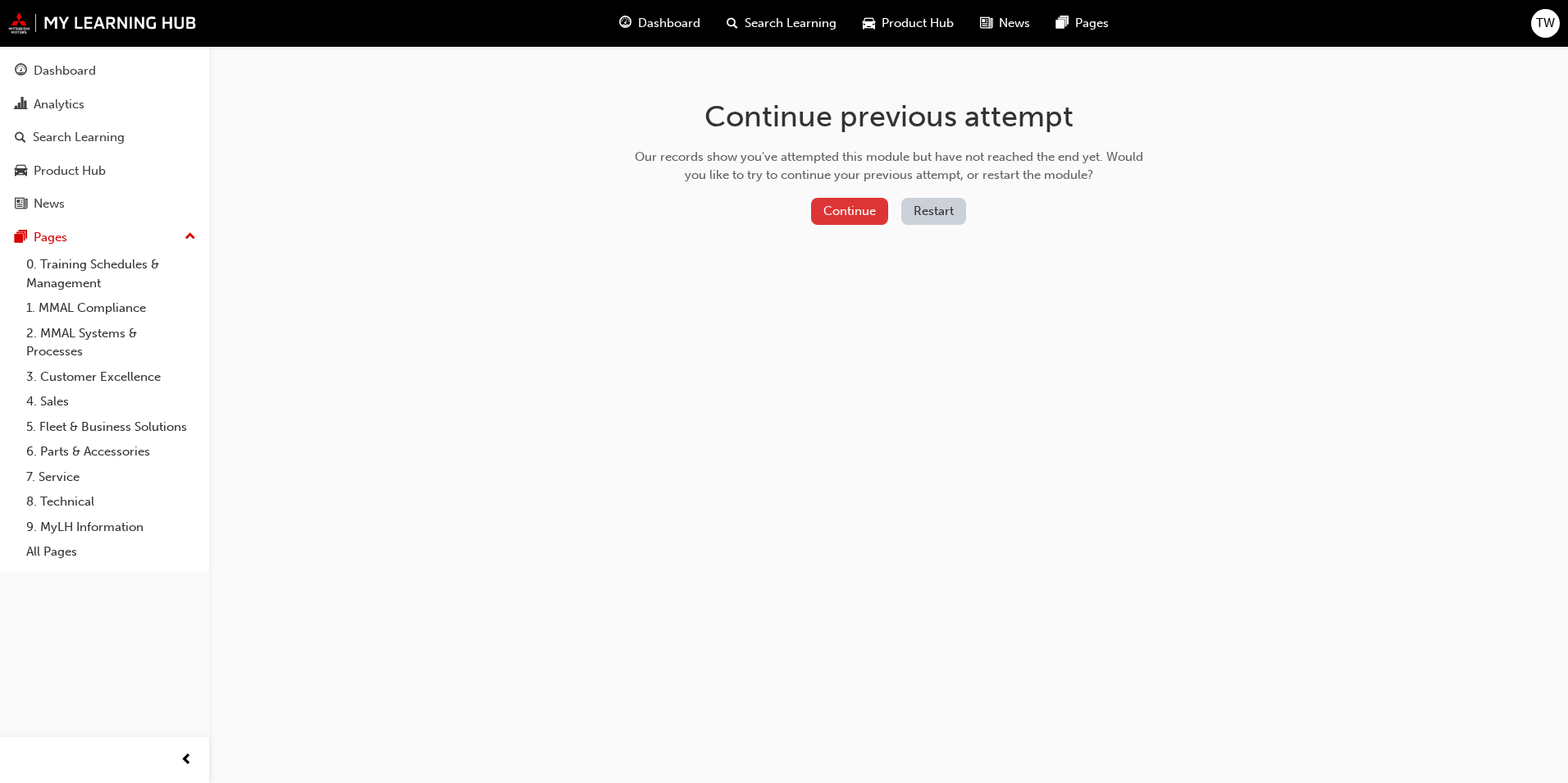
click at [856, 202] on button "Continue" at bounding box center [849, 211] width 77 height 27
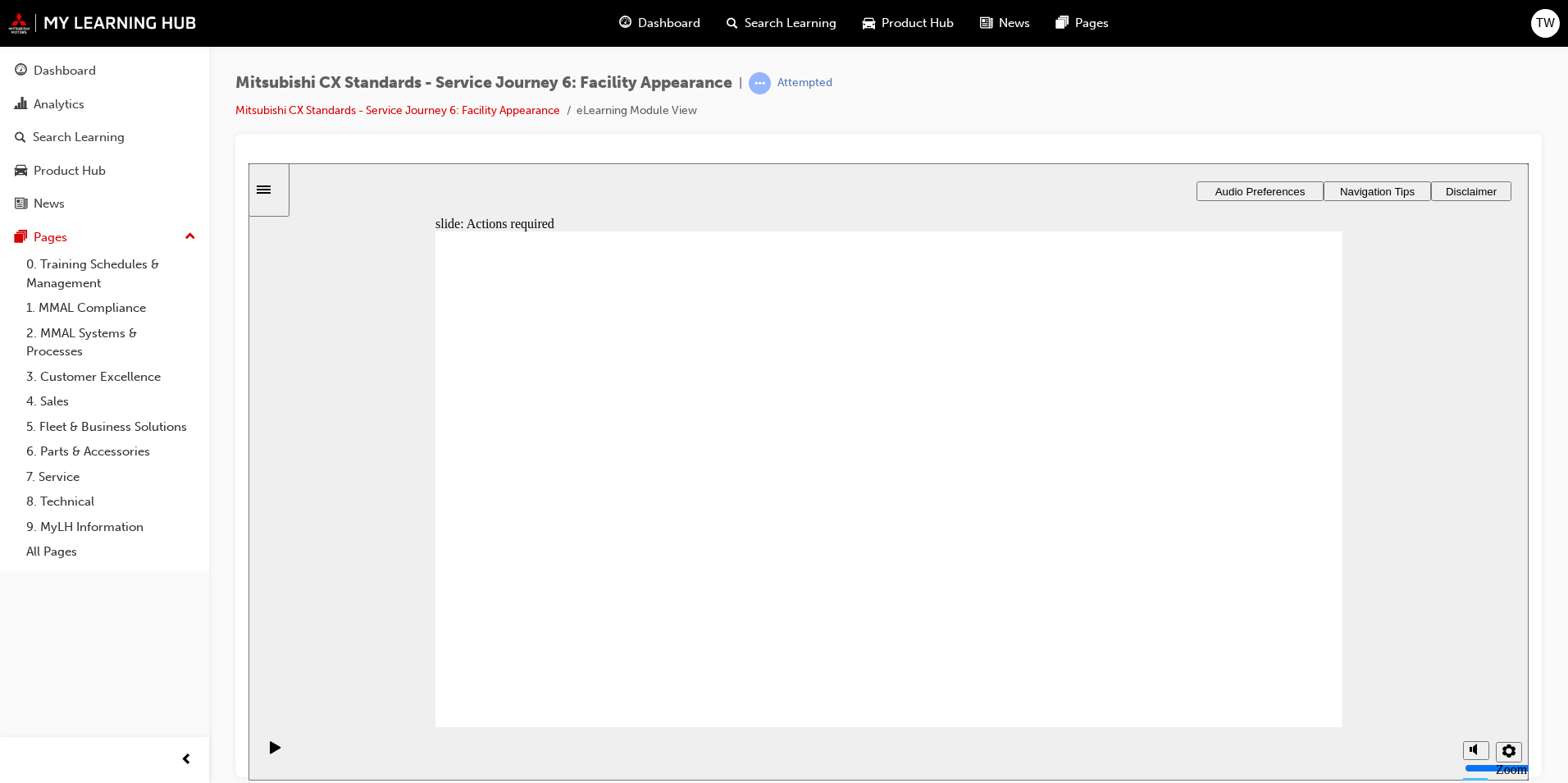
drag, startPoint x: 935, startPoint y: 562, endPoint x: 912, endPoint y: 555, distance: 24.0
drag, startPoint x: 901, startPoint y: 541, endPoint x: 892, endPoint y: 557, distance: 18.4
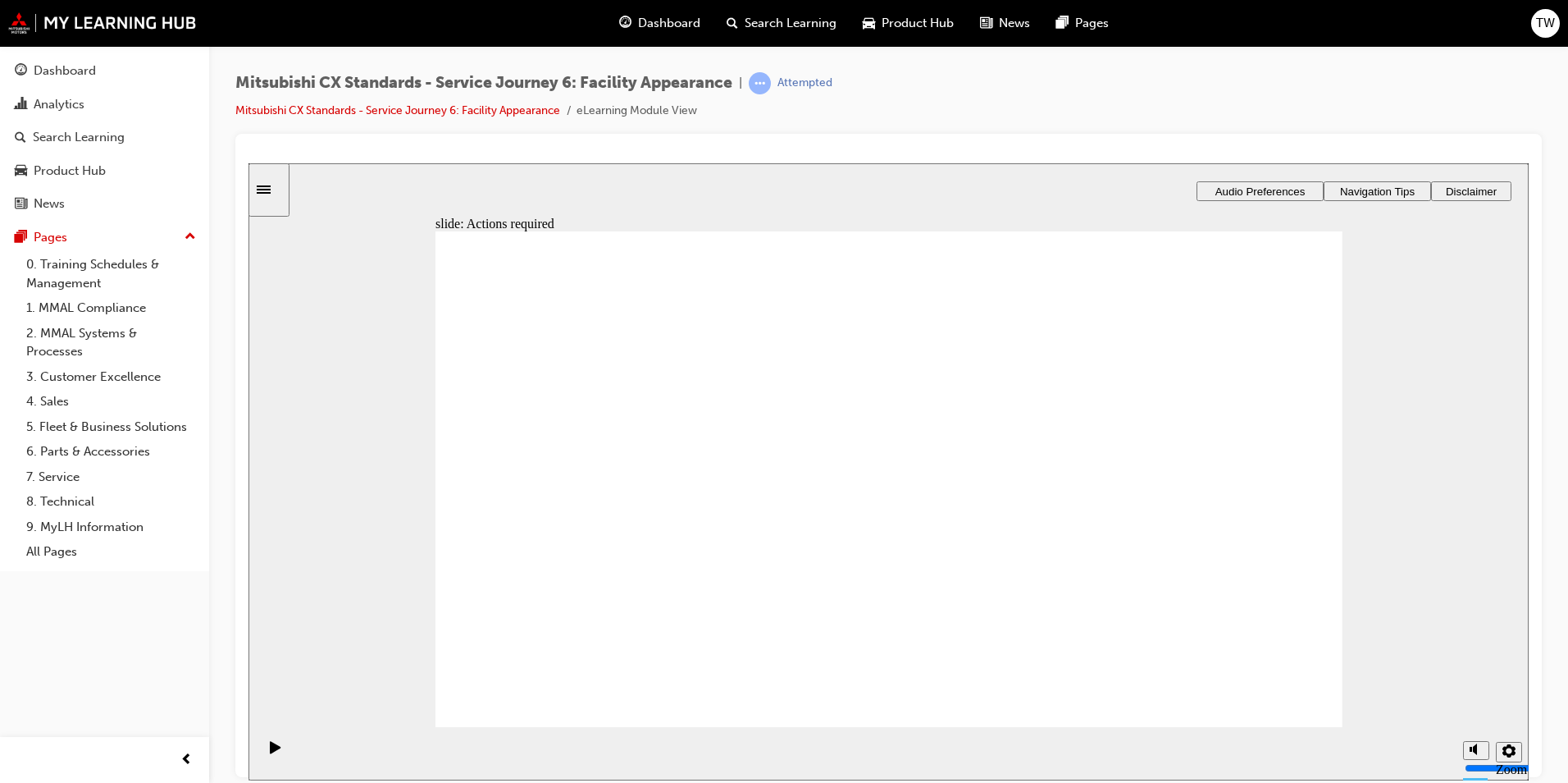
drag, startPoint x: 938, startPoint y: 643, endPoint x: 914, endPoint y: 649, distance: 24.7
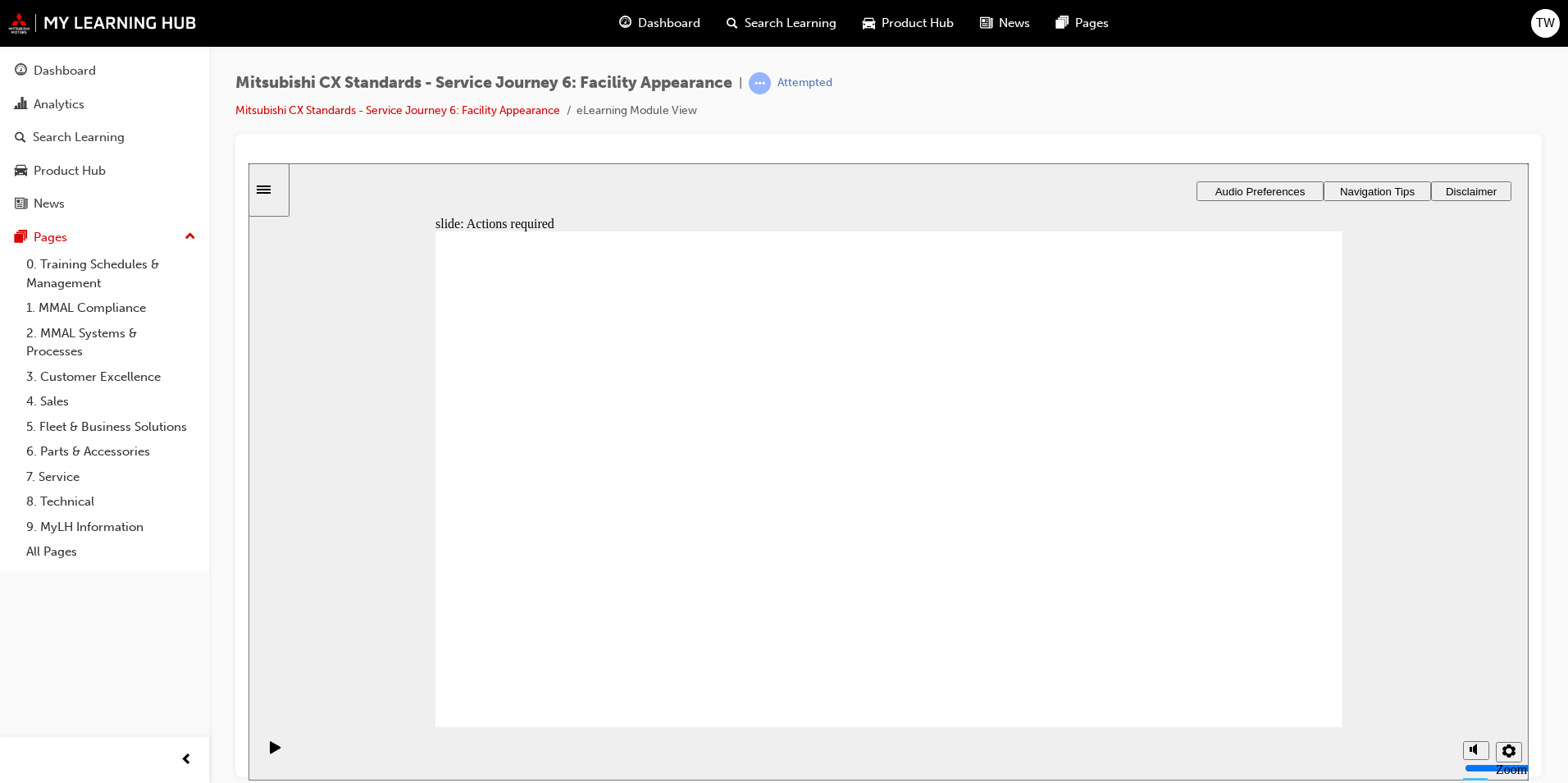
click at [65, 86] on button "Dashboard Analytics Search Learning Product Hub News Pages" at bounding box center [104, 137] width 196 height 170
click at [85, 74] on div "Dashboard" at bounding box center [65, 70] width 62 height 19
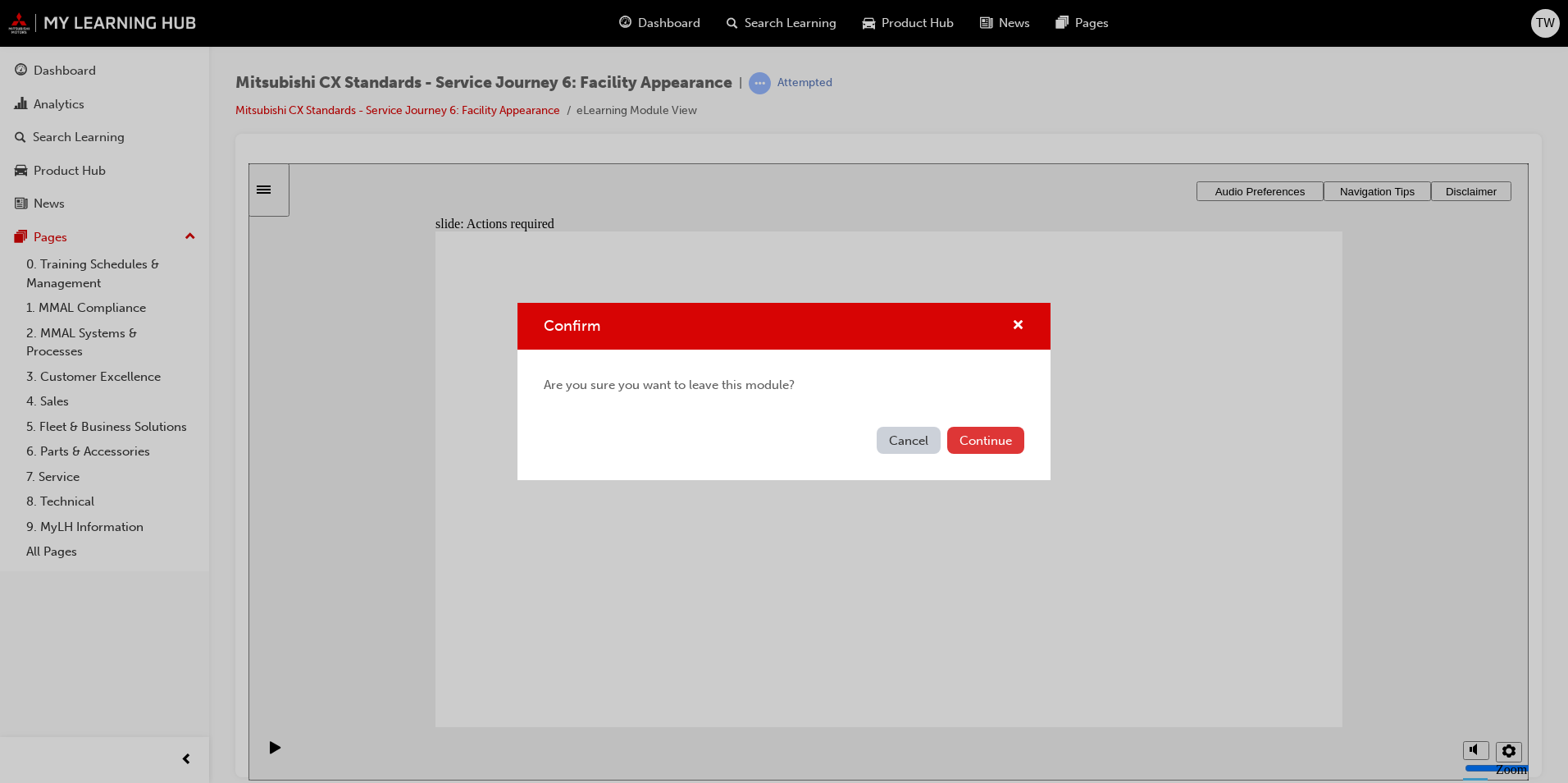
click at [981, 447] on button "Continue" at bounding box center [985, 440] width 77 height 27
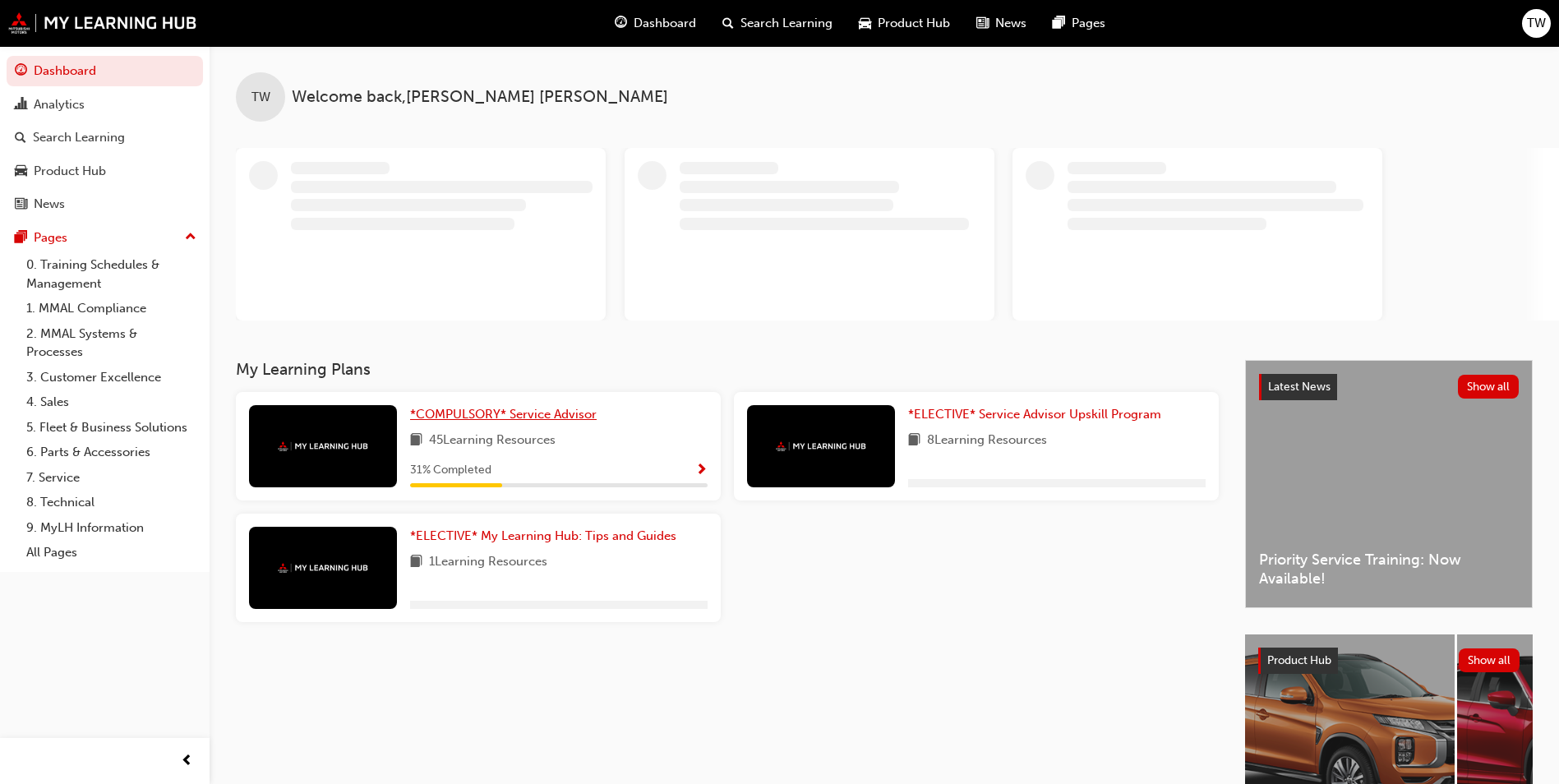
click at [526, 412] on span "*COMPULSORY* Service Advisor" at bounding box center [503, 413] width 187 height 15
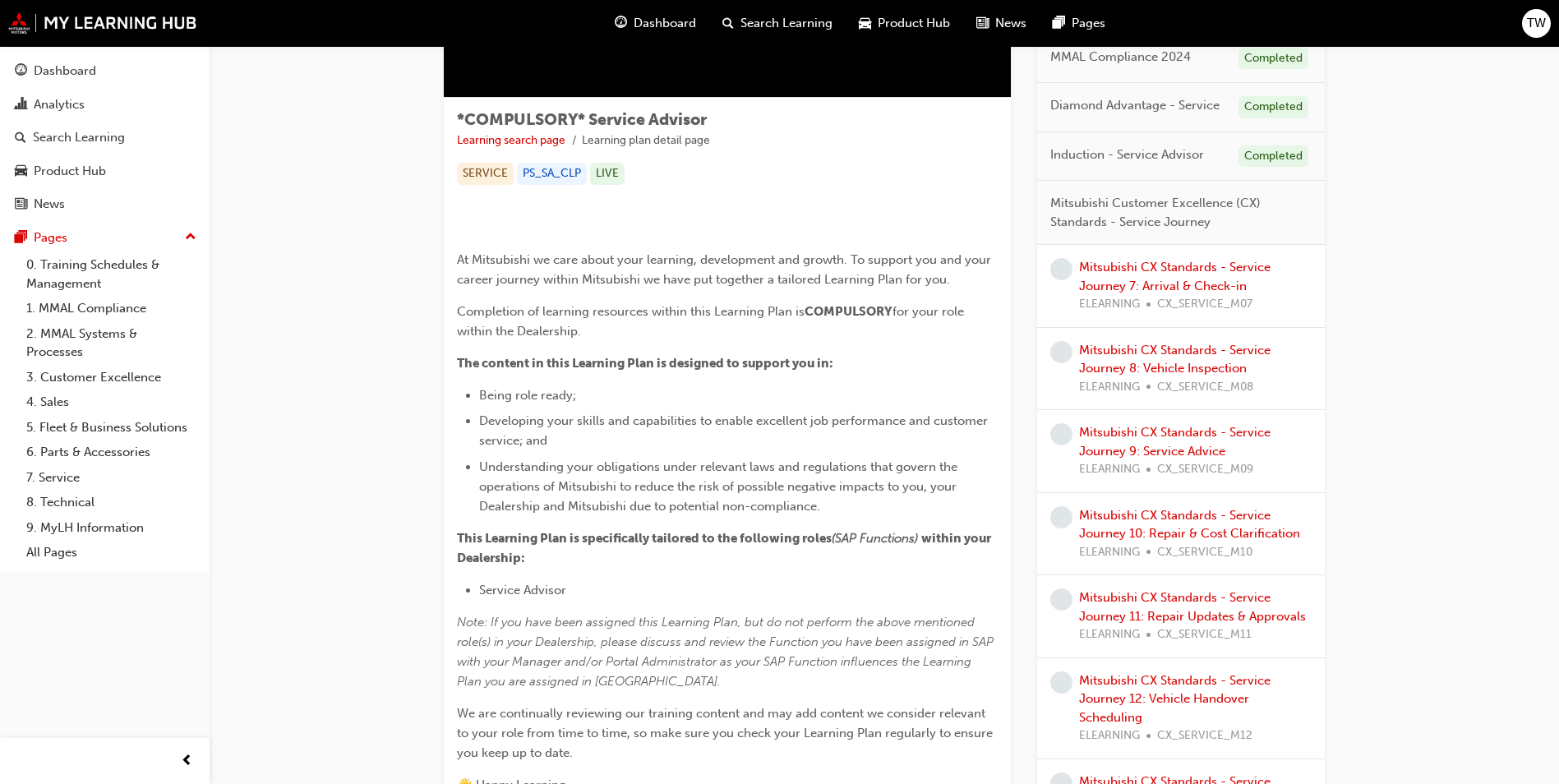
scroll to position [235, 0]
click at [1180, 281] on link "Mitsubishi CX Standards - Service Journey 7: Arrival & Check-in" at bounding box center [1174, 276] width 191 height 34
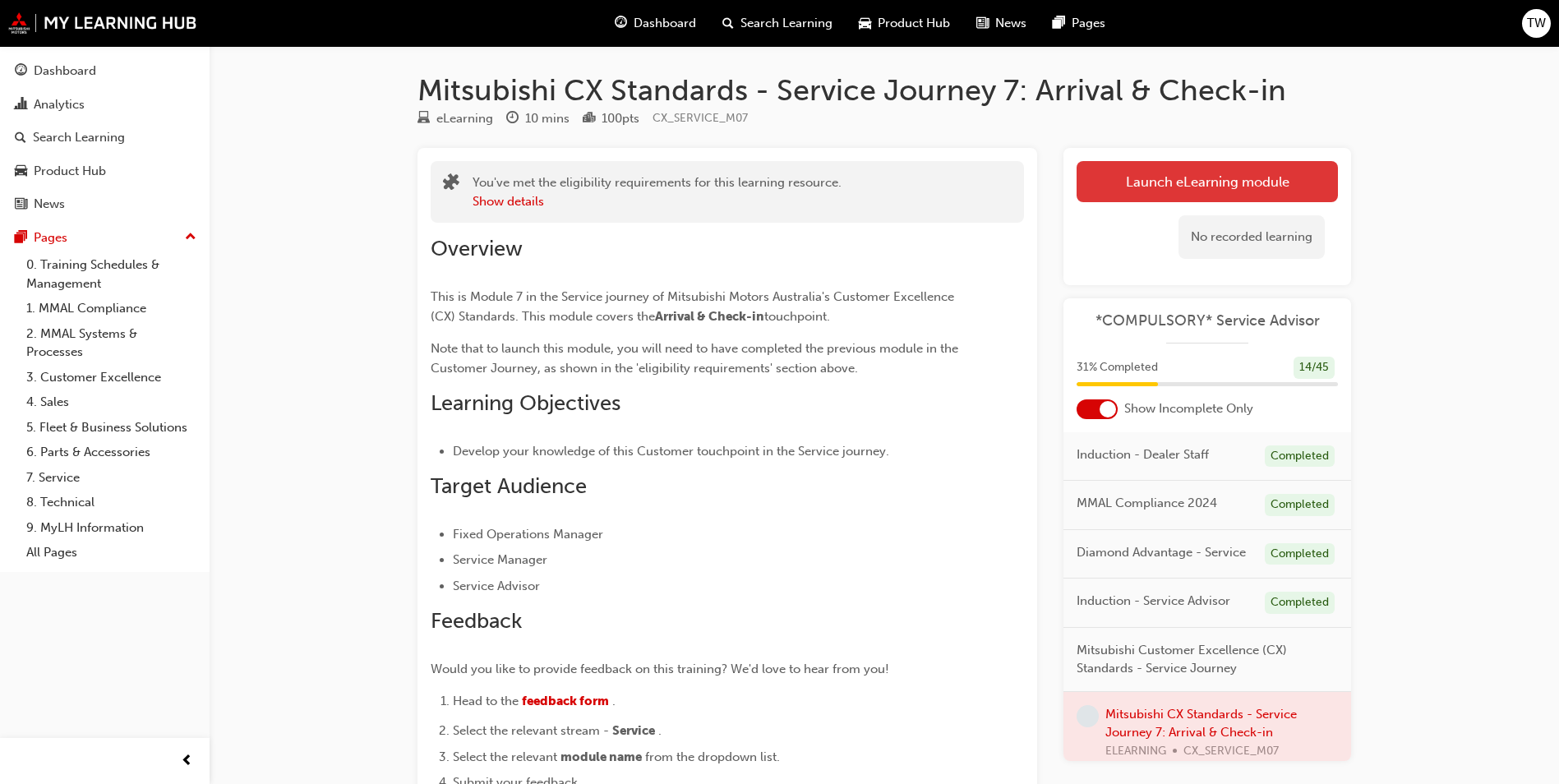
click at [1161, 178] on link "Launch eLearning module" at bounding box center [1208, 181] width 261 height 41
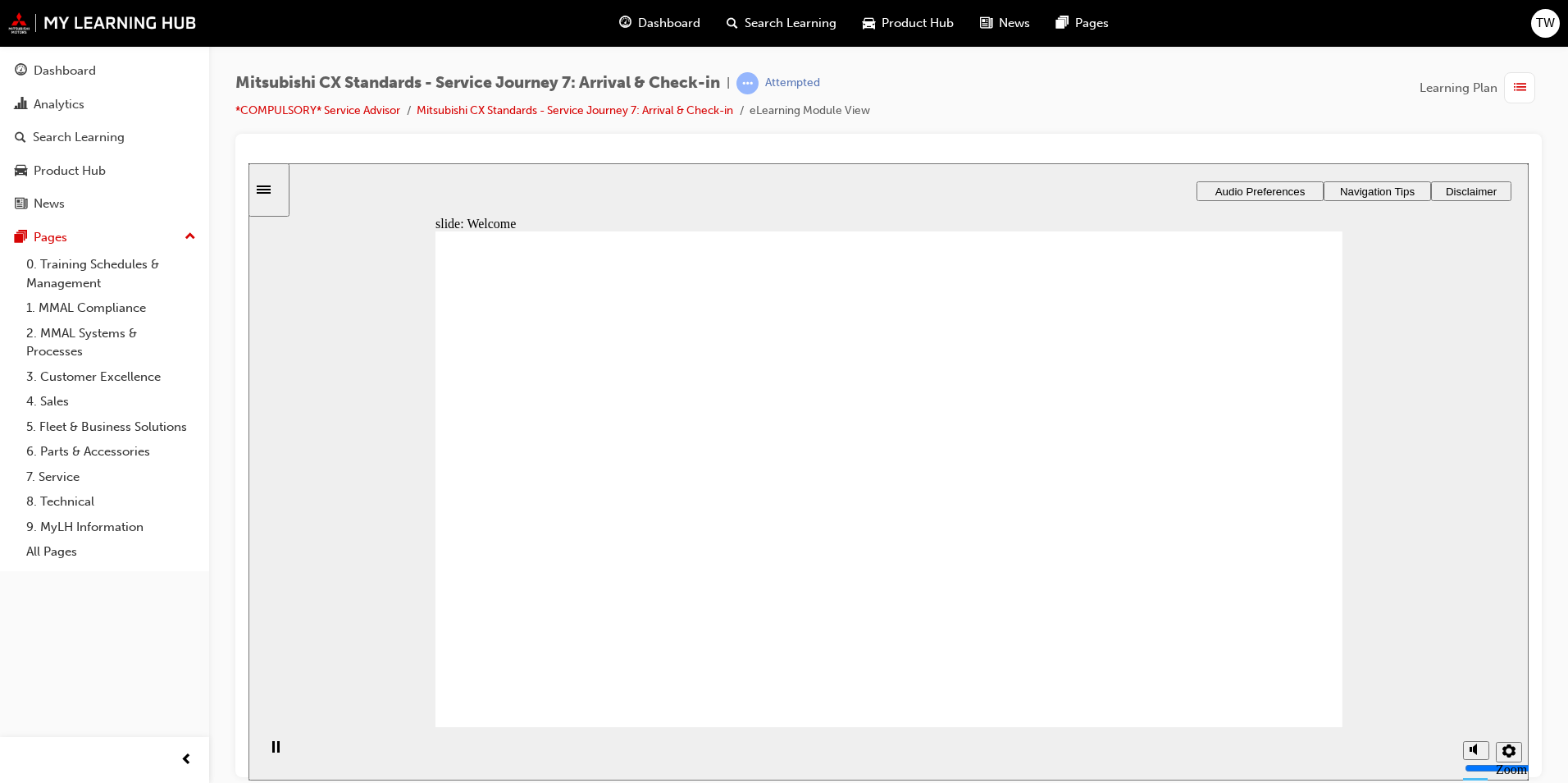
click at [276, 195] on div "Sidebar Toggle" at bounding box center [268, 189] width 28 height 12
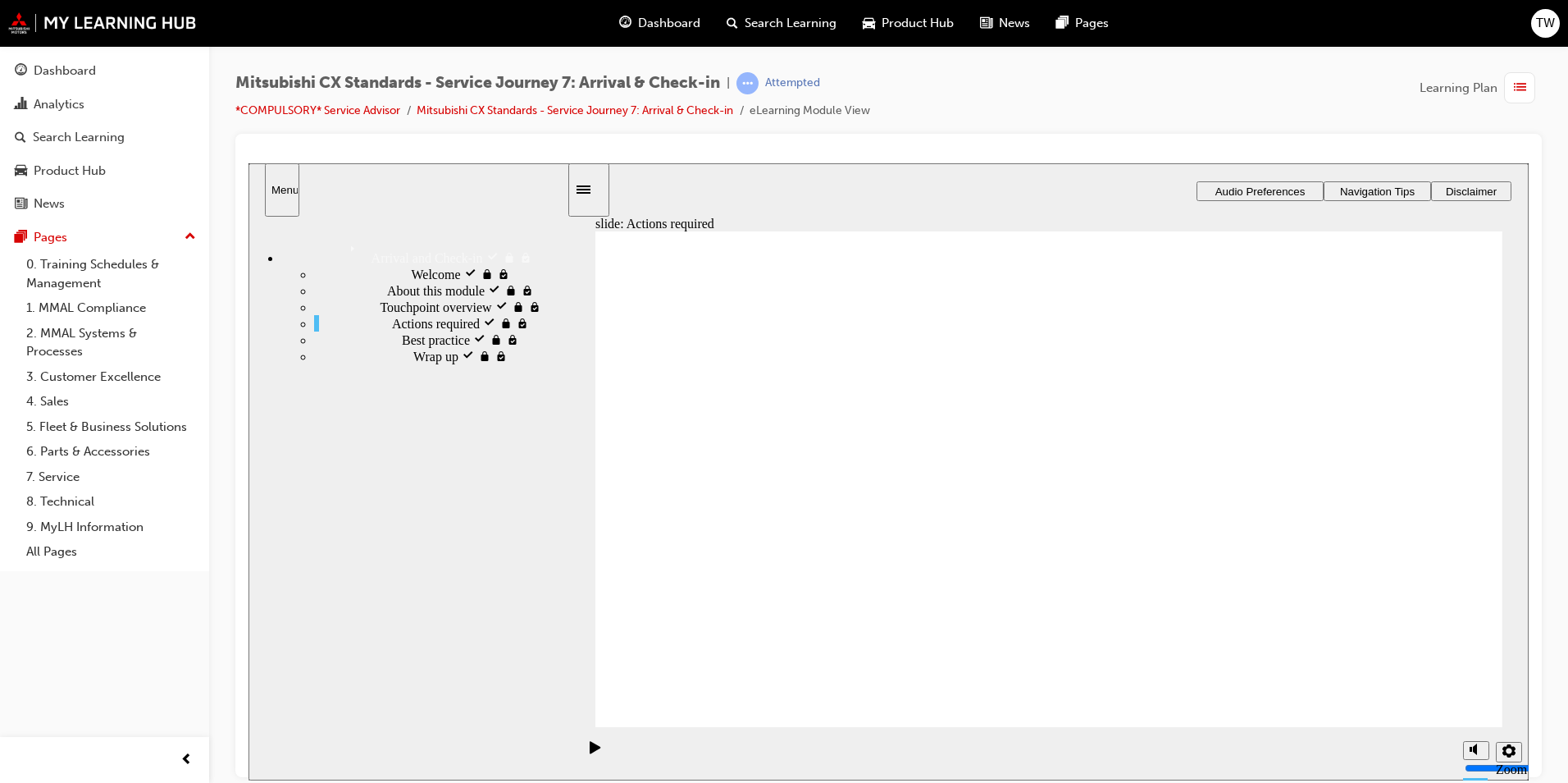
click at [594, 193] on div "Sidebar Toggle" at bounding box center [588, 189] width 28 height 12
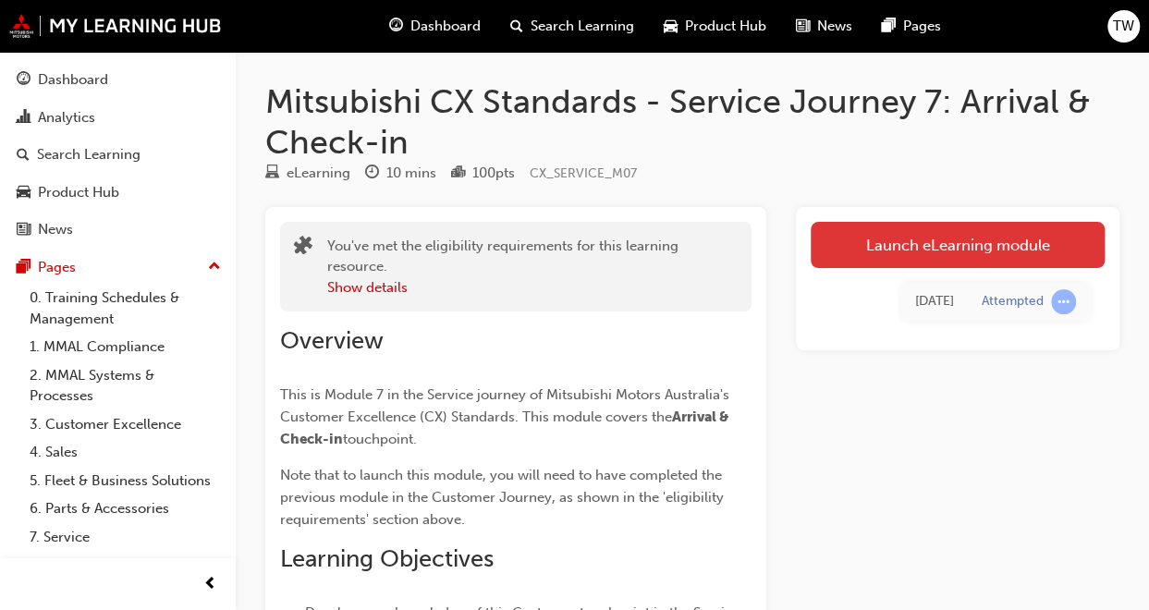
click at [922, 239] on link "Launch eLearning module" at bounding box center [957, 245] width 294 height 46
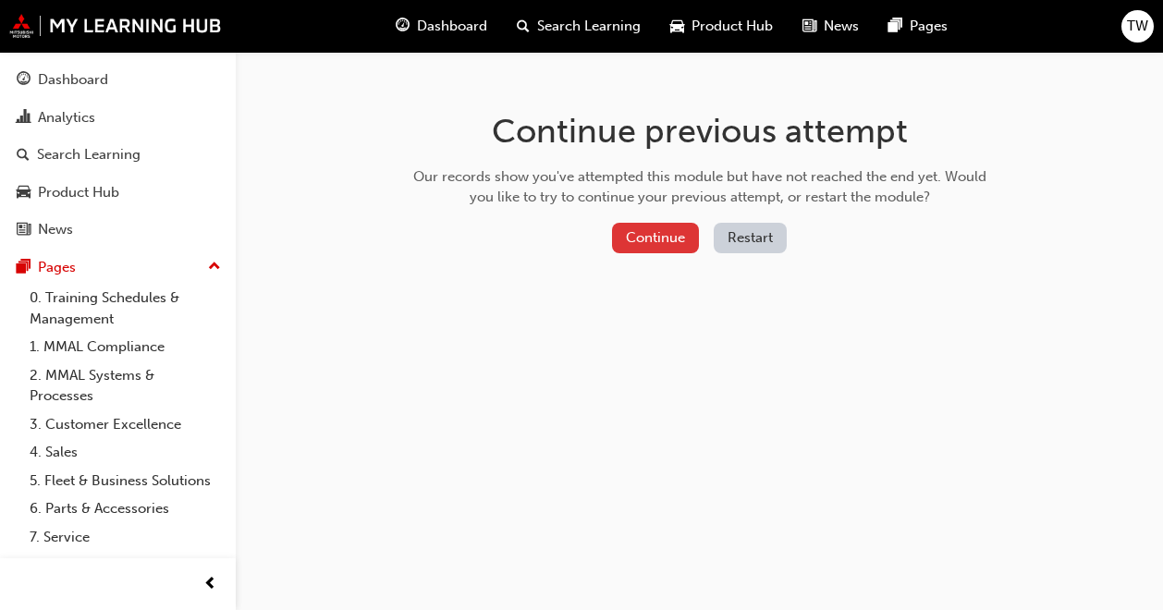
click at [656, 243] on button "Continue" at bounding box center [655, 238] width 87 height 30
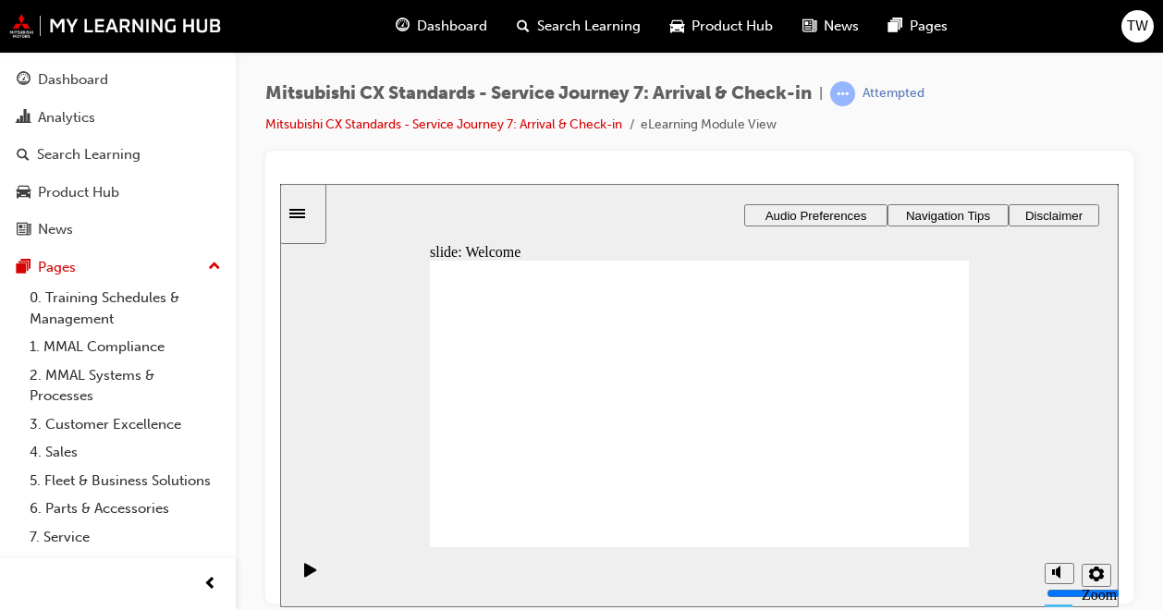
drag, startPoint x: 911, startPoint y: 532, endPoint x: 908, endPoint y: 522, distance: 10.8
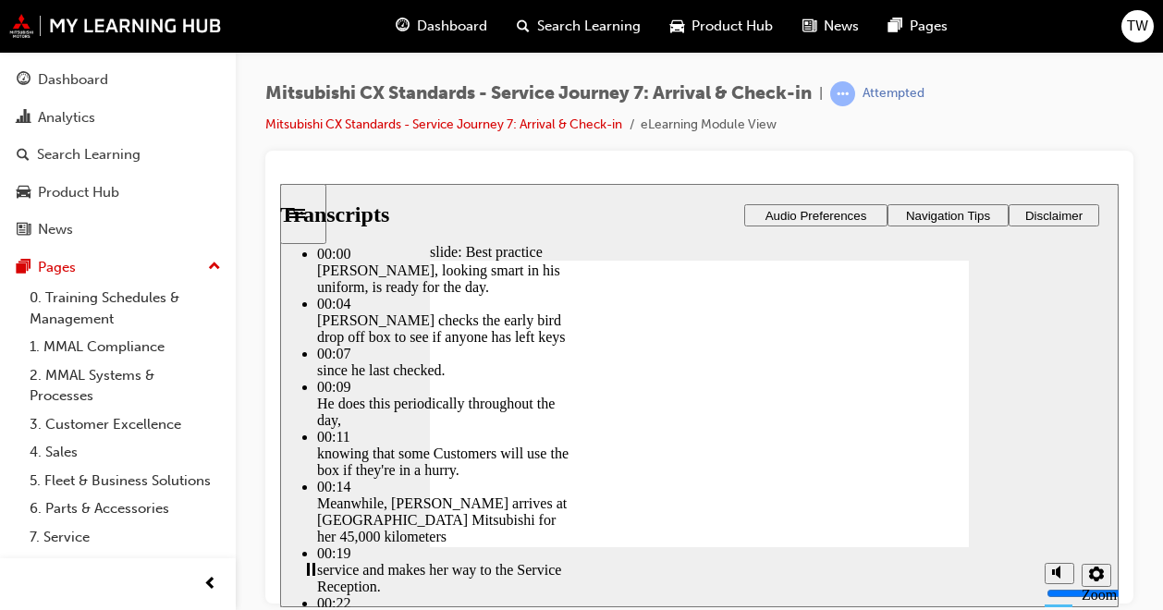
type input "181"
